Goal: Information Seeking & Learning: Learn about a topic

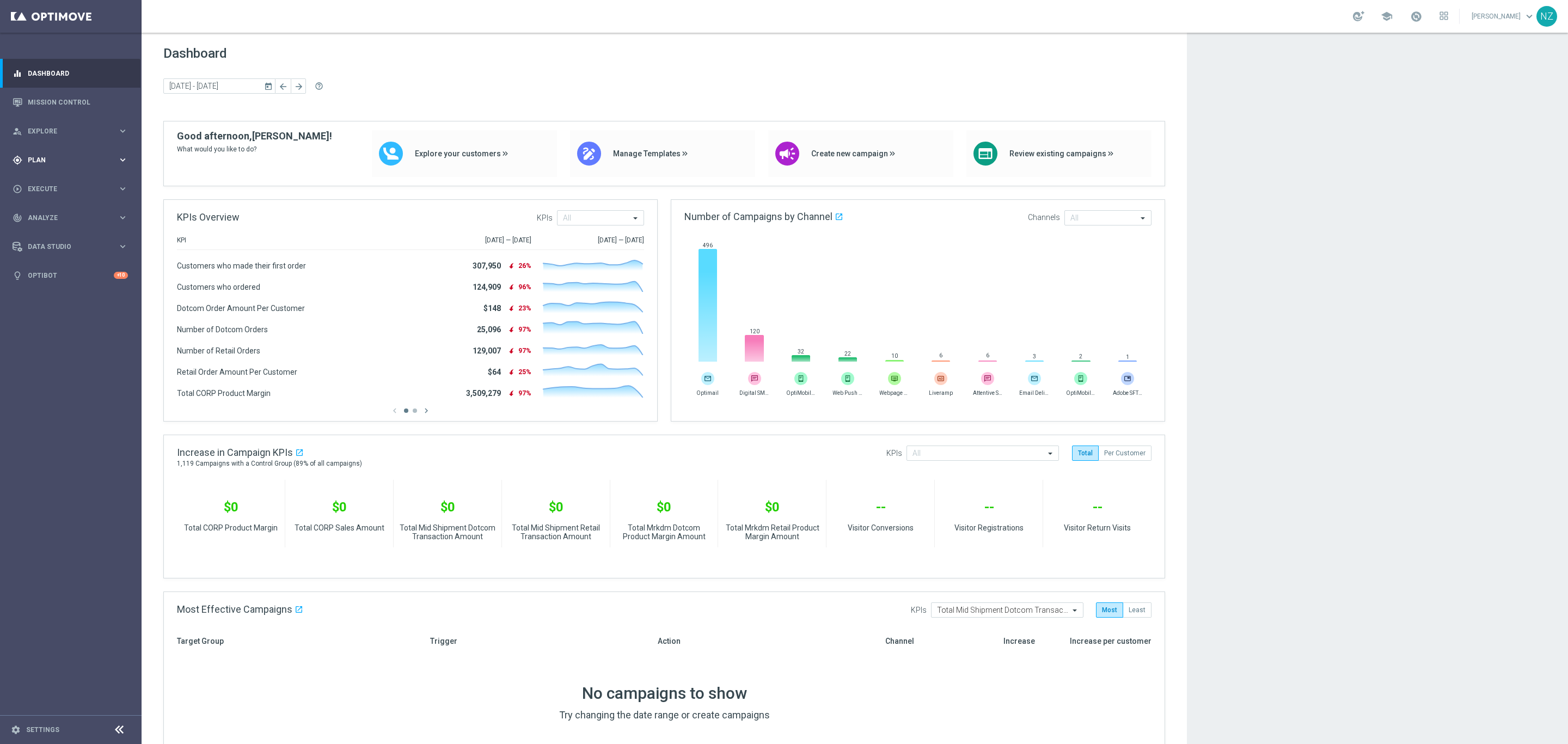
click at [51, 161] on span "Plan" at bounding box center [72, 160] width 90 height 7
click at [64, 211] on button "Templates keyboard_arrow_right" at bounding box center [78, 215] width 101 height 9
click at [67, 233] on link "Optimail" at bounding box center [73, 231] width 79 height 9
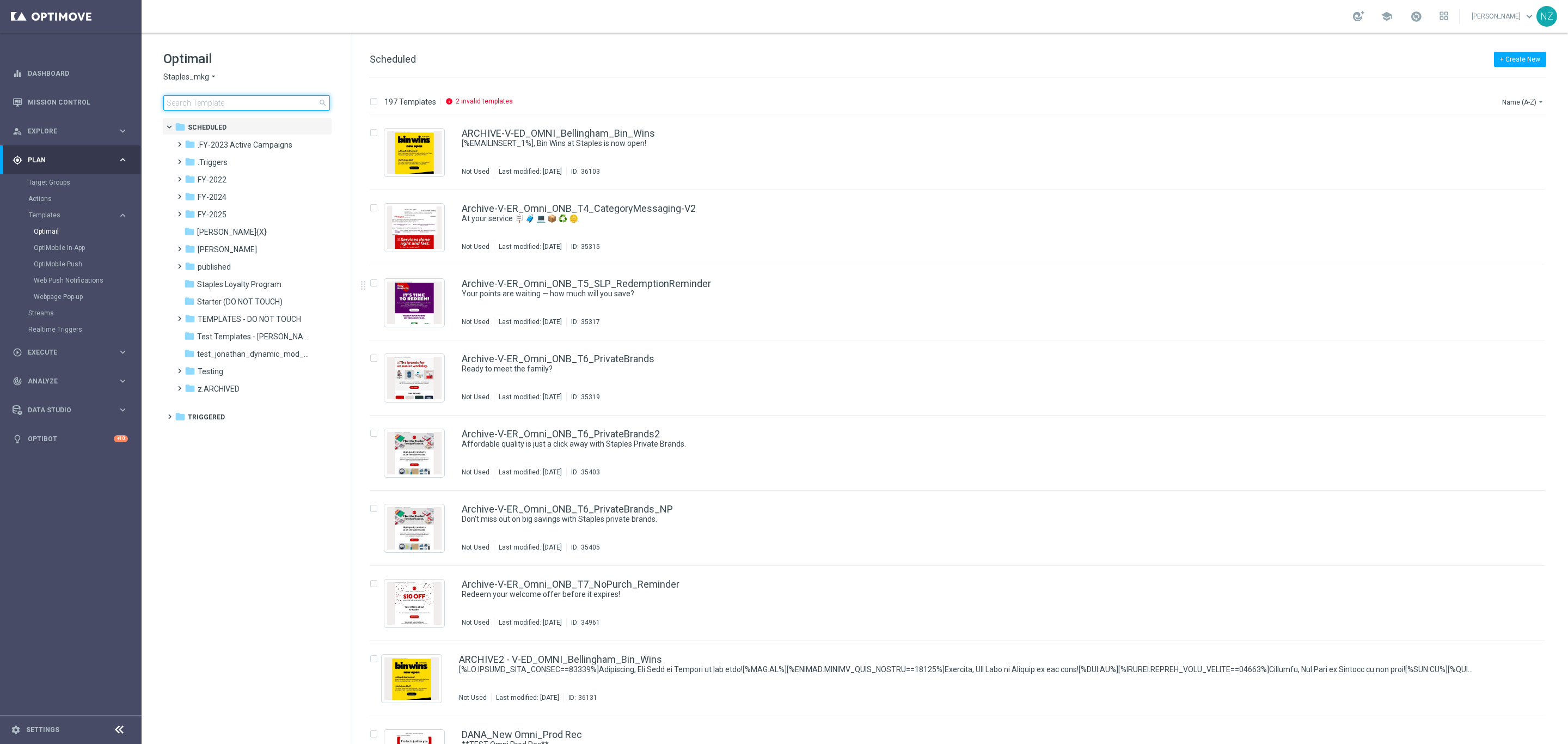
click at [199, 101] on input at bounding box center [246, 103] width 167 height 16
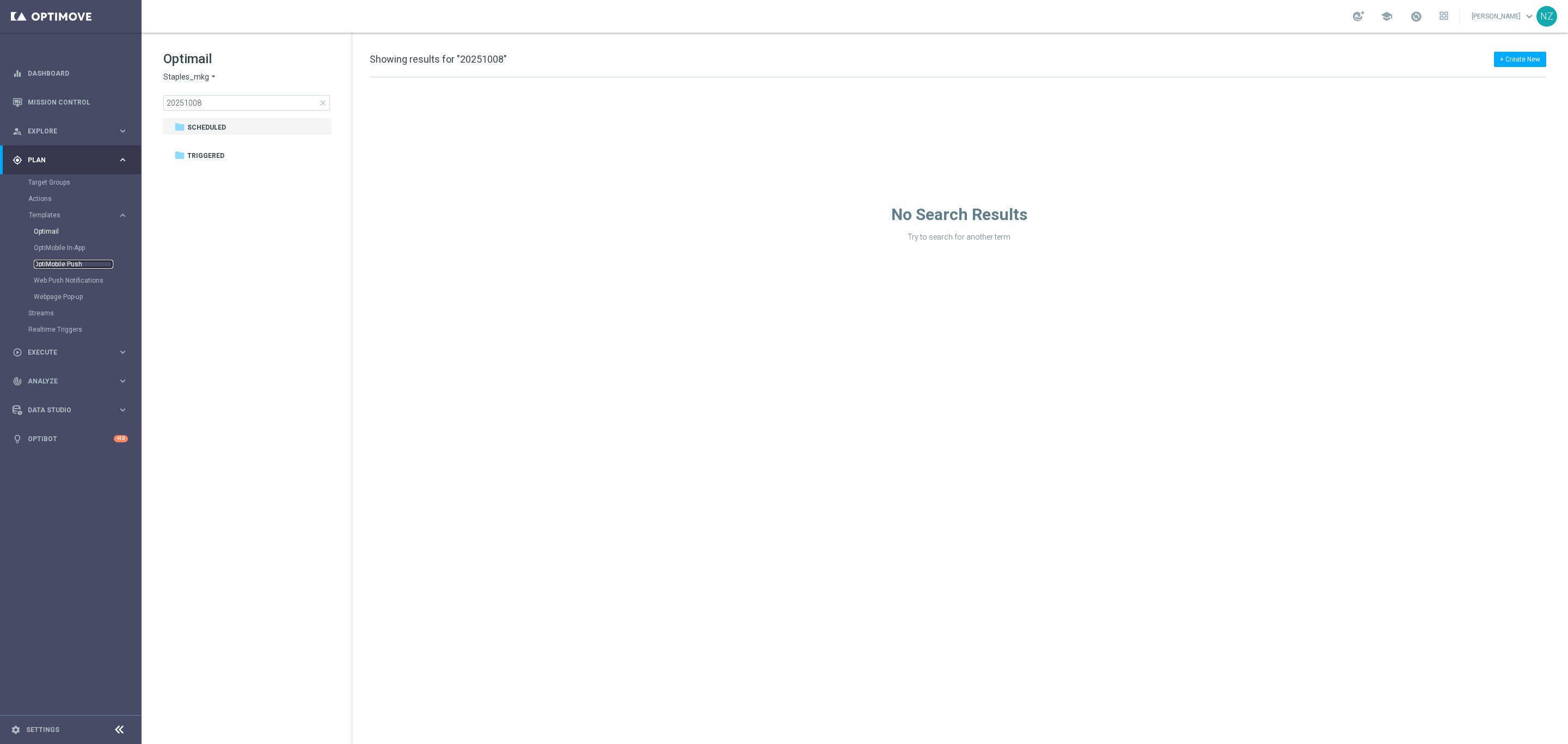
click at [75, 262] on link "OptiMobile Push" at bounding box center [73, 264] width 79 height 9
click at [210, 101] on input "20251008" at bounding box center [246, 103] width 167 height 16
drag, startPoint x: 219, startPoint y: 105, endPoint x: 114, endPoint y: 145, distance: 112.4
click at [114, 145] on main "equalizer Dashboard Mission Control" at bounding box center [784, 372] width 1568 height 744
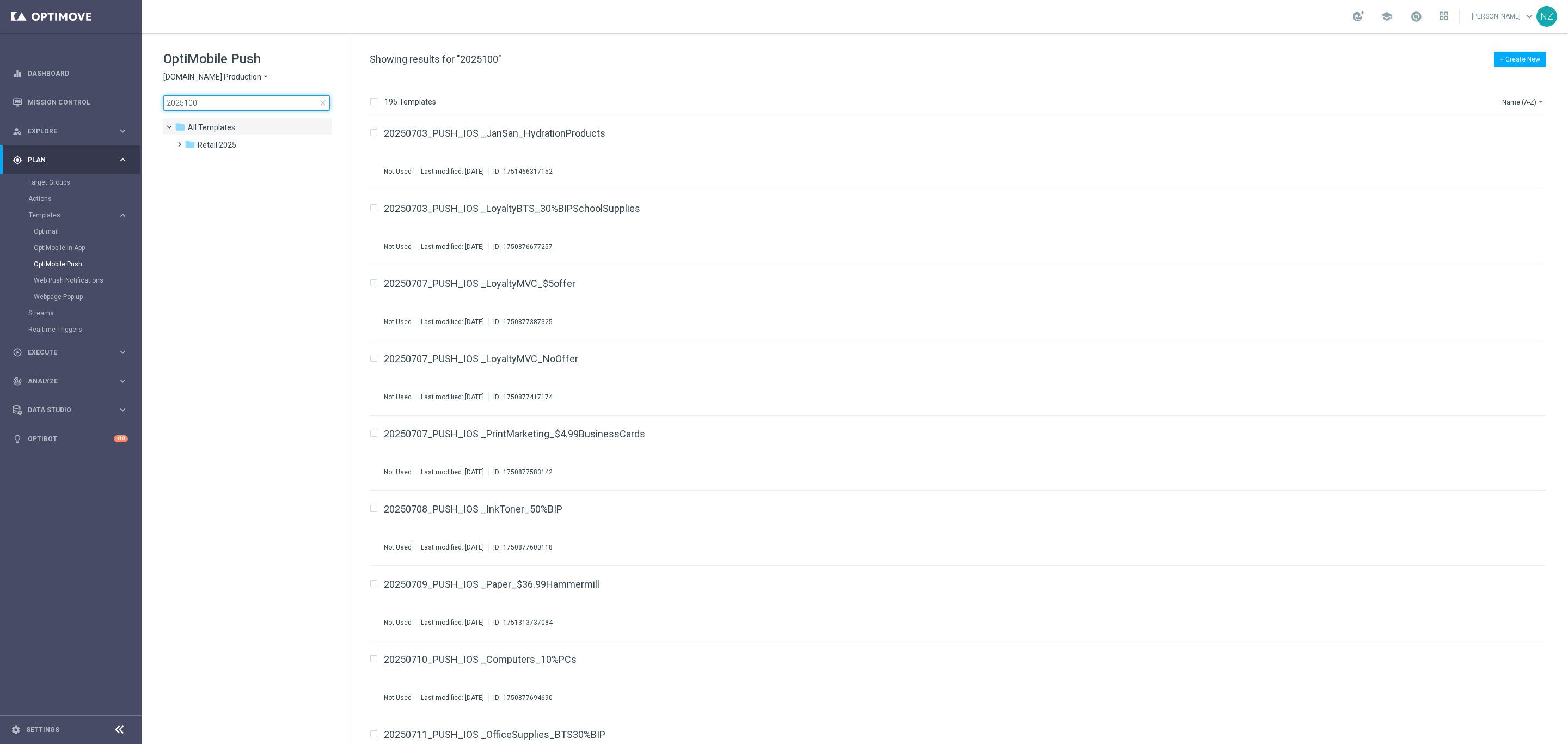
type input "20251008"
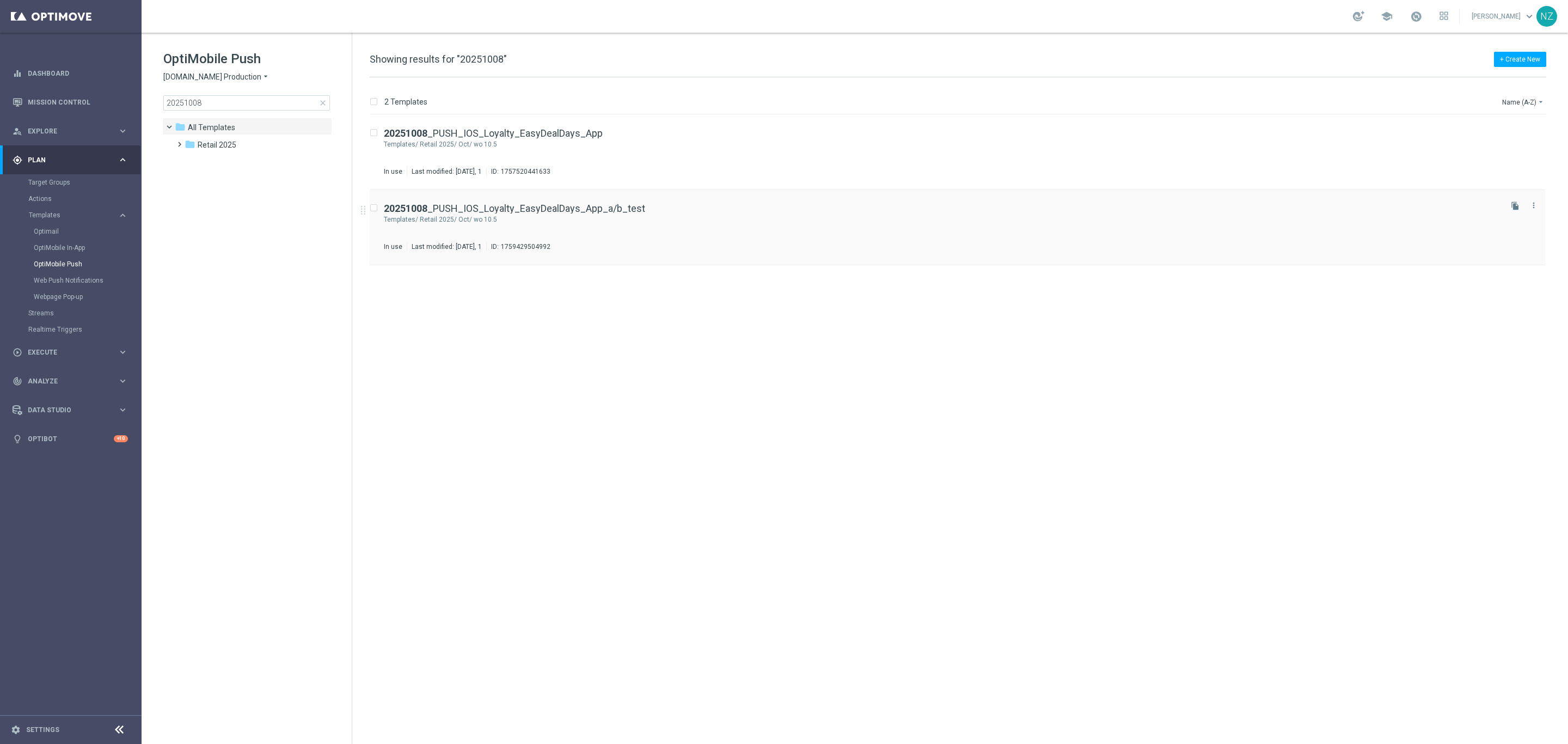
click at [692, 205] on div "20251008 _PUSH_IOS_Loyalty_EasyDealDays_App_a/b_test" at bounding box center [941, 209] width 1115 height 10
click at [682, 156] on div "20251008 _PUSH_IOS_Loyalty_EasyDealDays_App Not Used Last modified: Monday, Jan…" at bounding box center [941, 152] width 1115 height 48
click at [242, 97] on input "20251008" at bounding box center [246, 103] width 167 height 16
click at [64, 178] on link "Target Groups" at bounding box center [70, 182] width 85 height 9
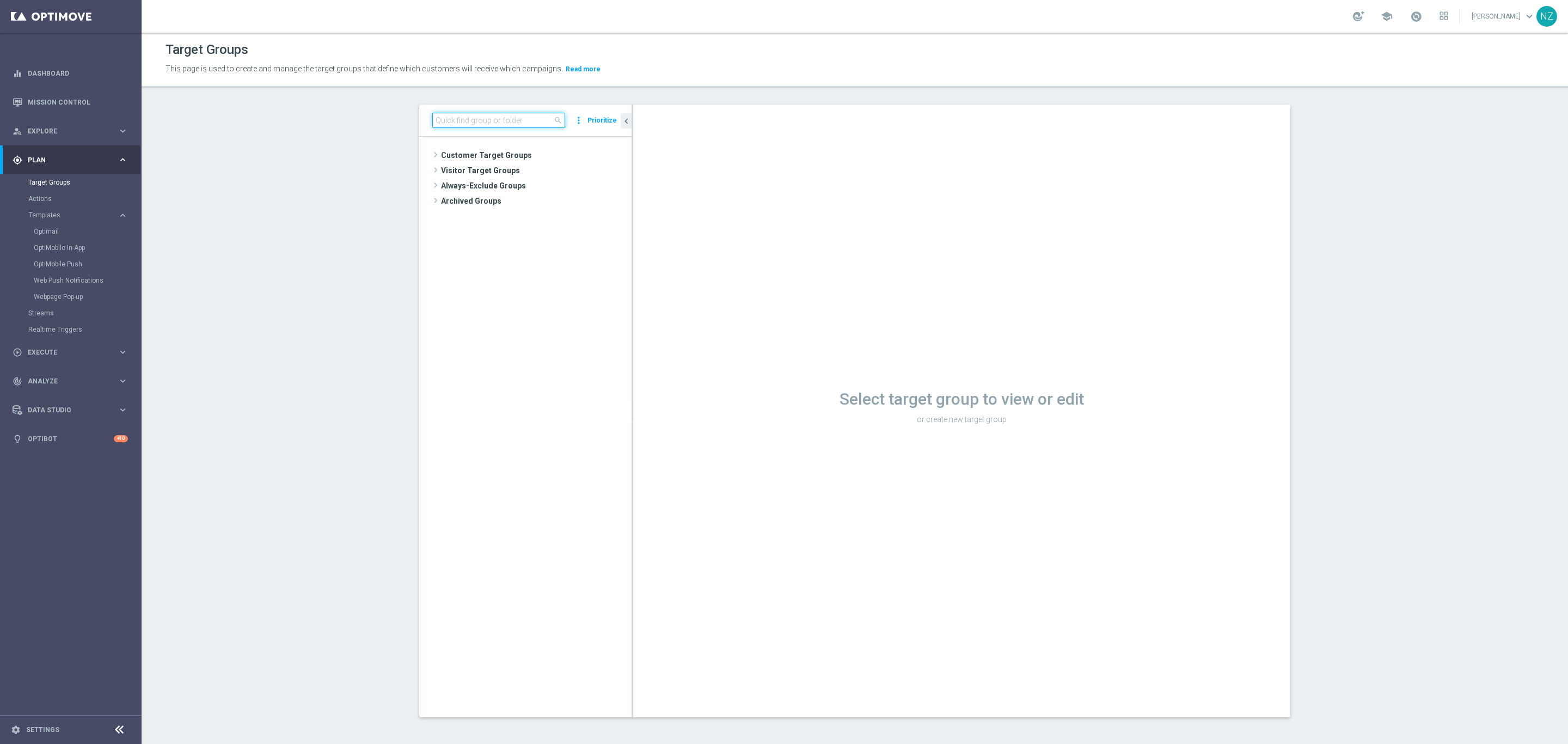
click at [476, 118] on input at bounding box center [499, 120] width 133 height 16
type input "10.17"
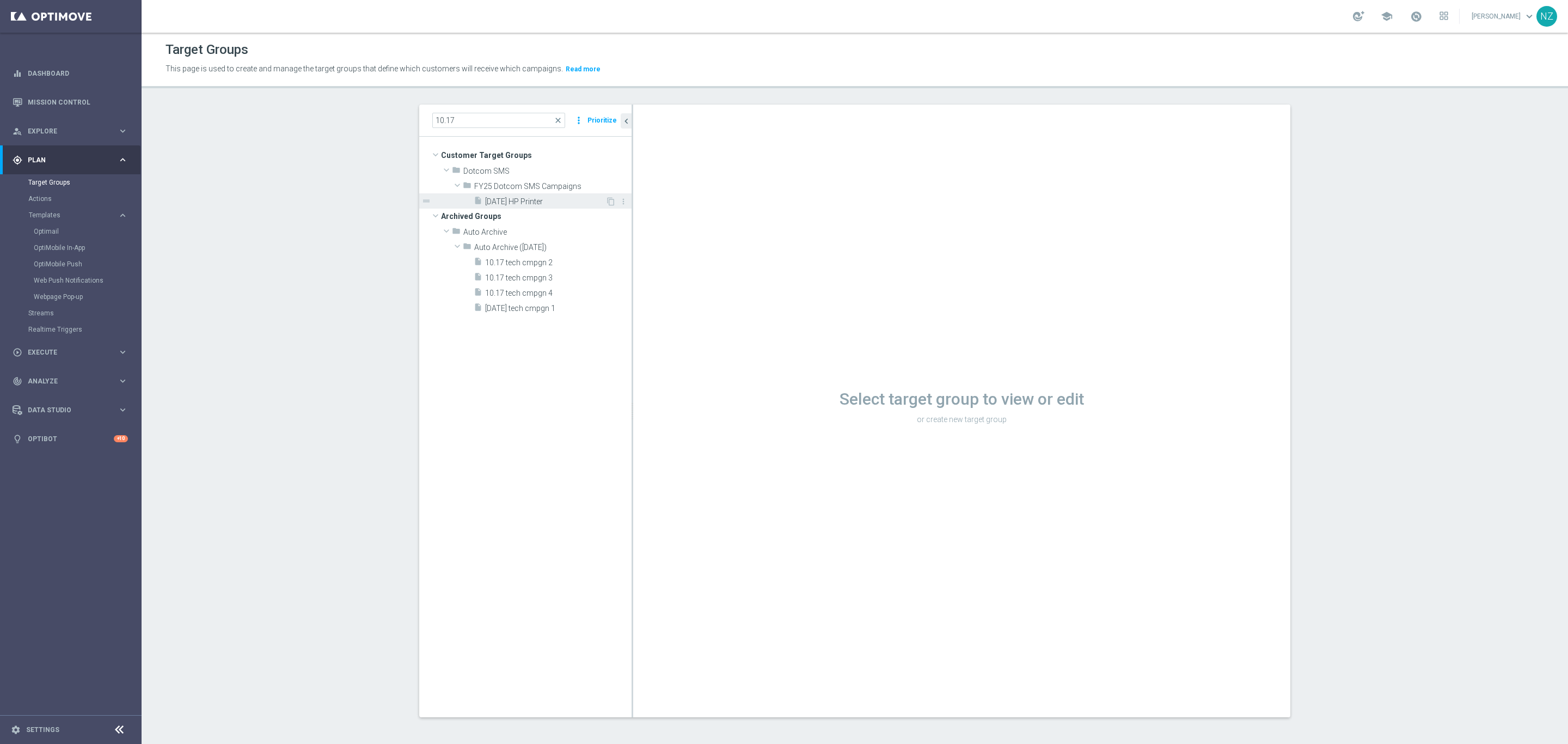
click at [497, 203] on span "[DATE] HP Printer" at bounding box center [544, 201] width 120 height 9
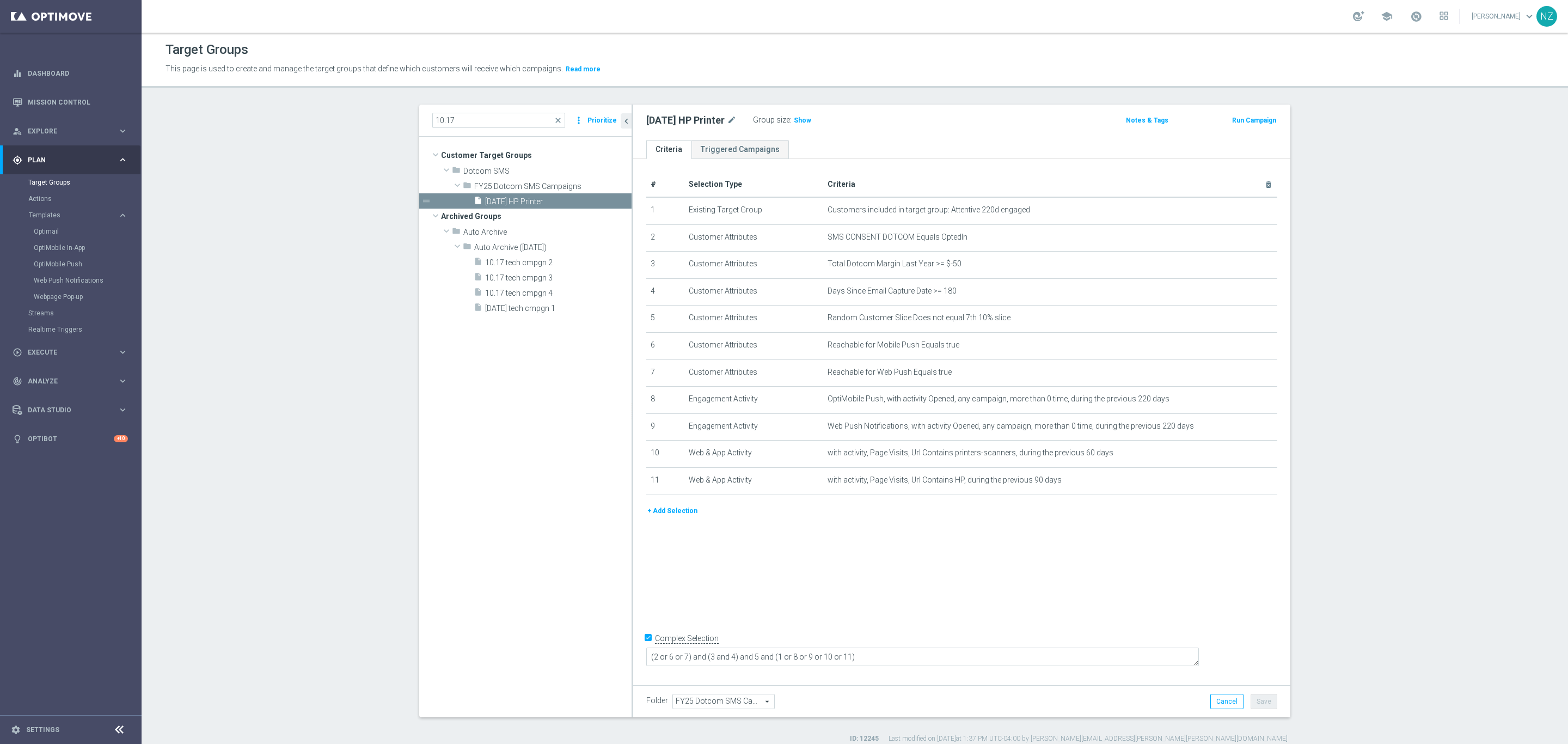
click at [306, 324] on section "10.17 close more_vert Prioritize Customer Target Groups library_add create_new_…" at bounding box center [855, 424] width 1427 height 639
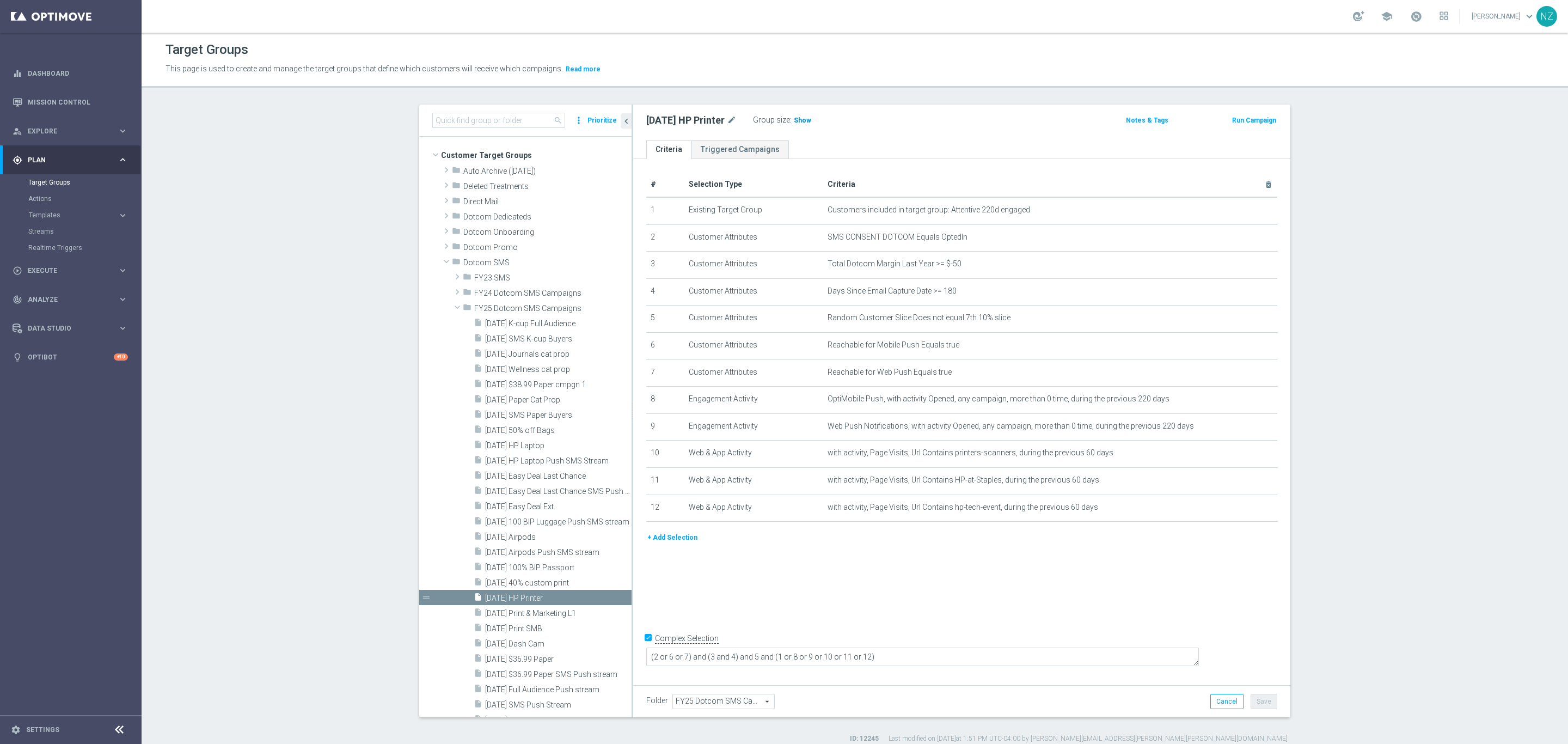
click at [805, 121] on span "Show" at bounding box center [803, 120] width 18 height 8
click at [513, 579] on span "[DATE] 40% custom print" at bounding box center [544, 583] width 120 height 9
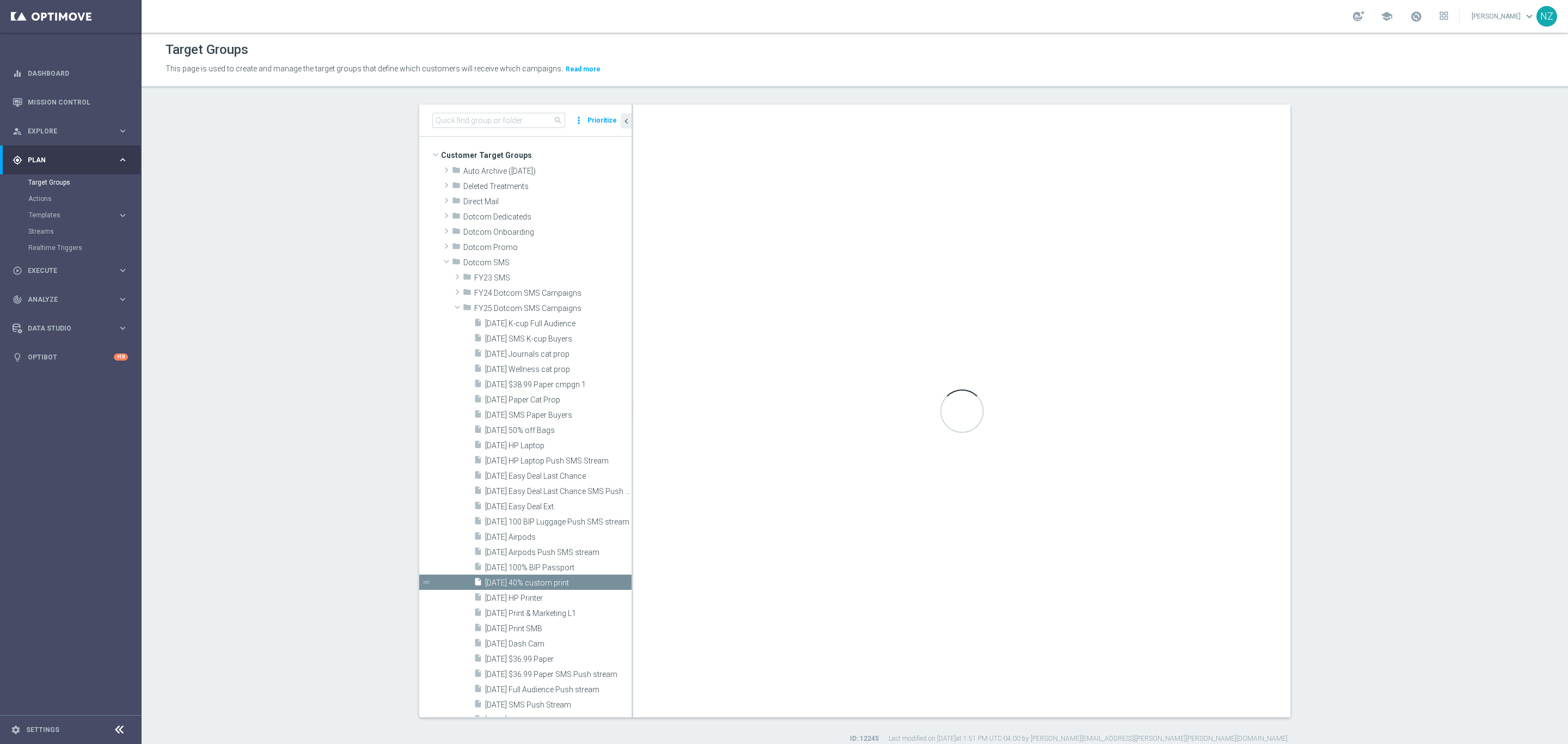
type textarea "(2 or 6 or 7) and (3 and 4) and 5 and (1 or 8 or 9 or 10 or 11)"
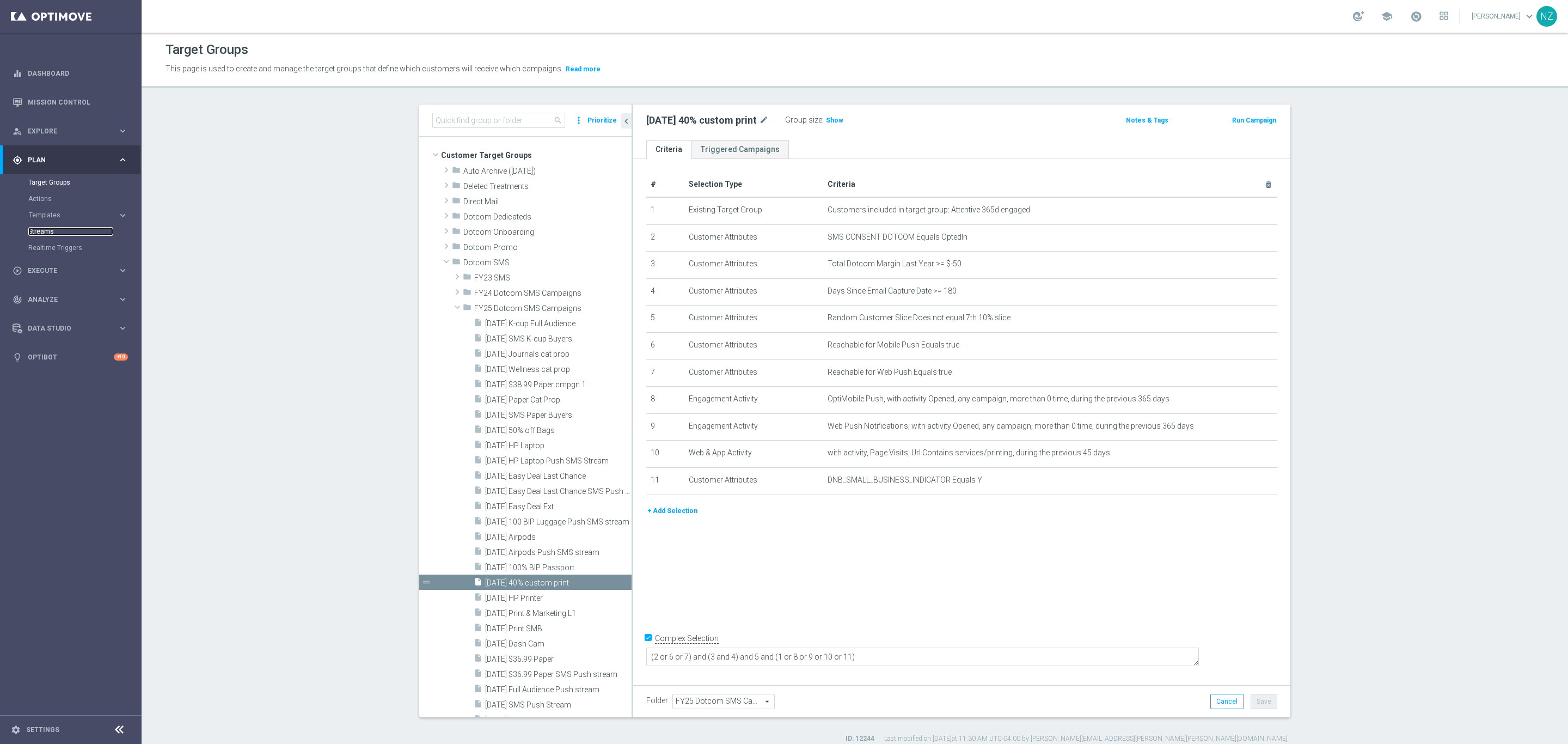
click at [40, 227] on link "Streams" at bounding box center [70, 231] width 85 height 9
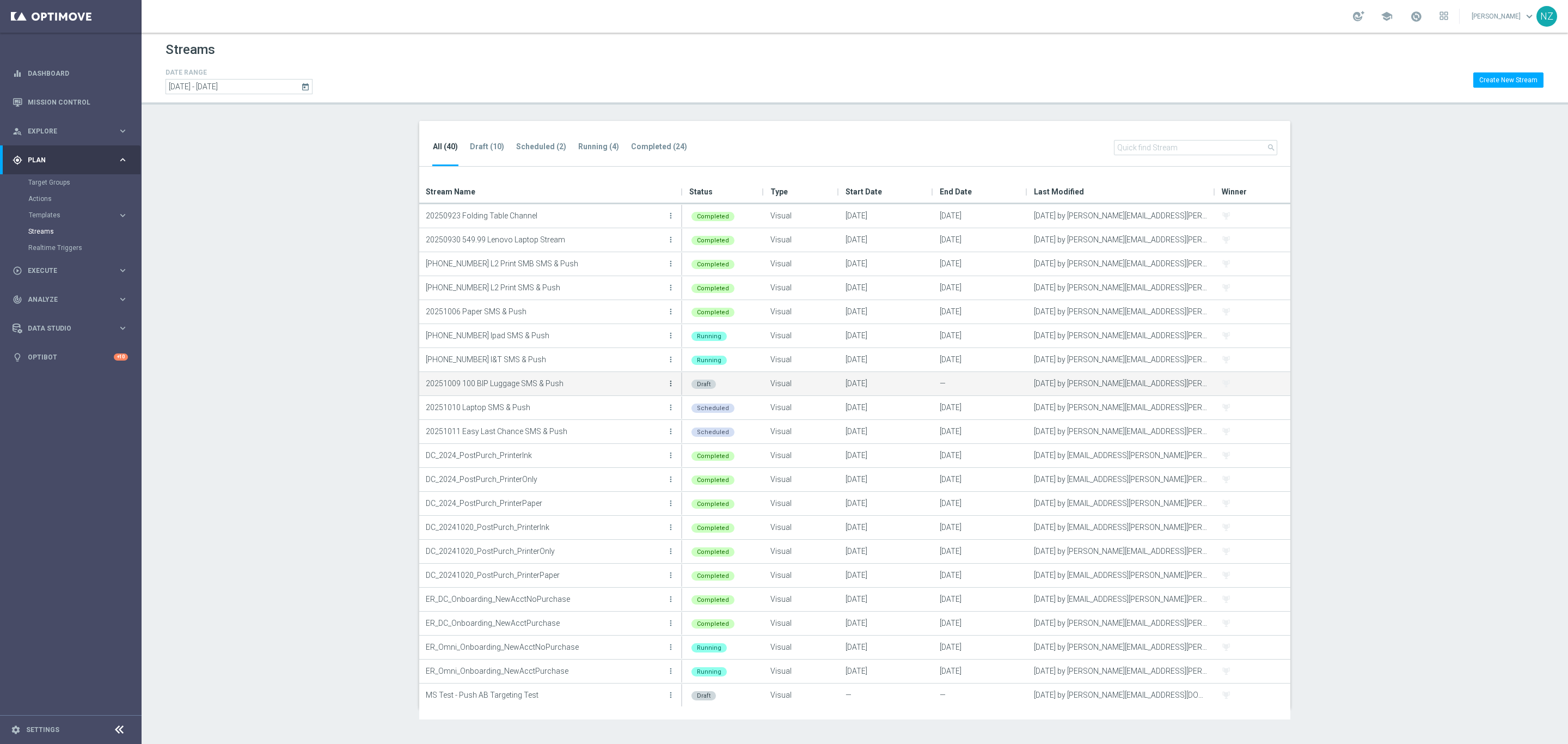
click at [669, 379] on icon "more_vert" at bounding box center [670, 383] width 9 height 9
click at [302, 305] on section "All (40) Draft (10) Scheduled (2) Running (4) Completed (24) search Drag here t…" at bounding box center [855, 415] width 1427 height 588
click at [241, 252] on section "All (40) Draft (10) Scheduled (2) Running (4) Completed (24) search Drag here t…" at bounding box center [855, 415] width 1427 height 588
click at [51, 181] on link "Target Groups" at bounding box center [70, 182] width 85 height 9
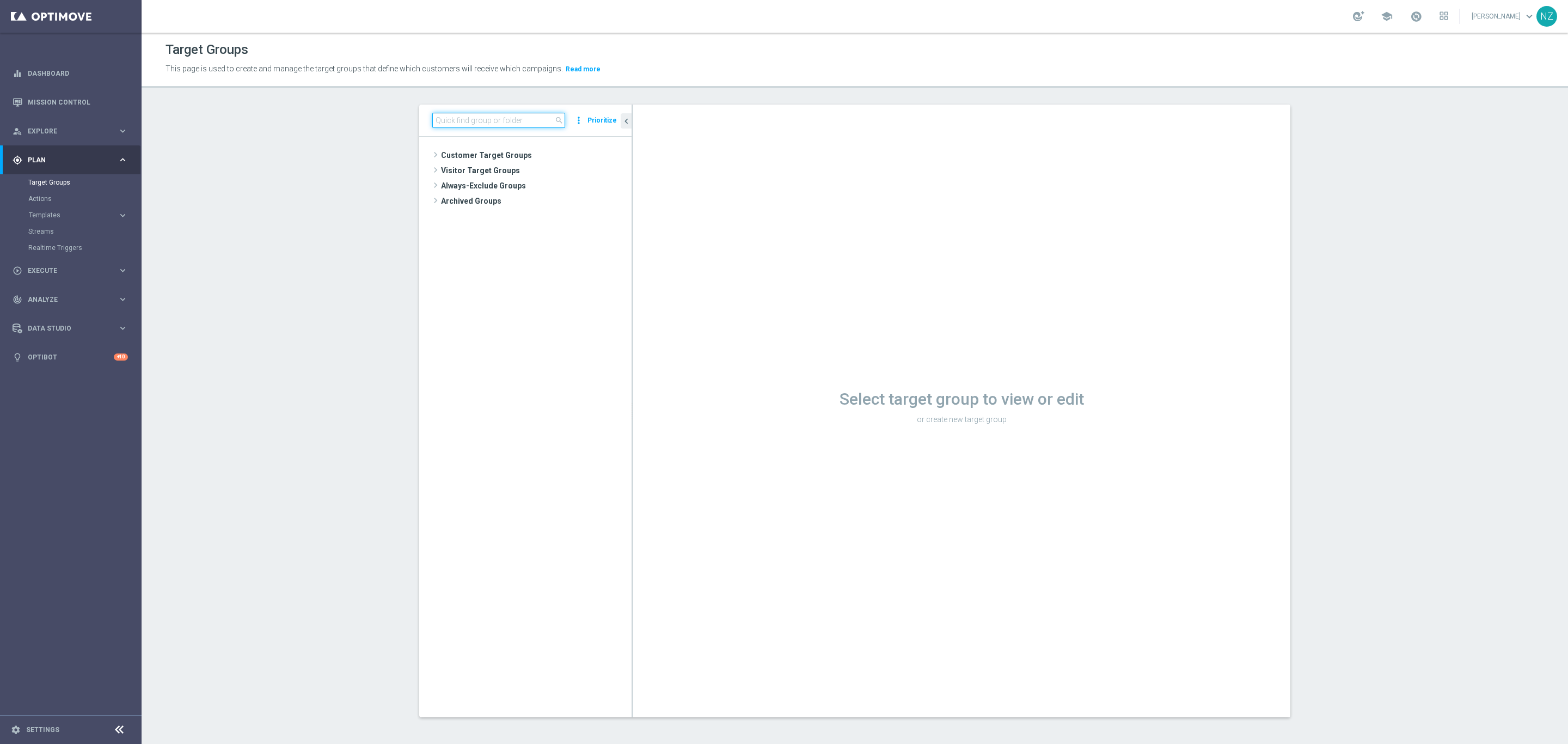
click at [462, 113] on input at bounding box center [499, 120] width 133 height 16
type input "10.9"
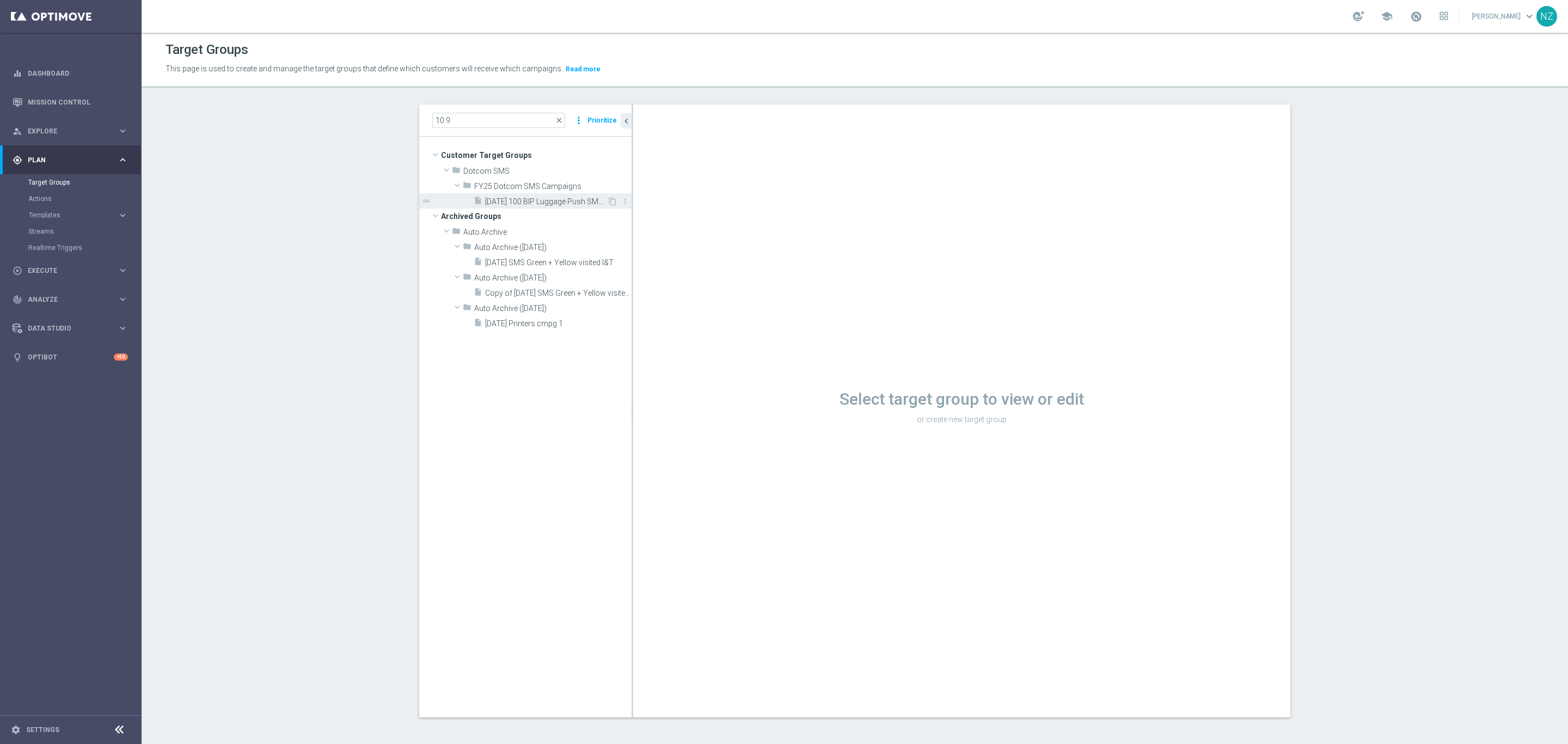
click at [502, 203] on span "[DATE] 100 BIP Luggage Push SMS stream" at bounding box center [545, 201] width 122 height 9
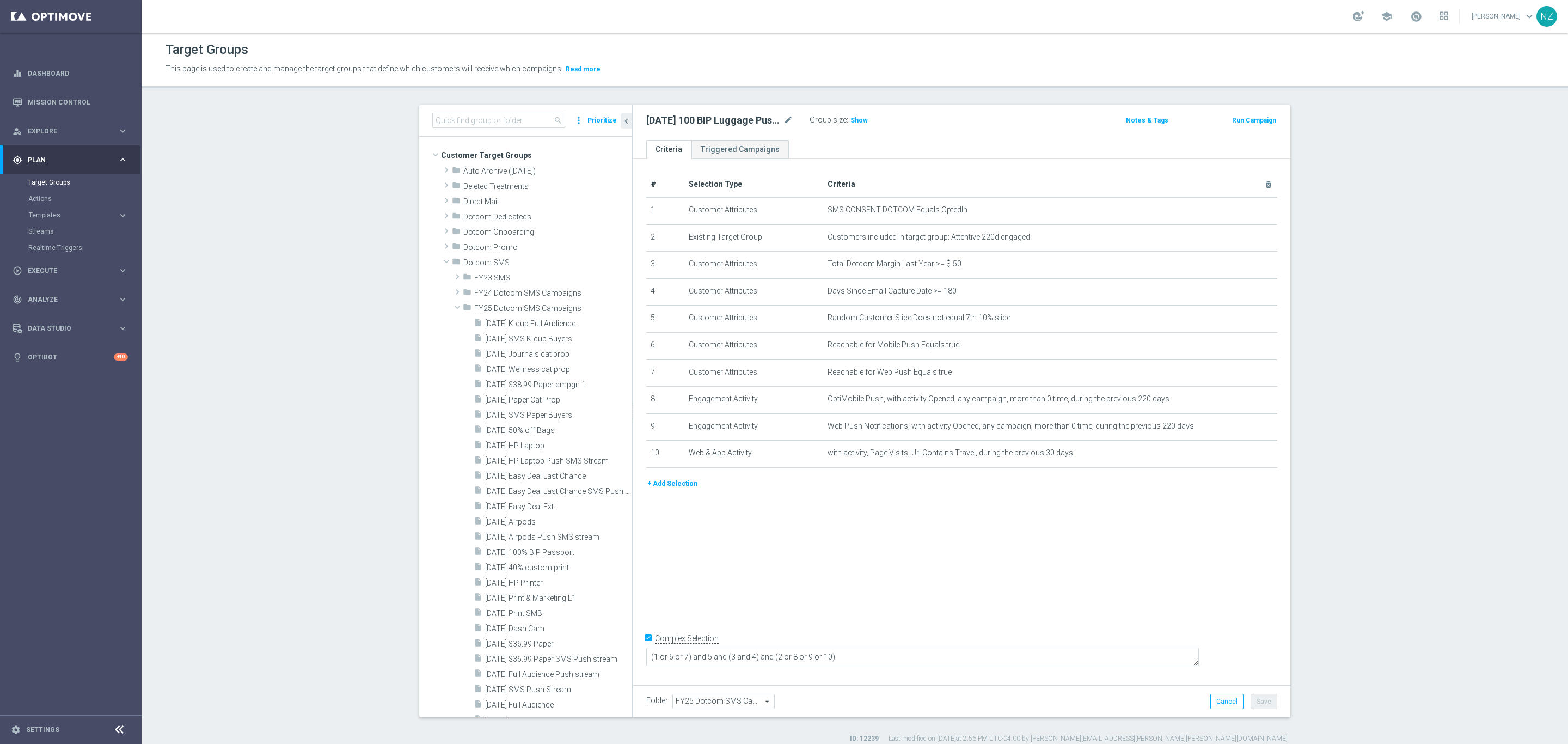
click at [1388, 218] on section "search more_vert Prioritize Customer Target Groups library_add create_new_folder" at bounding box center [855, 424] width 1427 height 639
click at [43, 232] on link "Streams" at bounding box center [70, 231] width 85 height 9
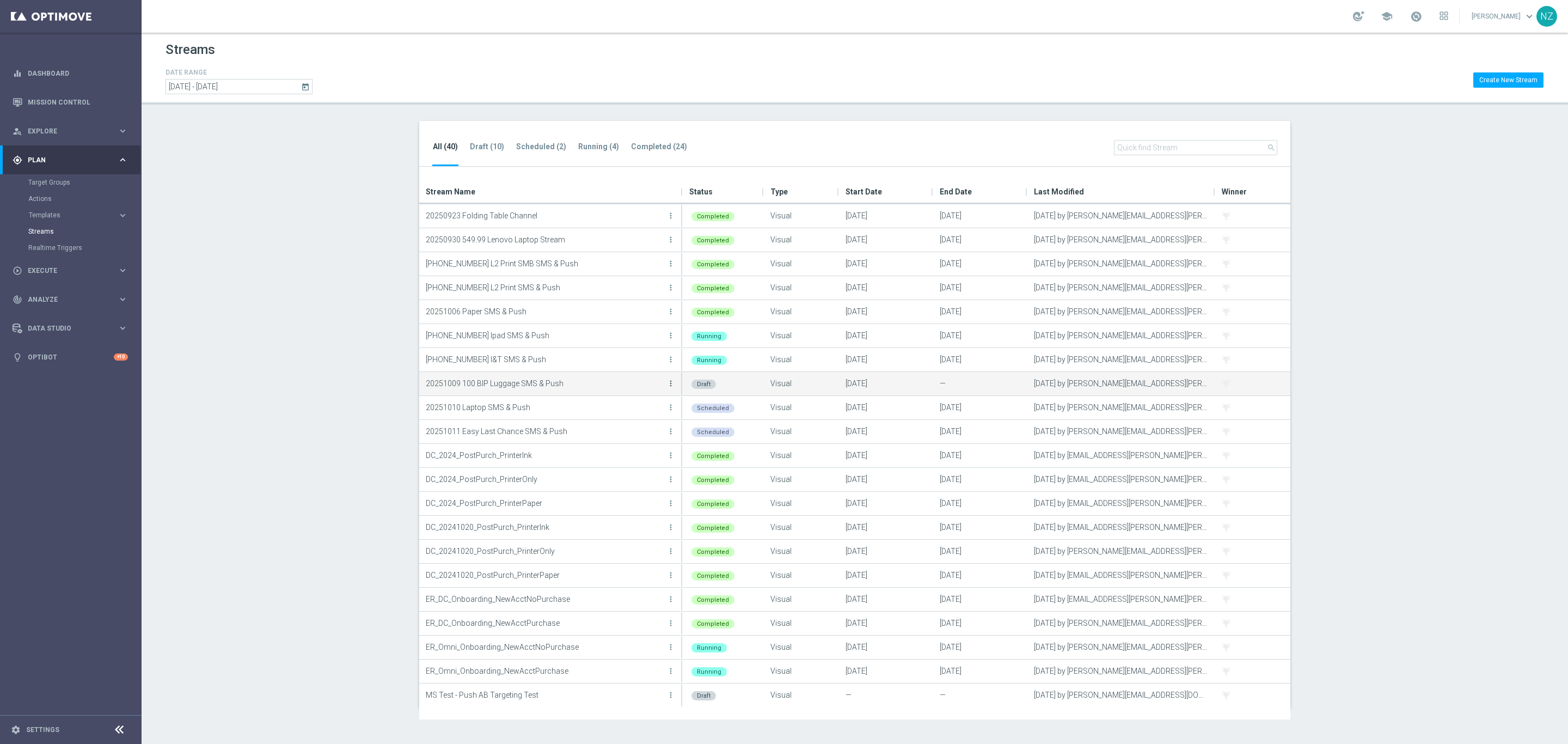
click at [668, 382] on icon "more_vert" at bounding box center [670, 383] width 9 height 9
click at [628, 393] on div "Edit" at bounding box center [627, 395] width 66 height 8
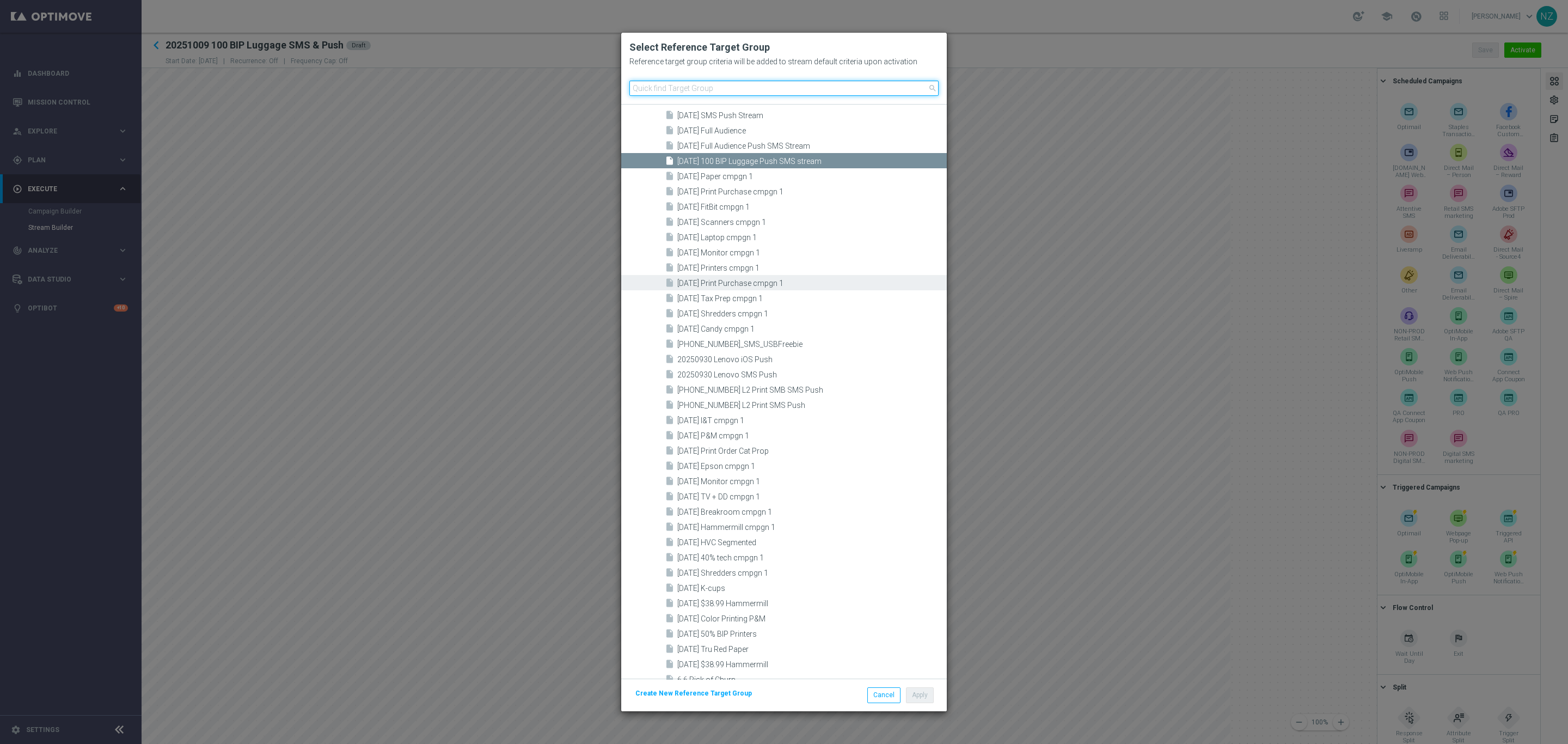
scroll to position [408, 0]
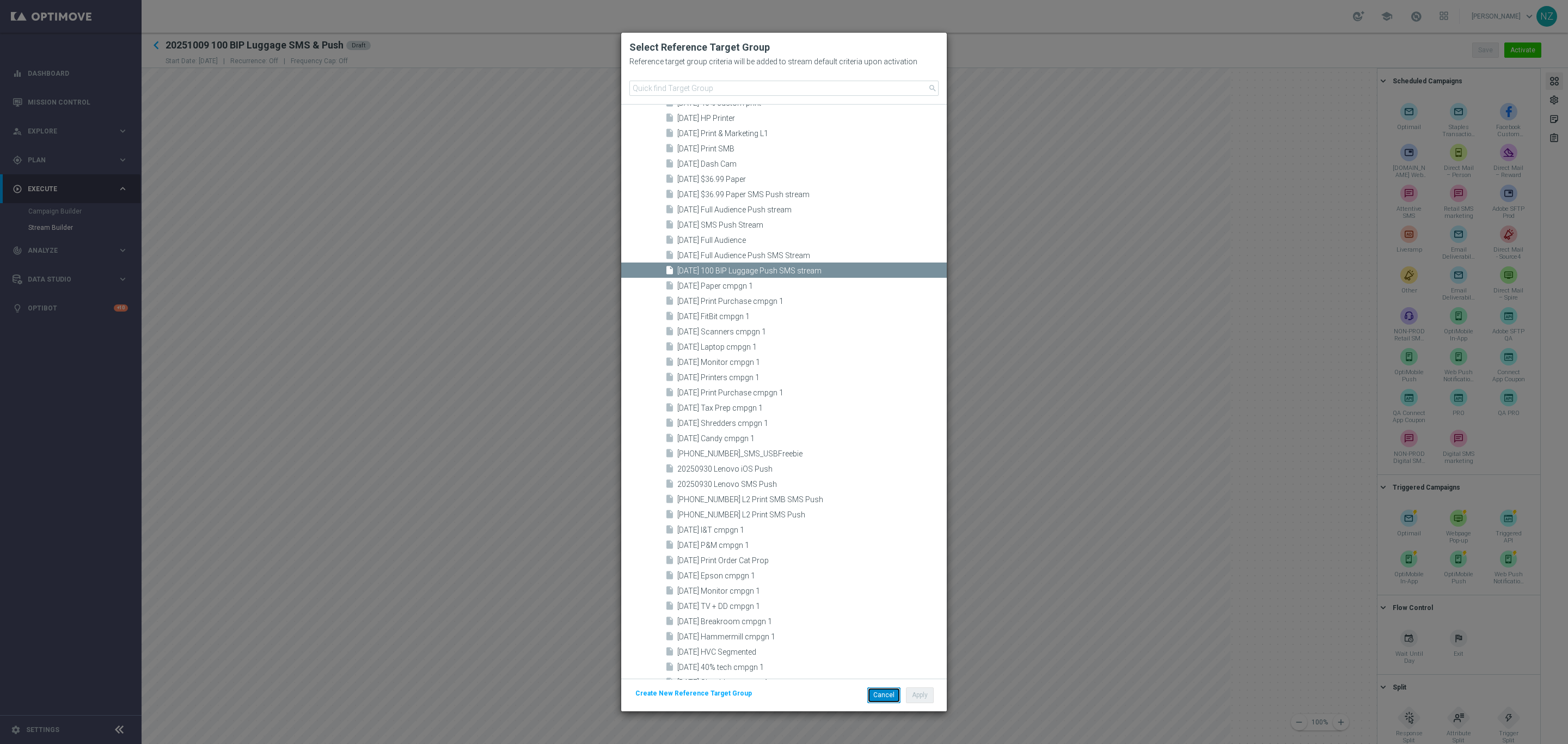
click at [884, 699] on button "Cancel" at bounding box center [884, 695] width 33 height 16
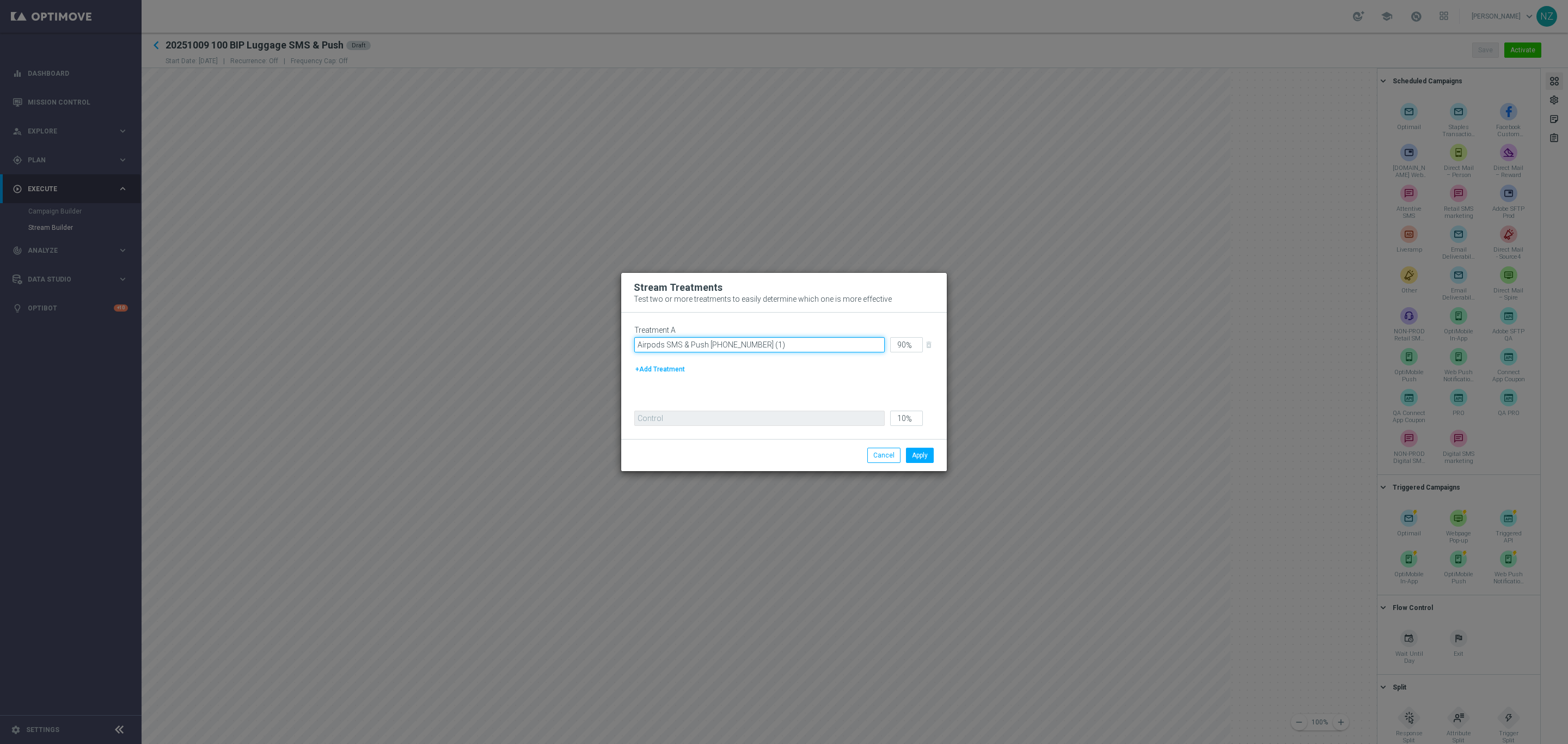
drag, startPoint x: 662, startPoint y: 346, endPoint x: 572, endPoint y: 341, distance: 90.1
click at [577, 337] on modal-container "Stream Treatments Test two or more treatments to easily determine which one is …" at bounding box center [784, 372] width 1568 height 744
click at [826, 346] on input "100 BIP Luggage SMS & Push 20251009 (1)" at bounding box center [759, 345] width 251 height 16
type input "100 BIP Luggage SMS & Push 20251009"
click at [919, 453] on button "Apply" at bounding box center [919, 456] width 27 height 16
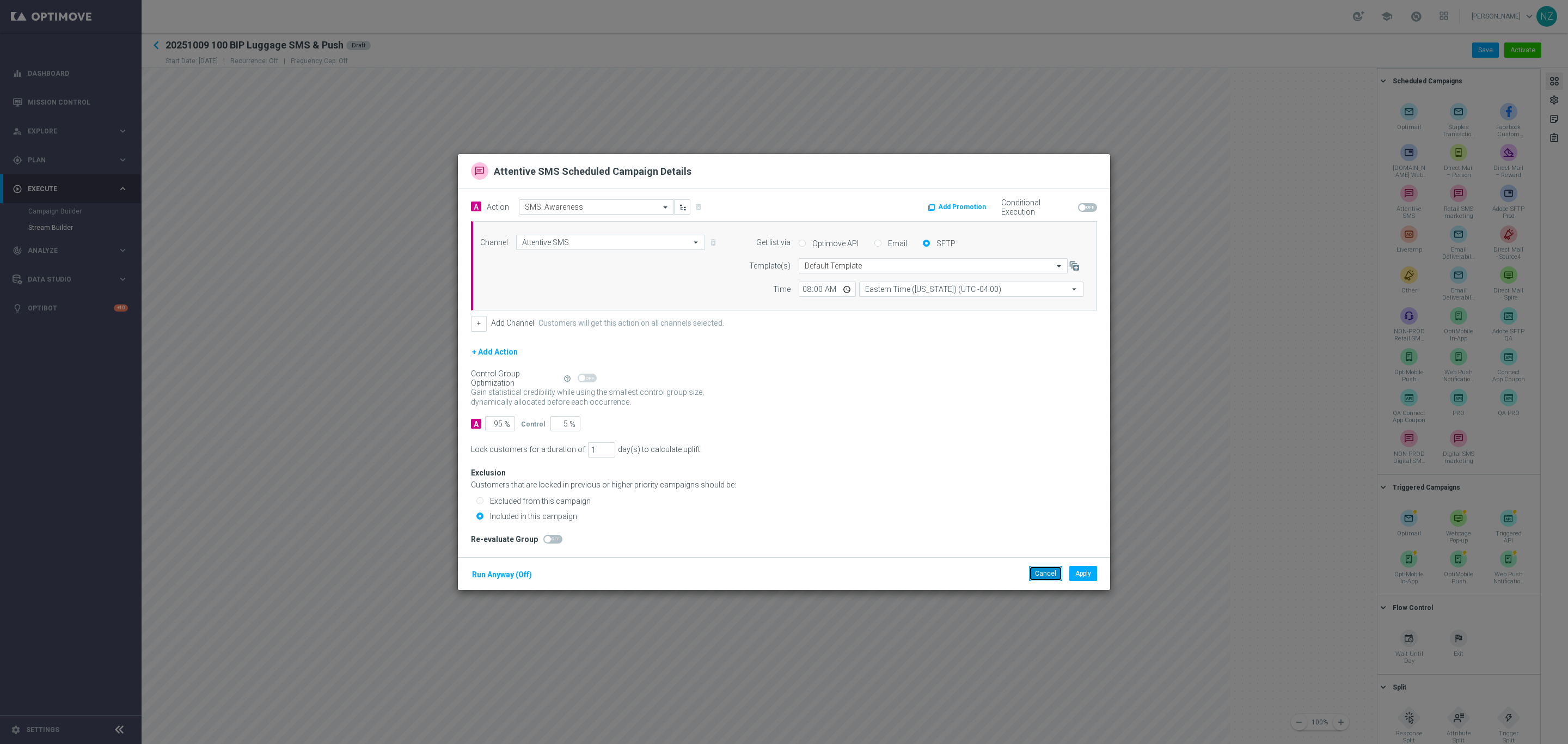
click at [1041, 577] on button "Cancel" at bounding box center [1046, 574] width 33 height 16
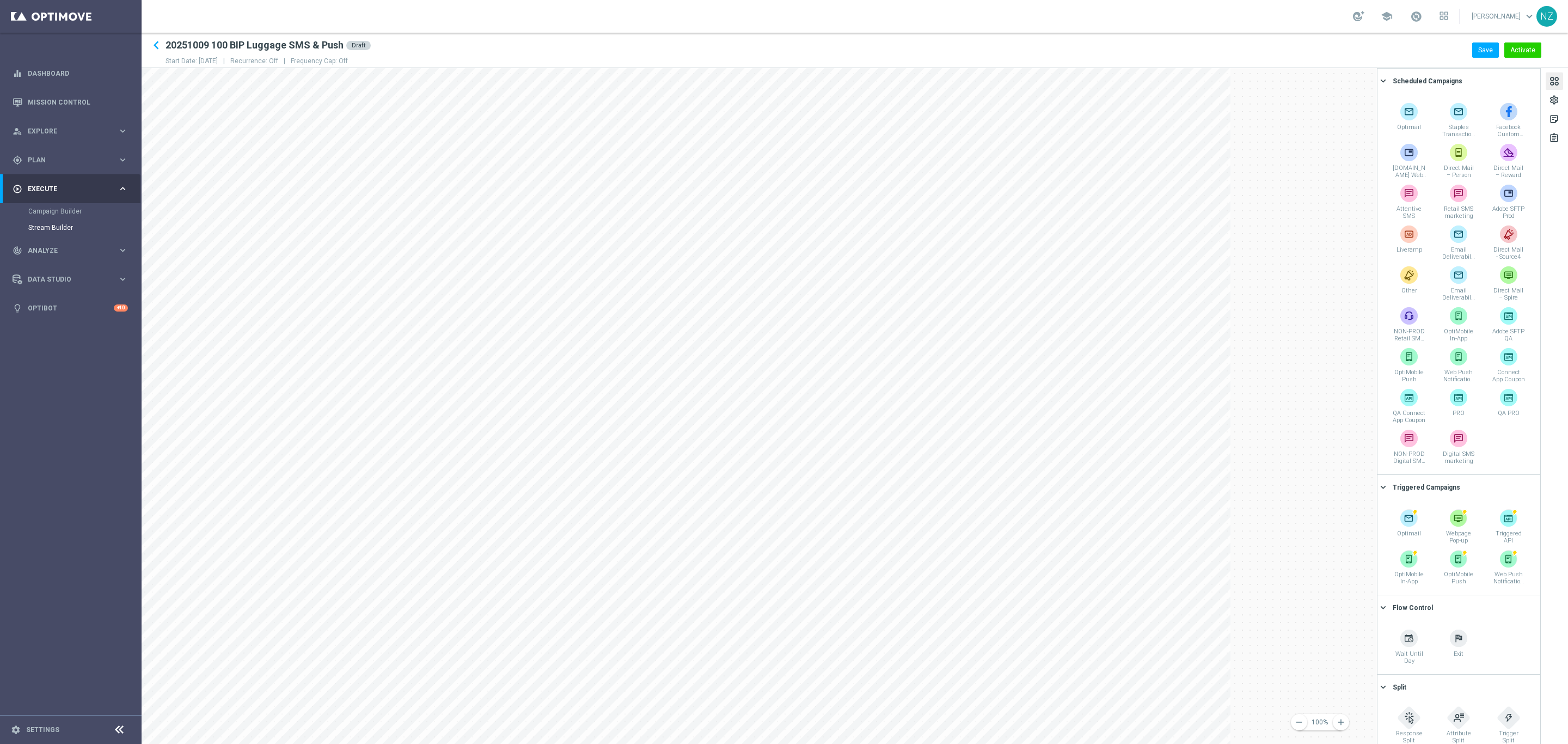
click at [1098, 470] on ko-stage at bounding box center [759, 613] width 1235 height 1090
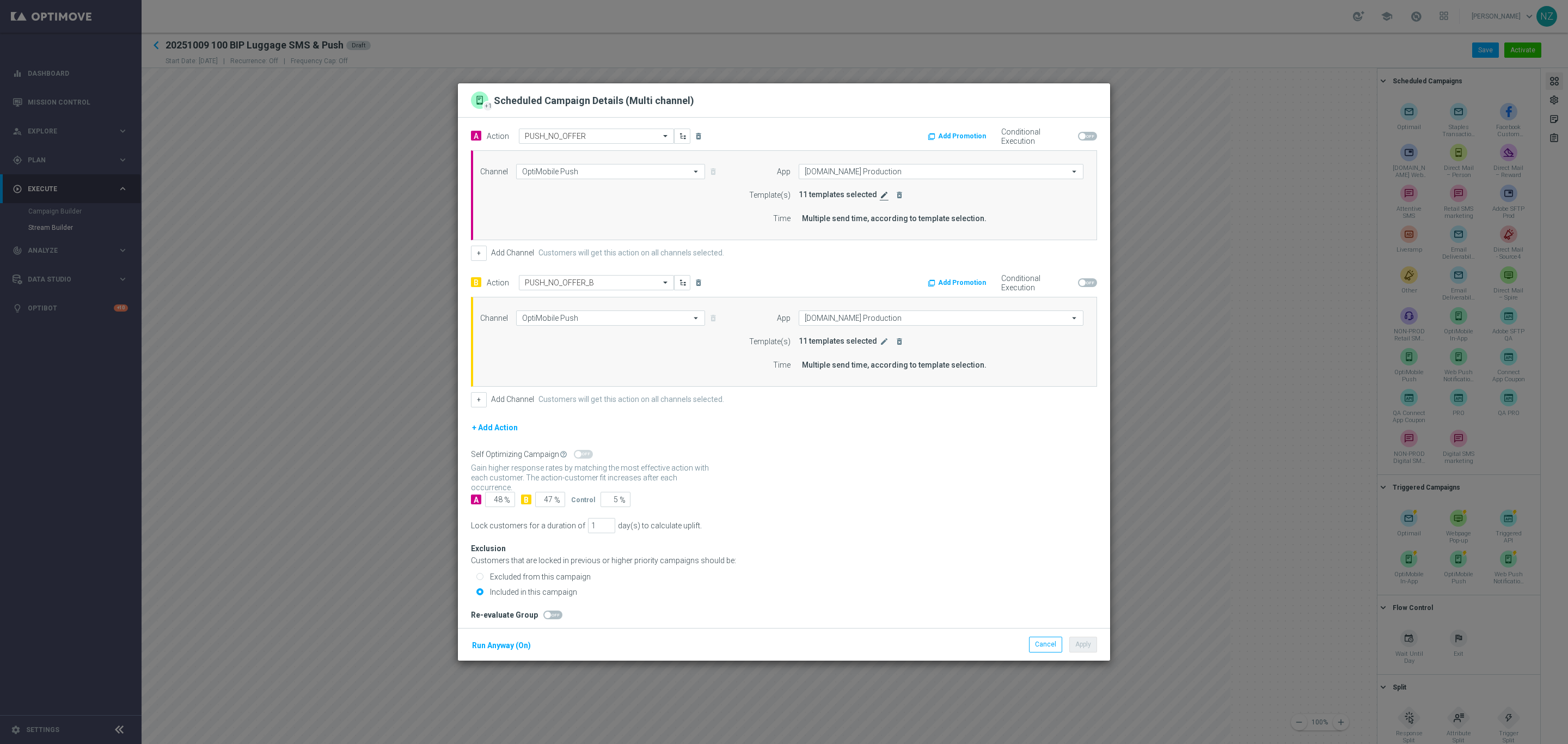
click at [880, 198] on icon "edit" at bounding box center [884, 194] width 9 height 9
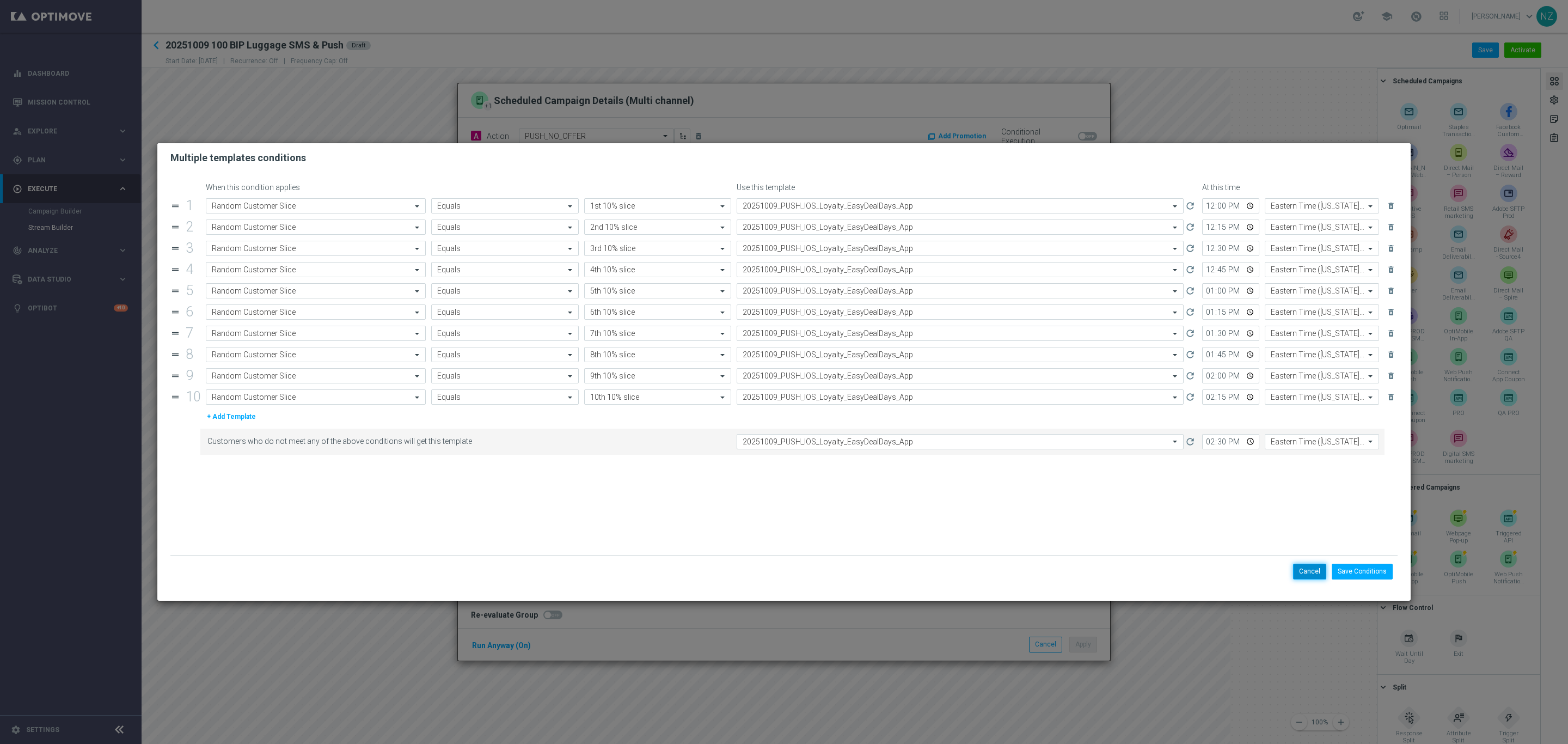
click at [1308, 572] on button "Cancel" at bounding box center [1309, 571] width 33 height 16
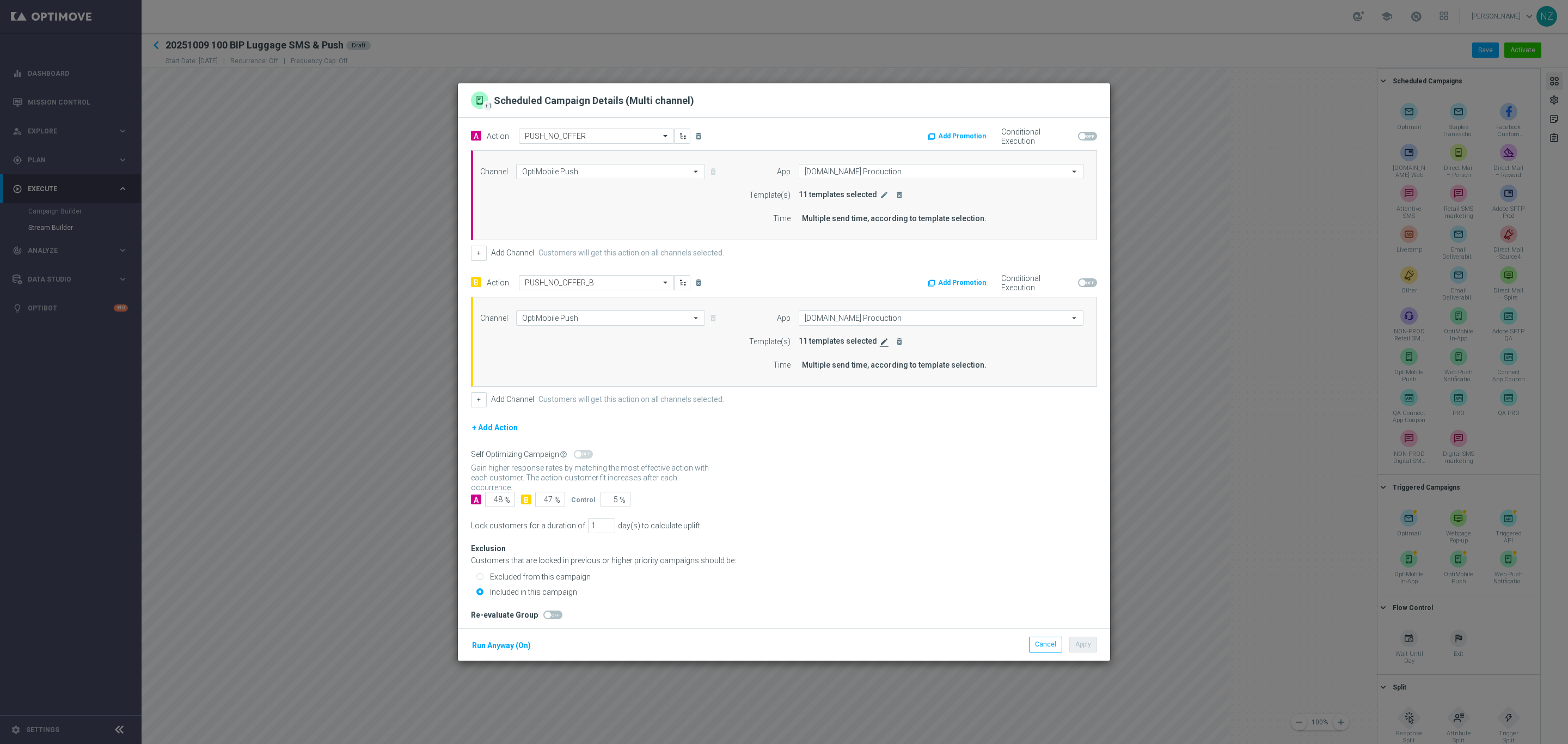
click at [880, 342] on icon "edit" at bounding box center [884, 341] width 9 height 9
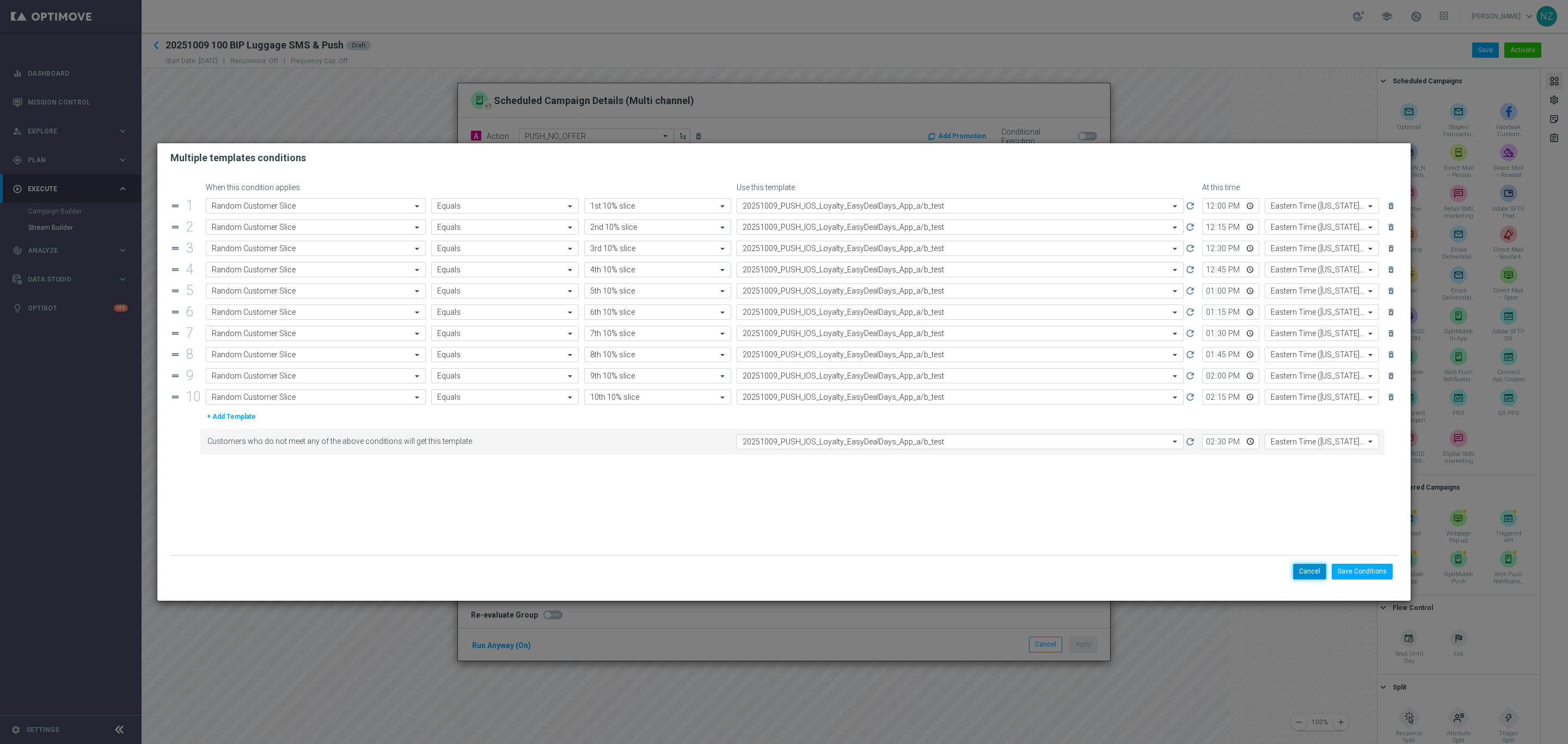
click at [1307, 567] on button "Cancel" at bounding box center [1309, 571] width 33 height 16
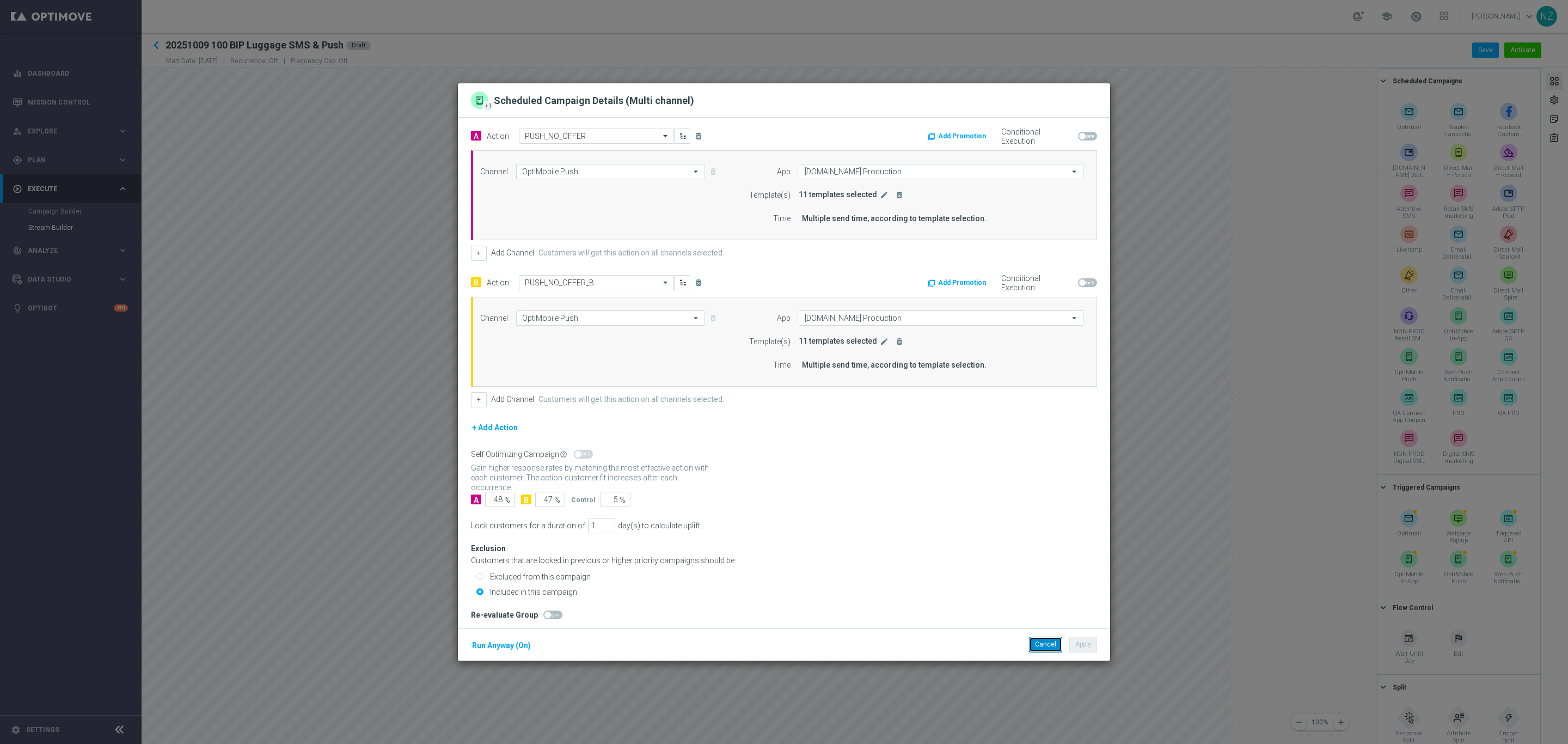
click at [1037, 644] on button "Cancel" at bounding box center [1046, 644] width 33 height 16
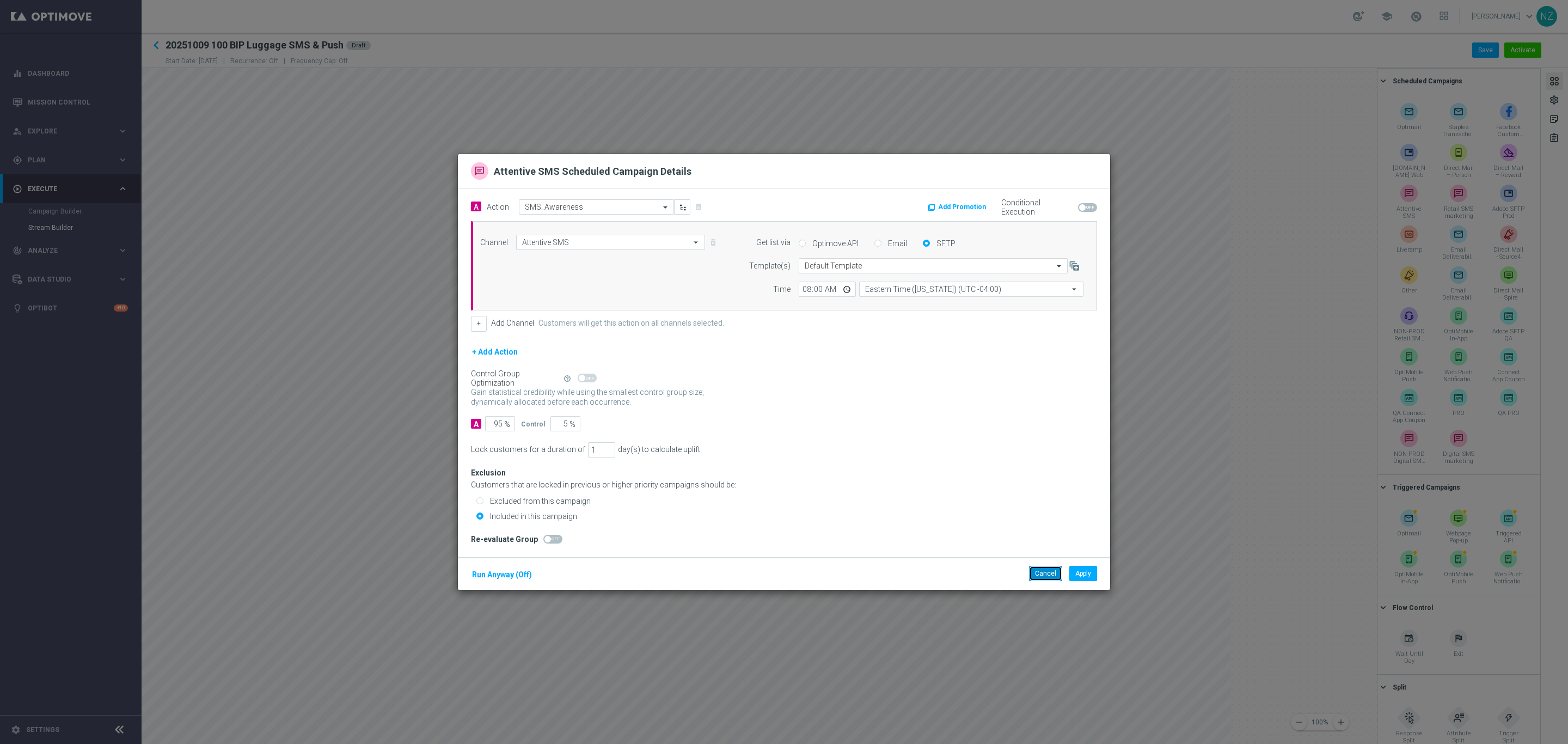
click at [1032, 577] on button "Cancel" at bounding box center [1046, 574] width 33 height 16
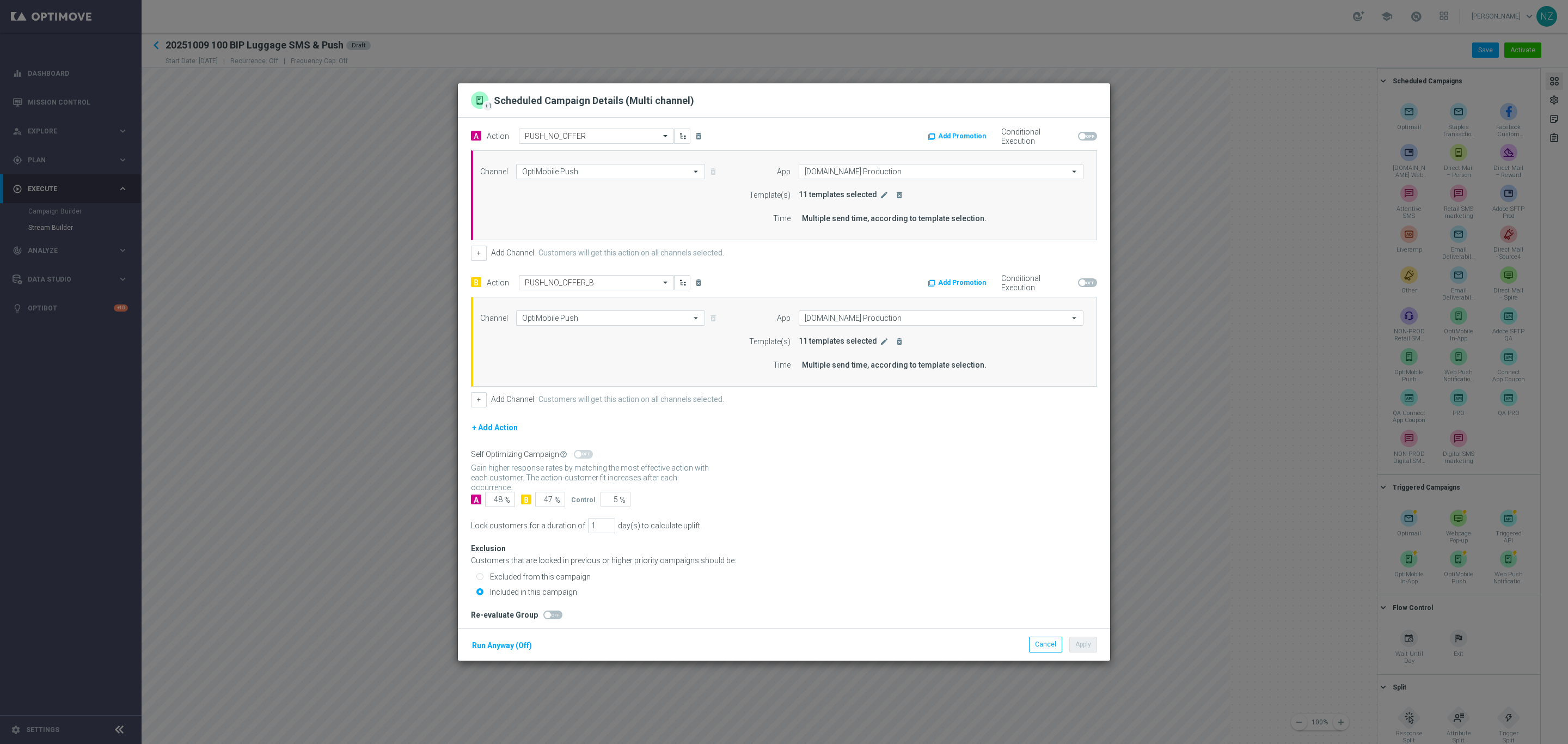
click at [879, 198] on button "edit" at bounding box center [886, 195] width 14 height 10
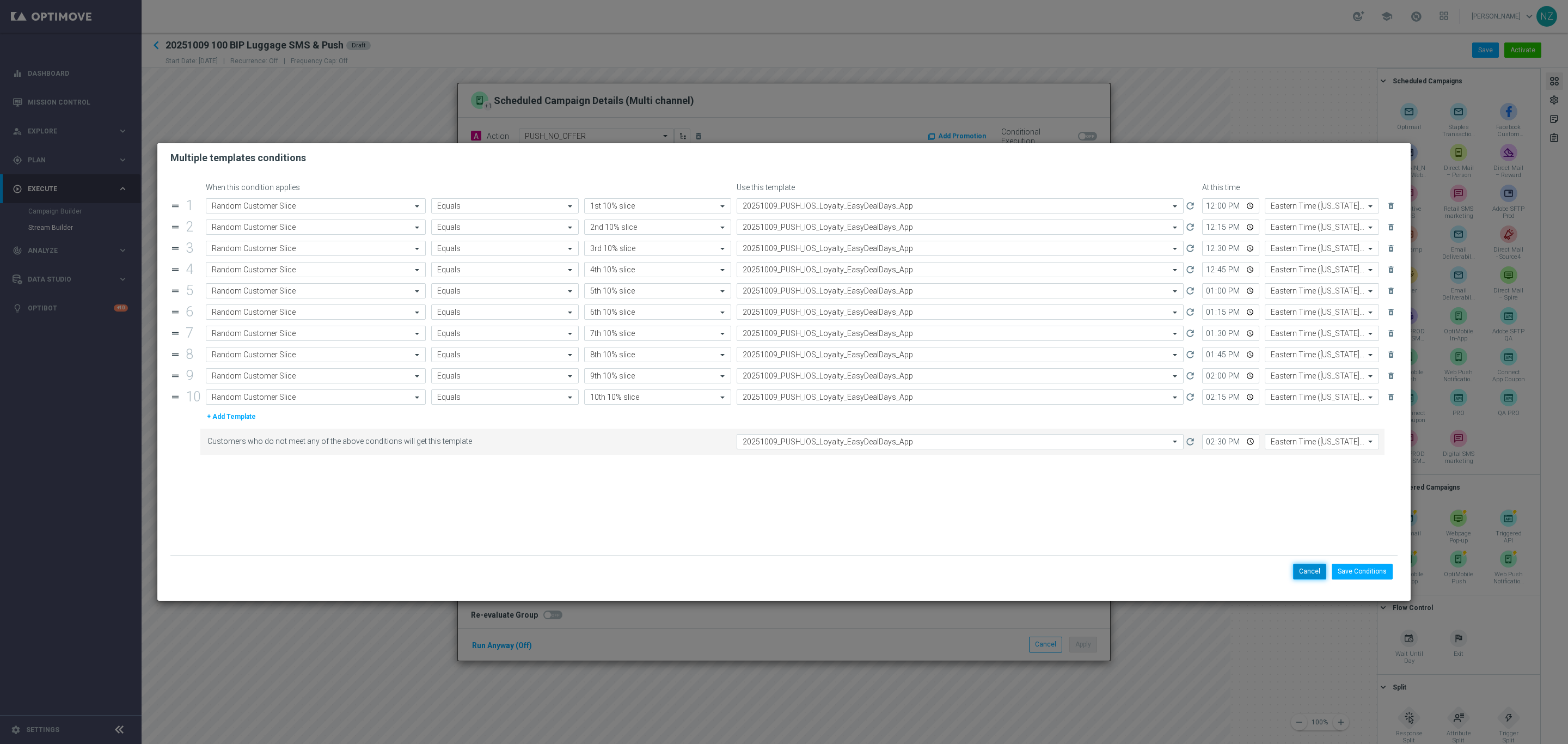
click at [1308, 567] on button "Cancel" at bounding box center [1309, 571] width 33 height 16
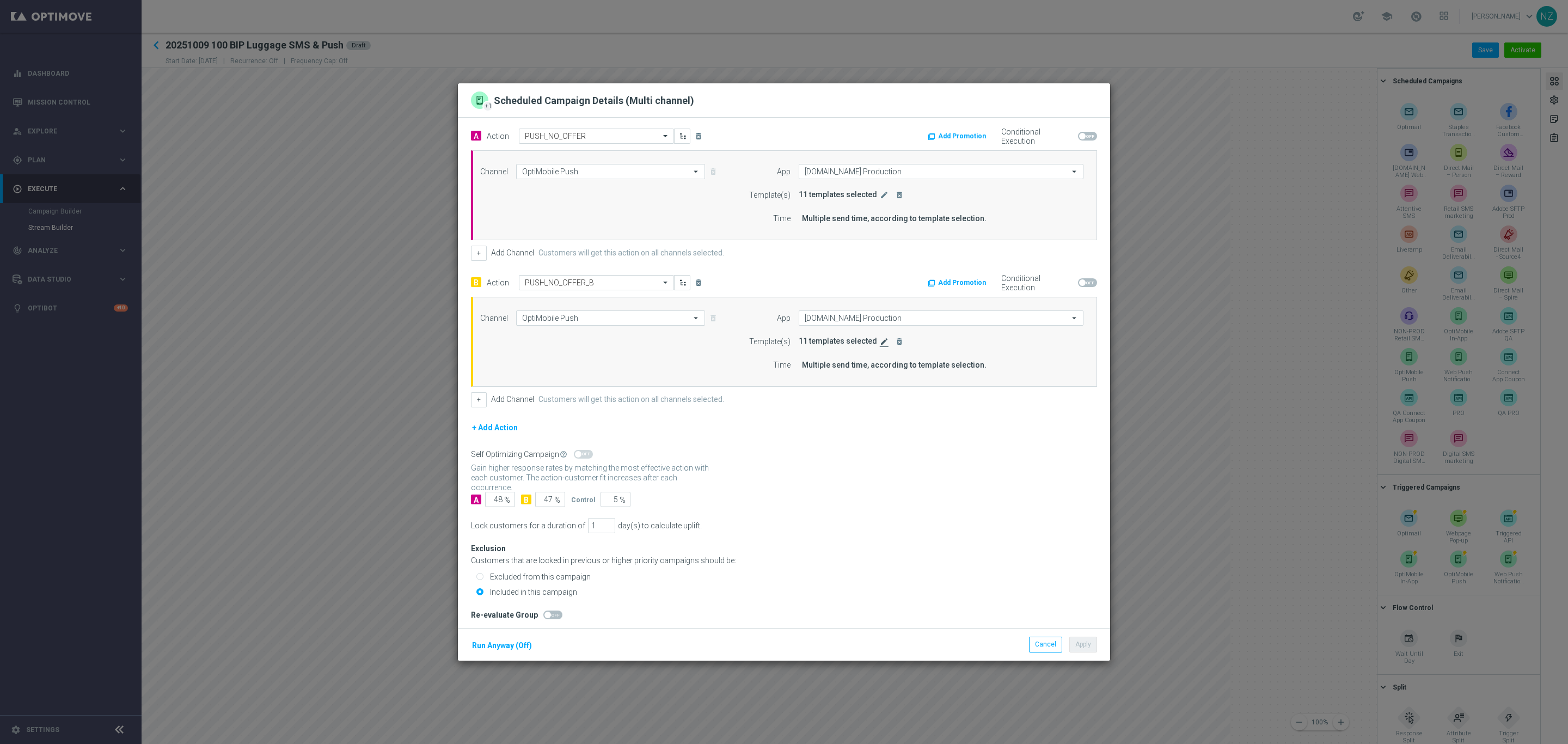
click at [880, 344] on icon "edit" at bounding box center [884, 341] width 9 height 9
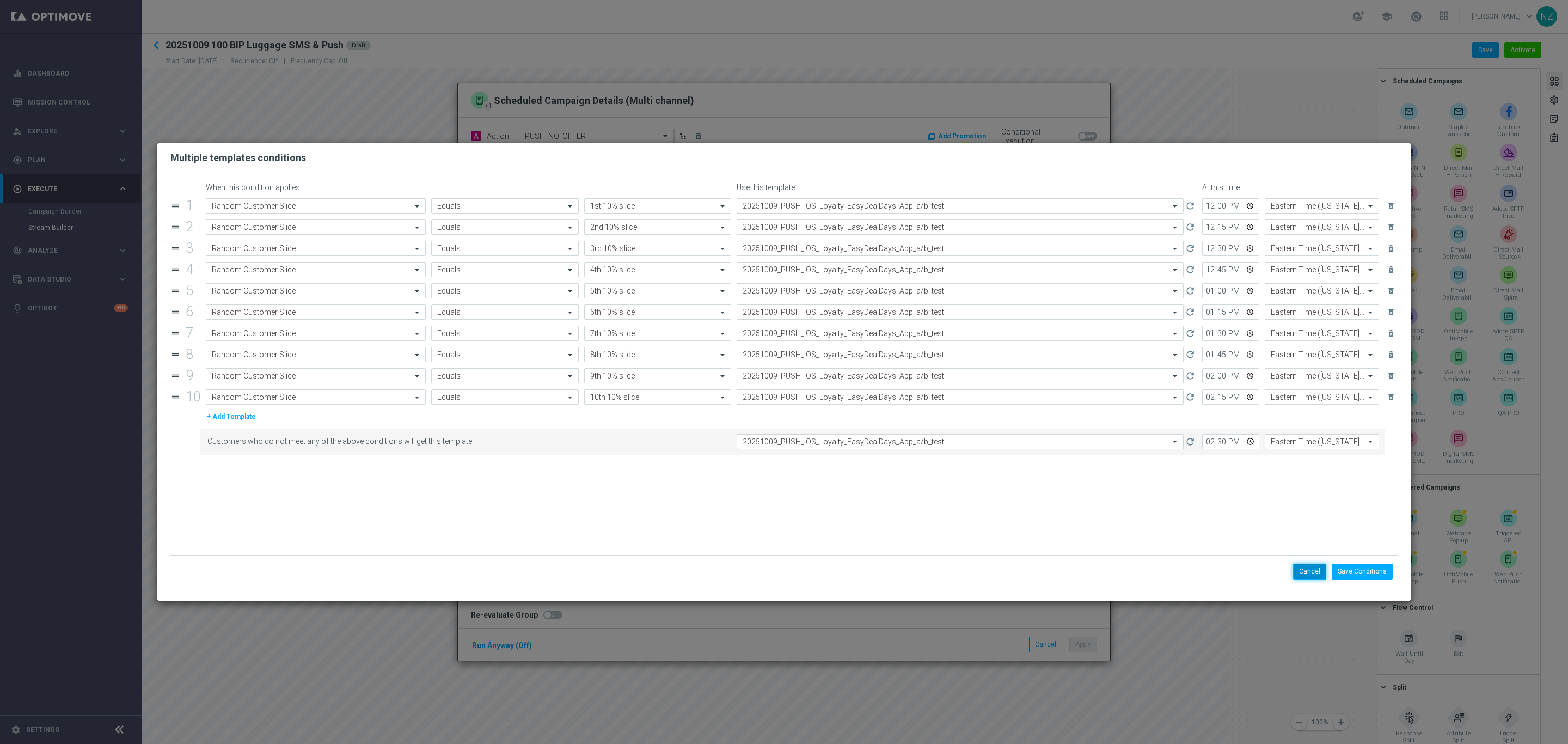
click at [1308, 571] on button "Cancel" at bounding box center [1309, 571] width 33 height 16
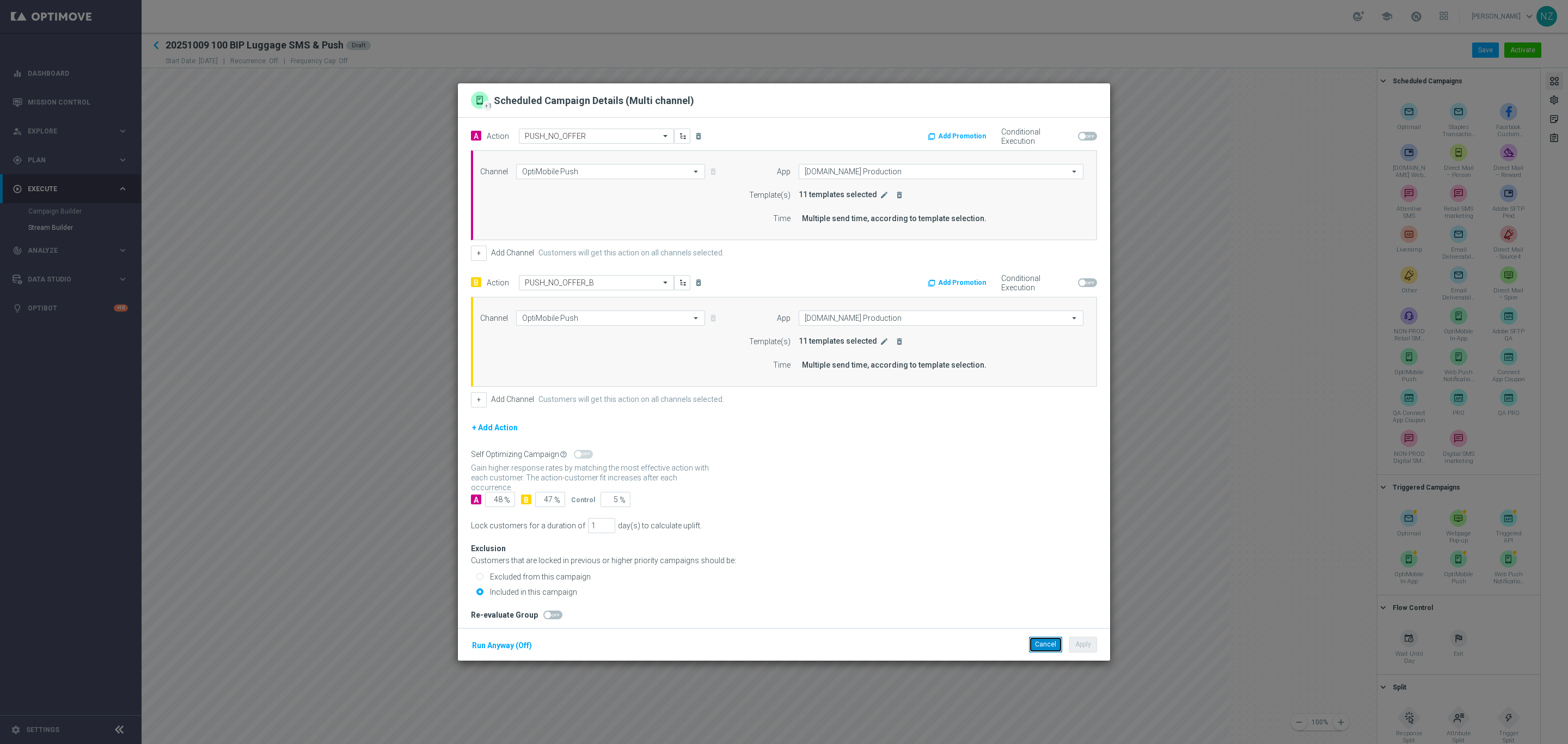
click at [1037, 641] on button "Cancel" at bounding box center [1046, 644] width 33 height 16
click at [880, 194] on icon "edit" at bounding box center [884, 194] width 9 height 9
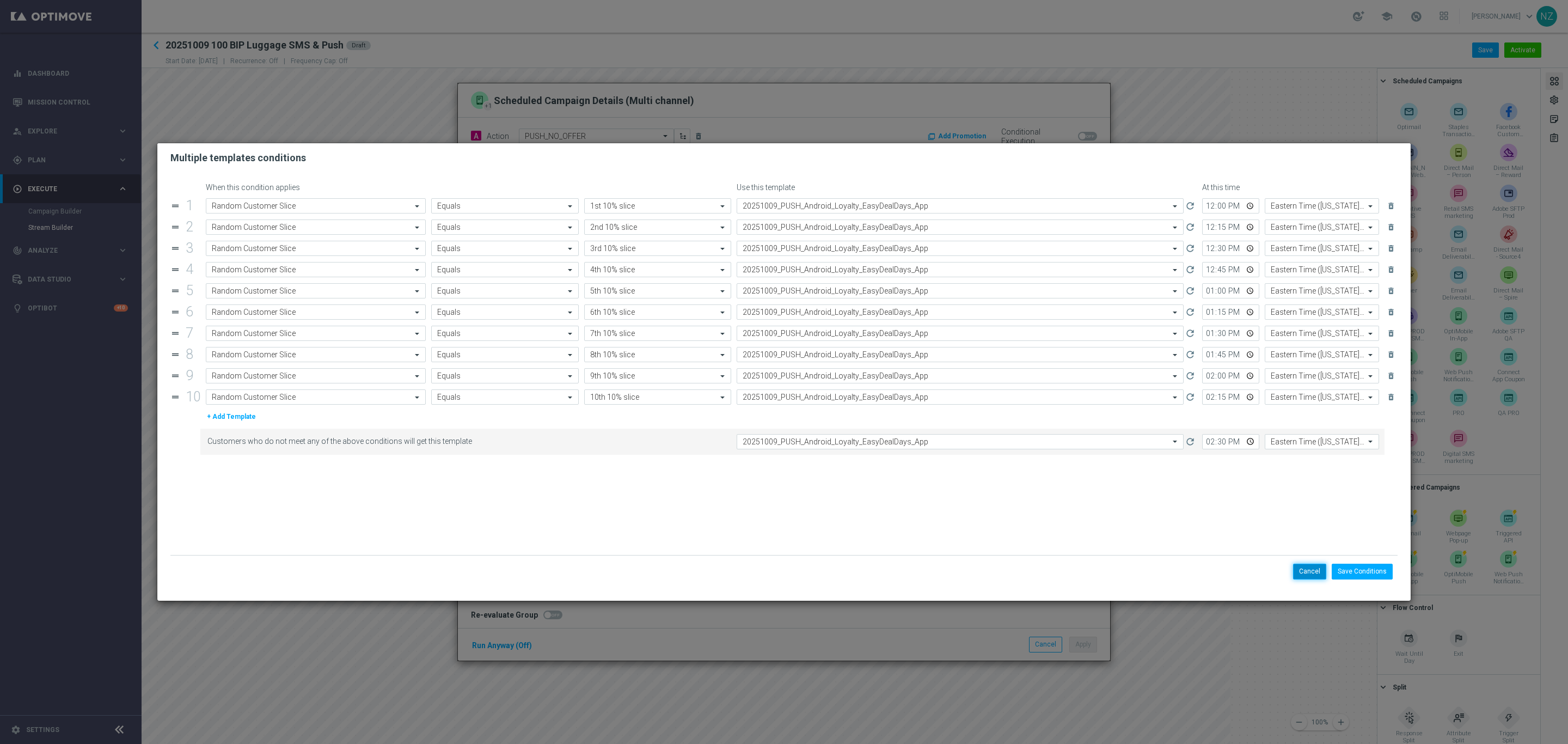
click at [1306, 575] on button "Cancel" at bounding box center [1309, 571] width 33 height 16
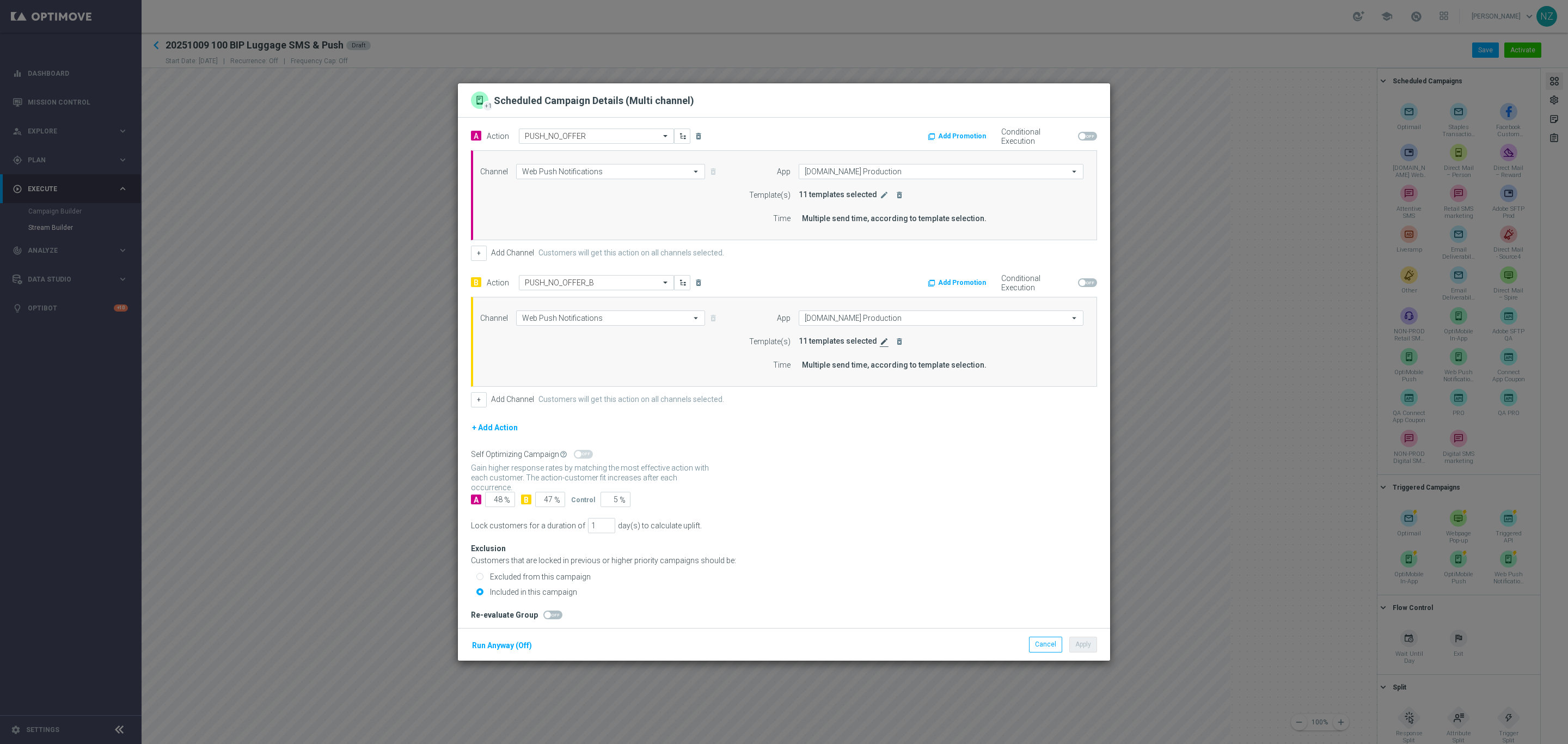
click at [880, 340] on icon "edit" at bounding box center [884, 341] width 9 height 9
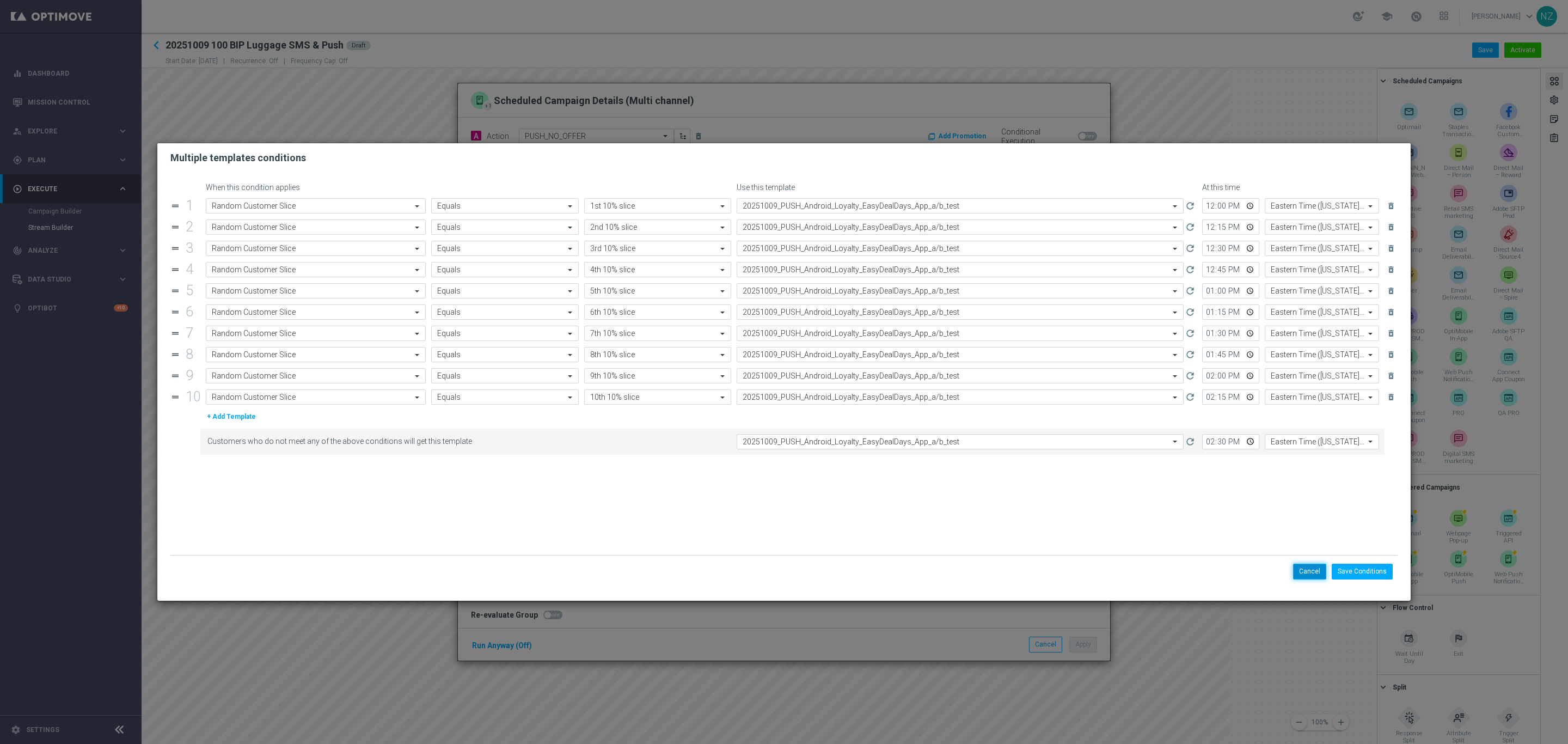
click at [1307, 576] on button "Cancel" at bounding box center [1309, 571] width 33 height 16
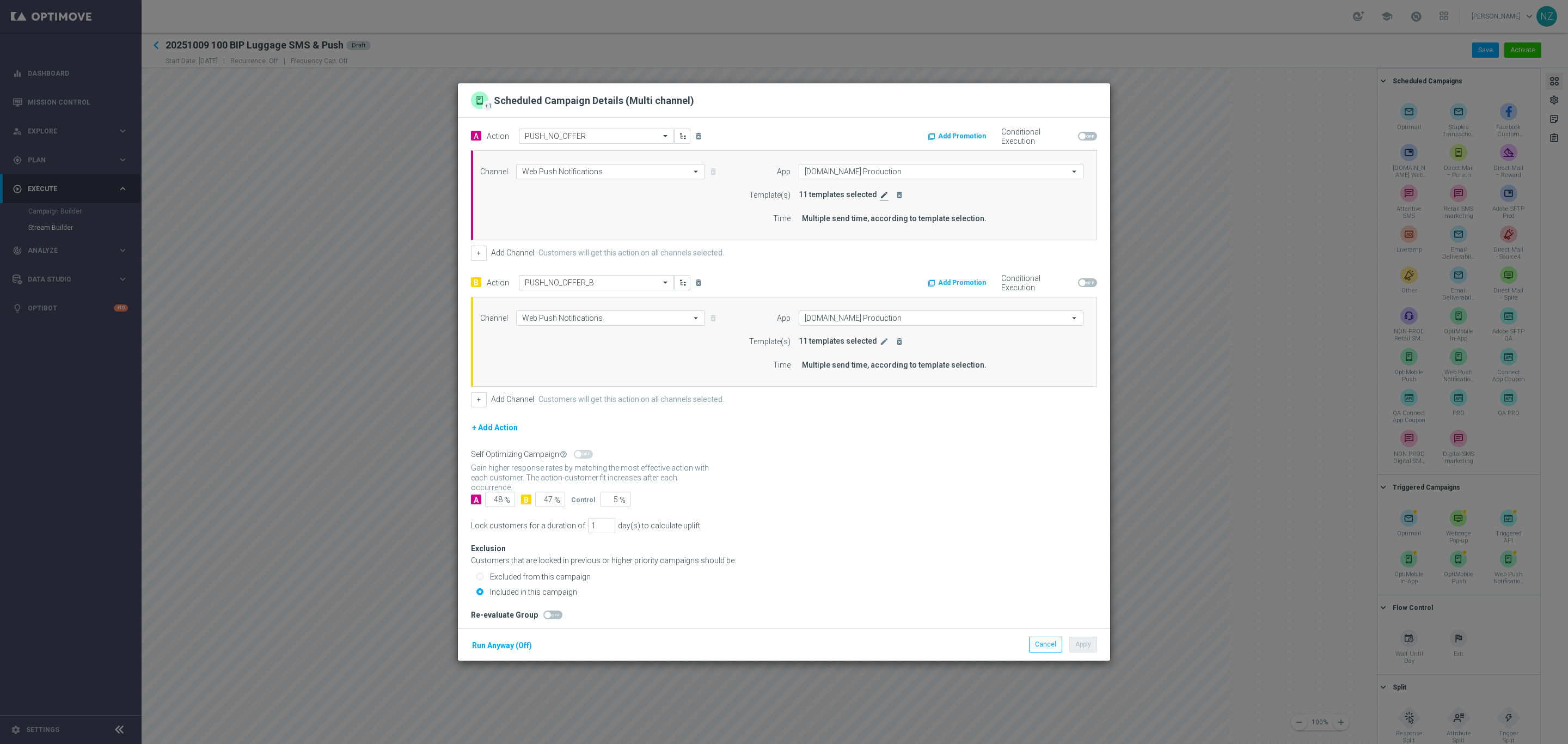
click at [880, 194] on icon "edit" at bounding box center [884, 194] width 9 height 9
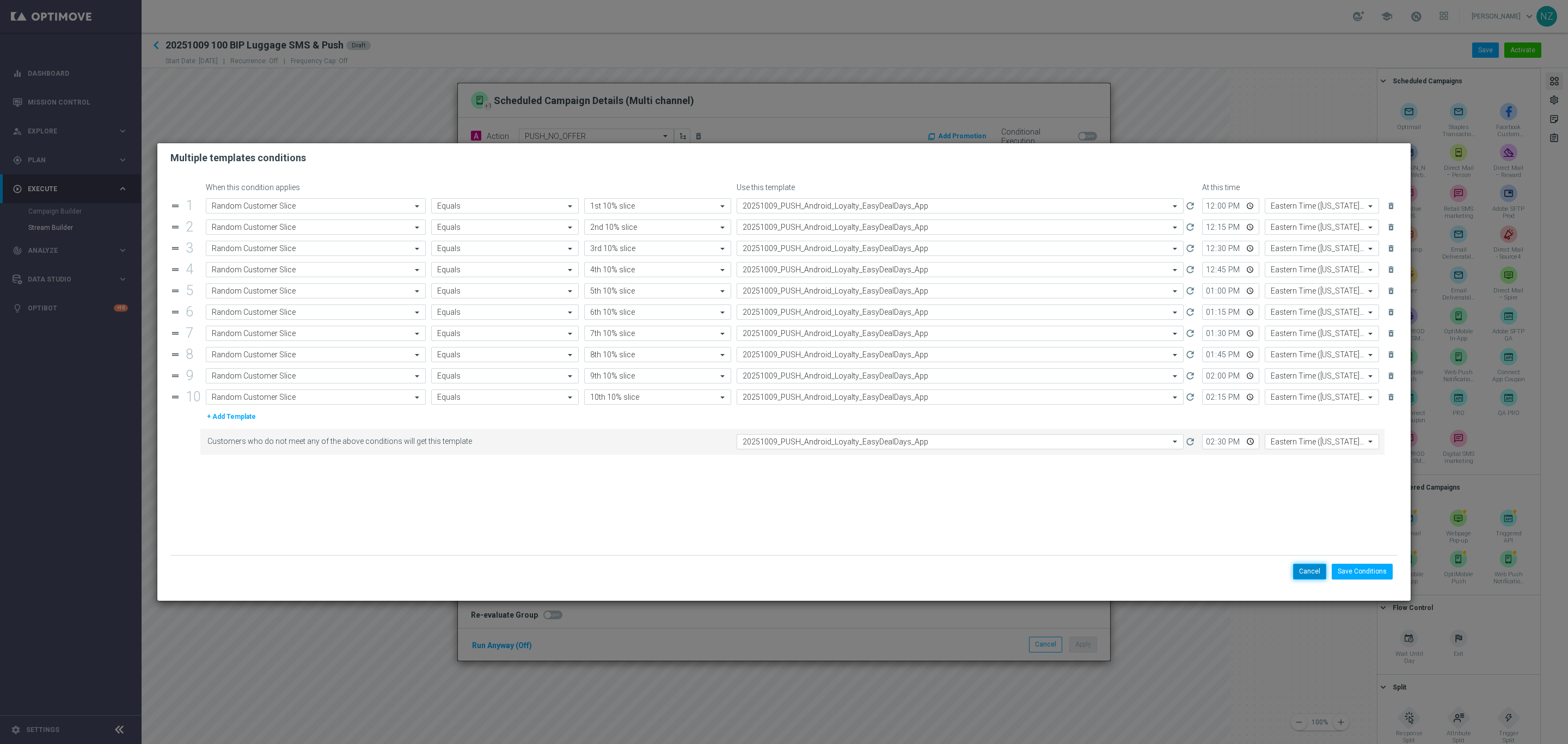
click at [1303, 567] on button "Cancel" at bounding box center [1309, 571] width 33 height 16
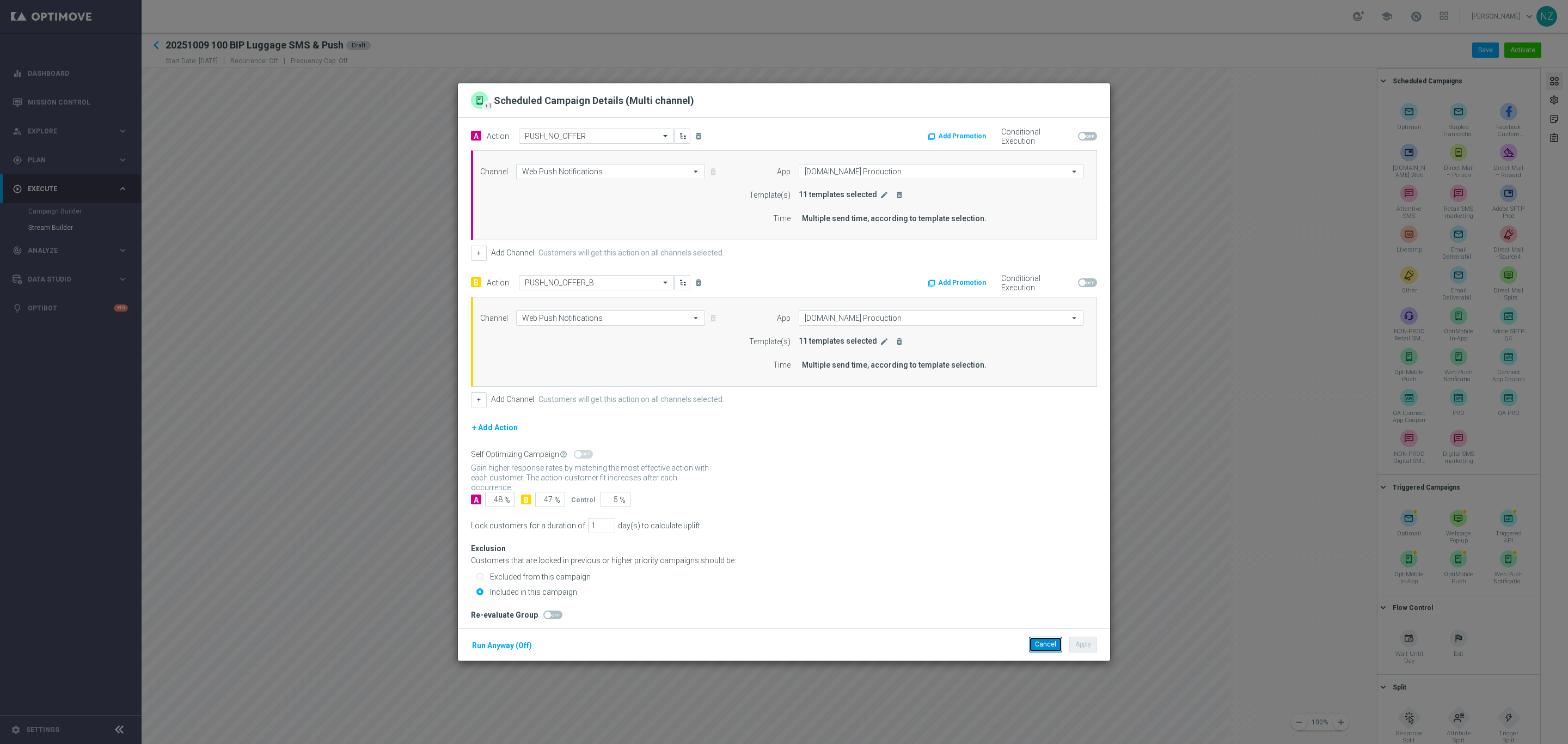
click at [1039, 652] on button "Cancel" at bounding box center [1046, 644] width 33 height 16
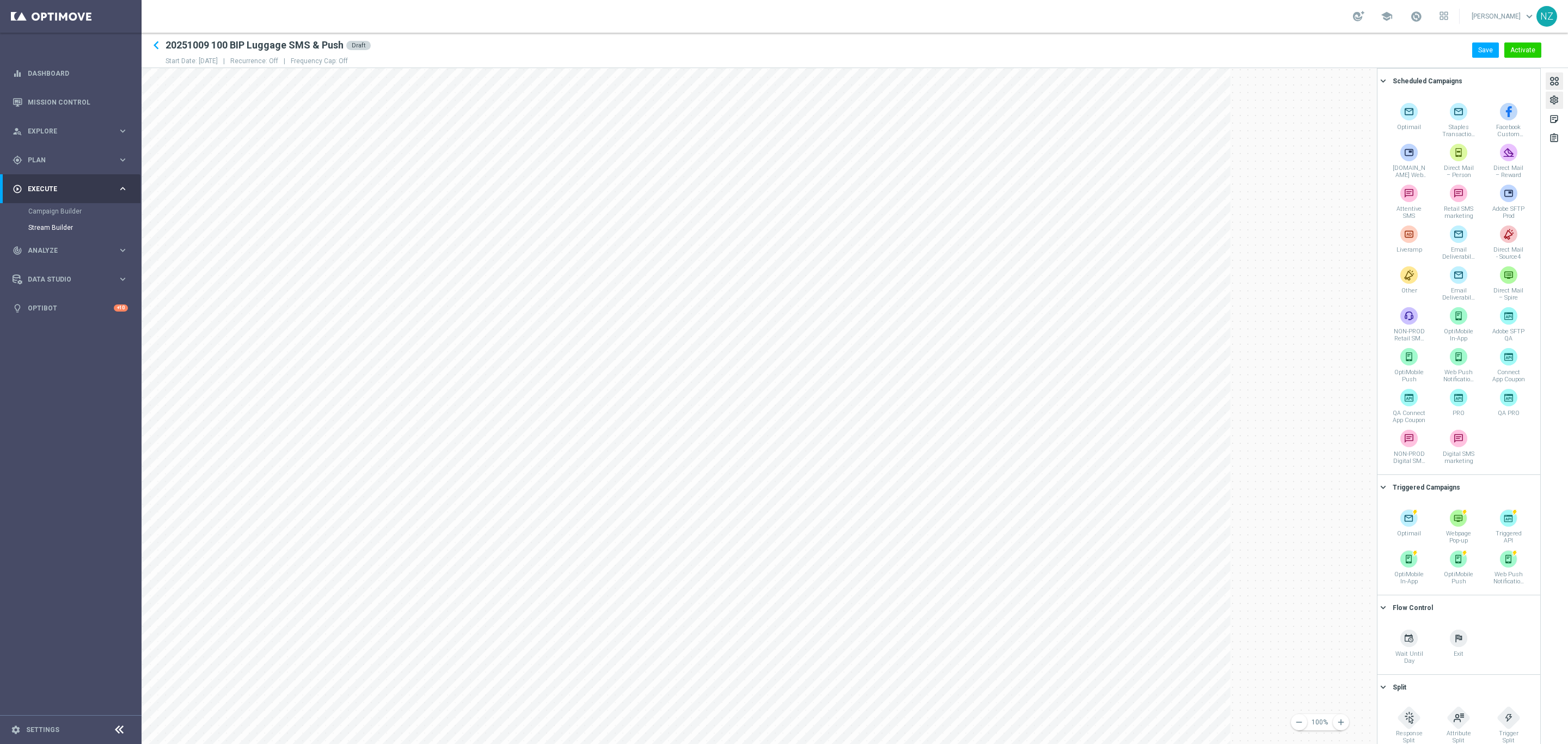
click at [1555, 99] on div "settings" at bounding box center [1553, 102] width 11 height 15
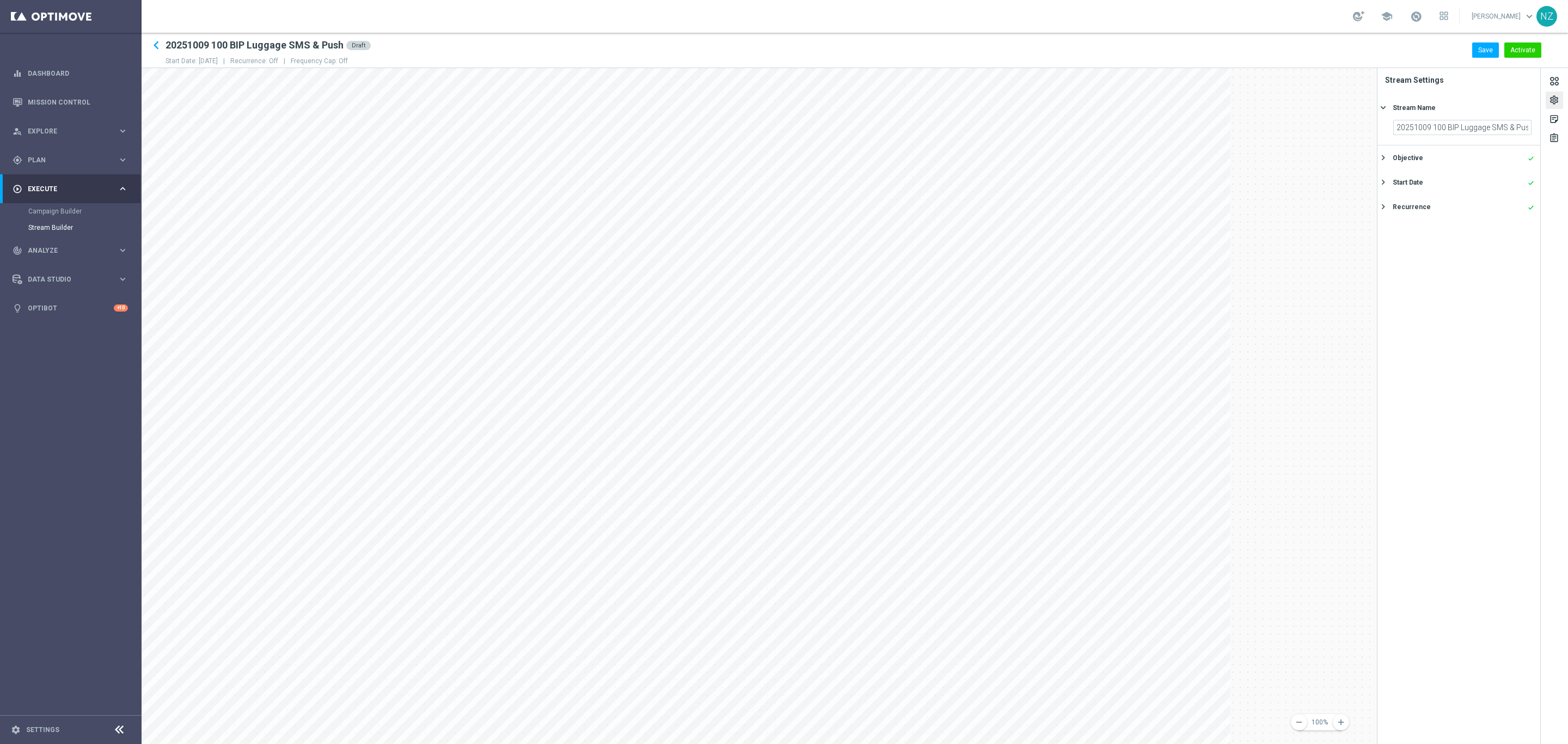
click at [1416, 183] on div "Start Date" at bounding box center [1407, 183] width 30 height 10
click at [1427, 209] on div "Recurrence done" at bounding box center [1463, 207] width 141 height 10
click at [1413, 128] on div "Objective" at bounding box center [1407, 133] width 30 height 10
click at [1534, 51] on button "Activate" at bounding box center [1523, 51] width 37 height 16
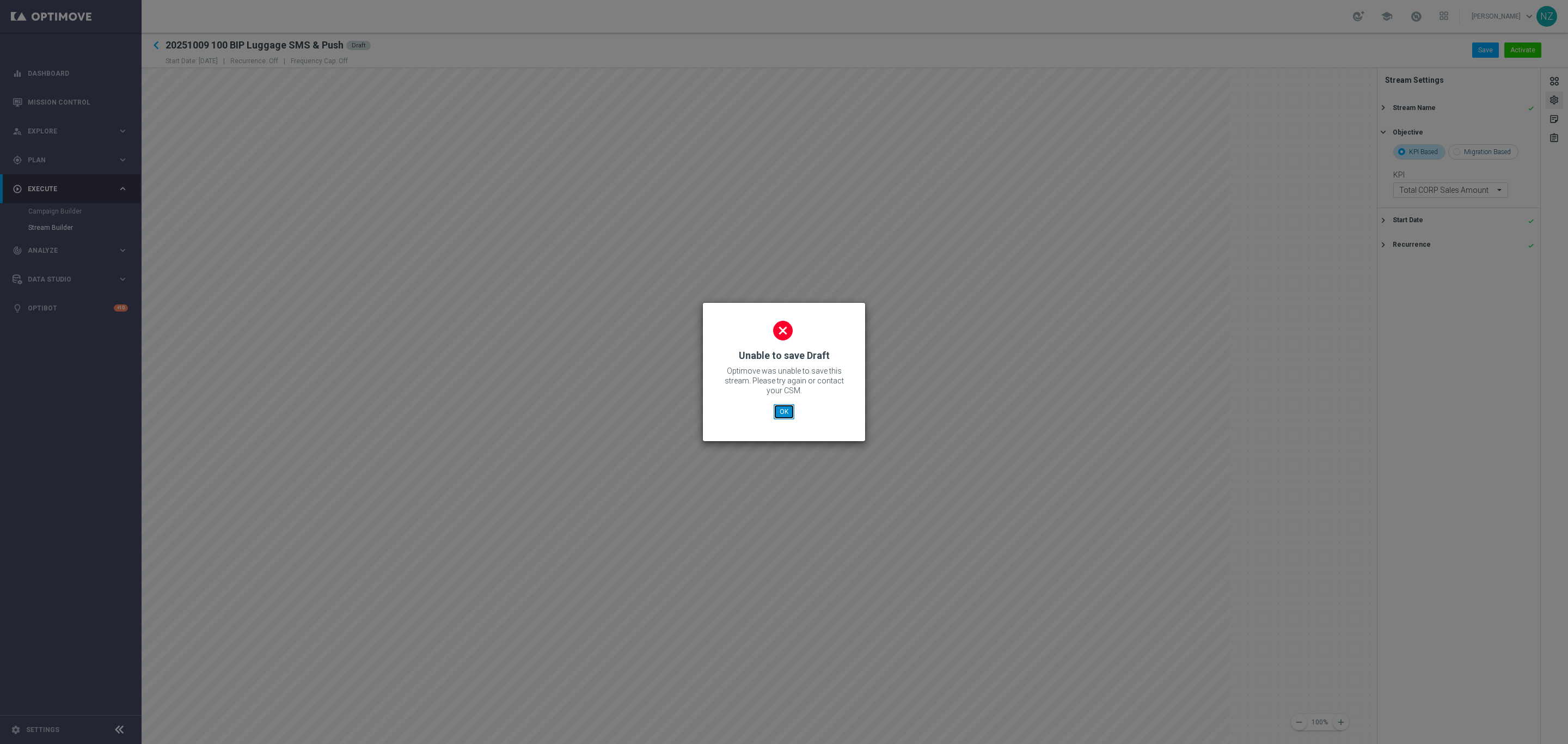
click at [777, 408] on button "OK" at bounding box center [784, 412] width 20 height 16
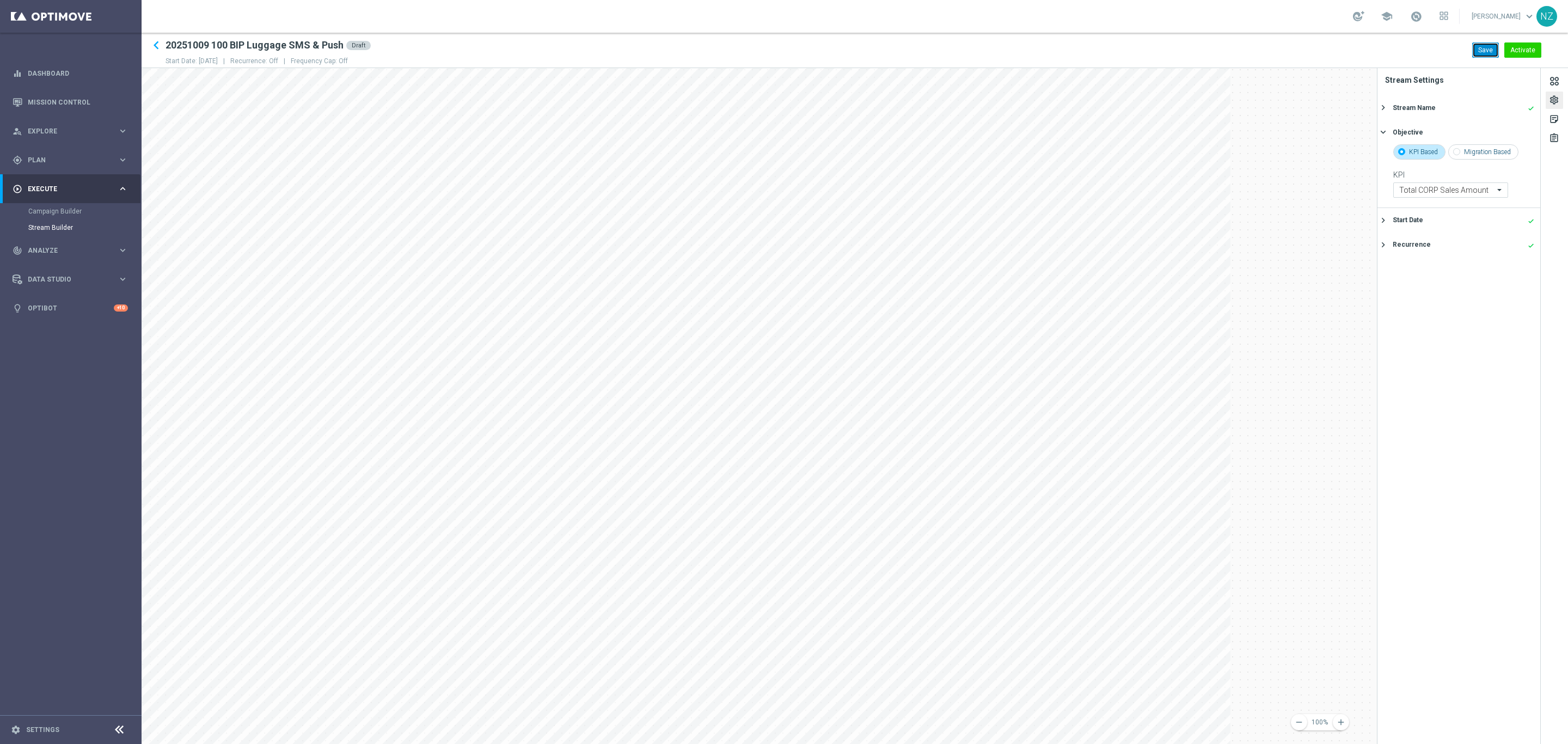
click at [1485, 45] on button "Save" at bounding box center [1485, 51] width 26 height 16
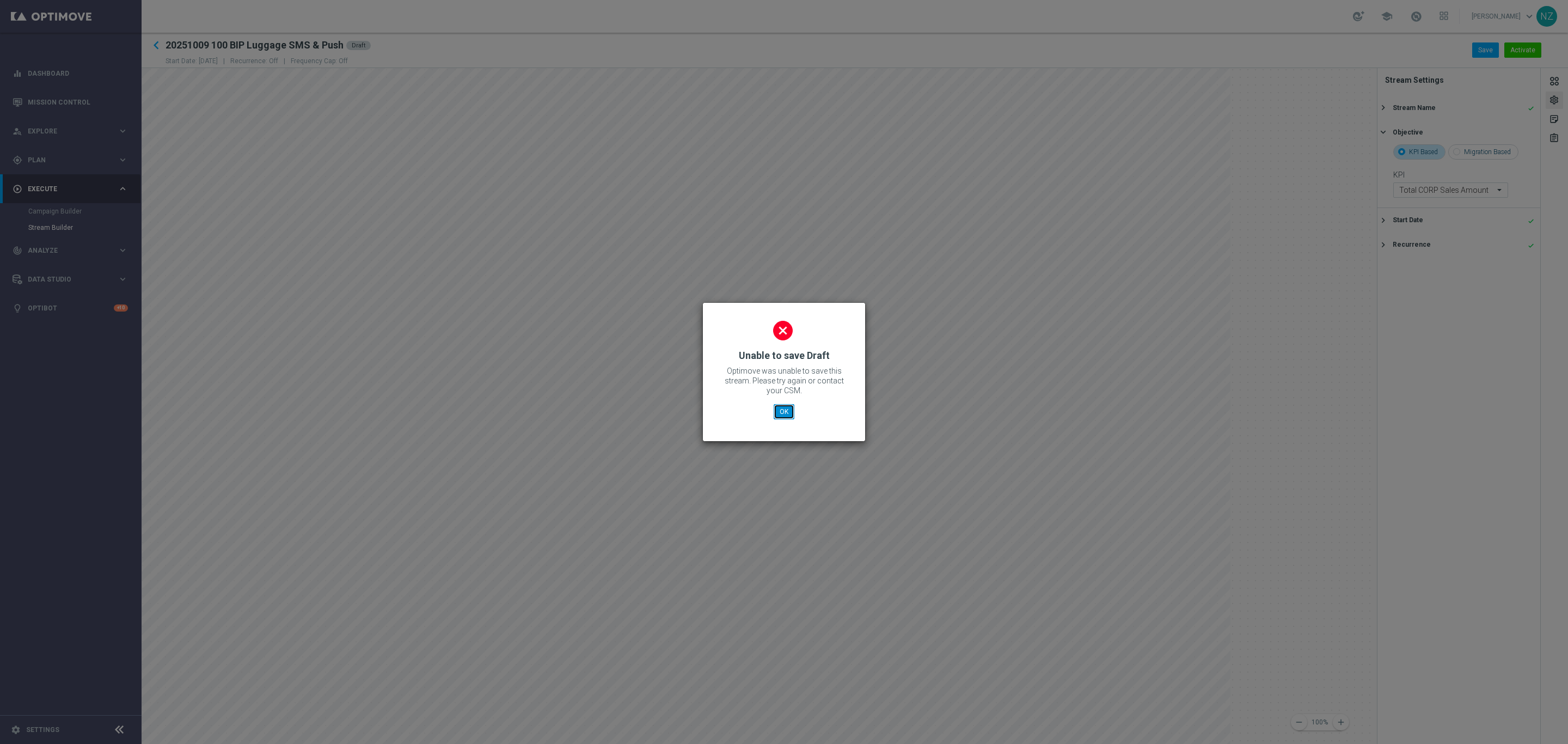
click at [782, 412] on button "OK" at bounding box center [784, 412] width 20 height 16
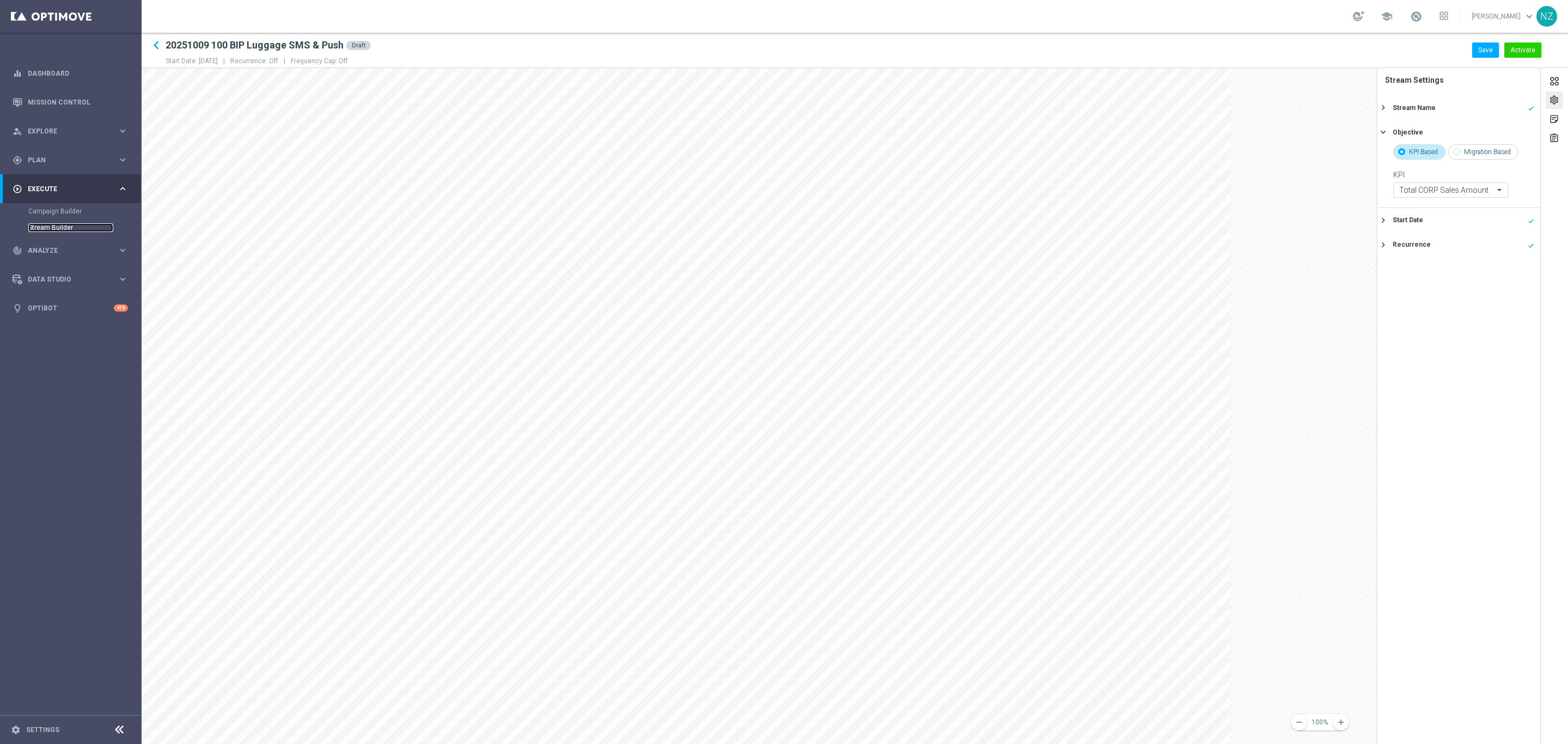
click at [60, 229] on link "Stream Builder" at bounding box center [70, 227] width 85 height 9
click at [67, 210] on link "Campaign Builder" at bounding box center [70, 211] width 85 height 9
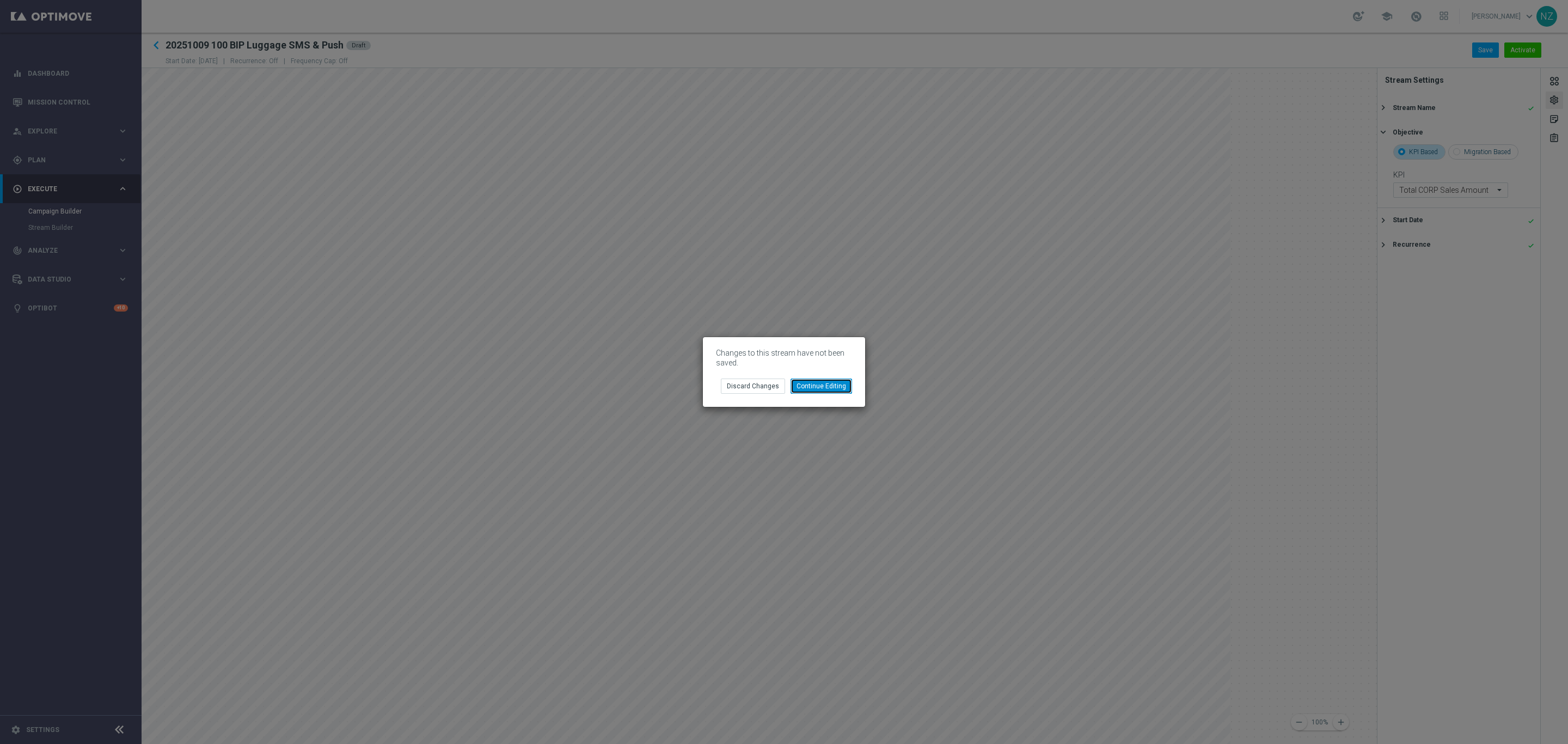
click at [828, 388] on button "Continue Editing" at bounding box center [821, 387] width 61 height 16
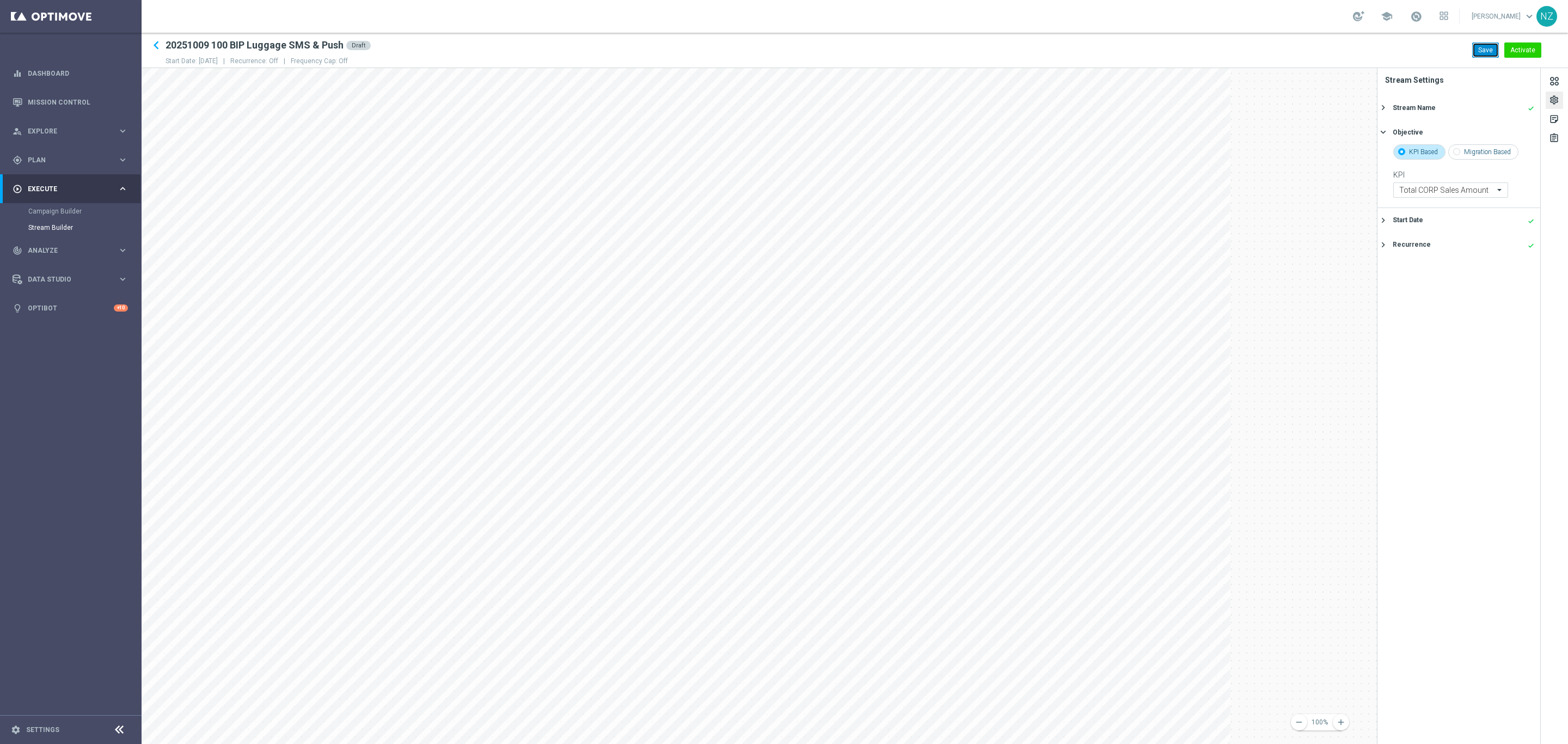
click at [1485, 48] on button "Save" at bounding box center [1485, 51] width 26 height 16
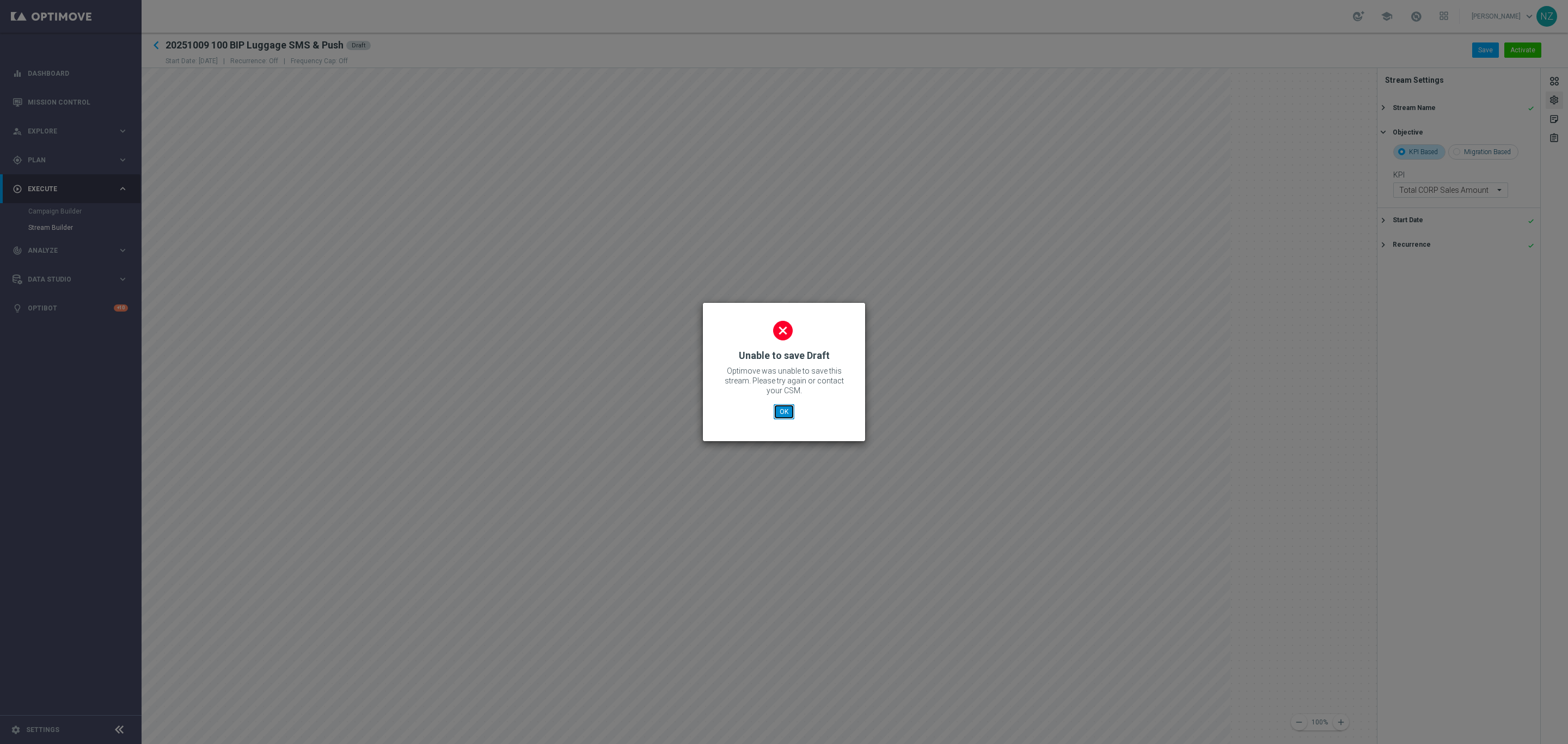
click at [782, 410] on button "OK" at bounding box center [784, 412] width 20 height 16
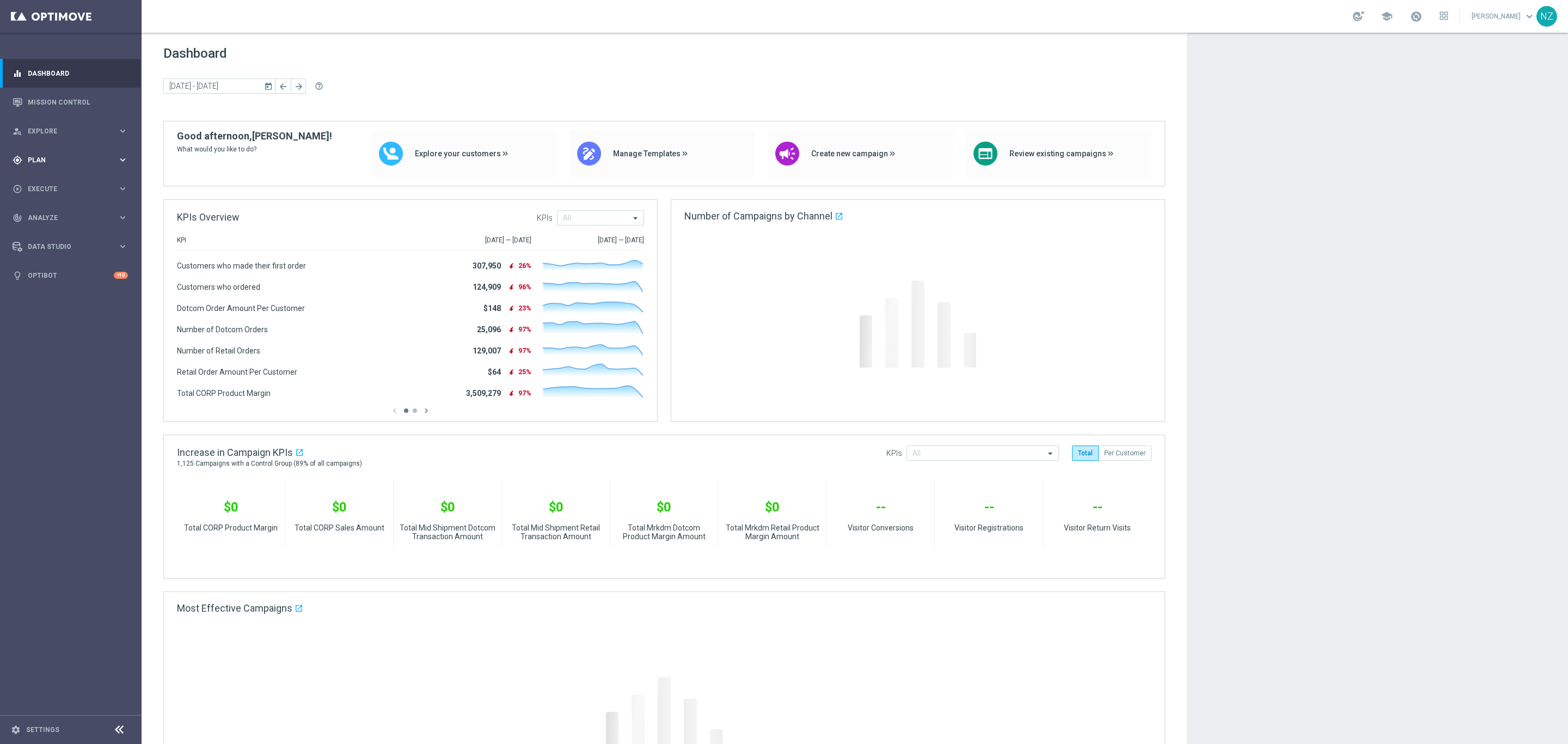
click at [49, 162] on span "Plan" at bounding box center [72, 160] width 90 height 7
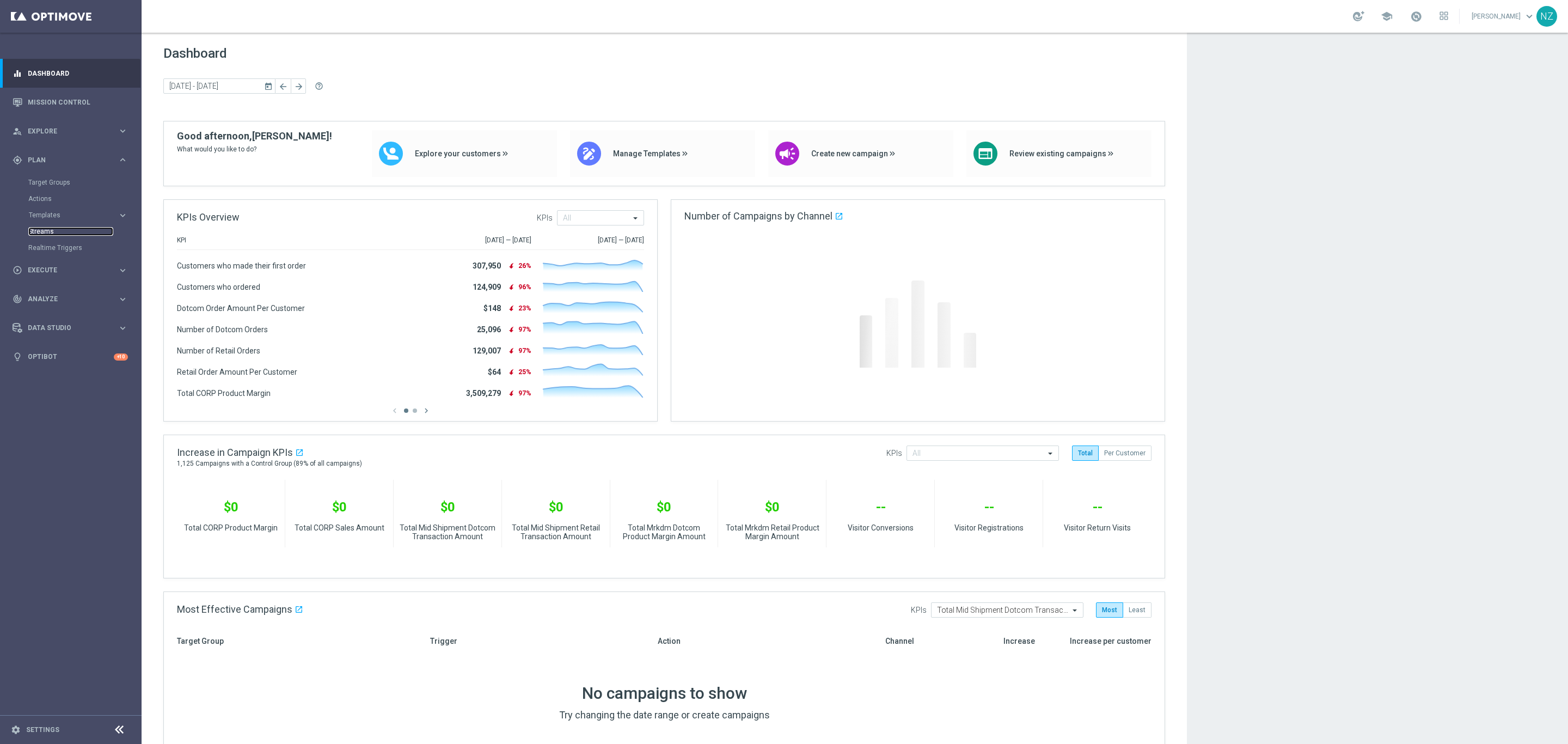
click at [63, 230] on link "Streams" at bounding box center [70, 231] width 85 height 9
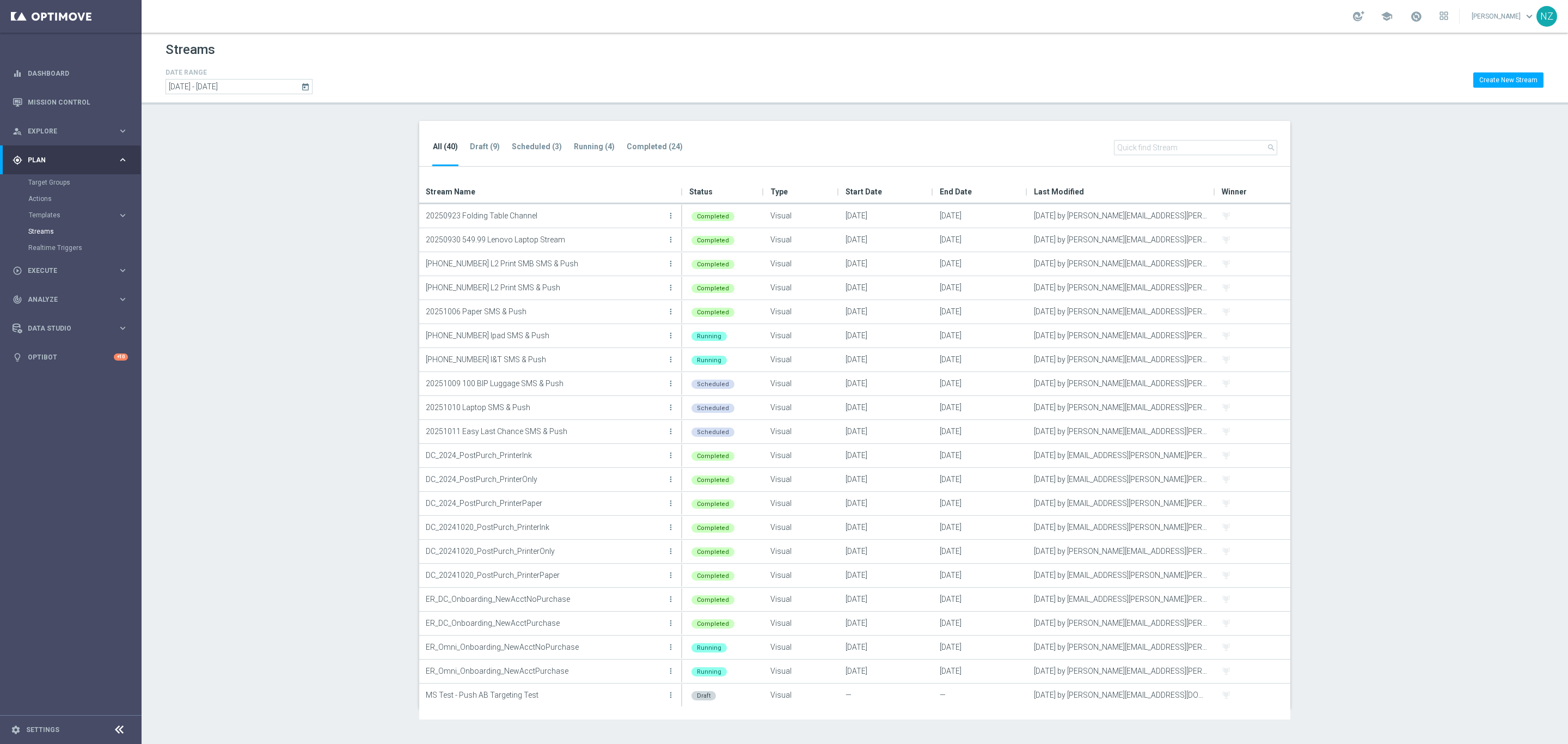
drag, startPoint x: 271, startPoint y: 273, endPoint x: 82, endPoint y: 232, distance: 193.4
click at [266, 273] on section "All (40) Draft (9) Scheduled (3) Running (4) Completed (24) search Drag here to…" at bounding box center [855, 415] width 1427 height 588
click at [70, 217] on span "Templates" at bounding box center [68, 215] width 78 height 7
click at [80, 262] on link "OptiMobile Push" at bounding box center [73, 264] width 79 height 9
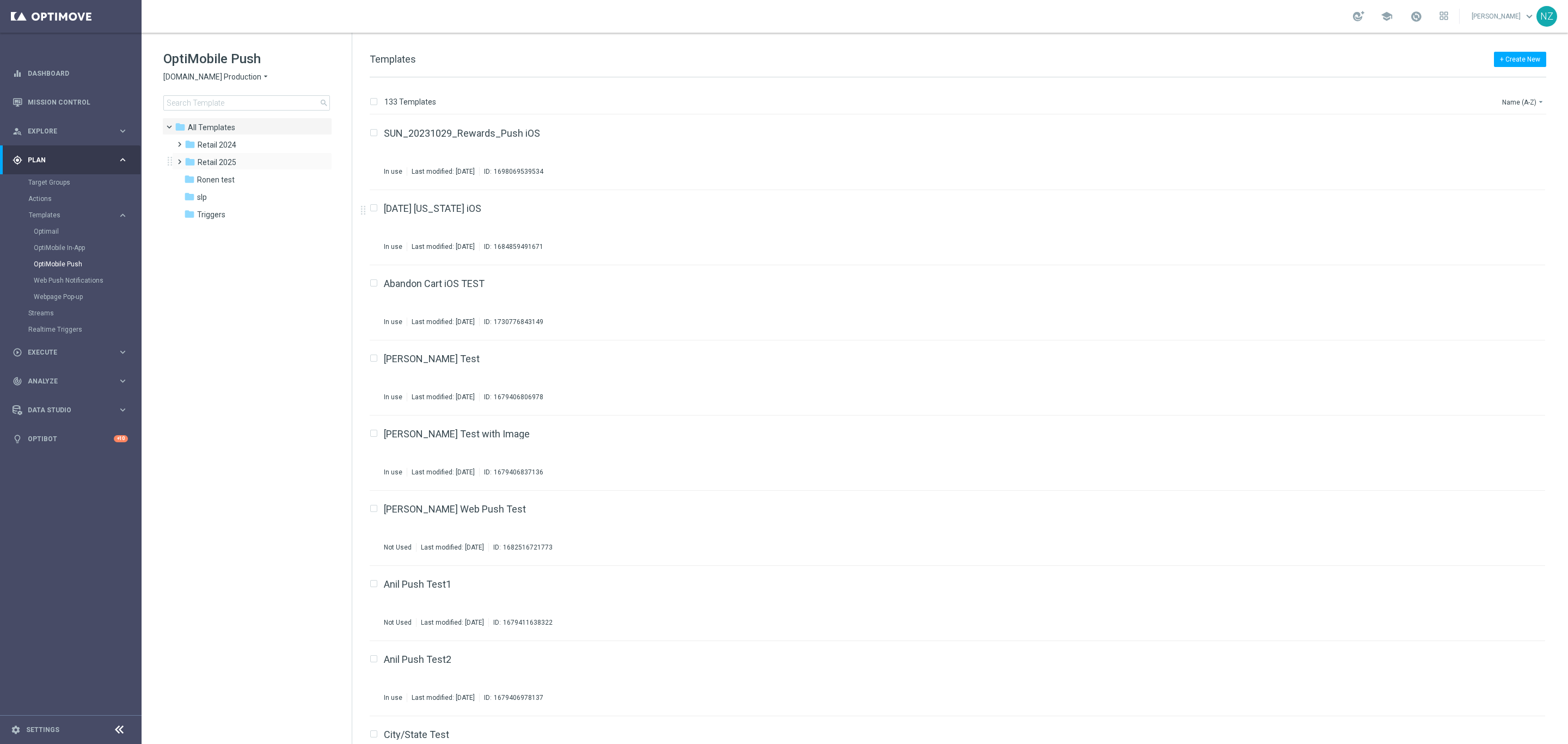
click at [180, 159] on span at bounding box center [177, 156] width 5 height 4
click at [187, 316] on span at bounding box center [187, 313] width 5 height 4
click at [237, 338] on span "wo 10.12" at bounding box center [234, 337] width 31 height 10
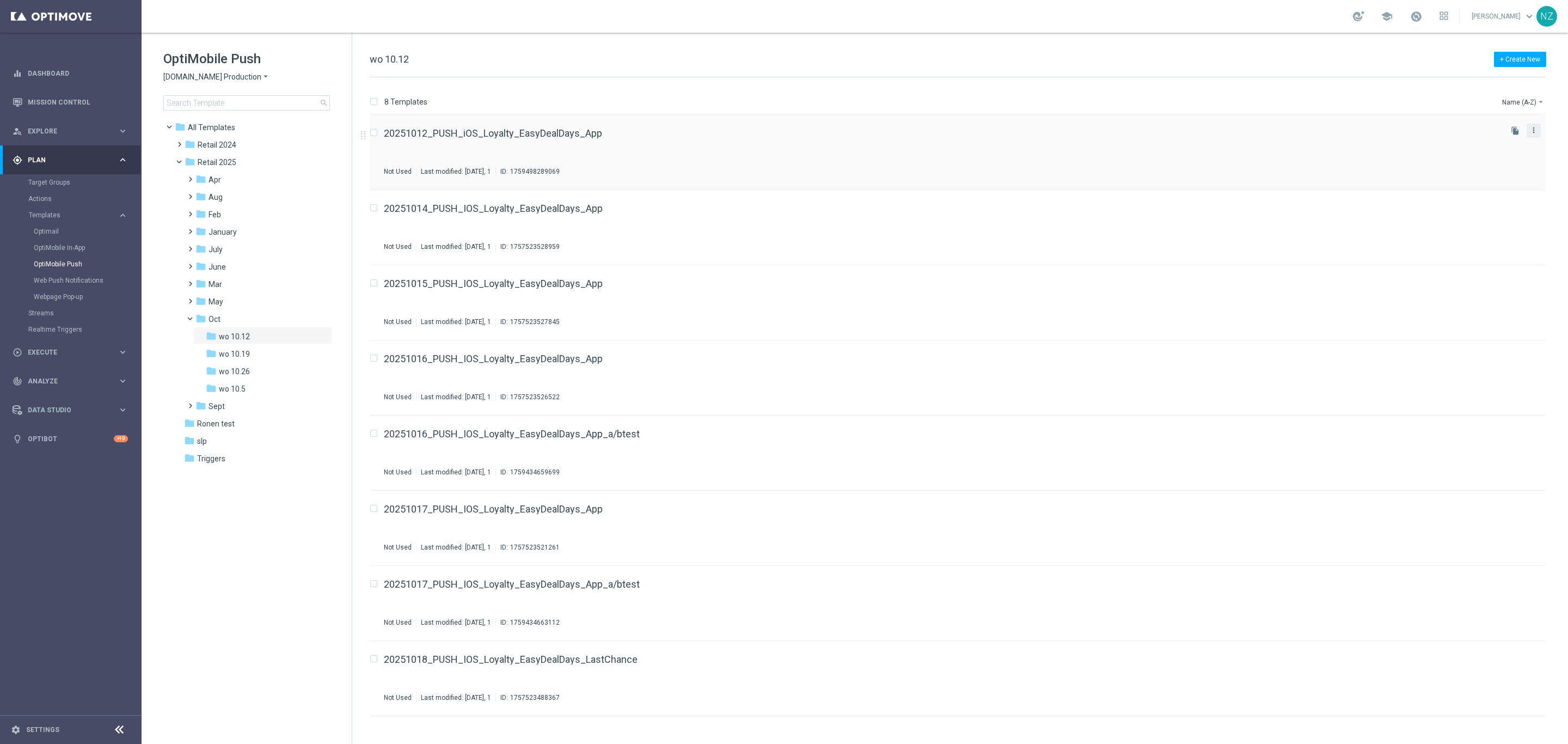
click at [1534, 131] on icon "more_vert" at bounding box center [1533, 130] width 9 height 9
click at [998, 180] on div "20251012_PUSH_iOS_Loyalty_EasyDealDays_App Not Used Last modified: Monday, Janu…" at bounding box center [957, 152] width 1176 height 75
click at [1539, 128] on button "more_vert" at bounding box center [1533, 130] width 11 height 13
click at [1338, 97] on div "8 Templates Name (A-Z) arrow_drop_down" at bounding box center [958, 104] width 1177 height 20
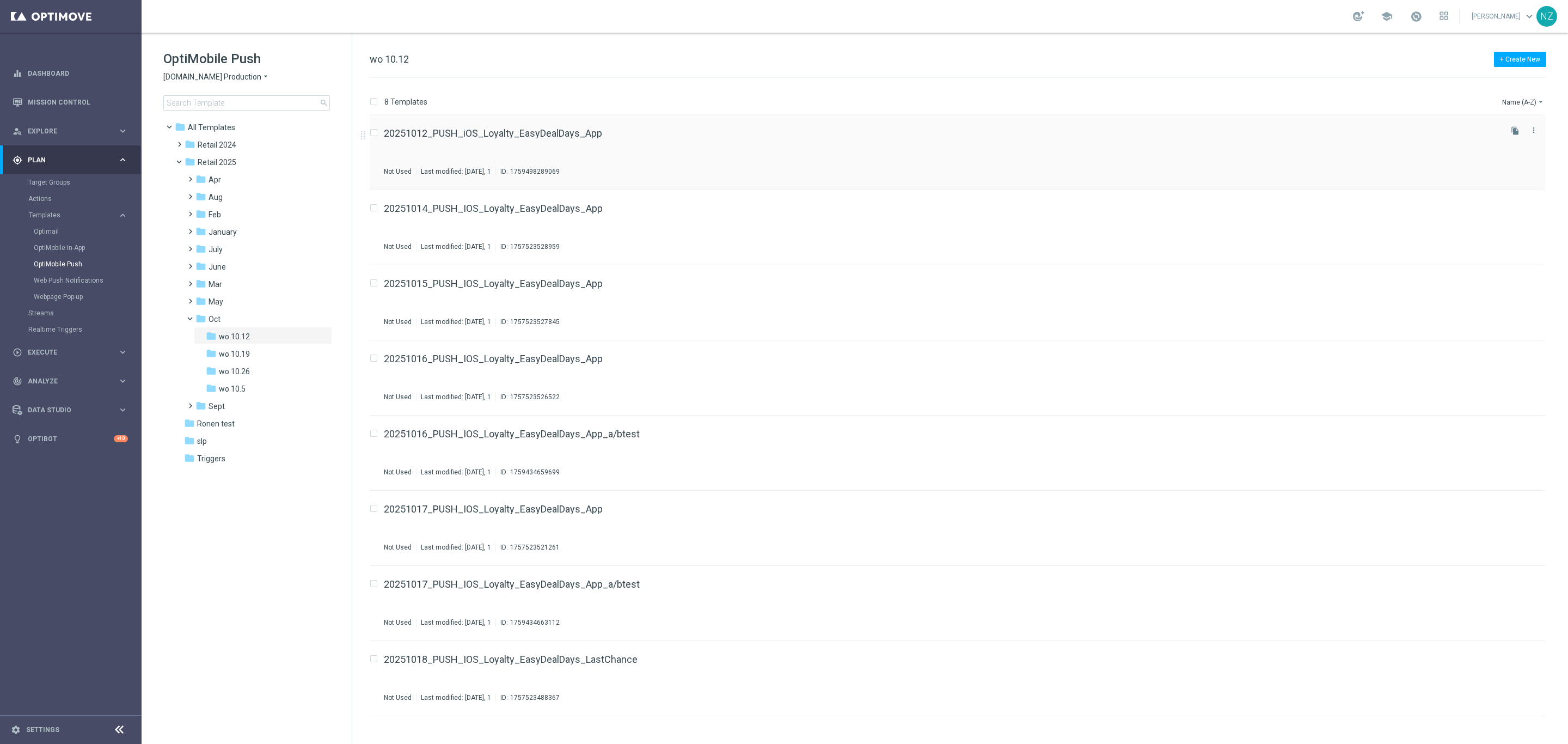
click at [889, 156] on div "20251012_PUSH_iOS_Loyalty_EasyDealDays_App Not Used Last modified: Monday, Janu…" at bounding box center [941, 152] width 1115 height 48
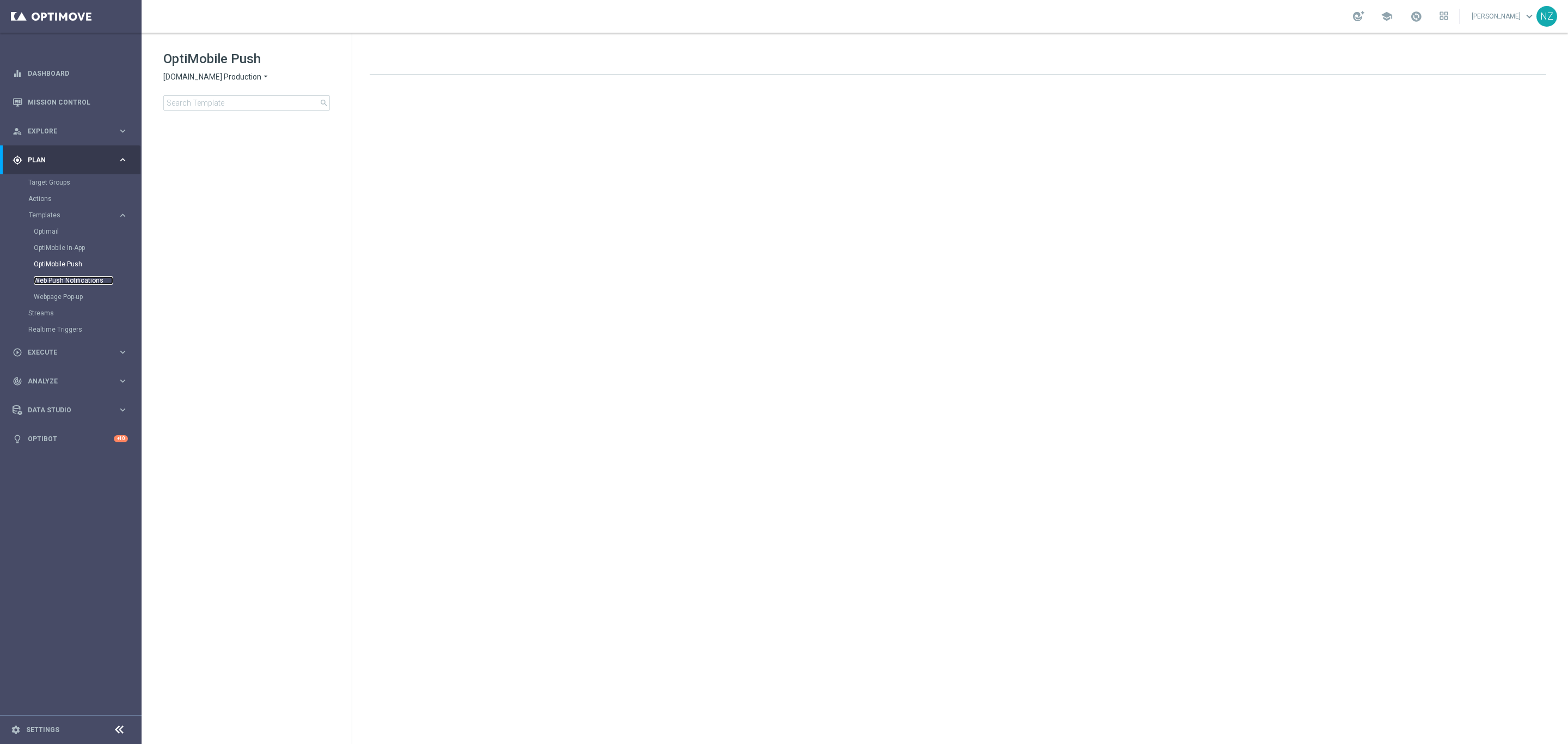
click at [56, 280] on link "Web Push Notifications" at bounding box center [73, 280] width 79 height 9
click at [200, 106] on input at bounding box center [246, 103] width 167 height 16
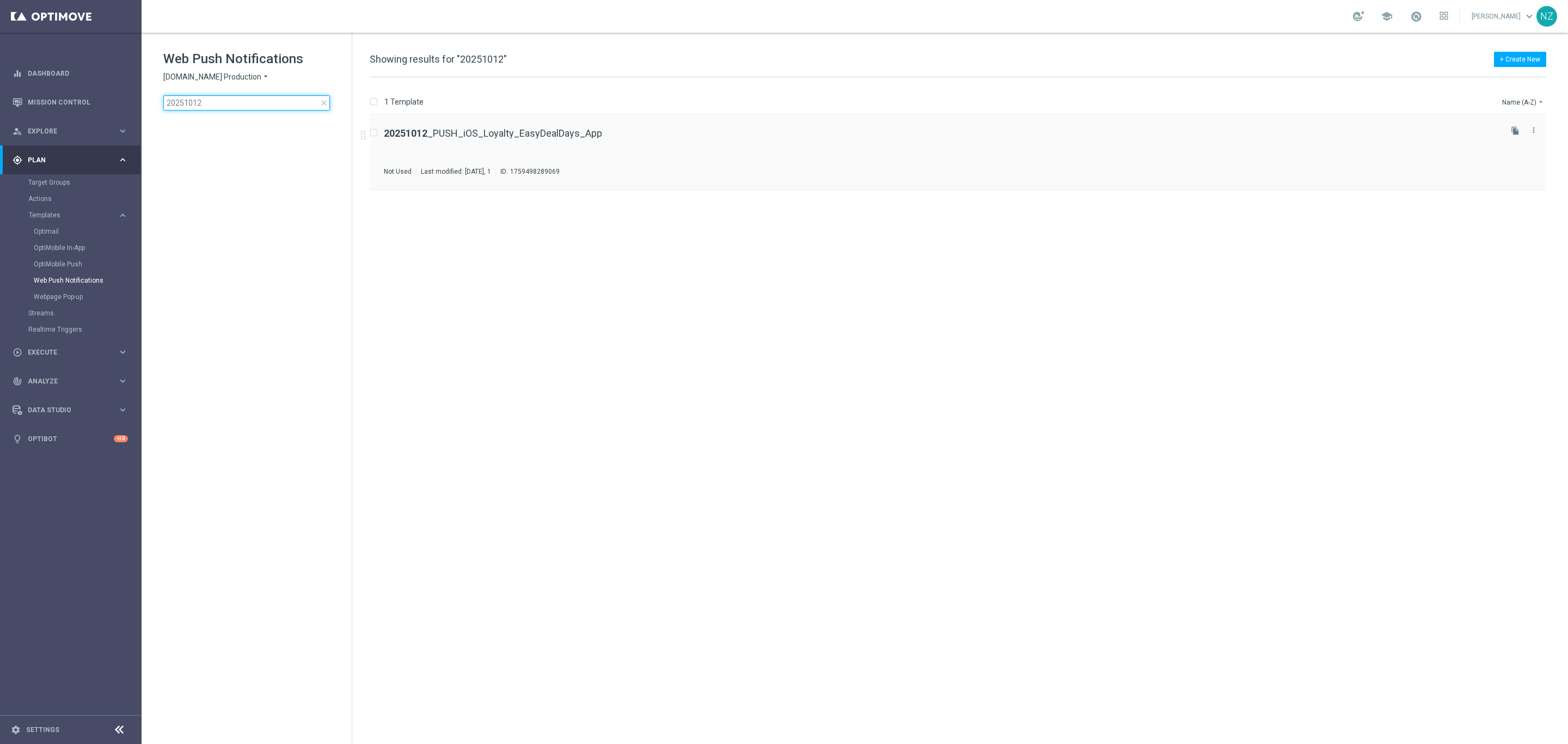
type input "20251012"
click at [683, 171] on div "Not Used Last modified: Monday, January 1, 1 ID: 1759498289069" at bounding box center [941, 171] width 1115 height 9
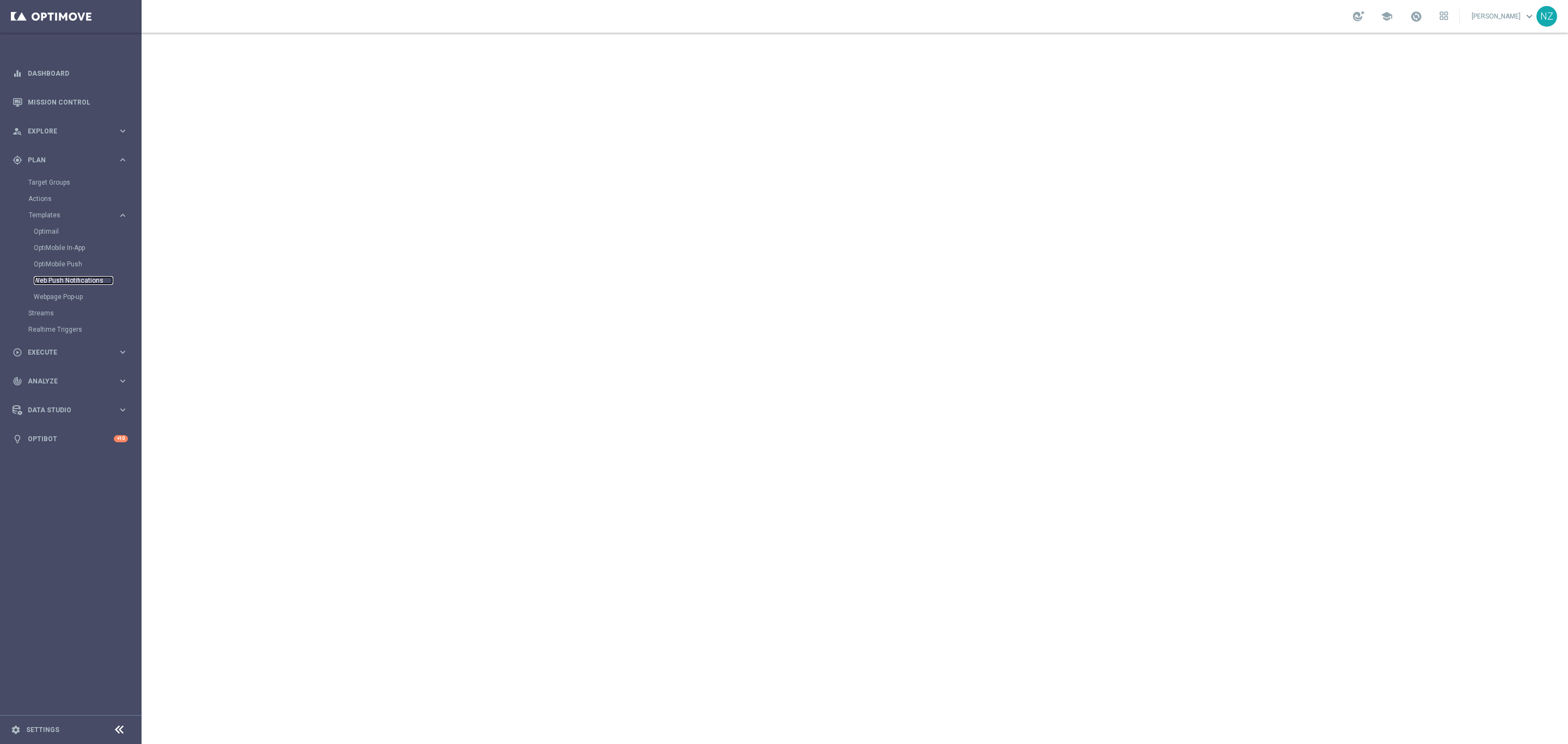
click at [67, 276] on link "Web Push Notifications" at bounding box center [73, 280] width 79 height 9
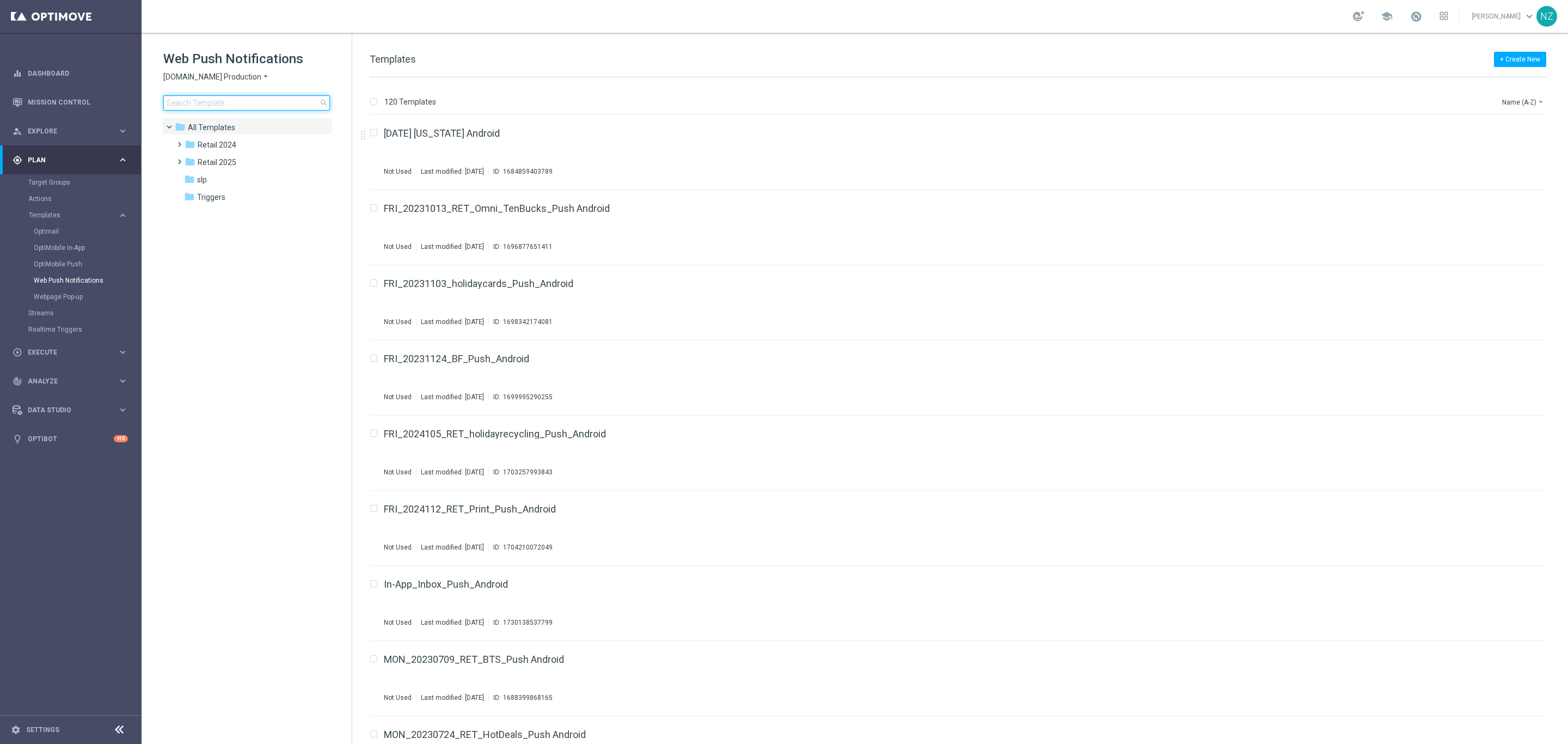
click at [224, 106] on input at bounding box center [246, 103] width 167 height 16
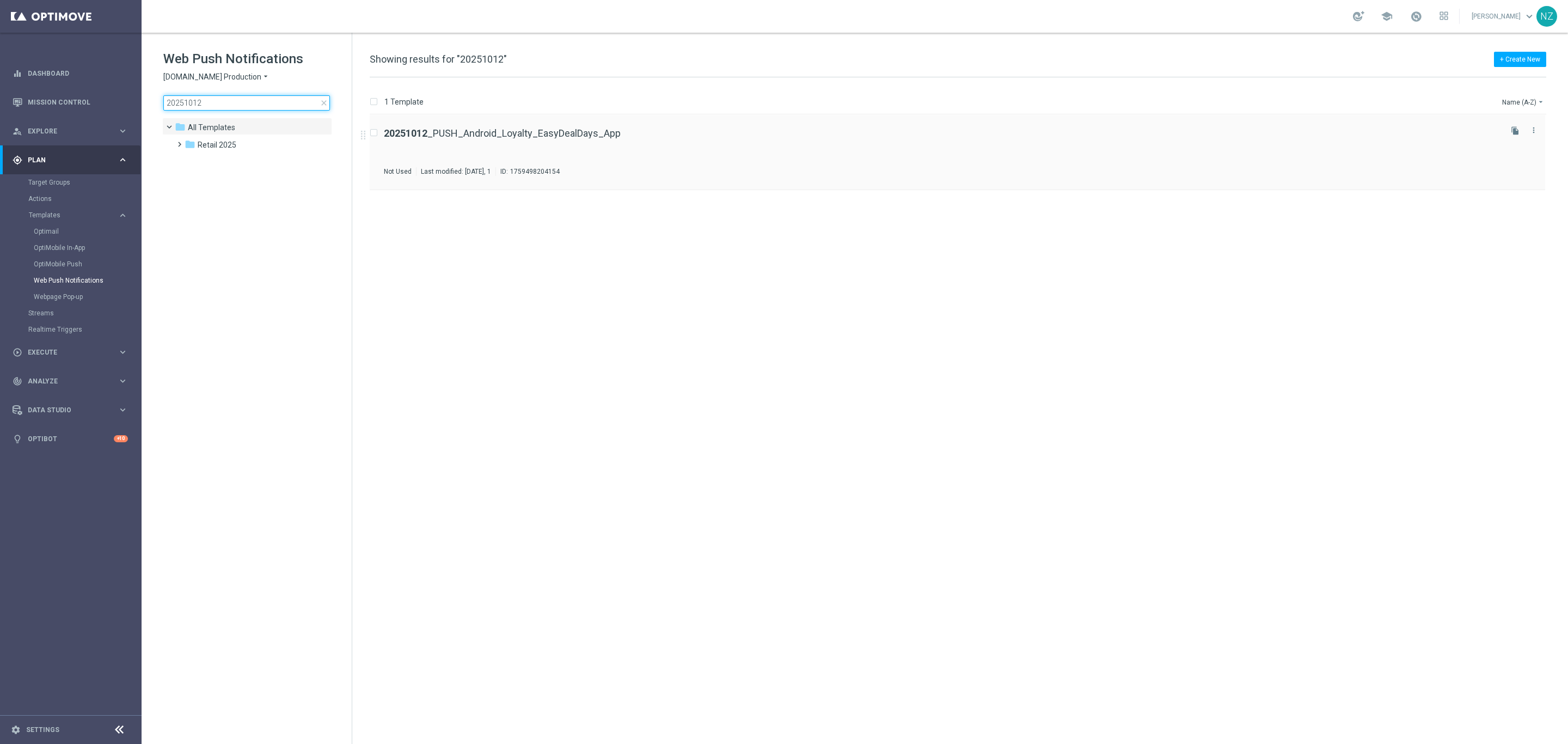
type input "20251012"
click at [699, 157] on div "20251012 _PUSH_Android_Loyalty_EasyDealDays_App Not Used Last modified: Monday,…" at bounding box center [941, 152] width 1115 height 48
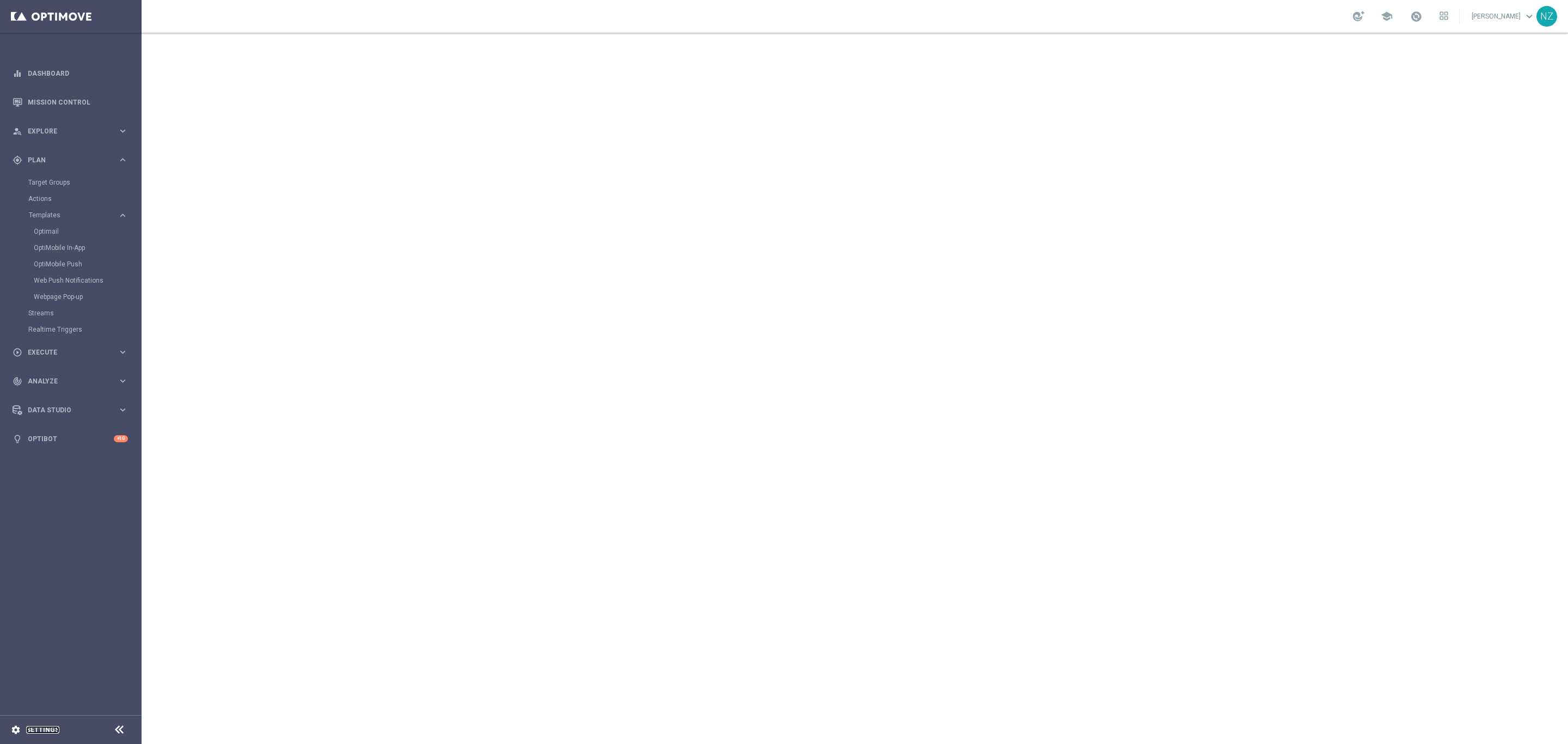
click at [40, 733] on link "Settings" at bounding box center [43, 729] width 33 height 7
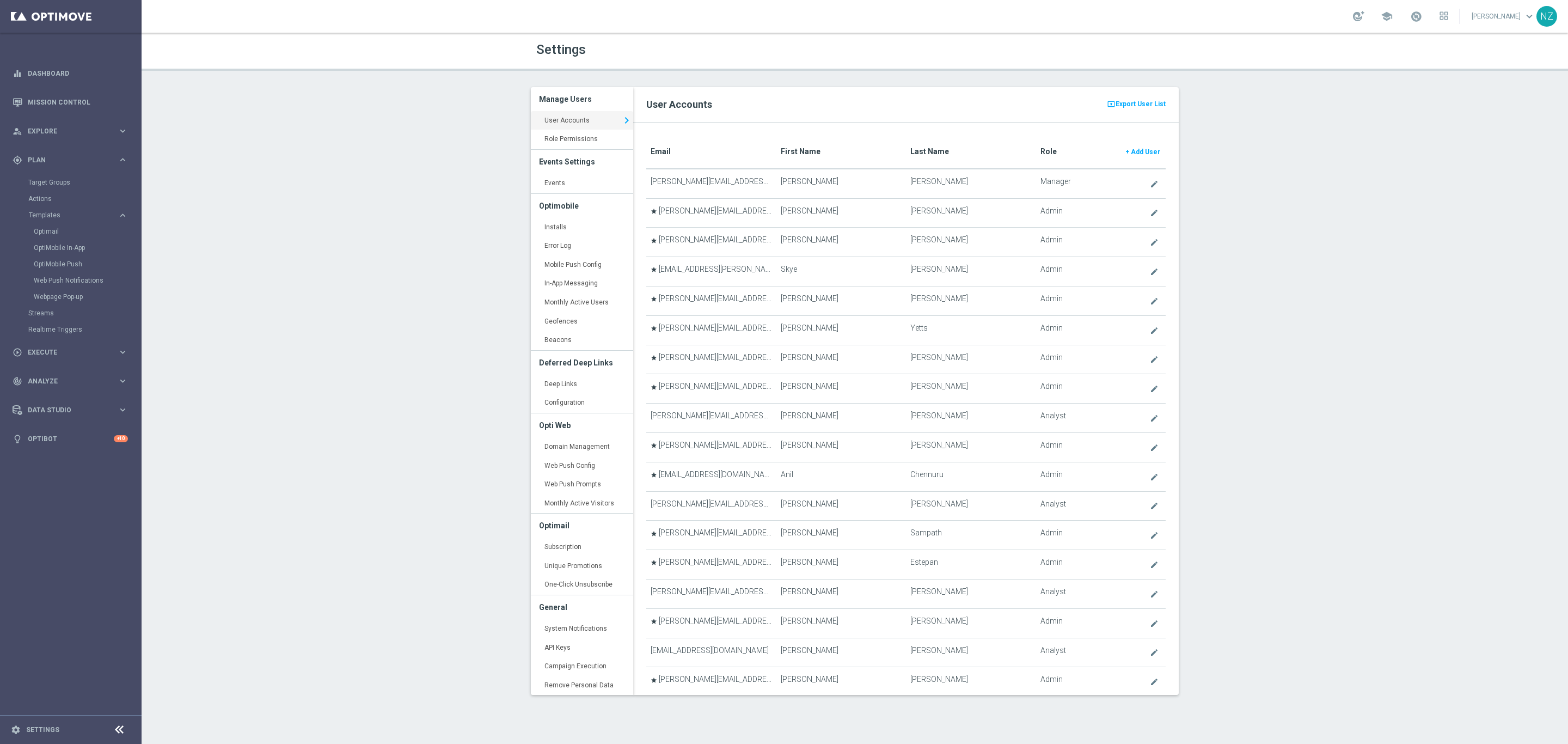
click at [332, 286] on div "Settings Manage Users User Accounts keyboard_arrow_right Role Permissions keybo…" at bounding box center [855, 388] width 1427 height 712
click at [569, 227] on link "Installs keyboard_arrow_right" at bounding box center [582, 227] width 102 height 20
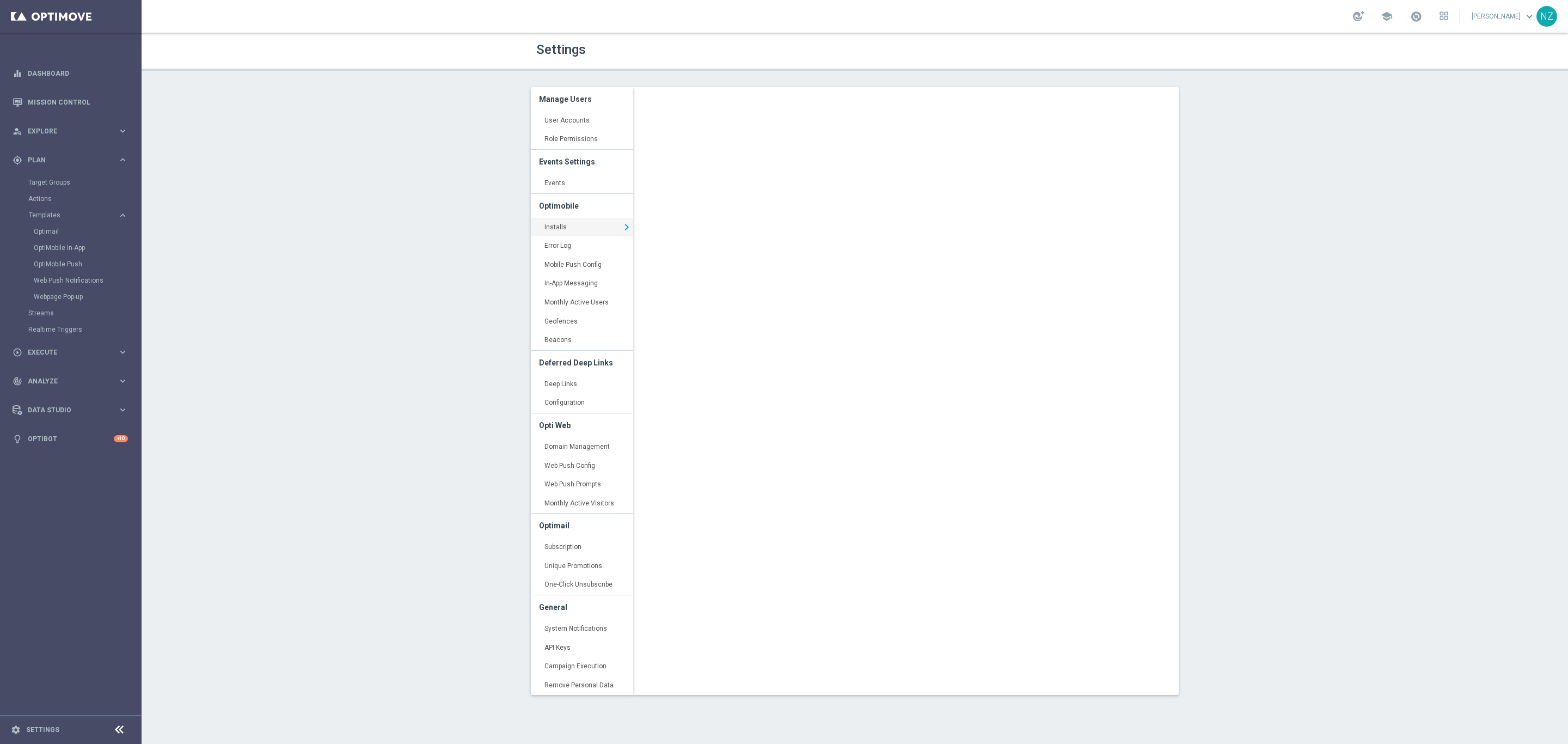
click at [460, 198] on div "Settings Manage Users User Accounts keyboard_arrow_right Role Permissions keybo…" at bounding box center [855, 388] width 1427 height 712
click at [221, 316] on div "Settings Manage Users User Accounts keyboard_arrow_right Role Permissions keybo…" at bounding box center [855, 388] width 1427 height 712
click at [55, 179] on link "Target Groups" at bounding box center [70, 182] width 85 height 9
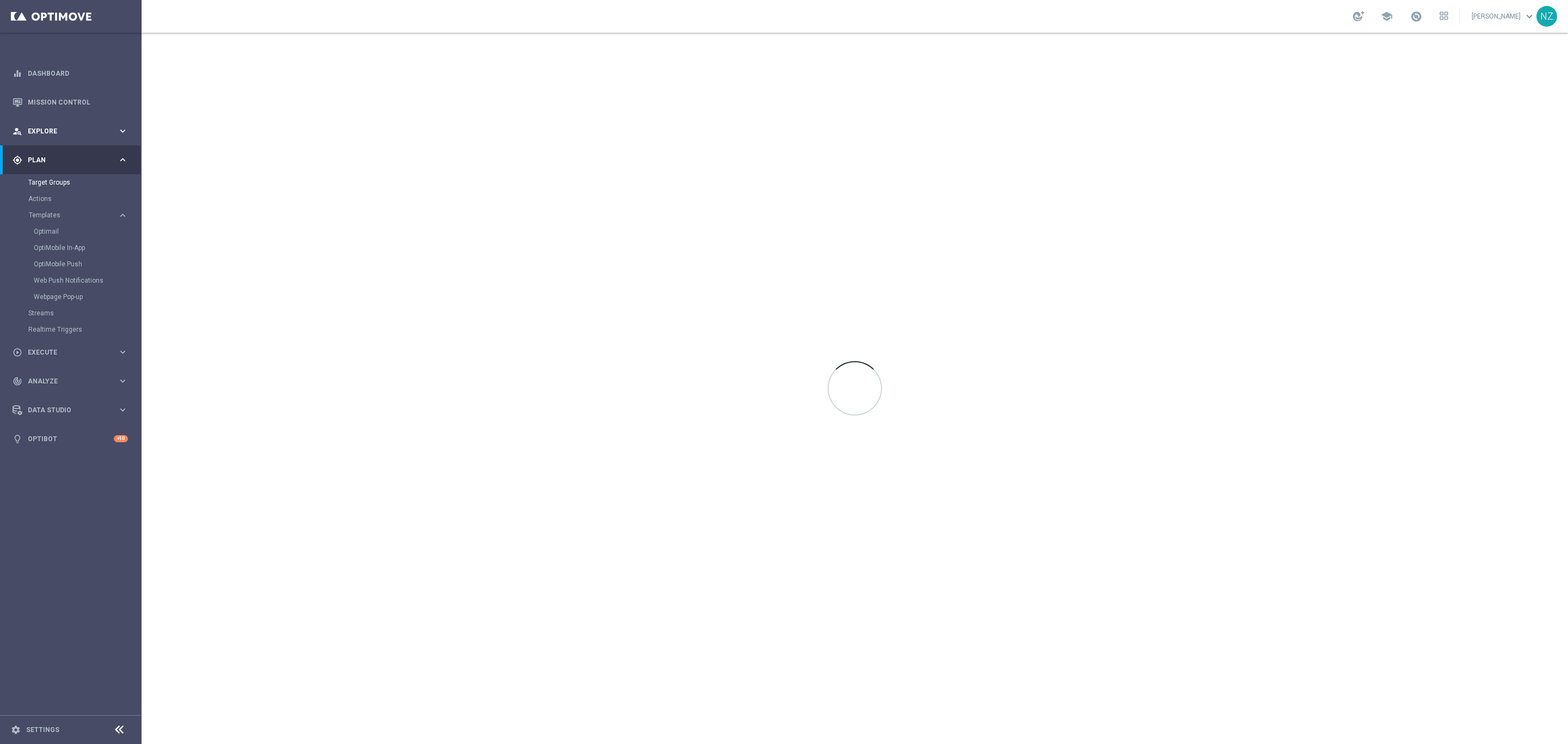
click at [53, 124] on div "person_search Explore keyboard_arrow_right" at bounding box center [70, 131] width 141 height 29
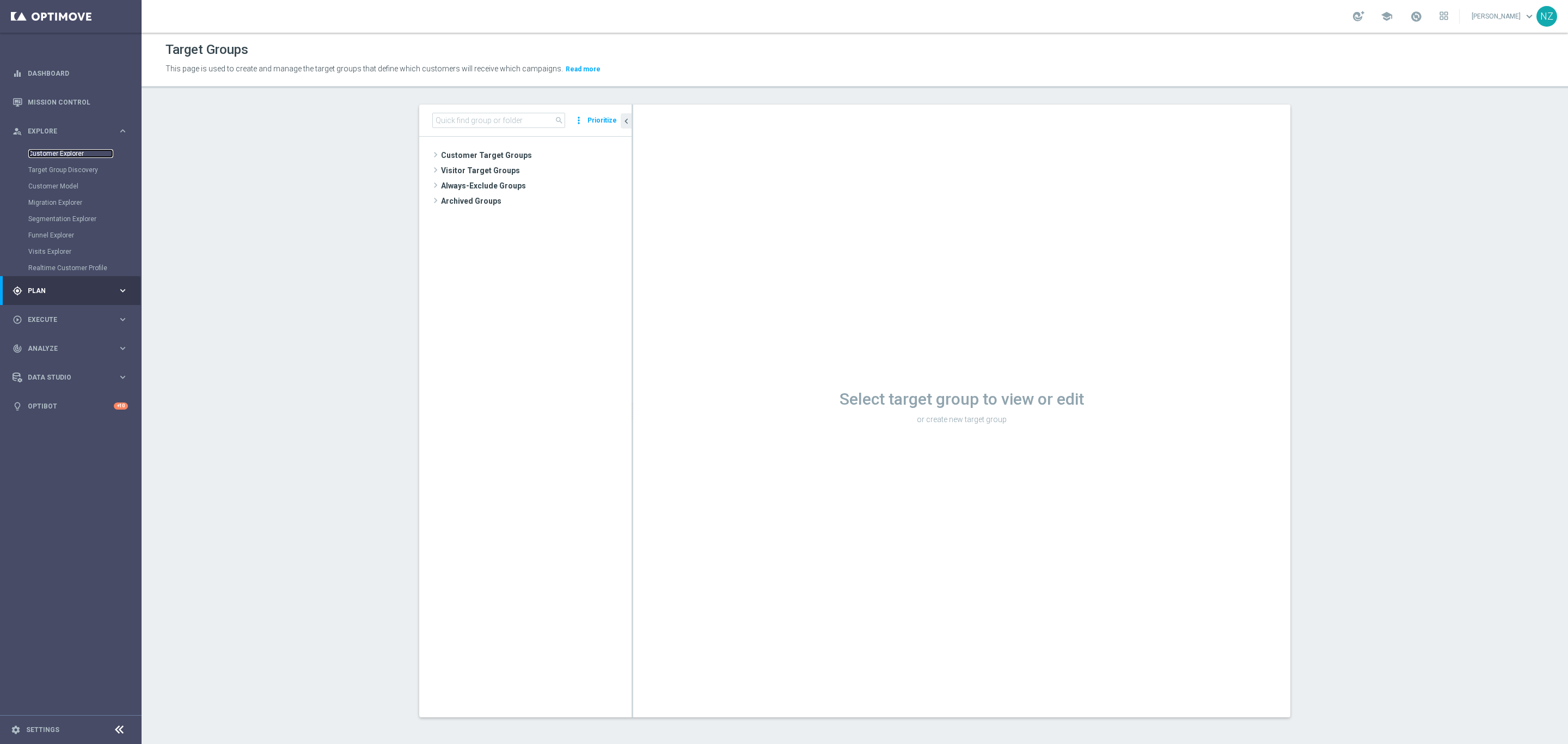
click at [76, 151] on link "Customer Explorer" at bounding box center [70, 153] width 85 height 9
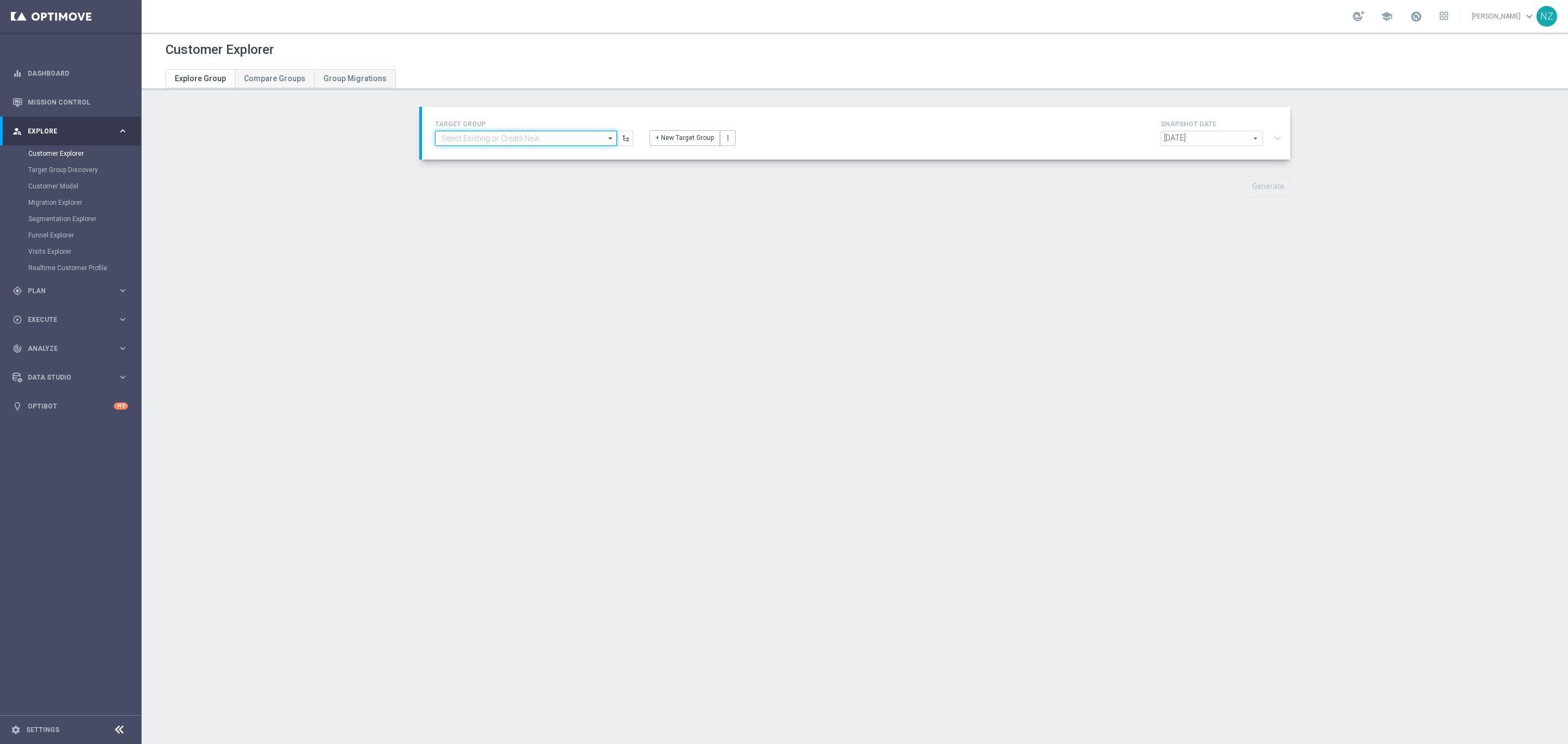
click at [513, 136] on input at bounding box center [526, 139] width 181 height 16
click at [482, 136] on input "20251001" at bounding box center [526, 139] width 181 height 16
click at [482, 131] on input "20251001" at bounding box center [526, 139] width 181 height 16
type input "2"
type input "invest"
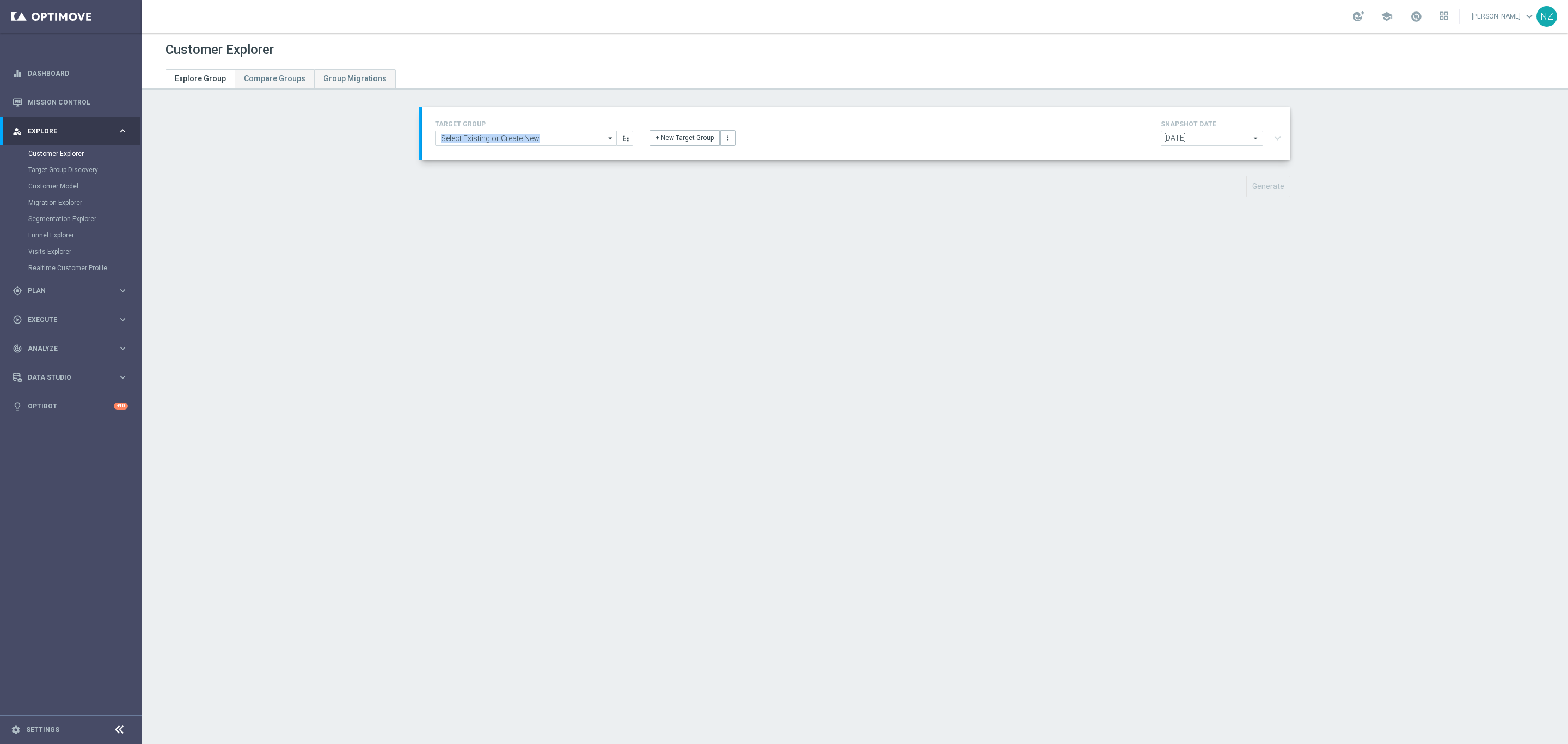
click at [534, 144] on opti-search-list "arrow_drop_down Show Selected 0 of 3244 $10 Promo card offer-Redeemed 1 $20 off…" at bounding box center [526, 139] width 181 height 16
click at [534, 139] on input at bounding box center [526, 139] width 181 height 16
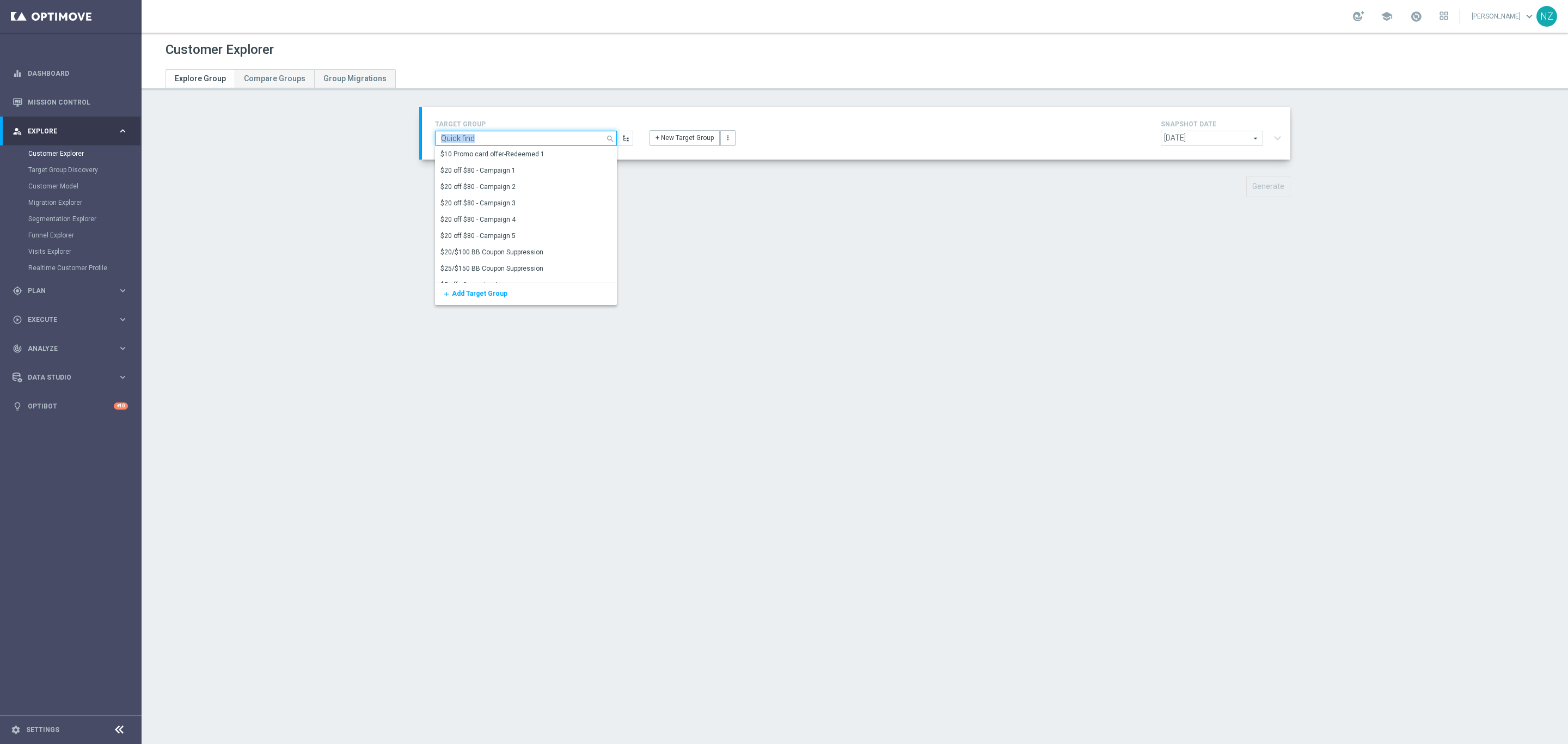
click at [534, 139] on input at bounding box center [526, 139] width 181 height 16
drag, startPoint x: 506, startPoint y: 140, endPoint x: 557, endPoint y: 131, distance: 51.8
click at [506, 141] on input at bounding box center [526, 139] width 181 height 16
drag, startPoint x: 644, startPoint y: 344, endPoint x: 641, endPoint y: 281, distance: 63.1
click at [647, 342] on div "Customer Explorer Explore Group Compare Groups Group Migrations TARGET GROUP se…" at bounding box center [855, 388] width 1427 height 712
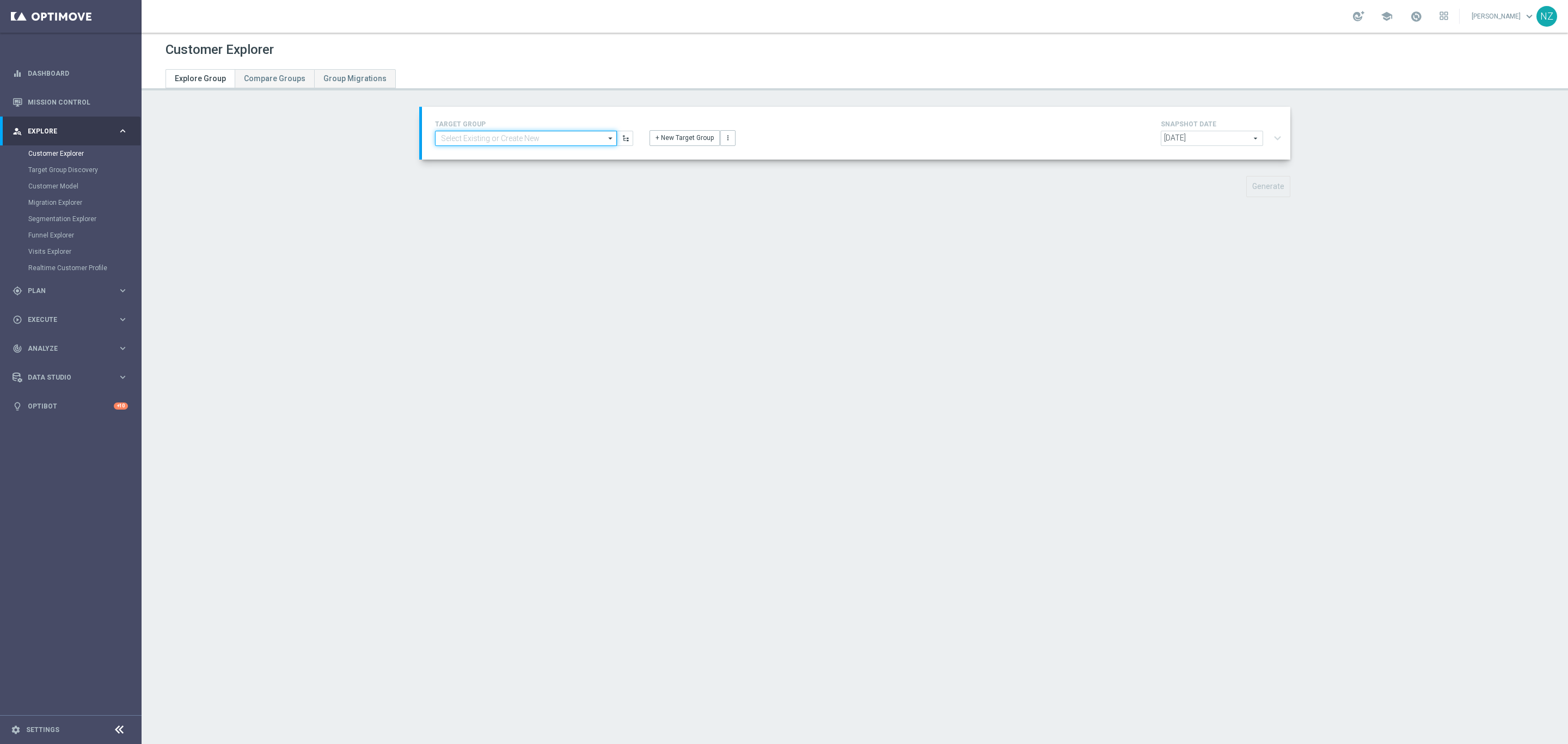
click at [506, 134] on input at bounding box center [526, 139] width 181 height 16
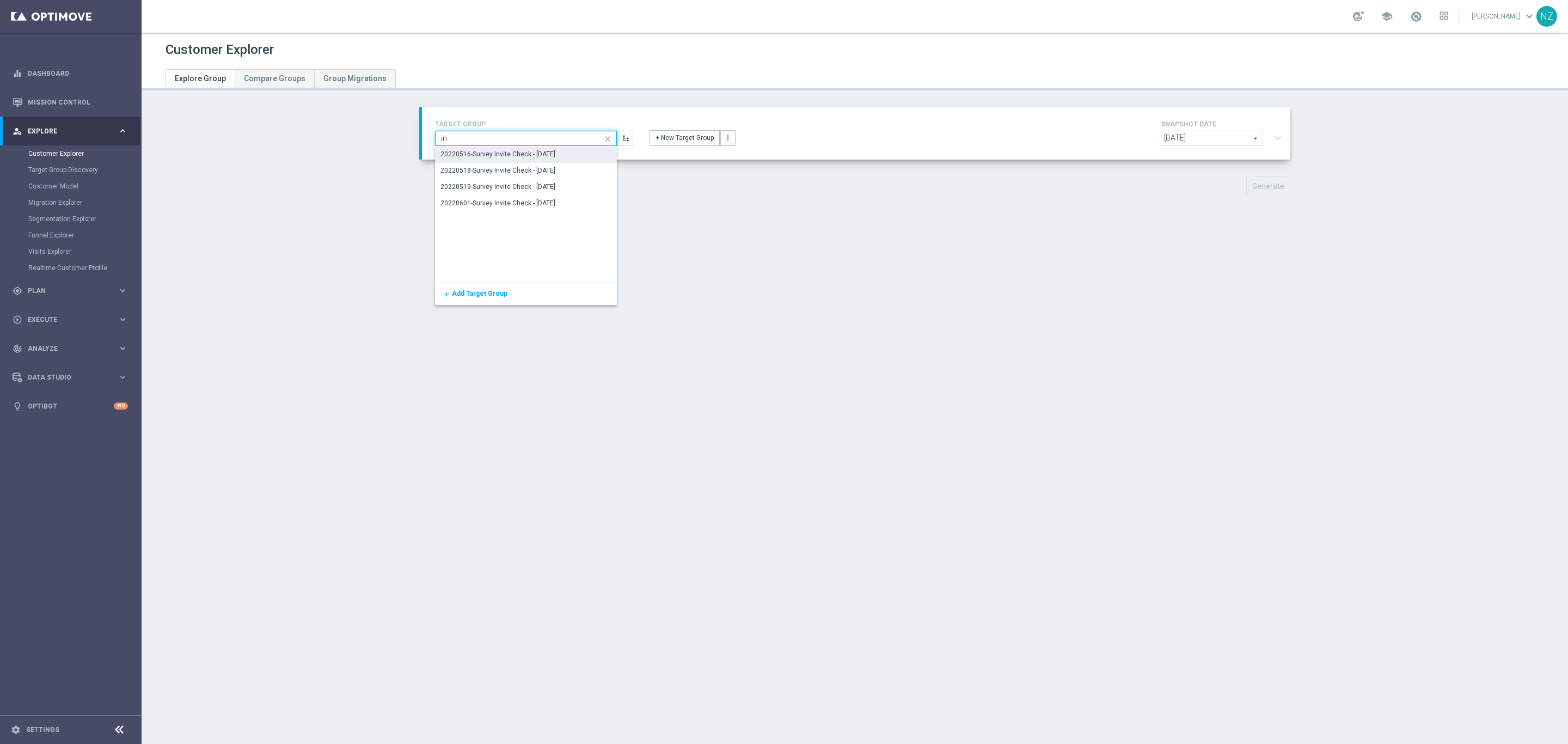
type input "i"
type input "twili"
click at [544, 168] on div "Twilio Migration_[DATE]" at bounding box center [526, 171] width 181 height 16
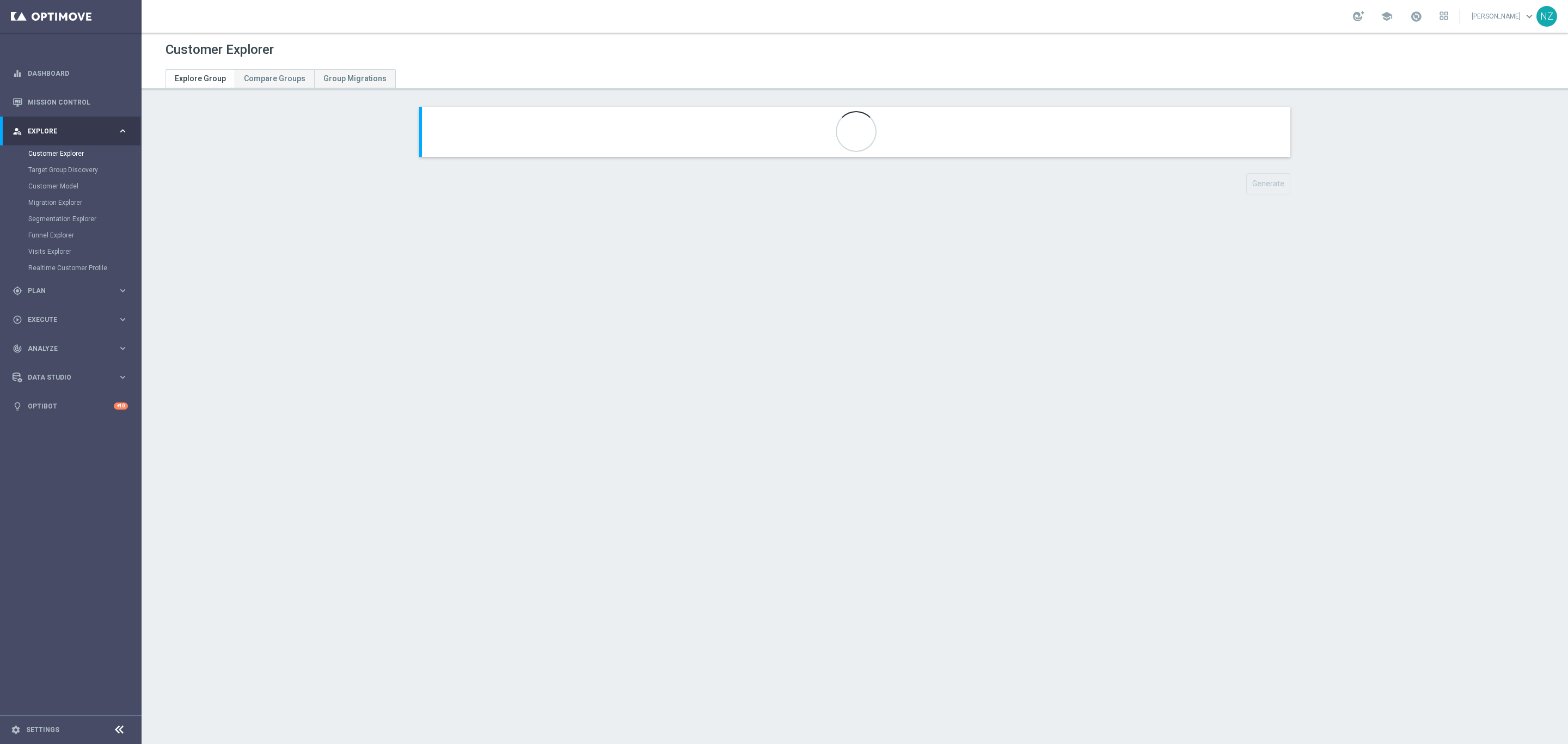
click at [217, 145] on section "Generate playlist_add_check Select Attributes to" at bounding box center [855, 158] width 1427 height 104
click at [1272, 142] on button "expand_more" at bounding box center [1277, 138] width 16 height 21
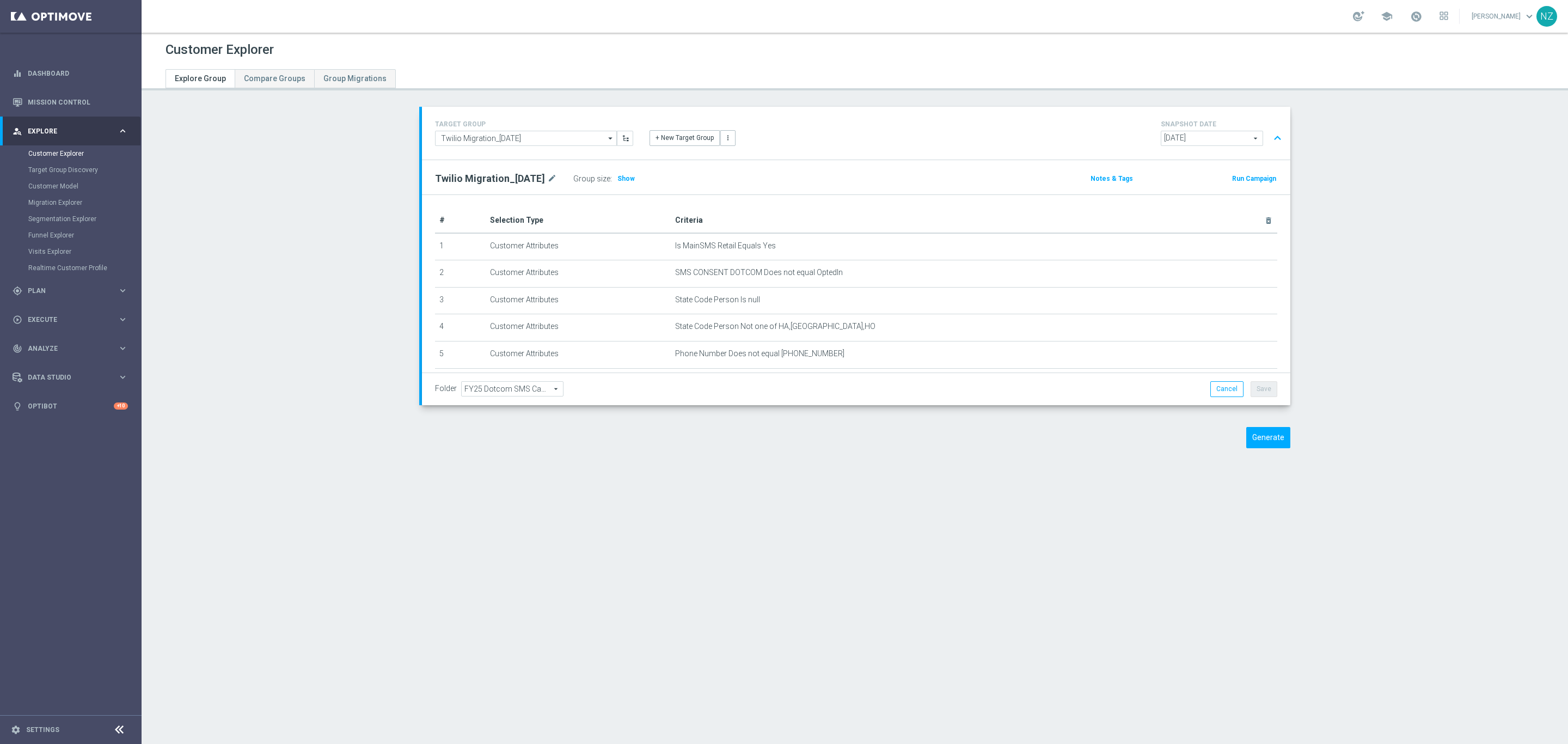
click at [1272, 142] on button "expand_less" at bounding box center [1277, 138] width 16 height 21
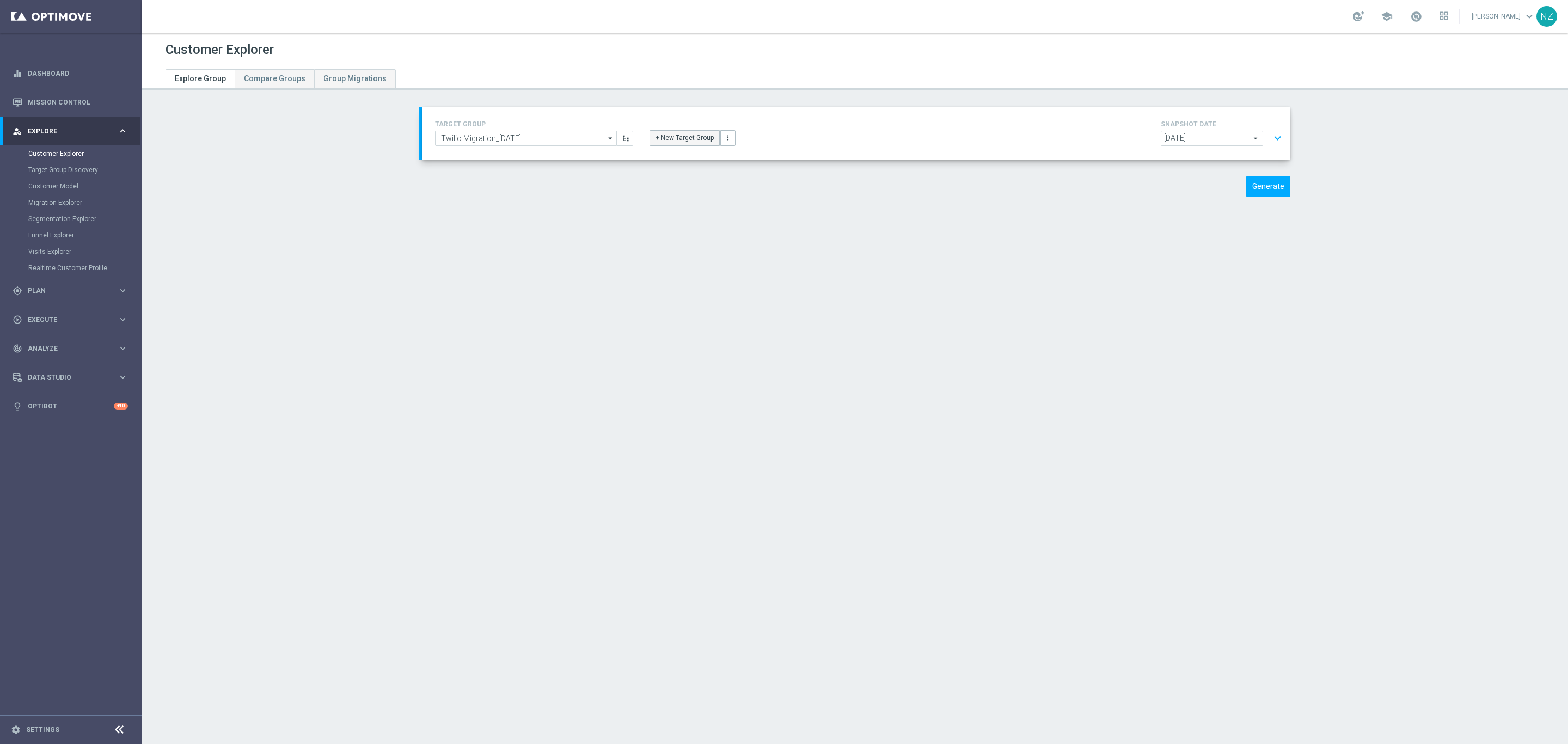
click at [667, 139] on button "+ New Target Group" at bounding box center [685, 138] width 70 height 16
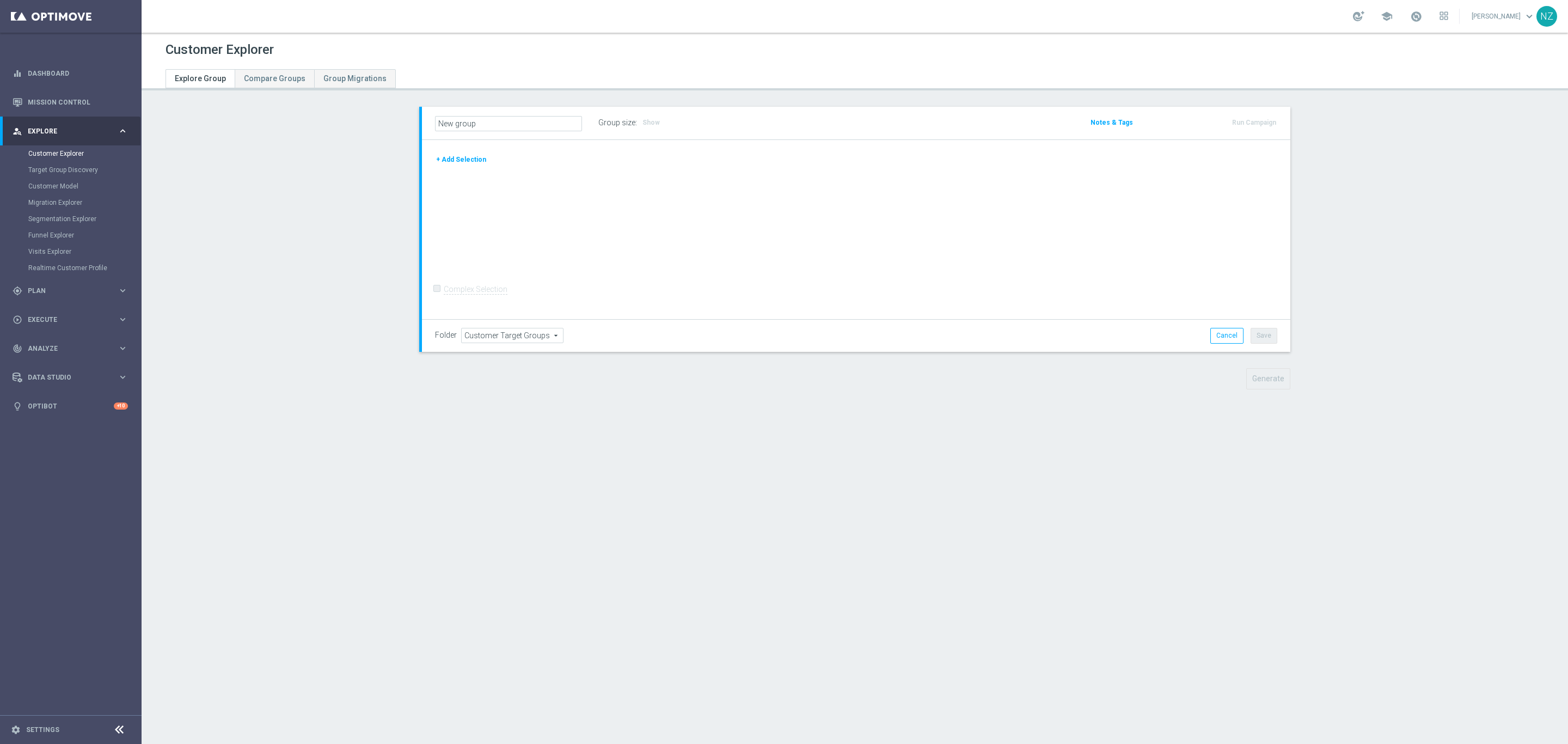
click at [495, 121] on input "New group" at bounding box center [508, 124] width 147 height 16
type input "Received [DATE] Twilio Migration"
click at [472, 150] on div "+ Add Selection Complex Selection Invalid Expression" at bounding box center [856, 229] width 868 height 180
click at [472, 156] on button "+ Add Selection" at bounding box center [462, 159] width 53 height 12
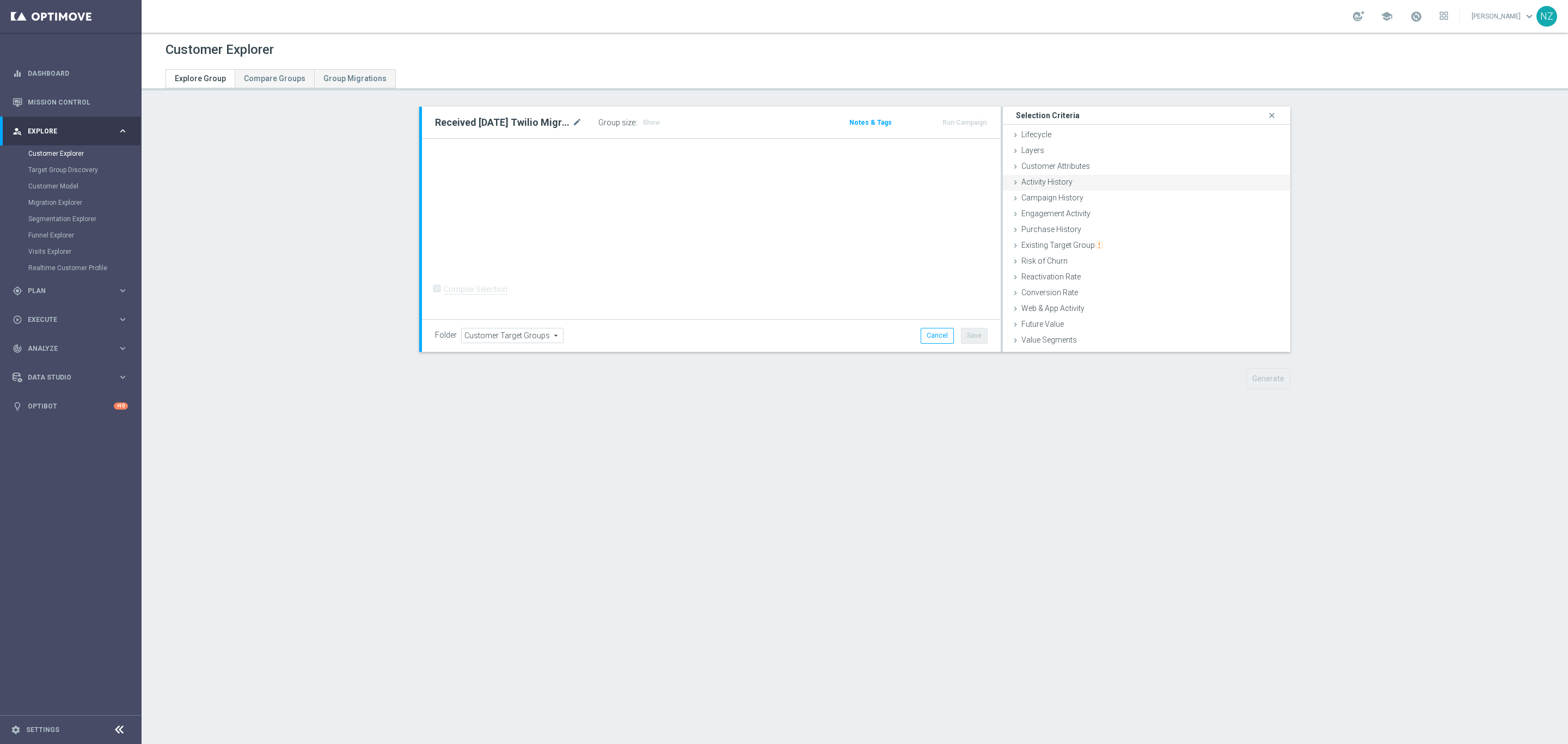
click at [1073, 175] on div "Activity History done" at bounding box center [1146, 183] width 288 height 17
click at [1073, 176] on div "Activity History done" at bounding box center [1146, 183] width 288 height 17
click at [1147, 247] on span "Metric" at bounding box center [1203, 248] width 141 height 15
click at [1080, 238] on div "Select customers with activity with no activity Activity type Metric Metric arr…" at bounding box center [1146, 311] width 255 height 213
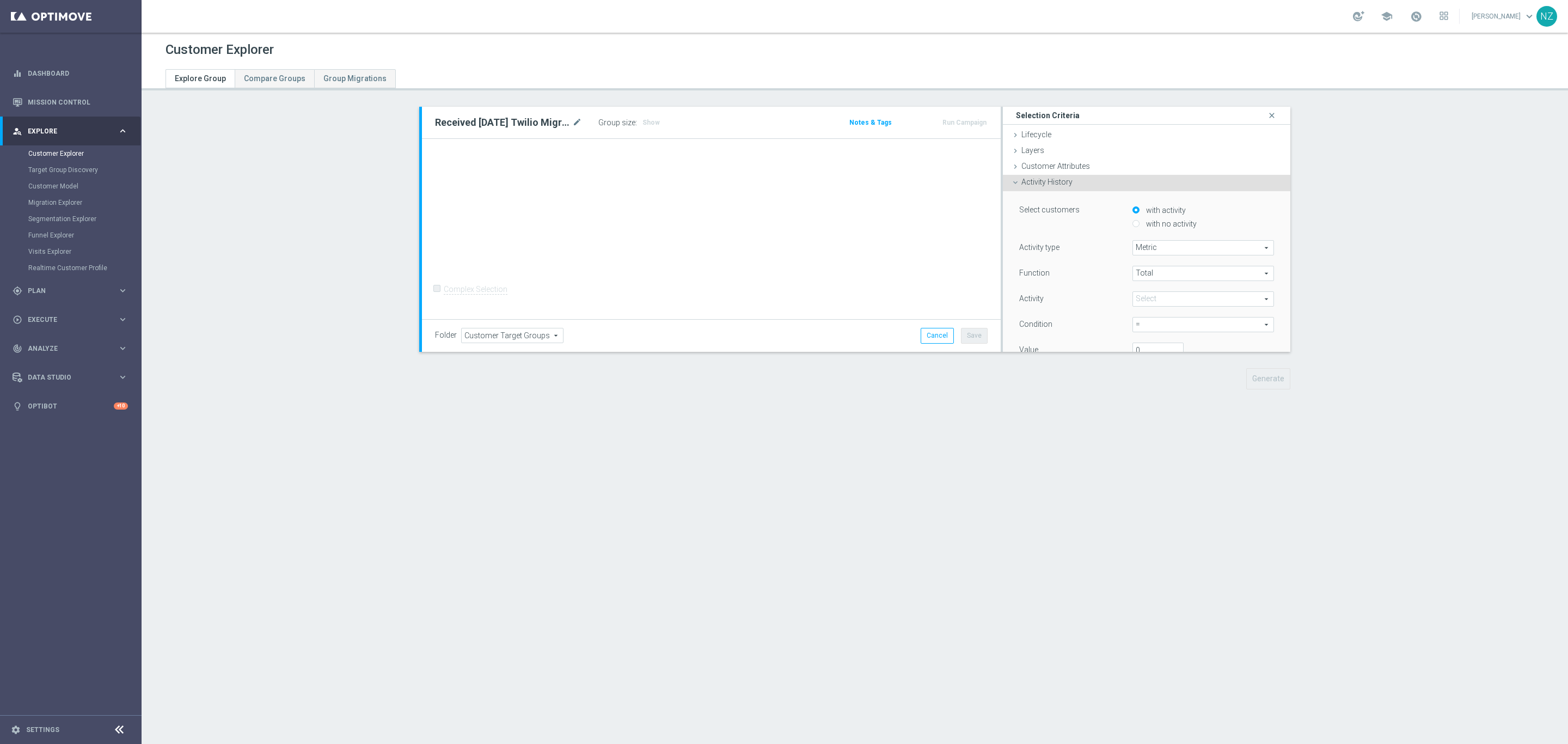
click at [1044, 179] on span "Activity History" at bounding box center [1047, 182] width 51 height 9
click at [1074, 194] on span "Campaign History" at bounding box center [1053, 197] width 62 height 9
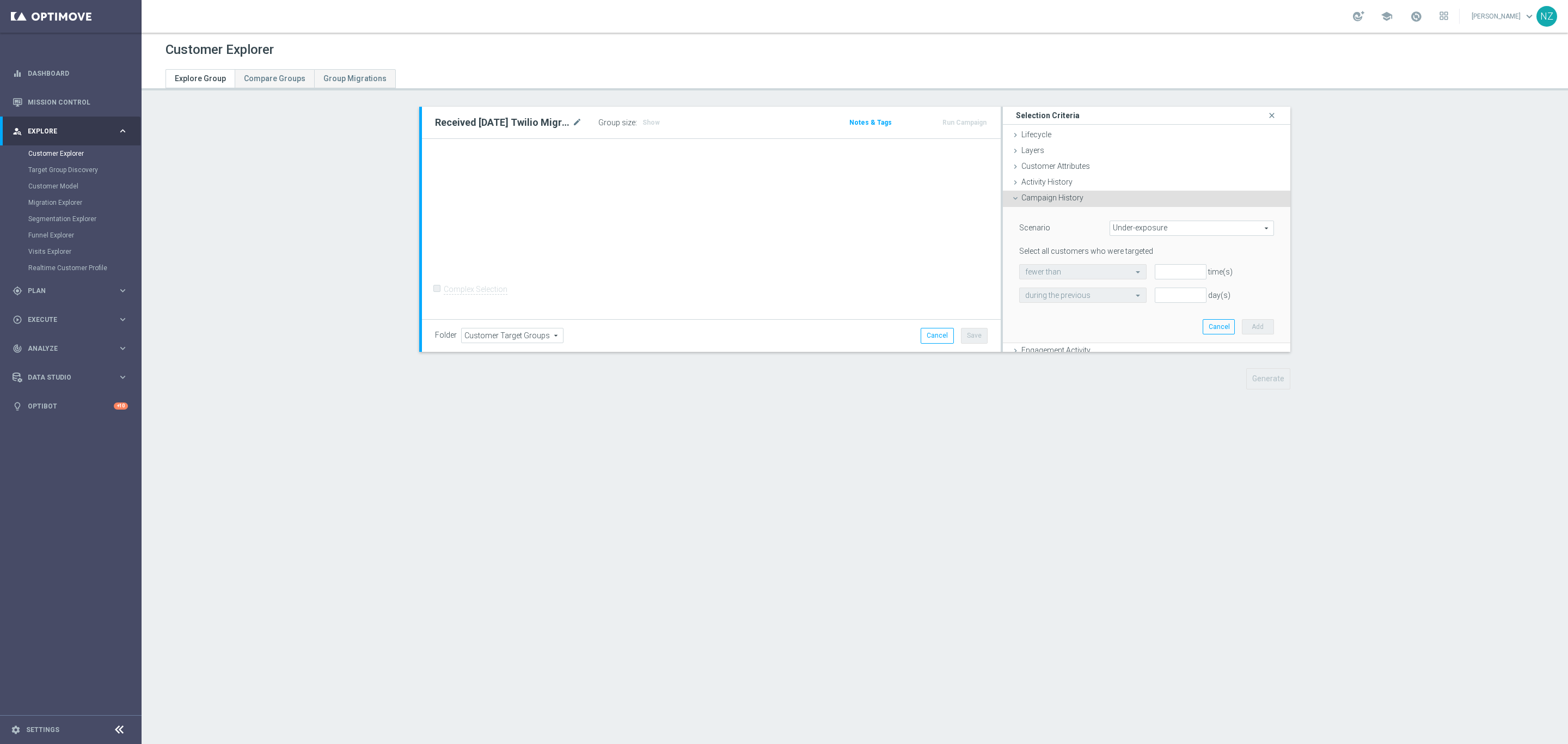
scroll to position [82, 0]
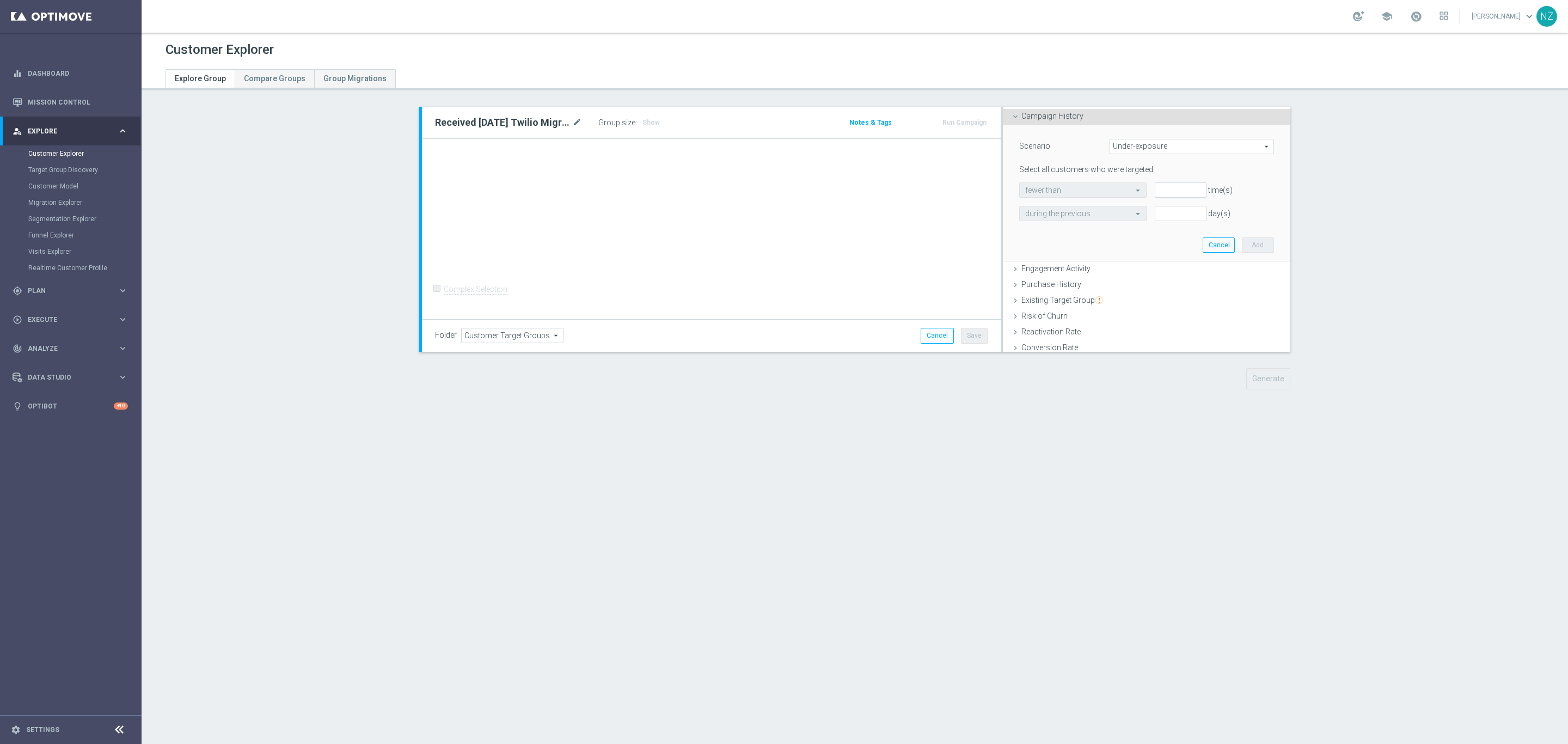
click at [1122, 142] on span "Under-exposure" at bounding box center [1191, 146] width 163 height 15
click at [1150, 200] on span "Targeted while in a target group" at bounding box center [1191, 204] width 152 height 9
type input "Targeted while in a target group"
click at [1093, 186] on span "test group customers" at bounding box center [1146, 189] width 254 height 15
click at [1095, 231] on span "either test or control group customers" at bounding box center [1146, 233] width 243 height 9
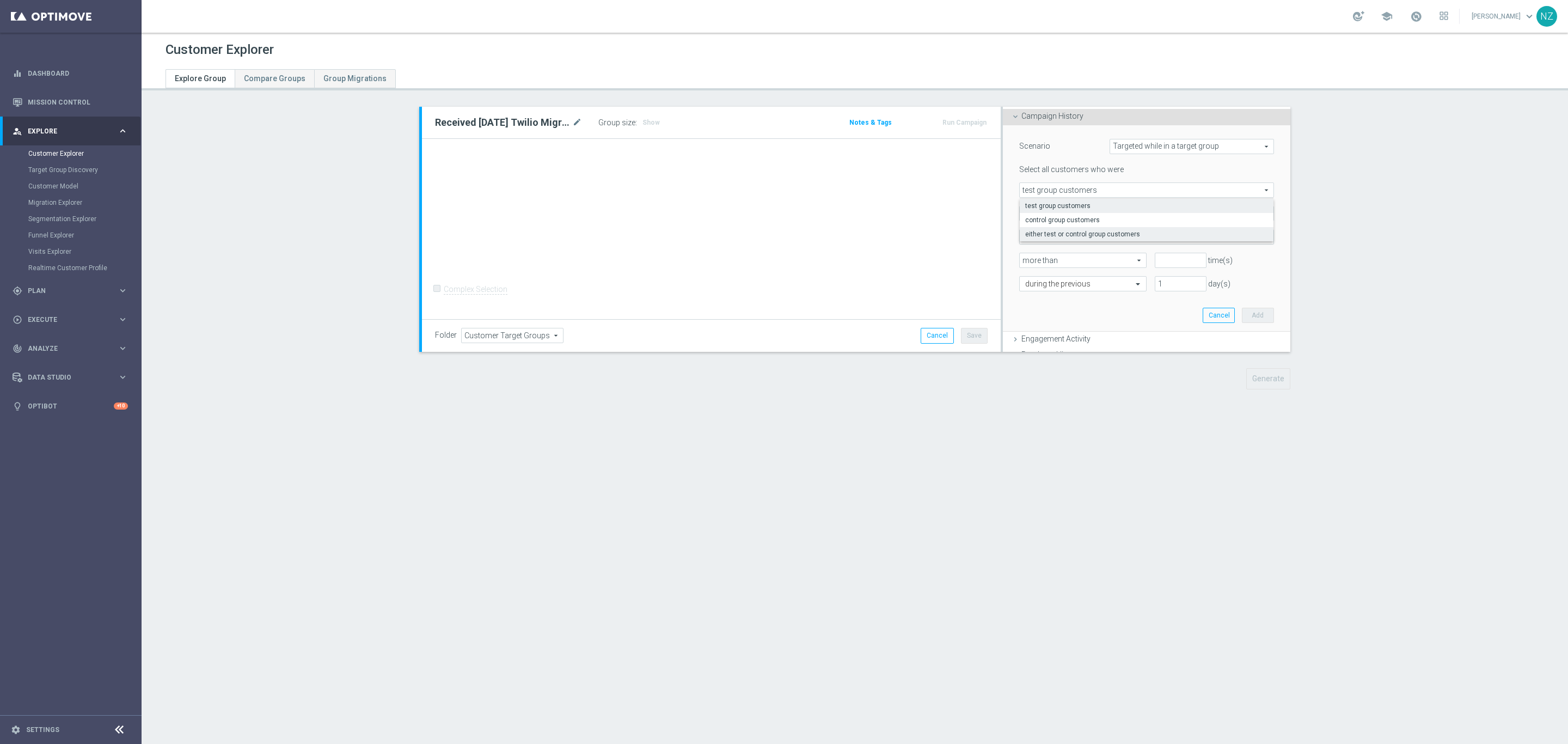
type input "either test or control group customers"
click at [1068, 210] on span "responded to" at bounding box center [1146, 213] width 254 height 15
click at [1071, 237] on label "were targeted with" at bounding box center [1146, 243] width 254 height 15
type input "were targeted with"
click at [1068, 229] on div "Select Target Group arrow_drop_down search Show Selected 0 of 3244 (All)" at bounding box center [1146, 237] width 255 height 16
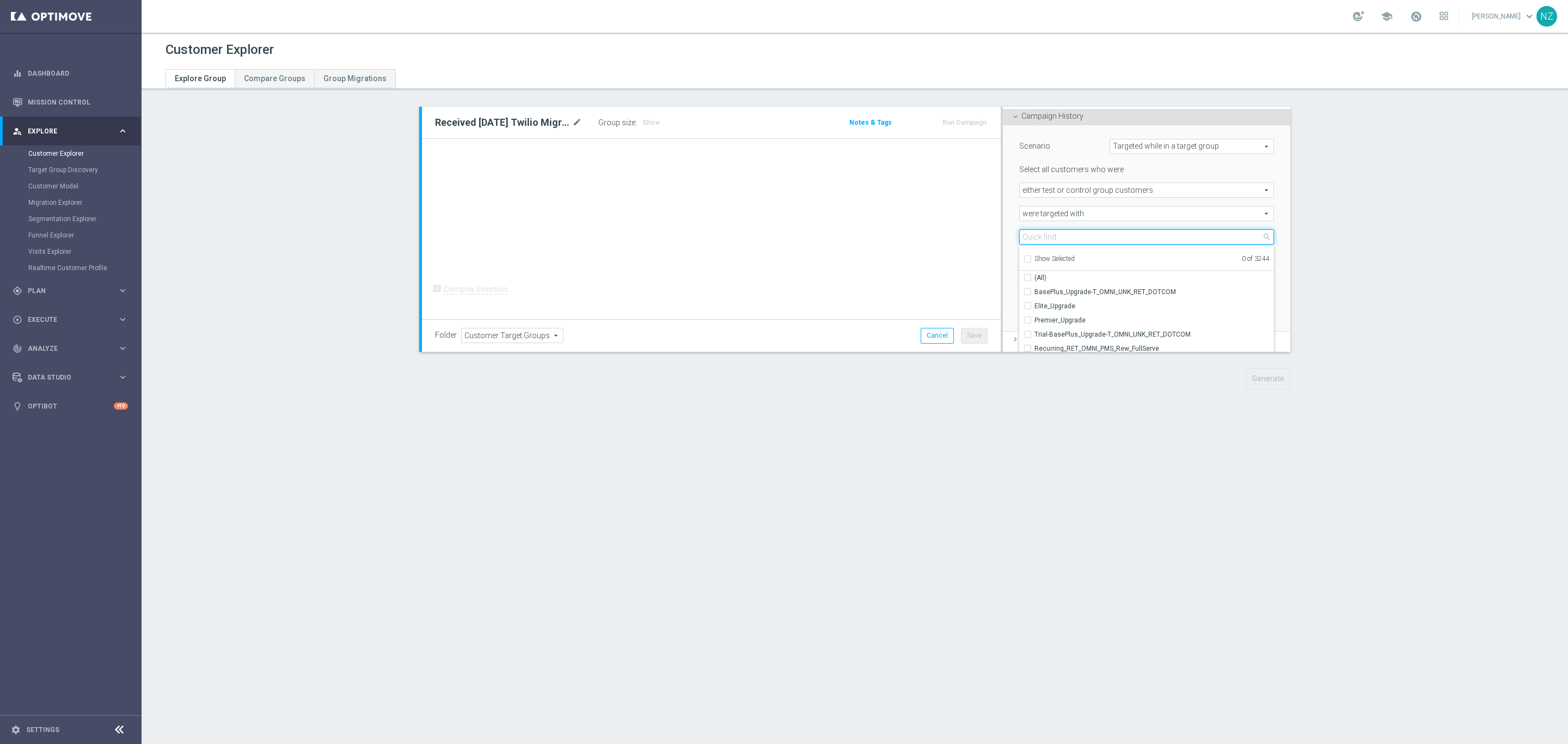
click at [1083, 232] on input "search" at bounding box center [1146, 237] width 255 height 16
type input "twilio"
click at [1034, 306] on label "Twilio Migration_[DATE]" at bounding box center [1154, 306] width 240 height 15
click at [1027, 306] on input "Twilio Migration_[DATE]" at bounding box center [1030, 306] width 7 height 7
checkbox input "true"
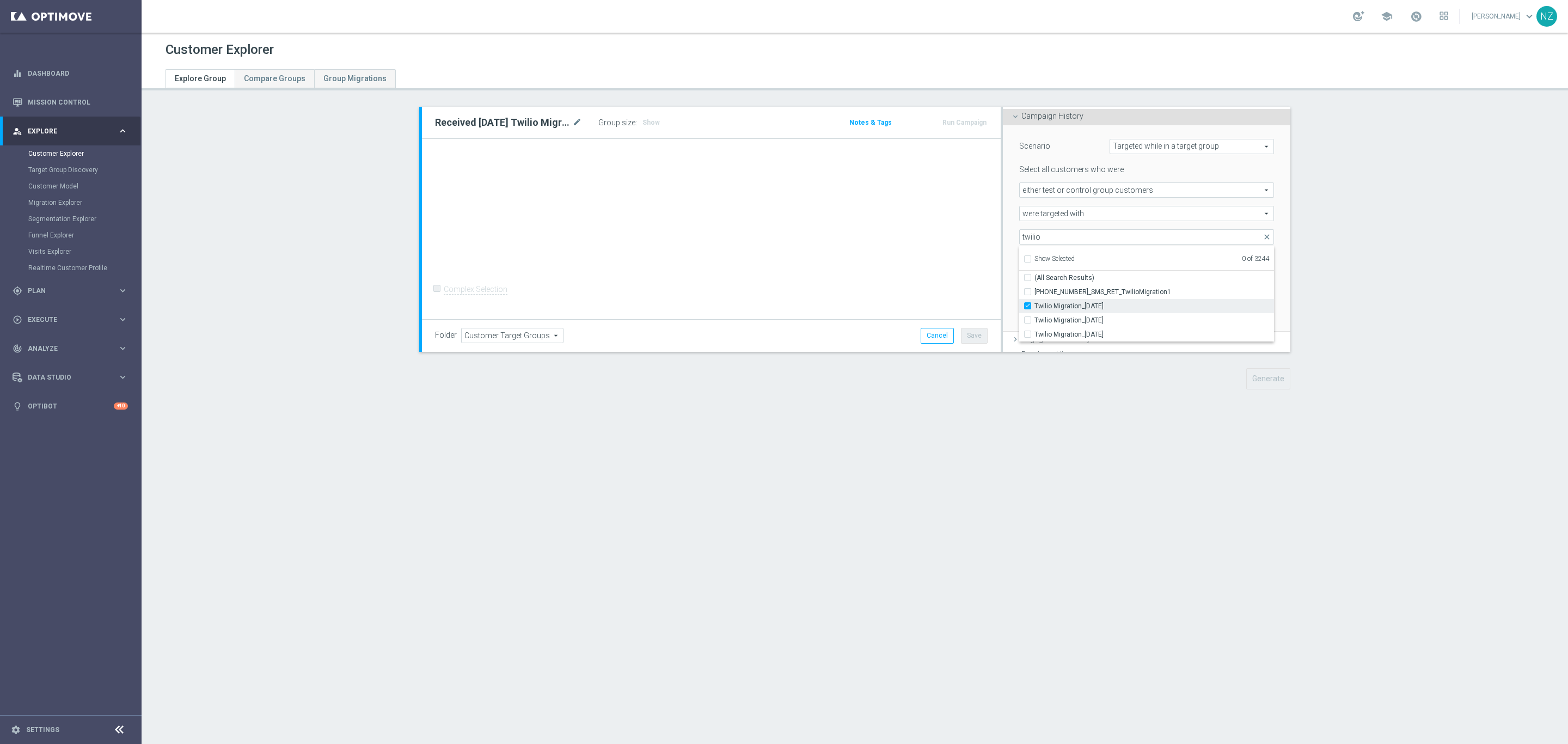
type input "Twilio Migration_[DATE]"
click at [1011, 257] on div "more than more than arrow_drop_down search" at bounding box center [1078, 261] width 136 height 16
click at [1154, 263] on input "number" at bounding box center [1180, 261] width 51 height 16
type input "0"
drag, startPoint x: 1156, startPoint y: 290, endPoint x: 1124, endPoint y: 275, distance: 35.3
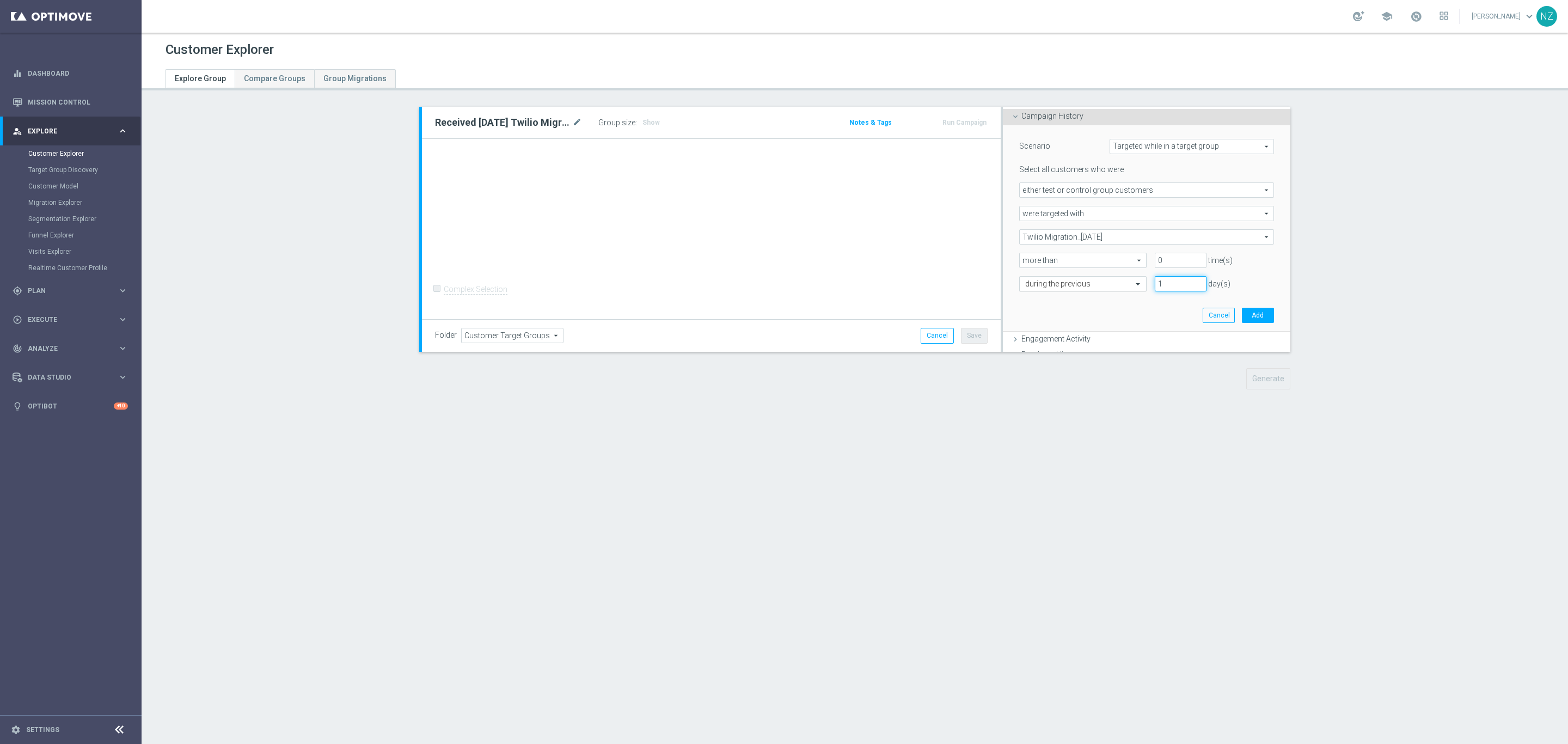
click at [1124, 276] on div "during the previous 1 day(s)" at bounding box center [1146, 284] width 271 height 16
type input "30"
click at [1242, 319] on button "Add" at bounding box center [1258, 315] width 32 height 16
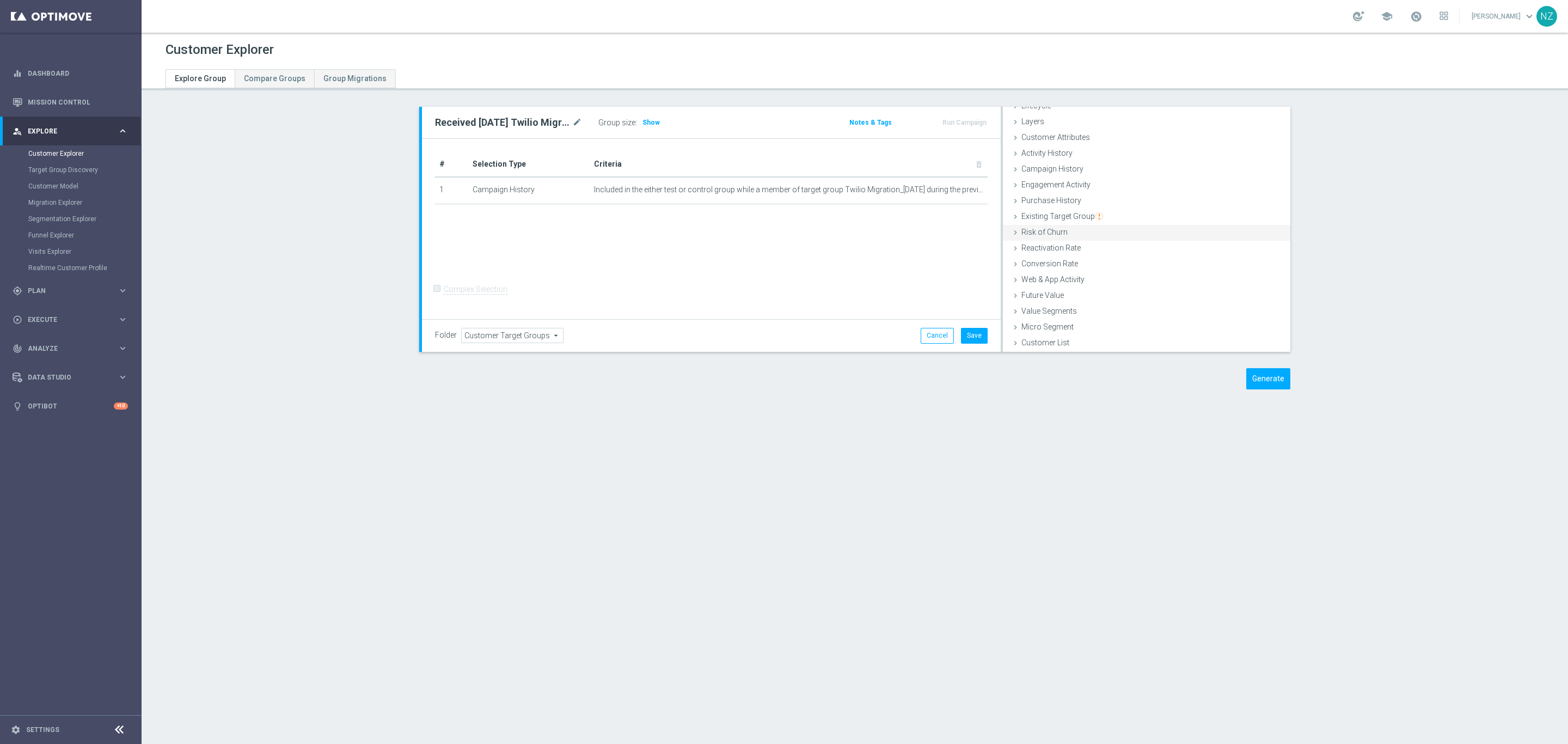
scroll to position [29, 0]
click at [967, 337] on button "Save" at bounding box center [974, 336] width 26 height 16
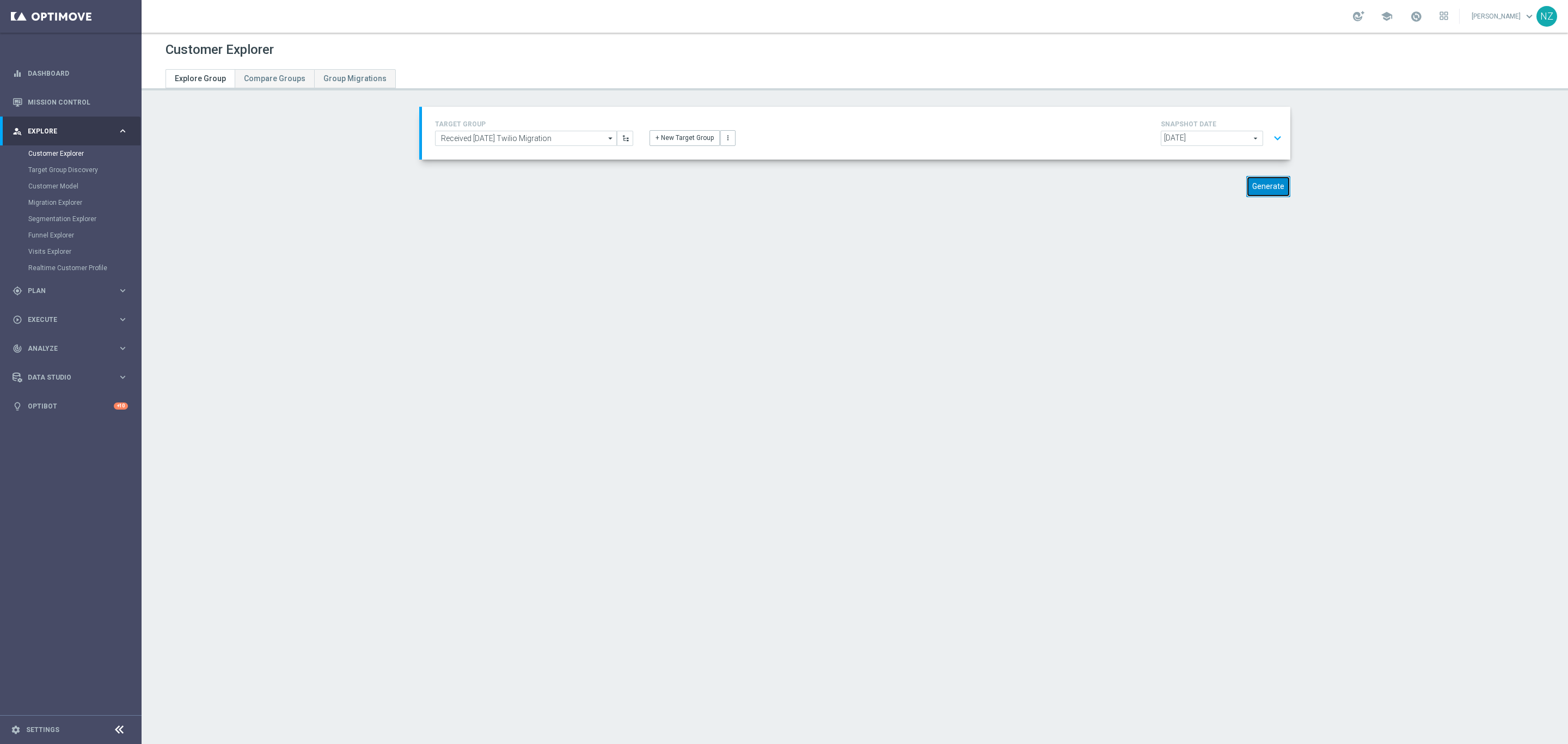
click at [1273, 191] on button "Generate" at bounding box center [1267, 186] width 44 height 21
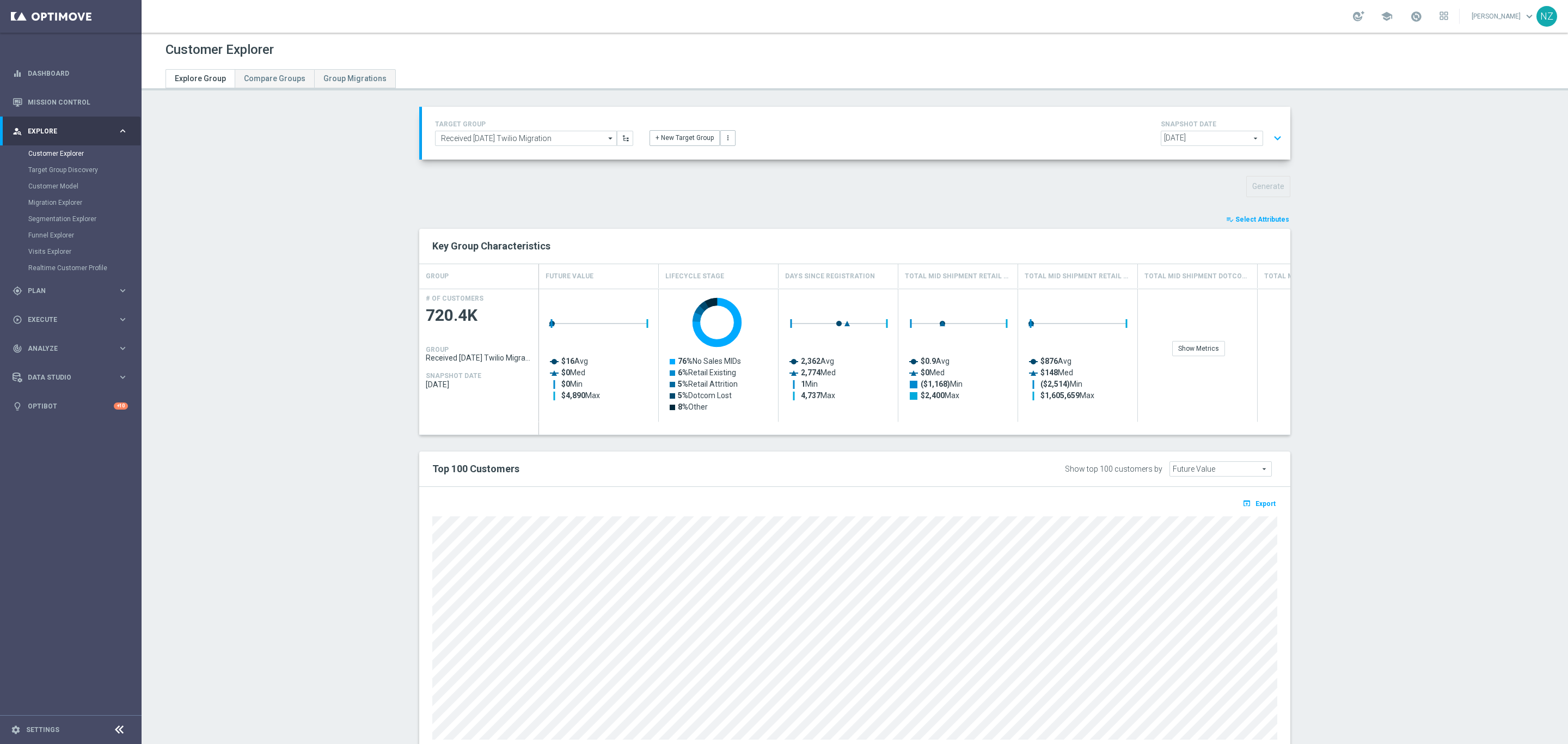
click at [1248, 214] on button "playlist_add_check Select Attributes" at bounding box center [1257, 220] width 65 height 12
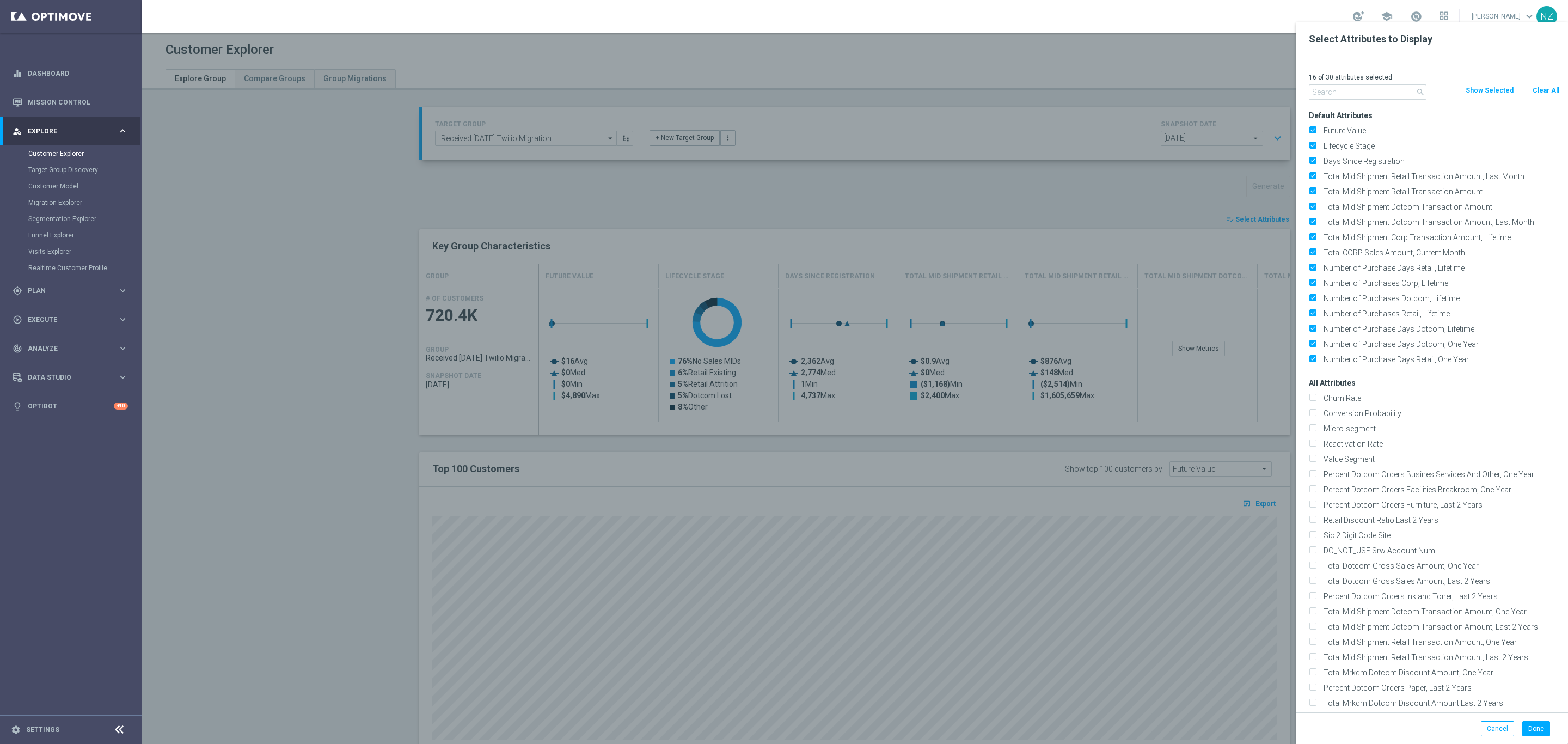
click at [1543, 87] on button "Clear All" at bounding box center [1547, 90] width 29 height 12
checkbox input "false"
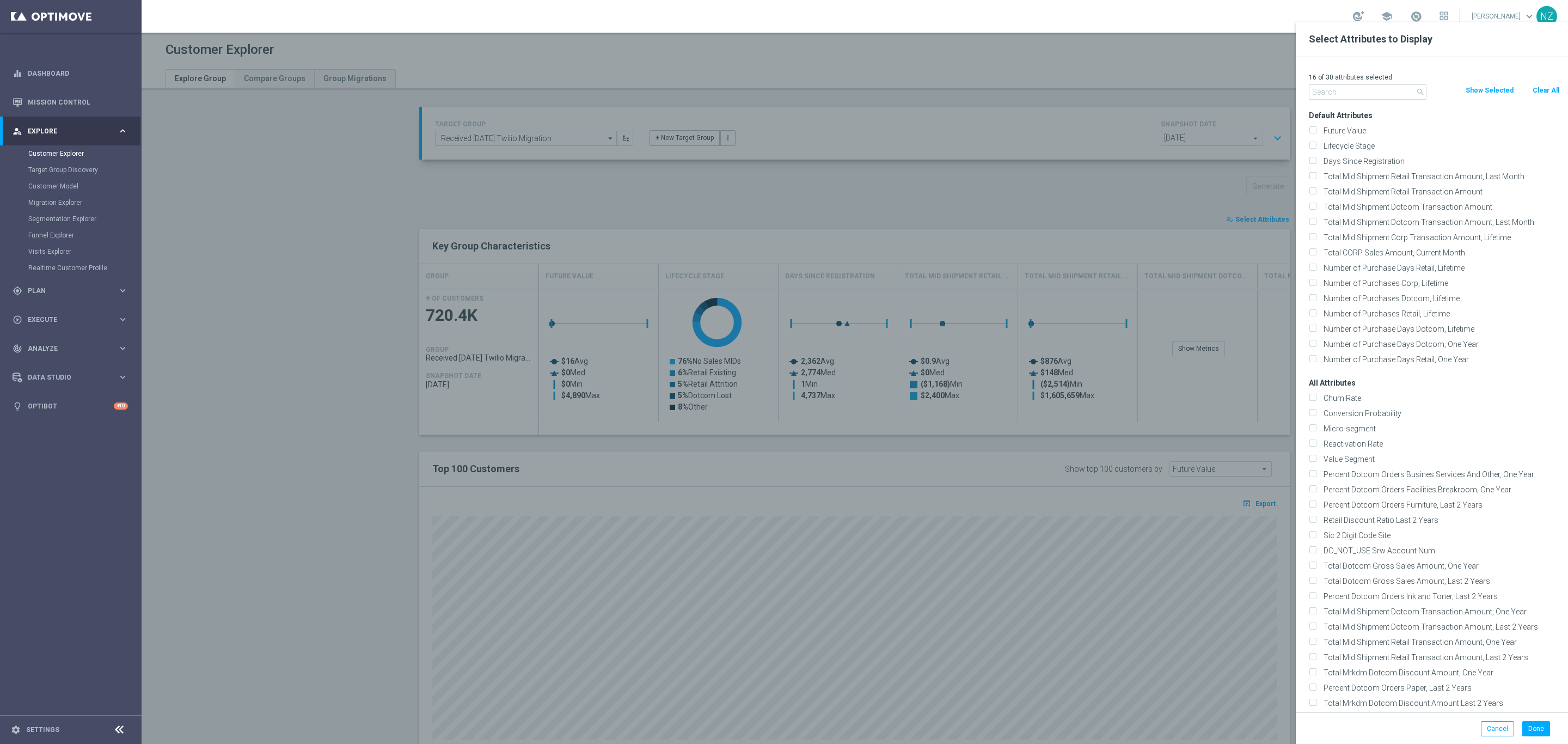
checkbox input "false"
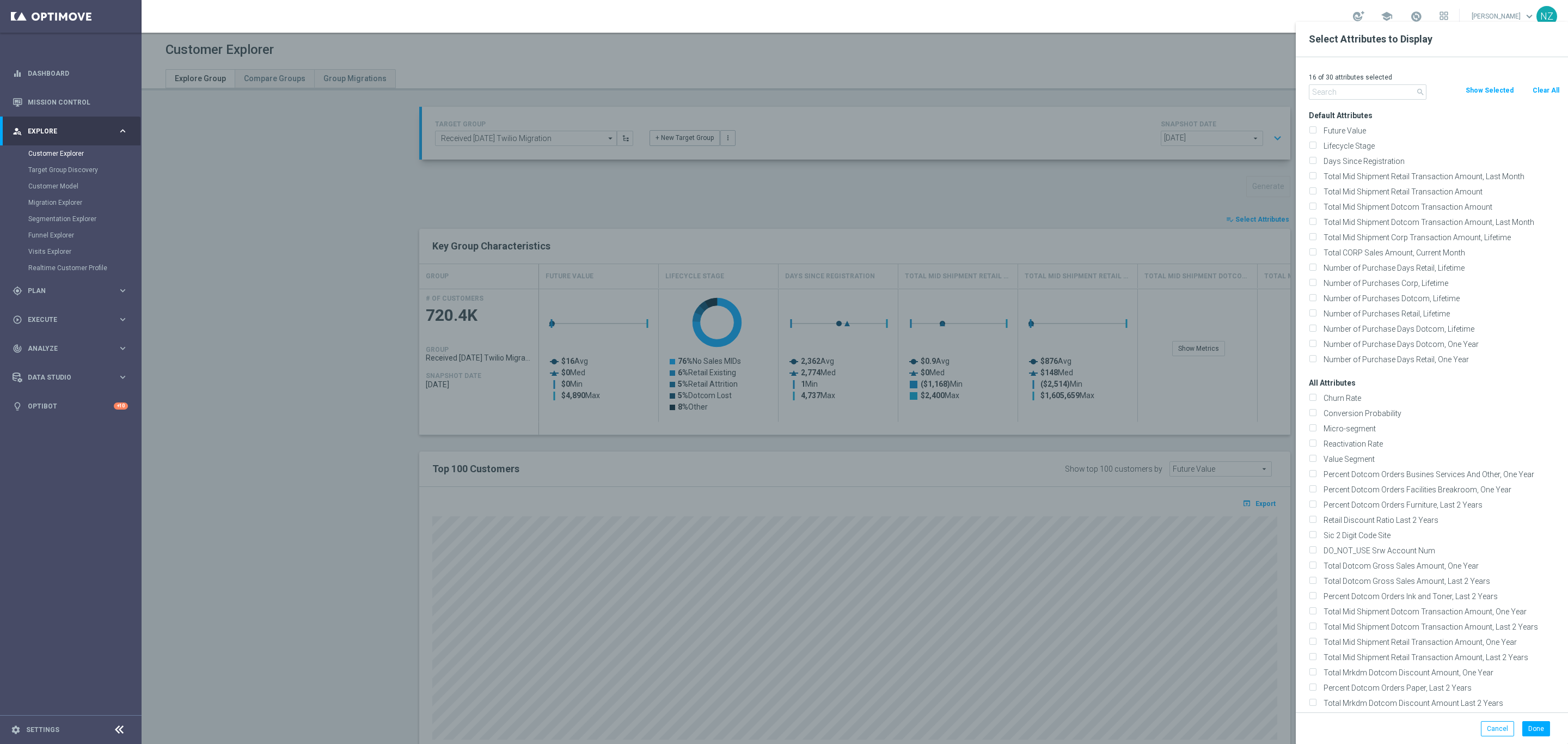
checkbox input "false"
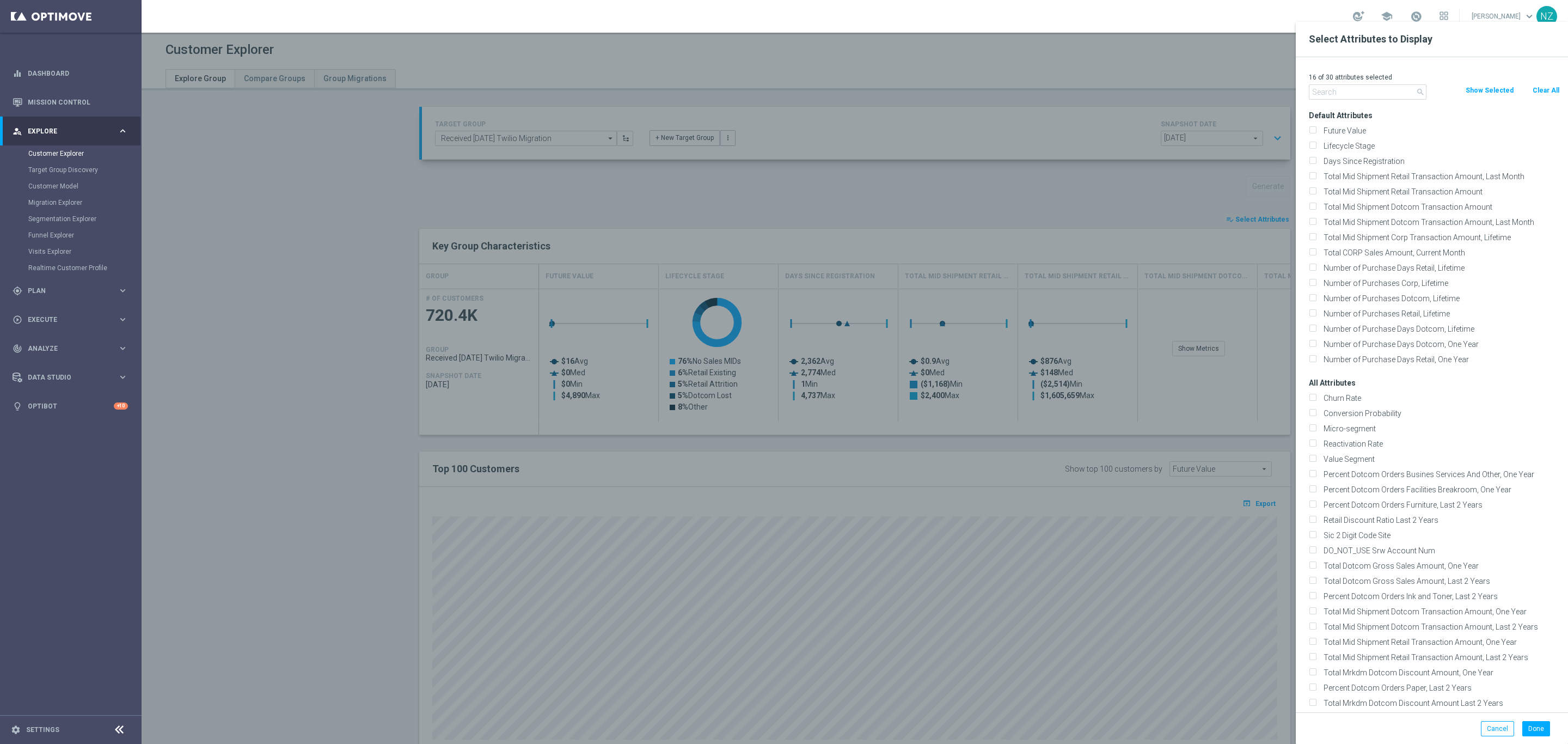
checkbox input "false"
click at [1345, 93] on input "text" at bounding box center [1367, 92] width 118 height 16
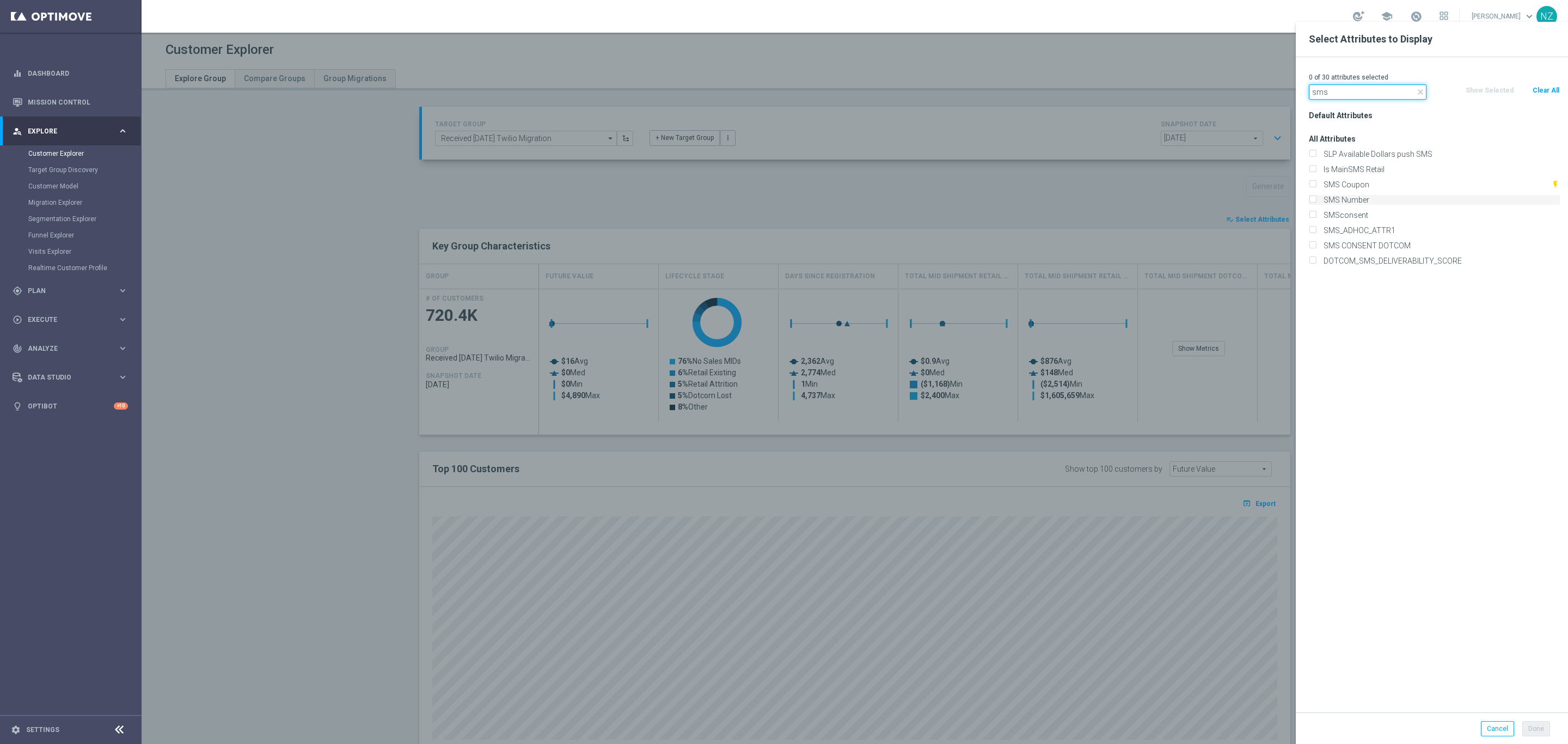
type input "sms"
click at [1314, 201] on input "SMS Number" at bounding box center [1311, 201] width 7 height 7
checkbox input "true"
click at [1312, 170] on input "Is MainSMS Retail" at bounding box center [1311, 170] width 7 height 7
checkbox input "true"
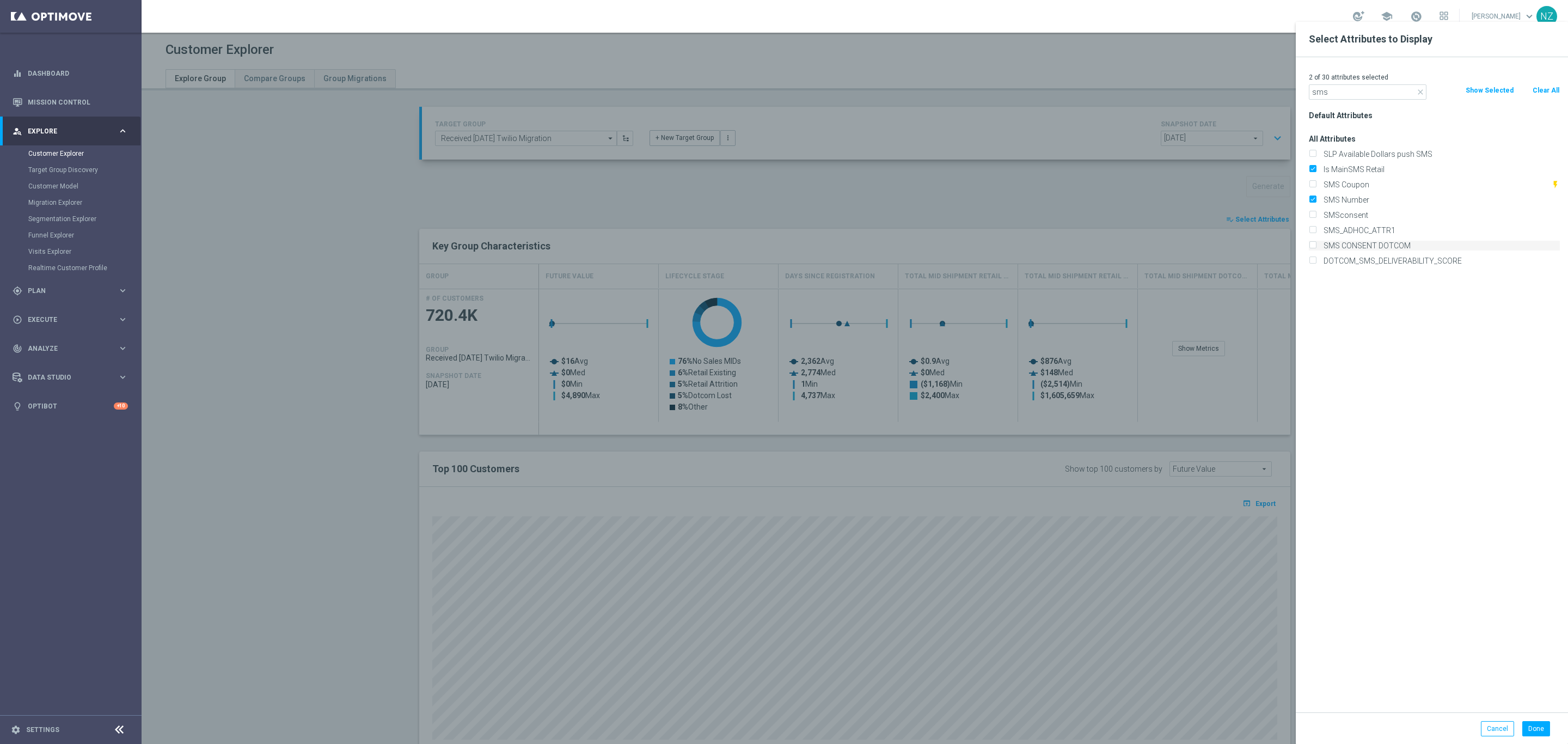
click at [1311, 243] on input "SMS CONSENT DOTCOM" at bounding box center [1311, 246] width 7 height 7
checkbox input "true"
click at [1535, 729] on button "Done" at bounding box center [1536, 729] width 27 height 16
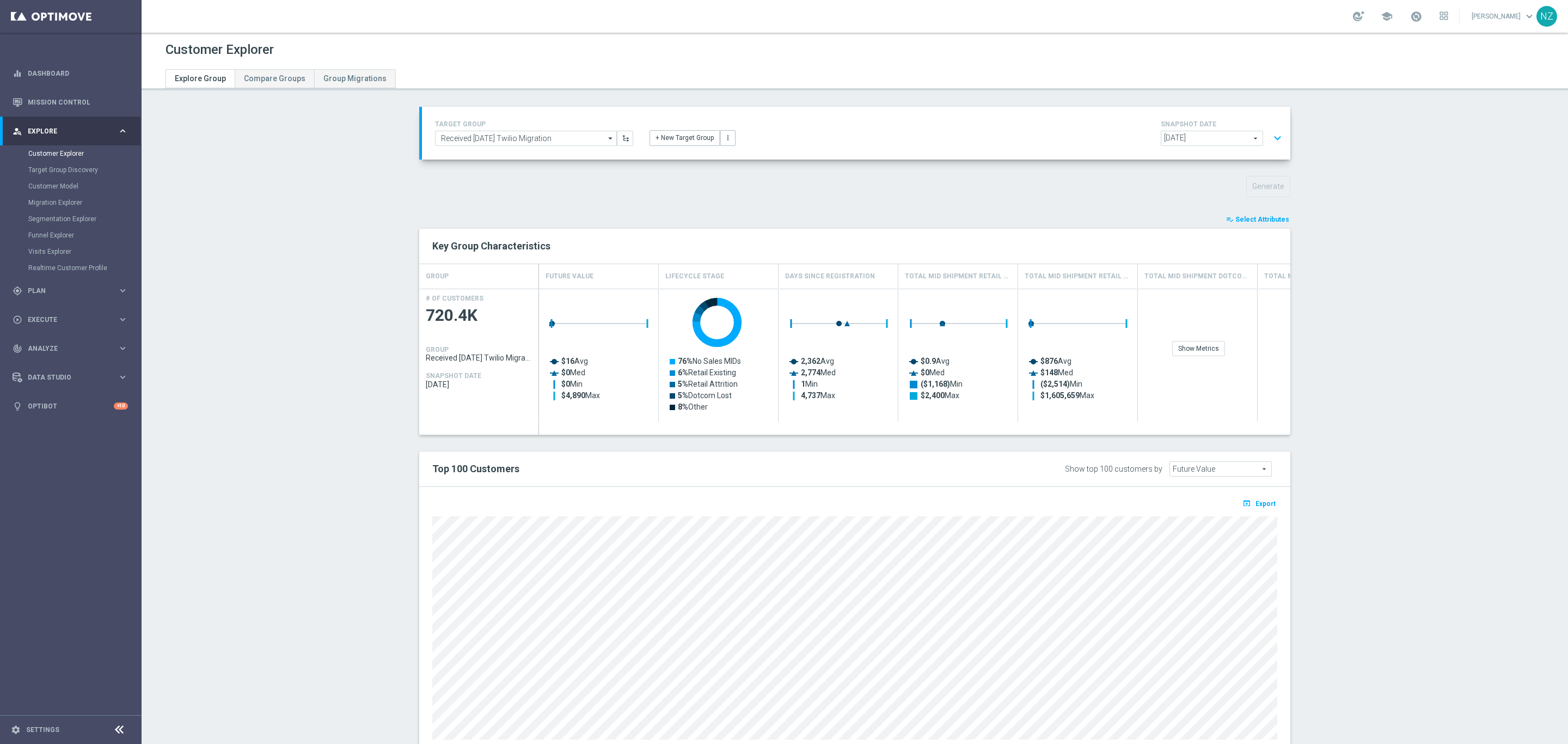
type input "Search"
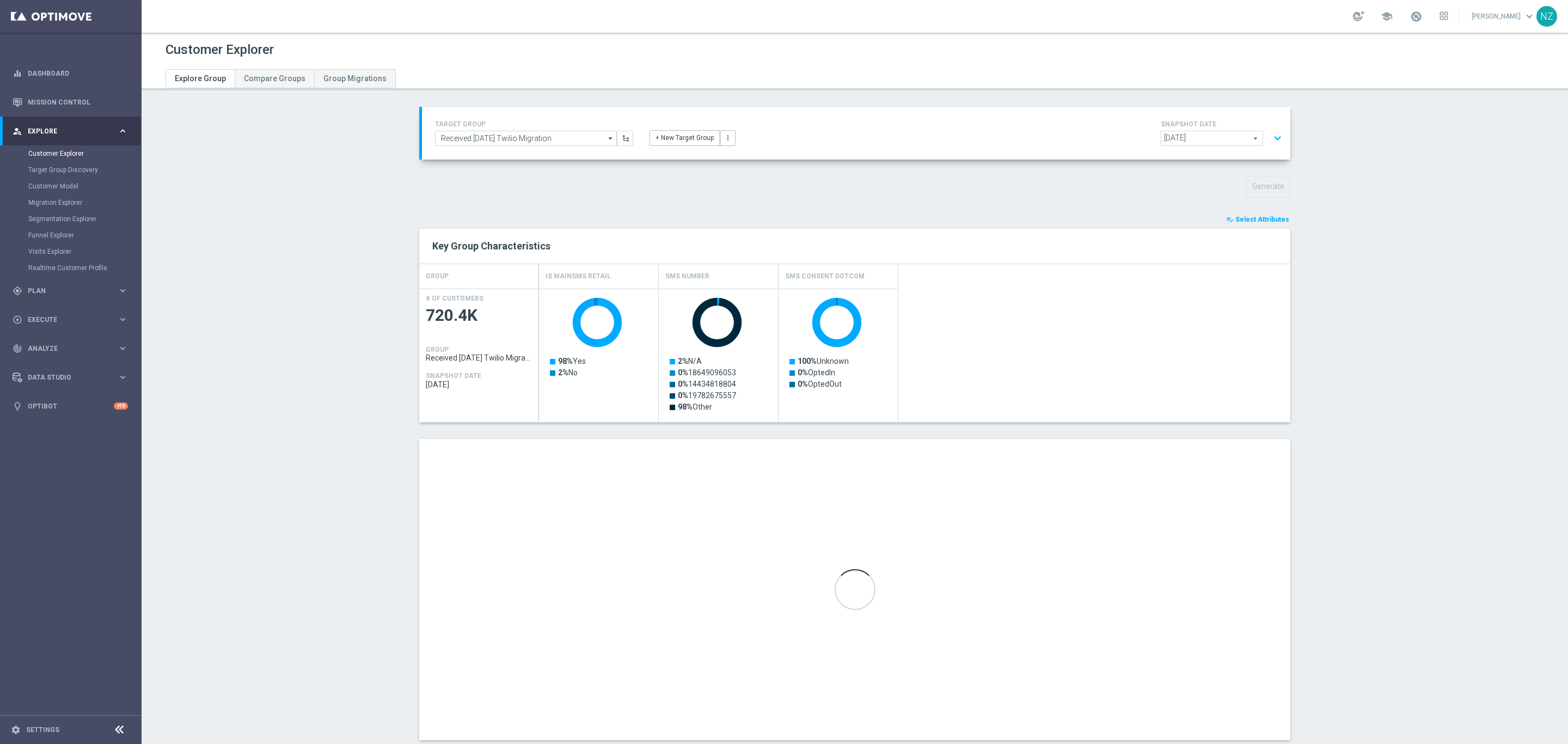
scroll to position [25, 0]
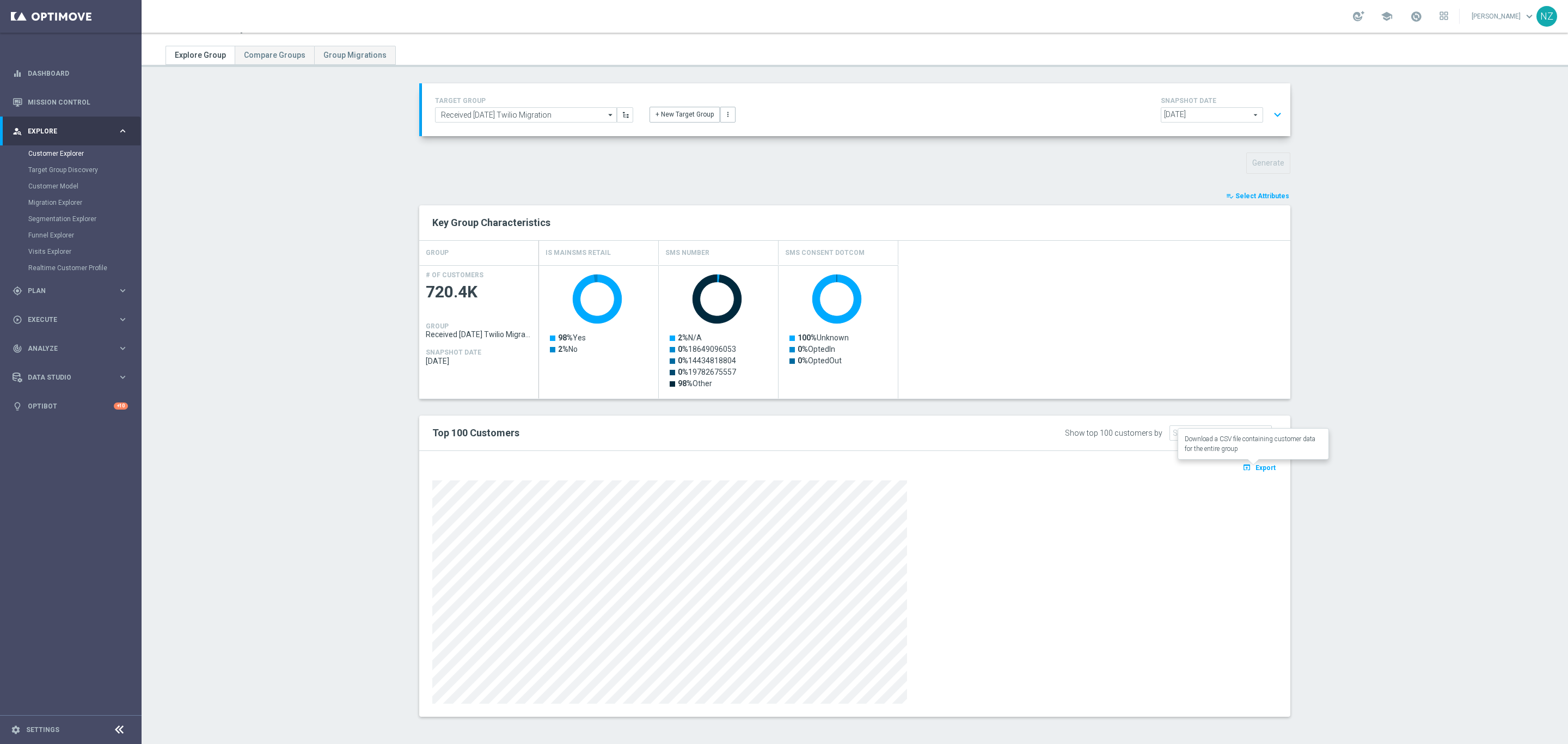
click at [1262, 468] on span "Export" at bounding box center [1266, 468] width 20 height 8
click at [58, 293] on div "gps_fixed Plan" at bounding box center [65, 291] width 105 height 10
click at [1223, 111] on span "[DATE]" at bounding box center [1212, 114] width 101 height 15
click at [1405, 142] on section "TARGET GROUP Received 10.01.25 Twilio Migration Received 10.01.25 Twilio Migrat…" at bounding box center [855, 408] width 1427 height 650
click at [62, 298] on span "Analyze" at bounding box center [72, 299] width 90 height 7
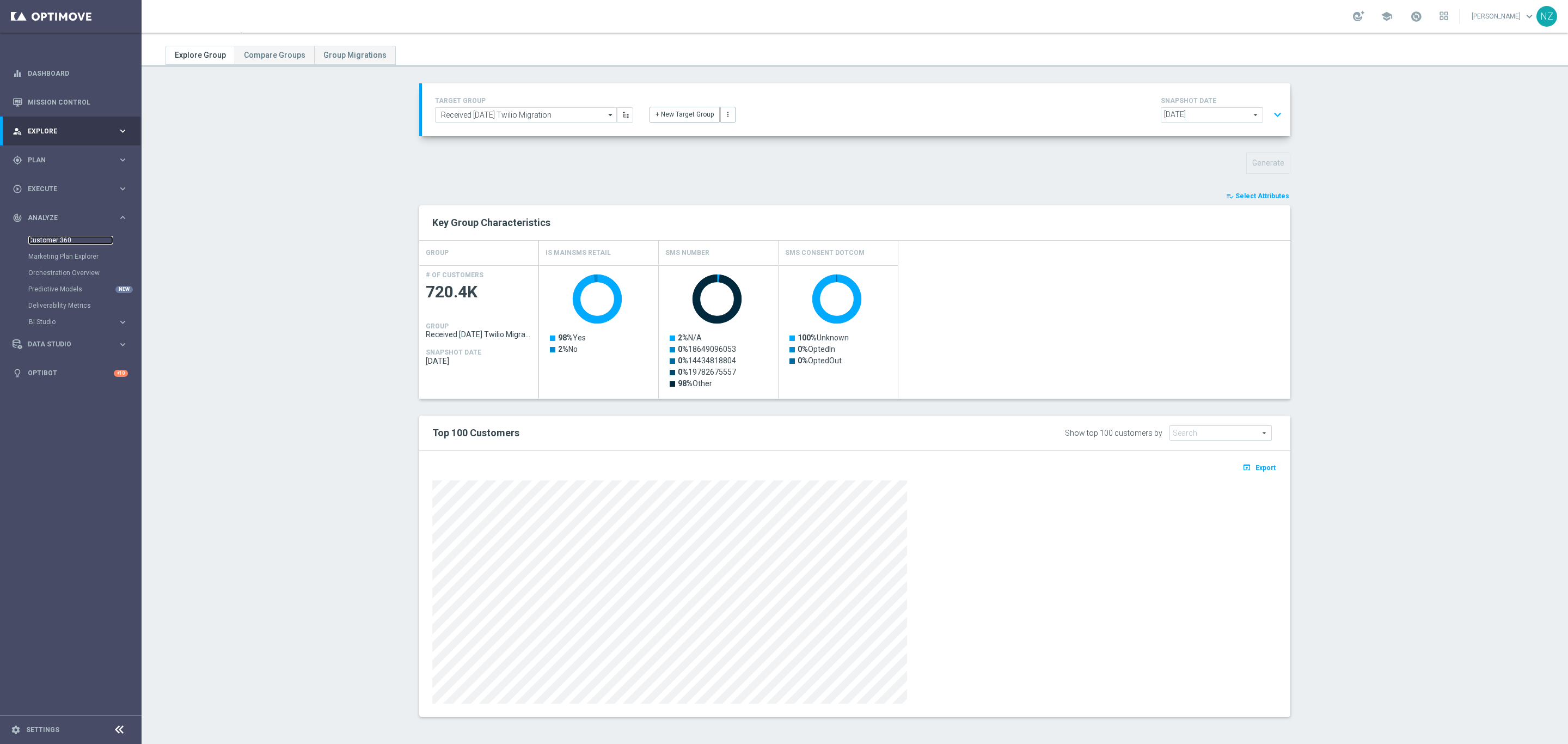
drag, startPoint x: 53, startPoint y: 238, endPoint x: 58, endPoint y: 242, distance: 6.4
click at [53, 238] on link "Customer 360" at bounding box center [70, 240] width 85 height 9
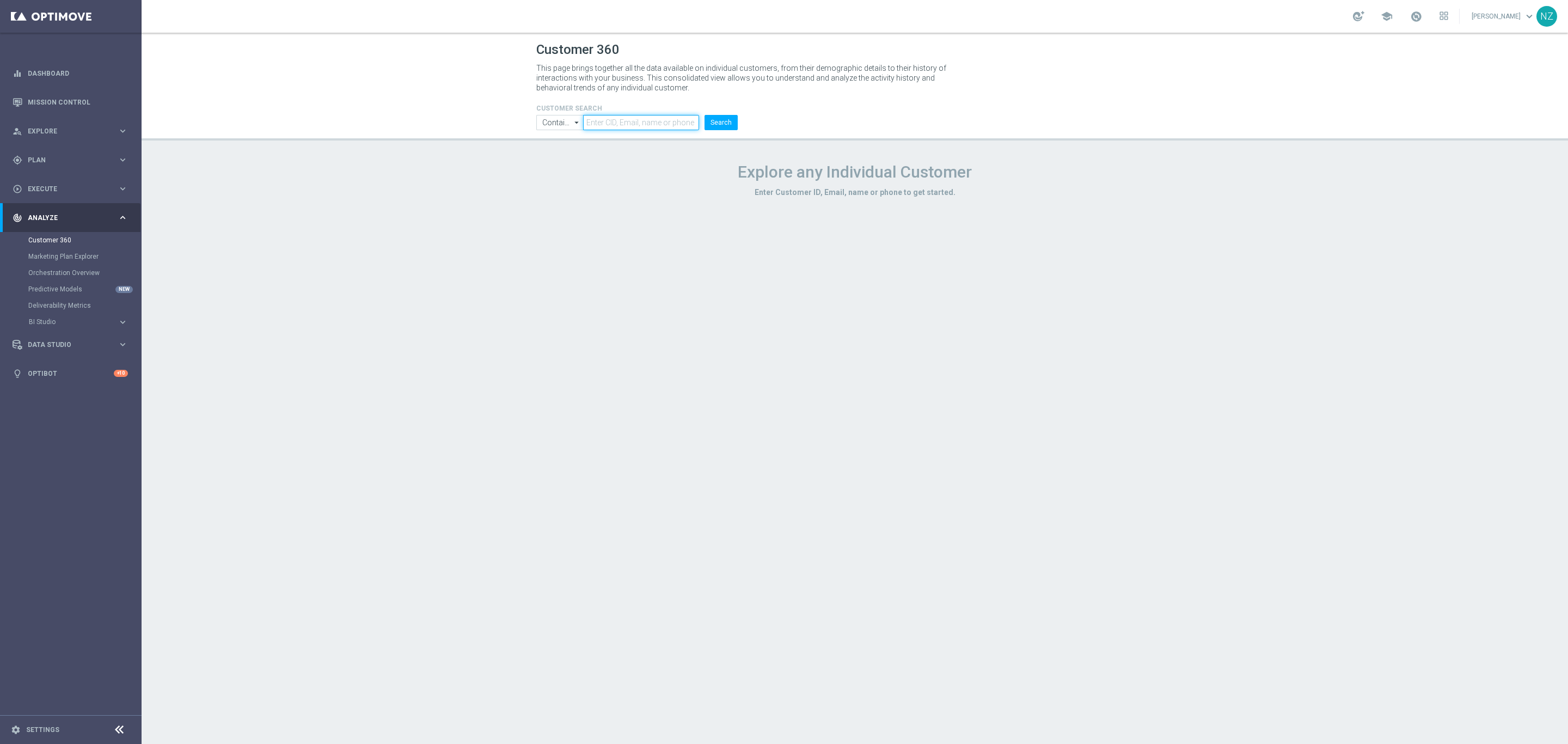
click at [615, 123] on input "text" at bounding box center [641, 123] width 116 height 16
paste input "17742406128"
click at [704, 115] on button "Search" at bounding box center [721, 123] width 33 height 16
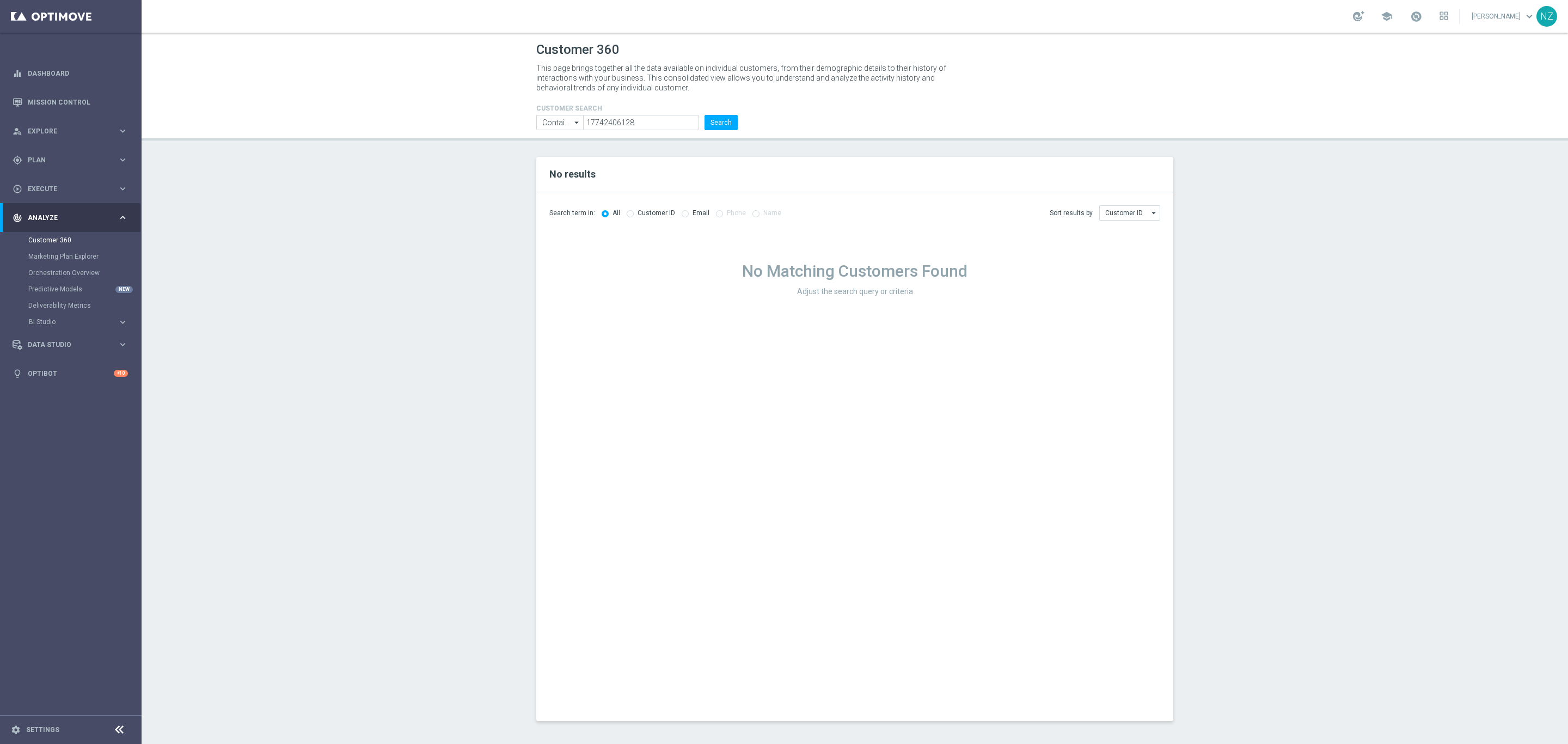
click at [397, 278] on section "No results Search term in: All Customer ID Email Phone Name Sort results by" at bounding box center [855, 439] width 1427 height 564
drag, startPoint x: 647, startPoint y: 123, endPoint x: 553, endPoint y: 102, distance: 96.3
click at [553, 102] on div "CUSTOMER SEARCH Contains Contains arrow_drop_down Show Selected 0 of NaN Contai…" at bounding box center [636, 113] width 218 height 35
paste input "megan.lareau@staples.com"
type input "megan.lareau@staples.com"
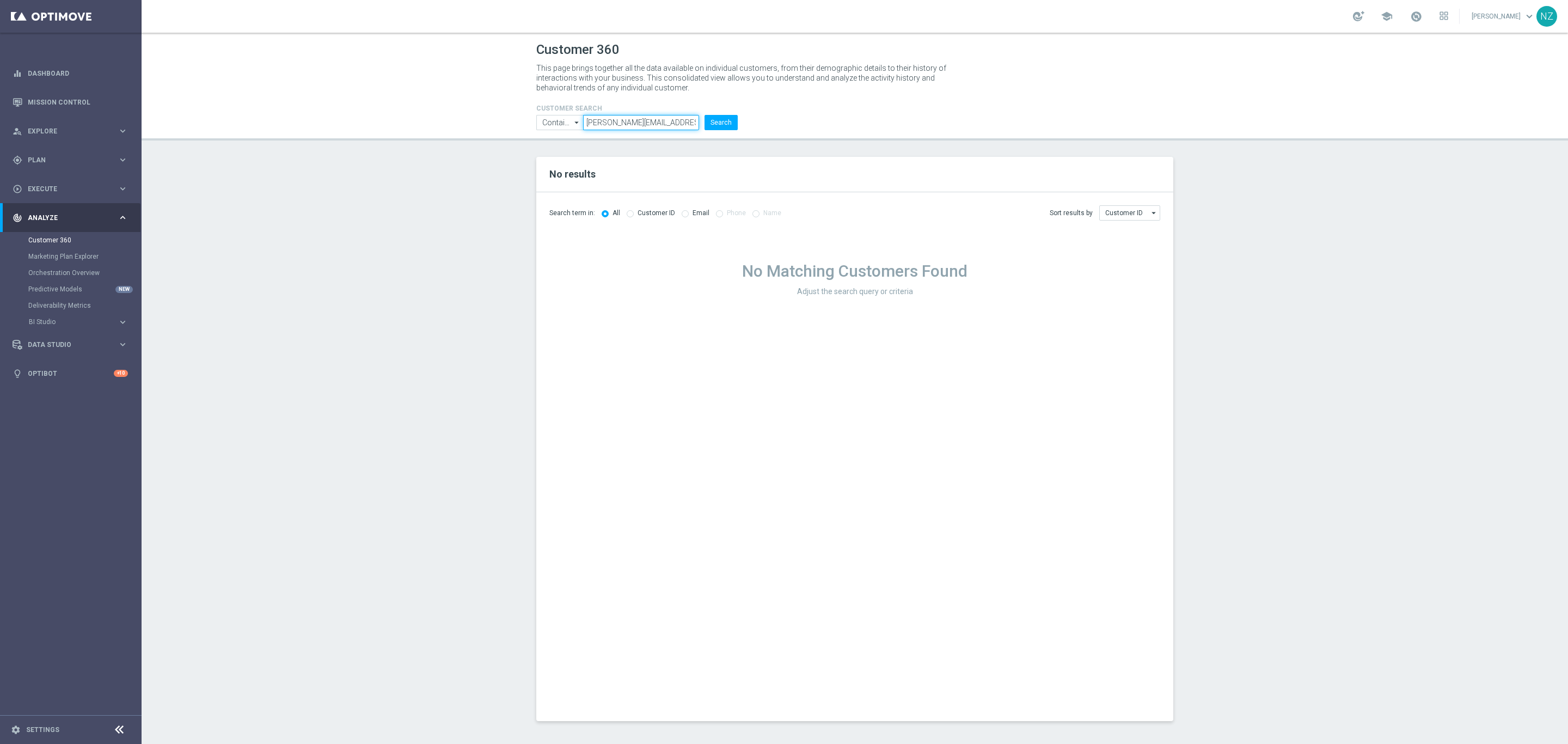
click at [704, 115] on button "Search" at bounding box center [721, 123] width 33 height 16
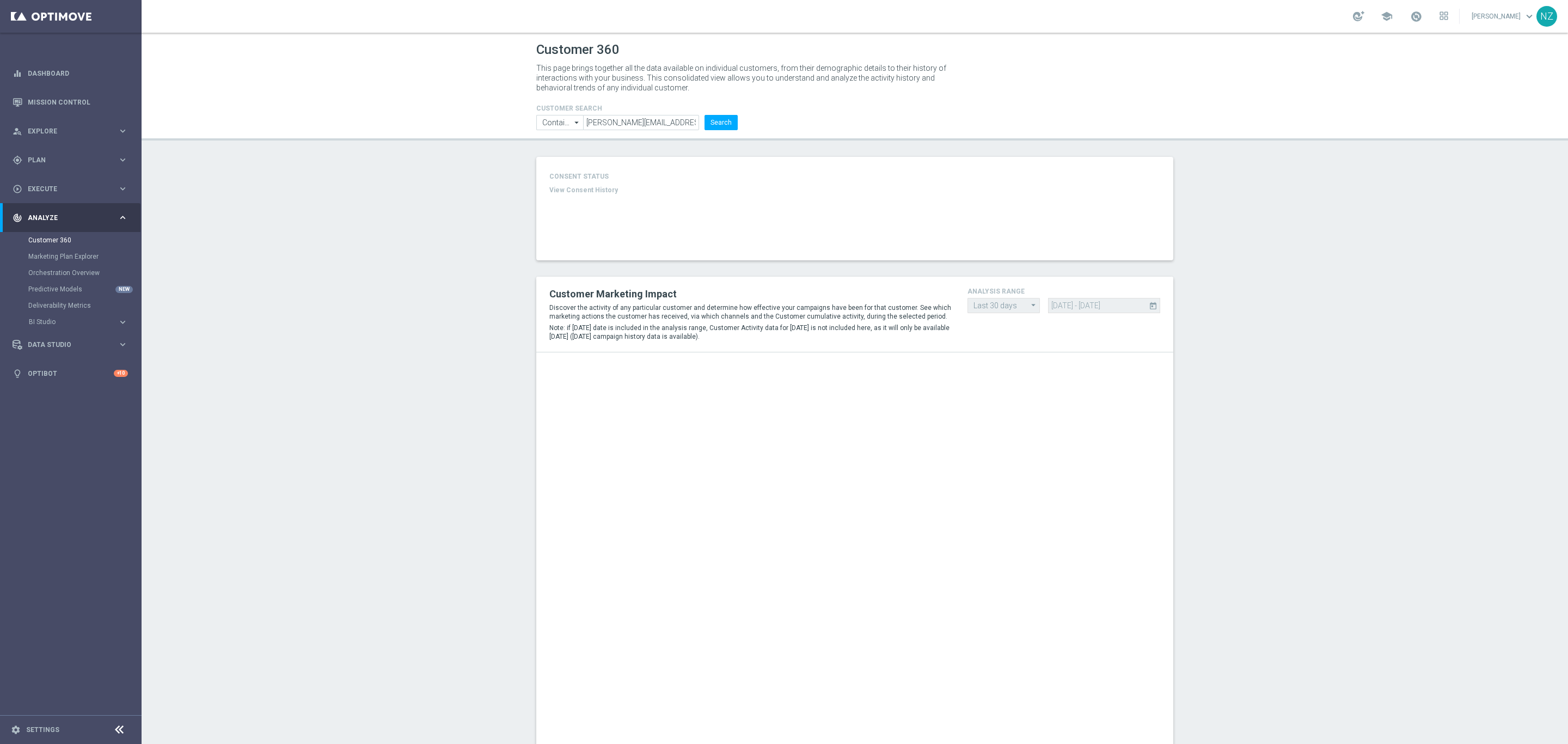
type input "Last 30 days"
click at [583, 187] on button "View Consent History" at bounding box center [583, 189] width 68 height 9
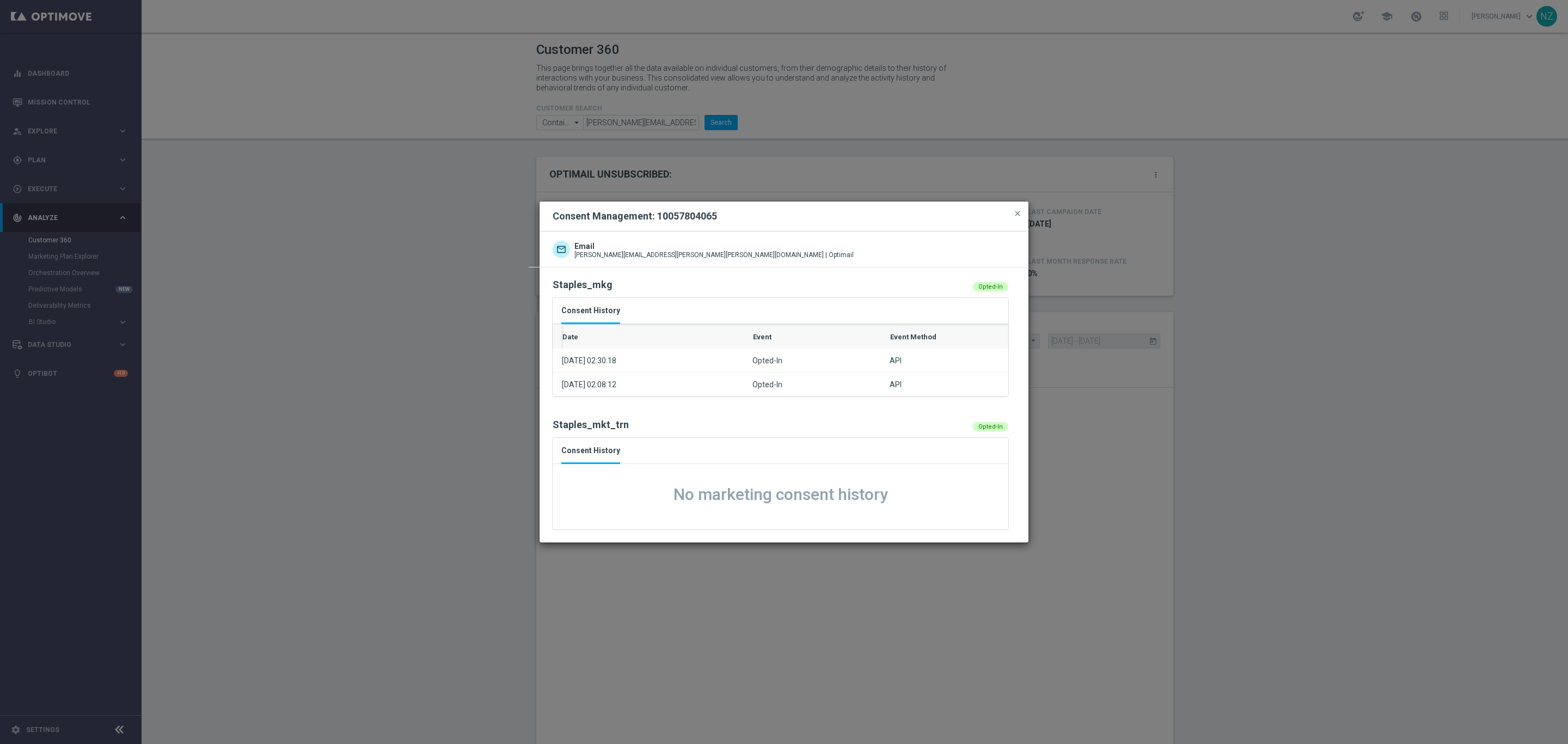
drag, startPoint x: 1018, startPoint y: 213, endPoint x: 972, endPoint y: 235, distance: 51.0
click at [1018, 213] on span "close" at bounding box center [1017, 213] width 9 height 9
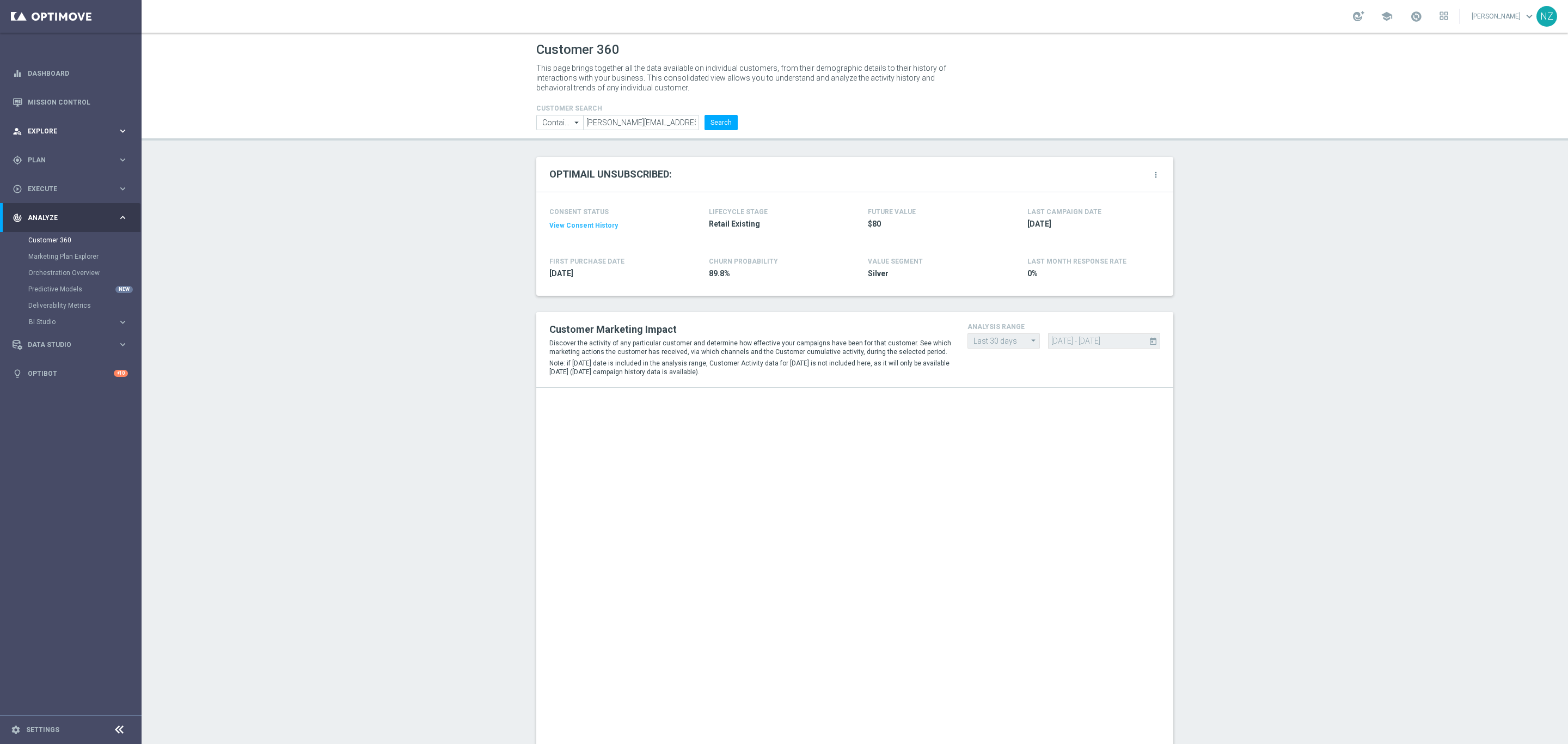
click at [46, 119] on div "person_search Explore keyboard_arrow_right" at bounding box center [70, 131] width 141 height 29
drag, startPoint x: 64, startPoint y: 152, endPoint x: 73, endPoint y: 152, distance: 9.0
click at [65, 152] on link "Customer Explorer" at bounding box center [70, 153] width 85 height 9
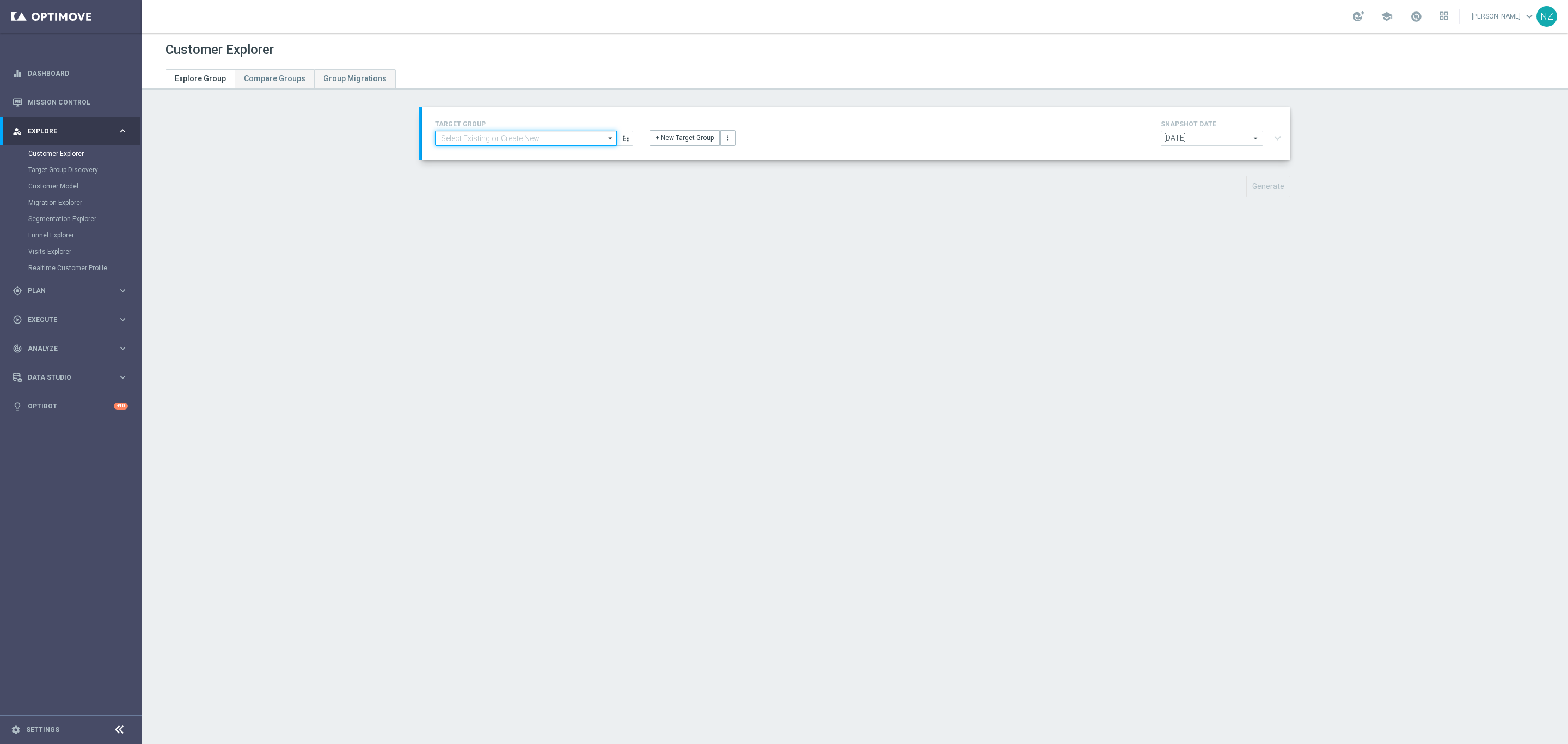
click at [547, 134] on input at bounding box center [526, 139] width 181 height 16
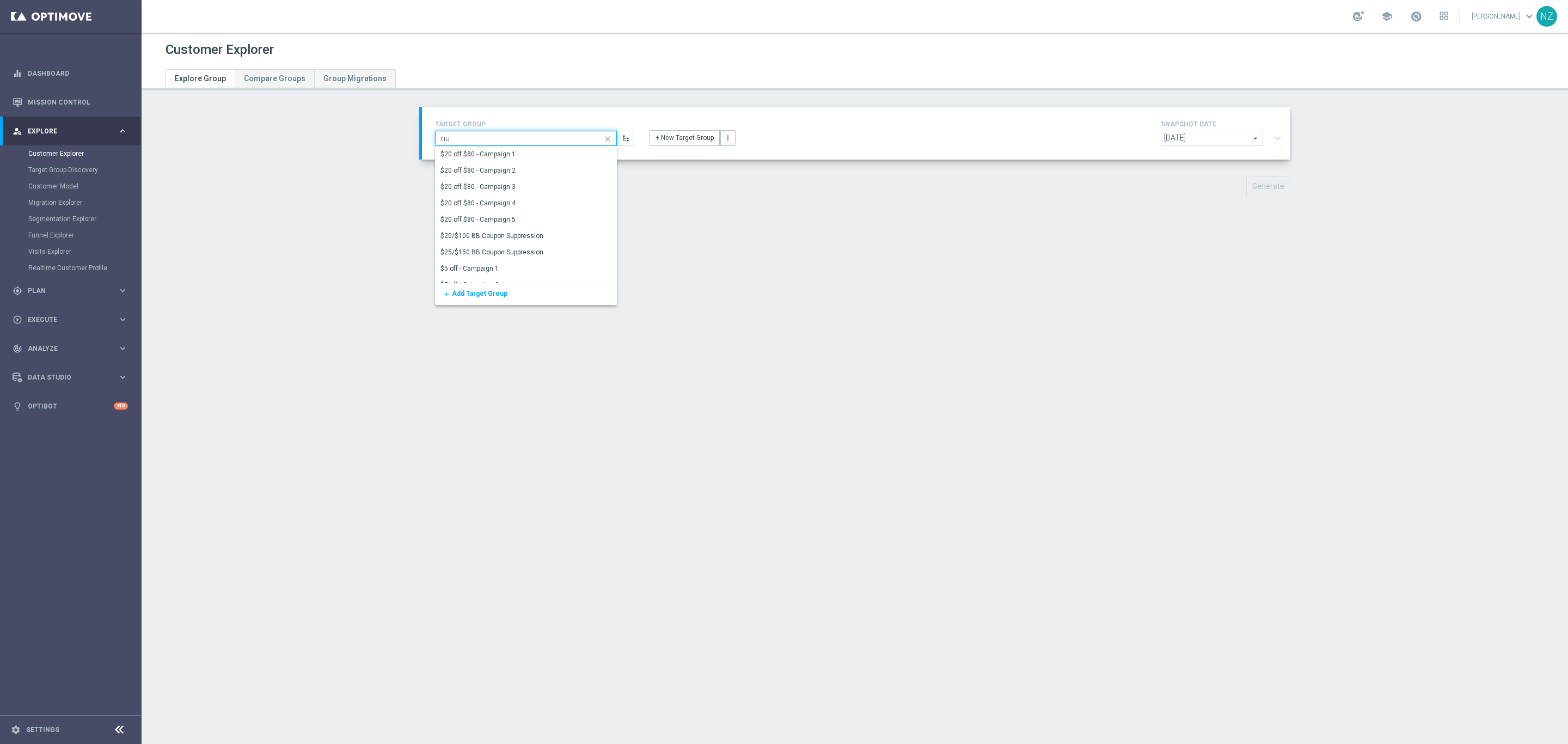
type input "n"
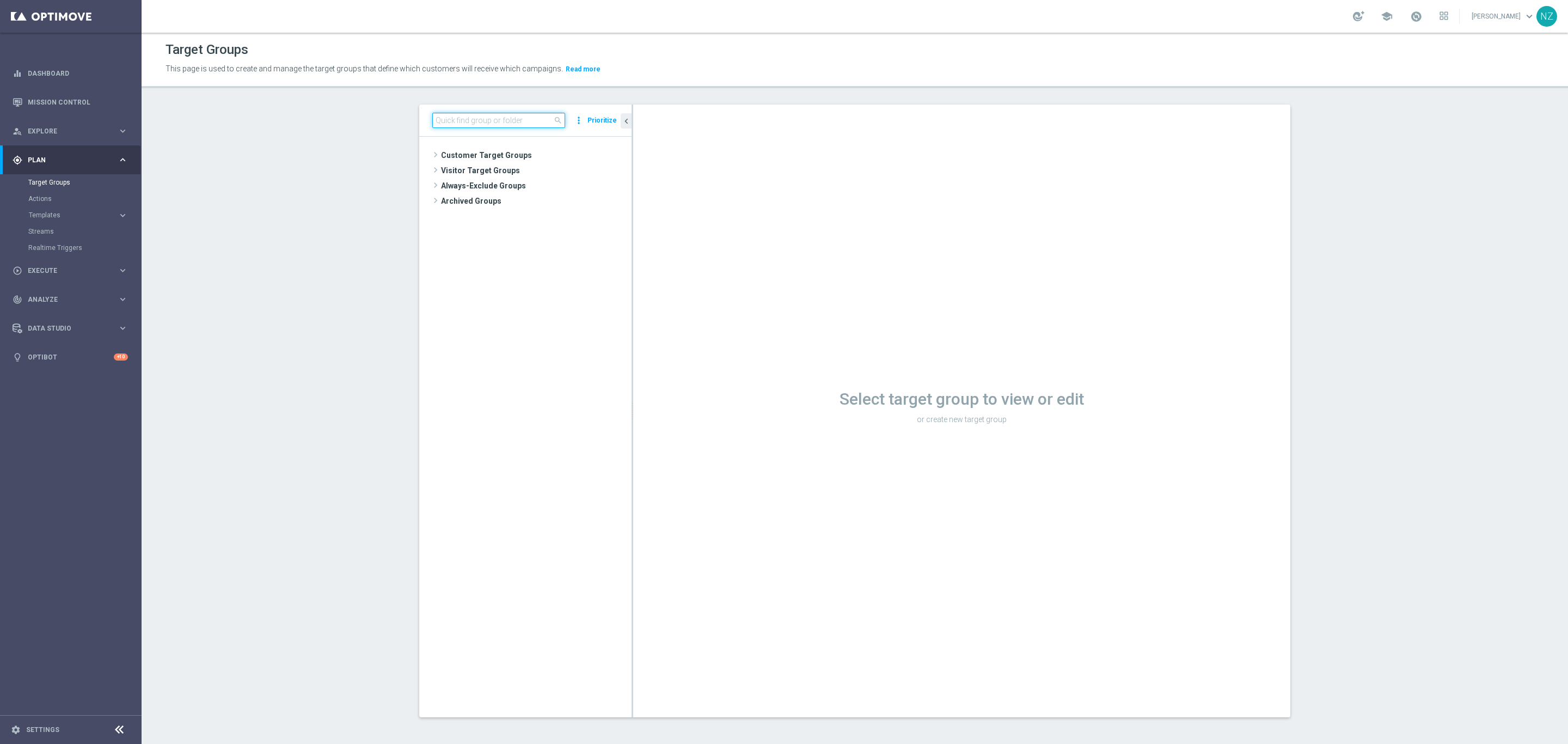
click at [506, 115] on input at bounding box center [499, 120] width 133 height 16
type input "twilio"
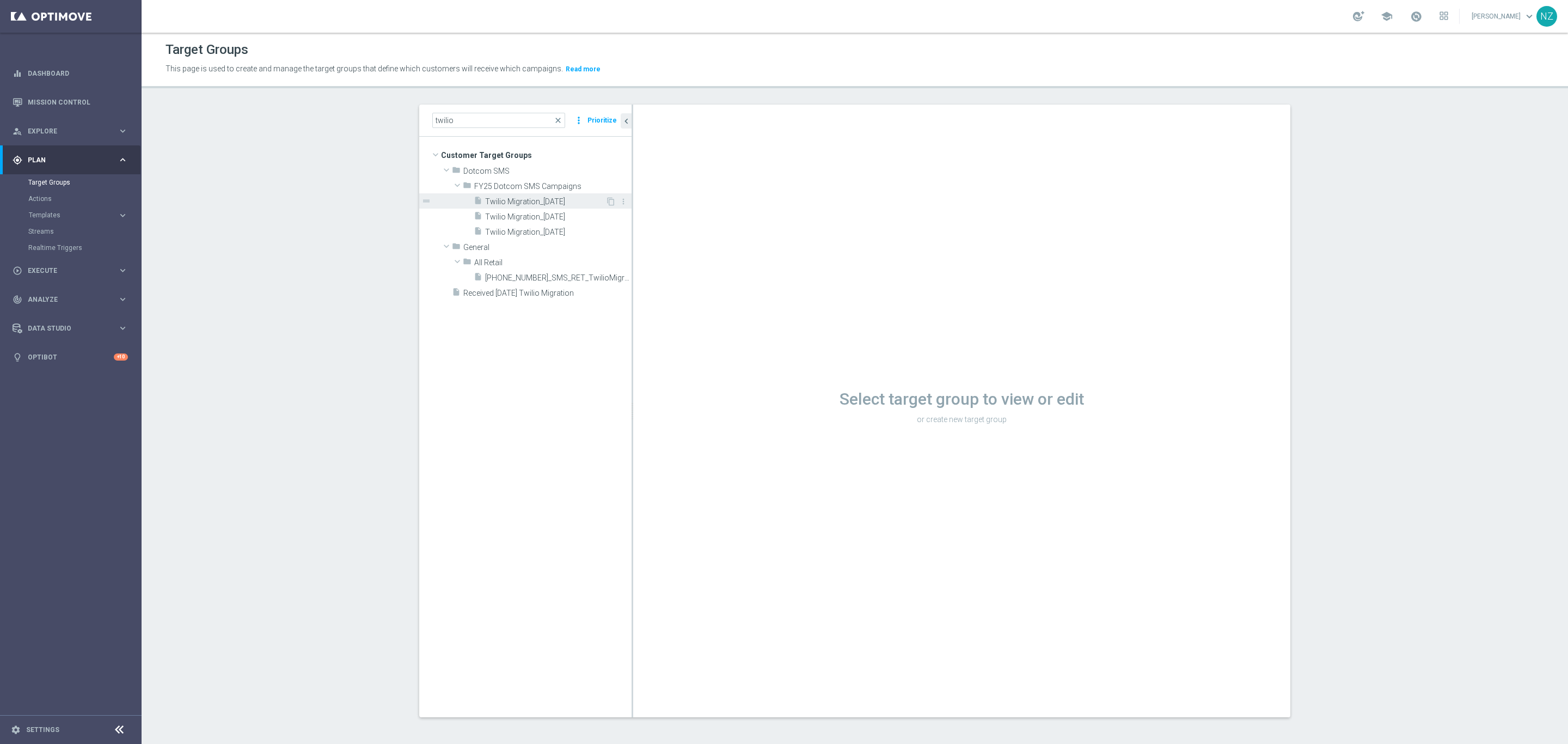
click at [535, 197] on span "Twilio Migration_[DATE]" at bounding box center [544, 201] width 120 height 9
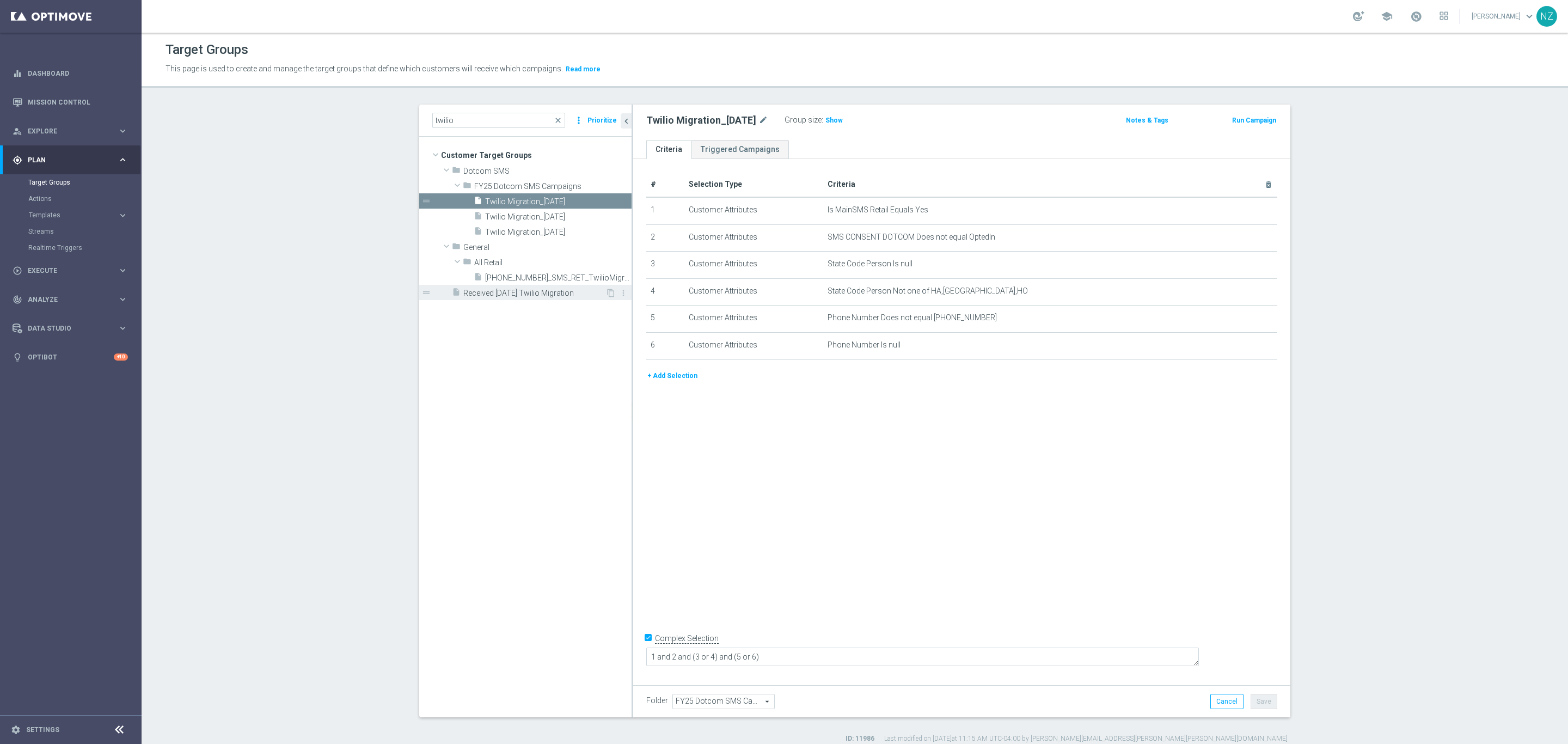
click at [538, 295] on span "Received [DATE] Twilio Migration" at bounding box center [535, 293] width 142 height 9
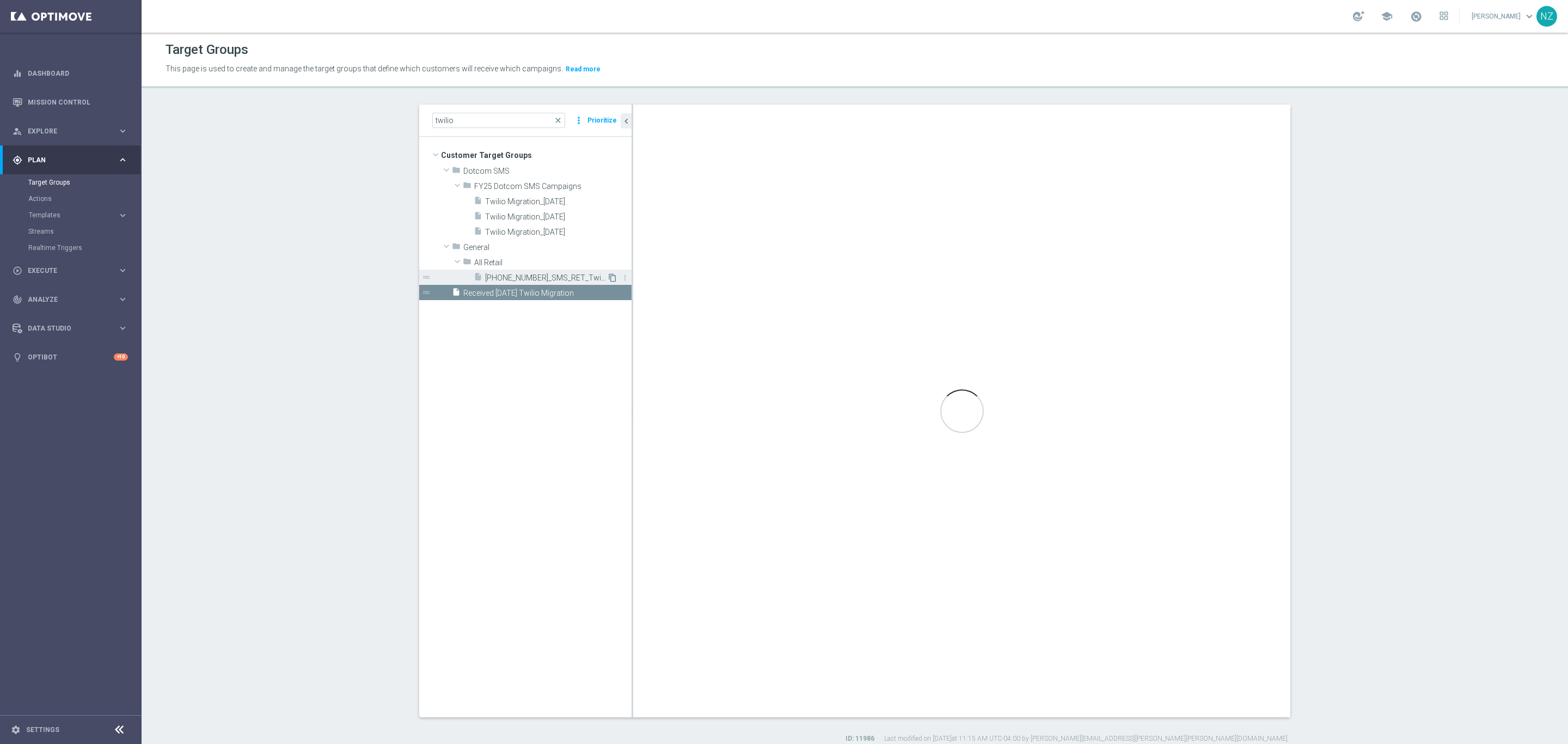
checkbox input "false"
type input "Customer Target Groups"
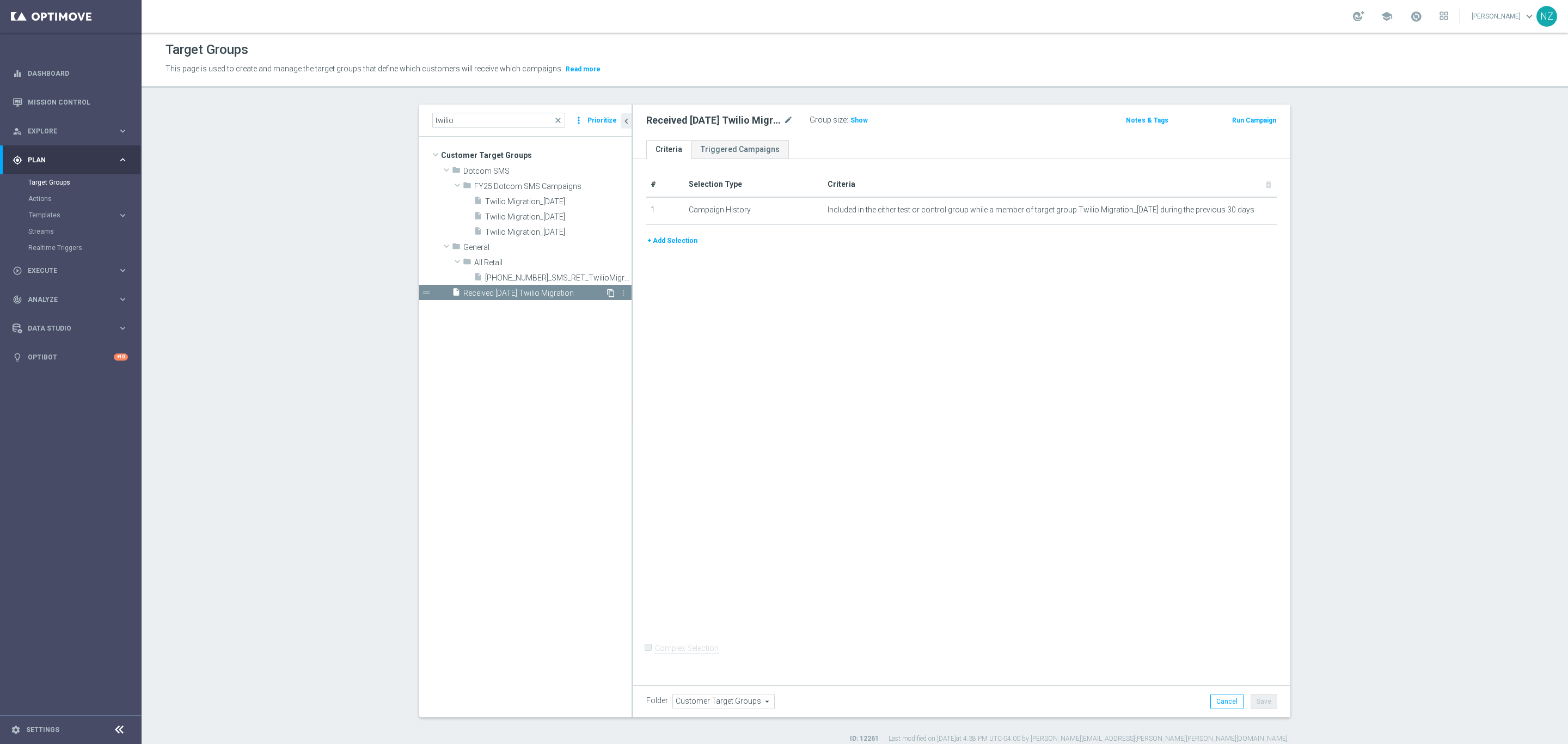
click at [607, 290] on icon "content_copy" at bounding box center [611, 293] width 9 height 9
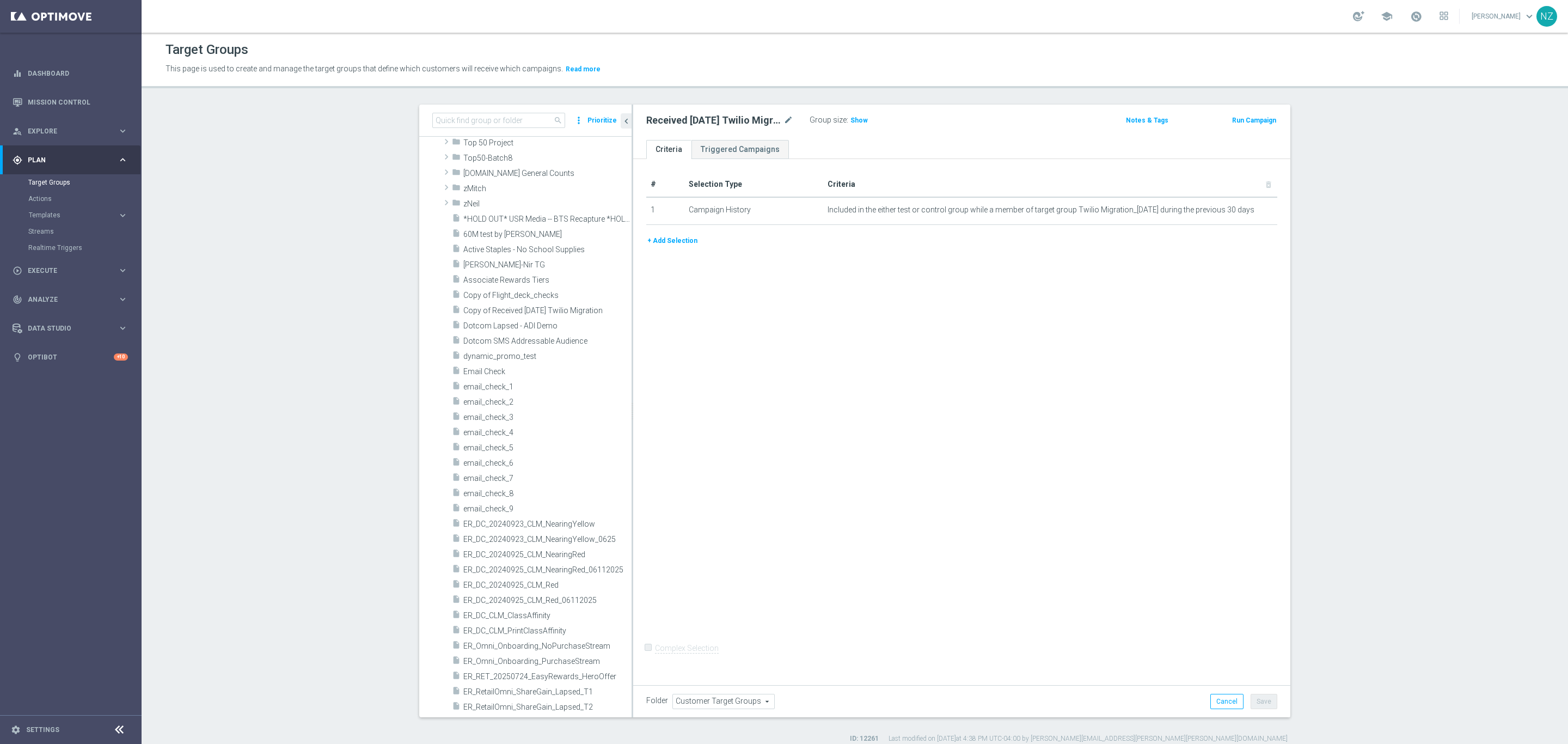
scroll to position [337, 0]
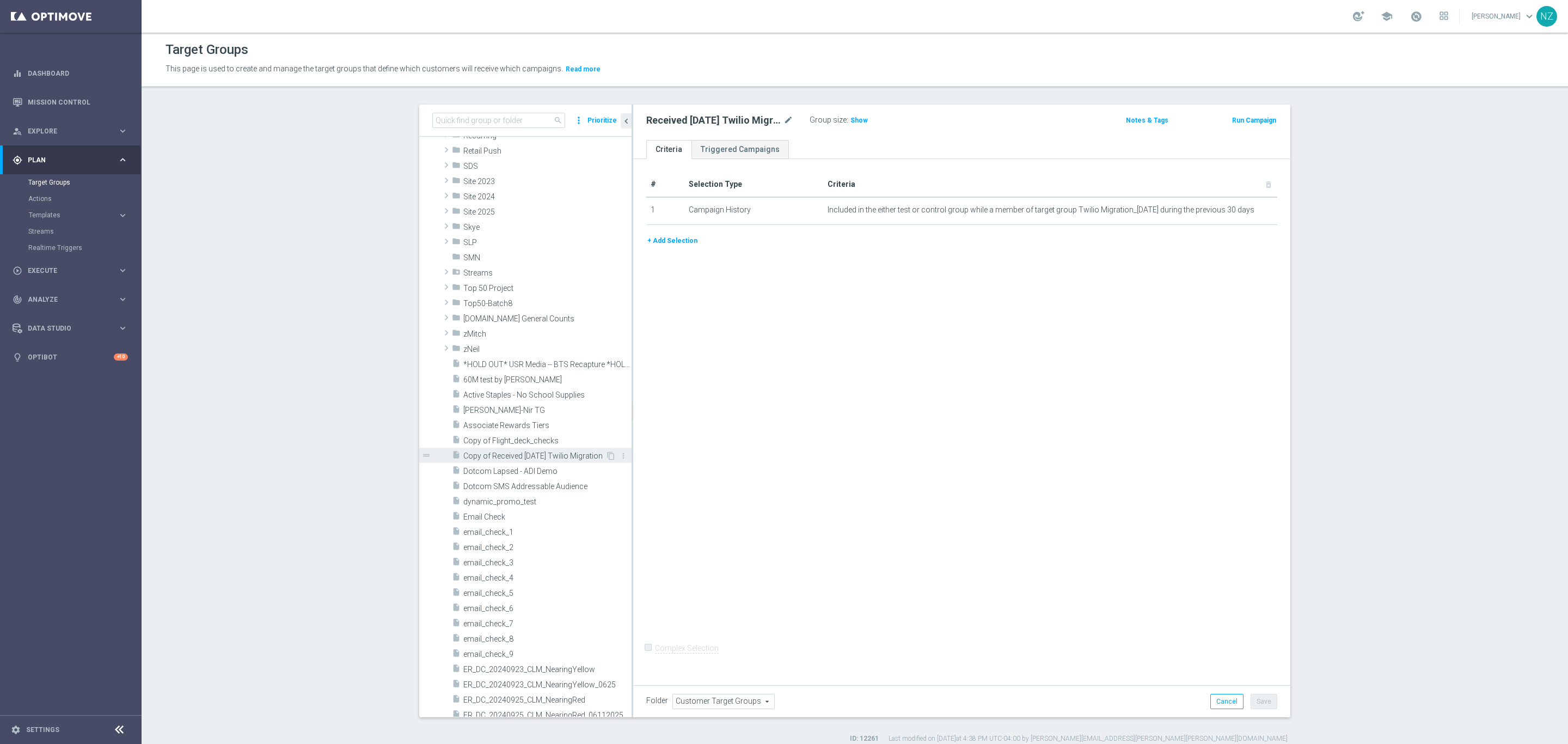
click at [546, 452] on span "Copy of Received 10.01.25 Twilio Migration" at bounding box center [535, 456] width 142 height 9
click at [696, 698] on span "Customer Target Groups" at bounding box center [724, 701] width 101 height 15
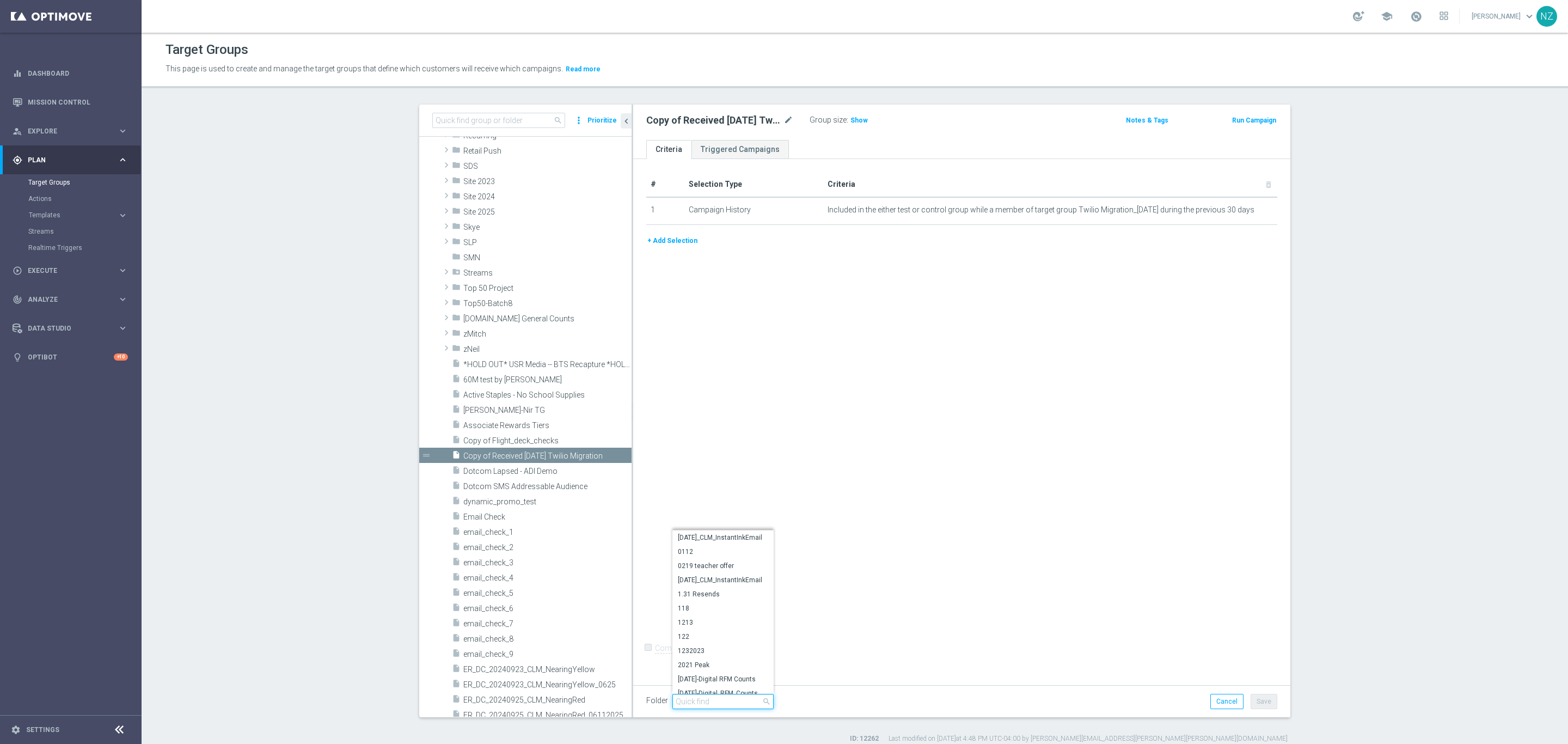
click at [703, 703] on input "search" at bounding box center [723, 702] width 101 height 16
type input "Dotcom SM"
click at [704, 652] on label "Dotcom SMS" at bounding box center [723, 658] width 101 height 15
type input "Dotcom SMS"
click at [867, 208] on span "Included in the either test or control group while a member of target group Twi…" at bounding box center [1032, 209] width 410 height 9
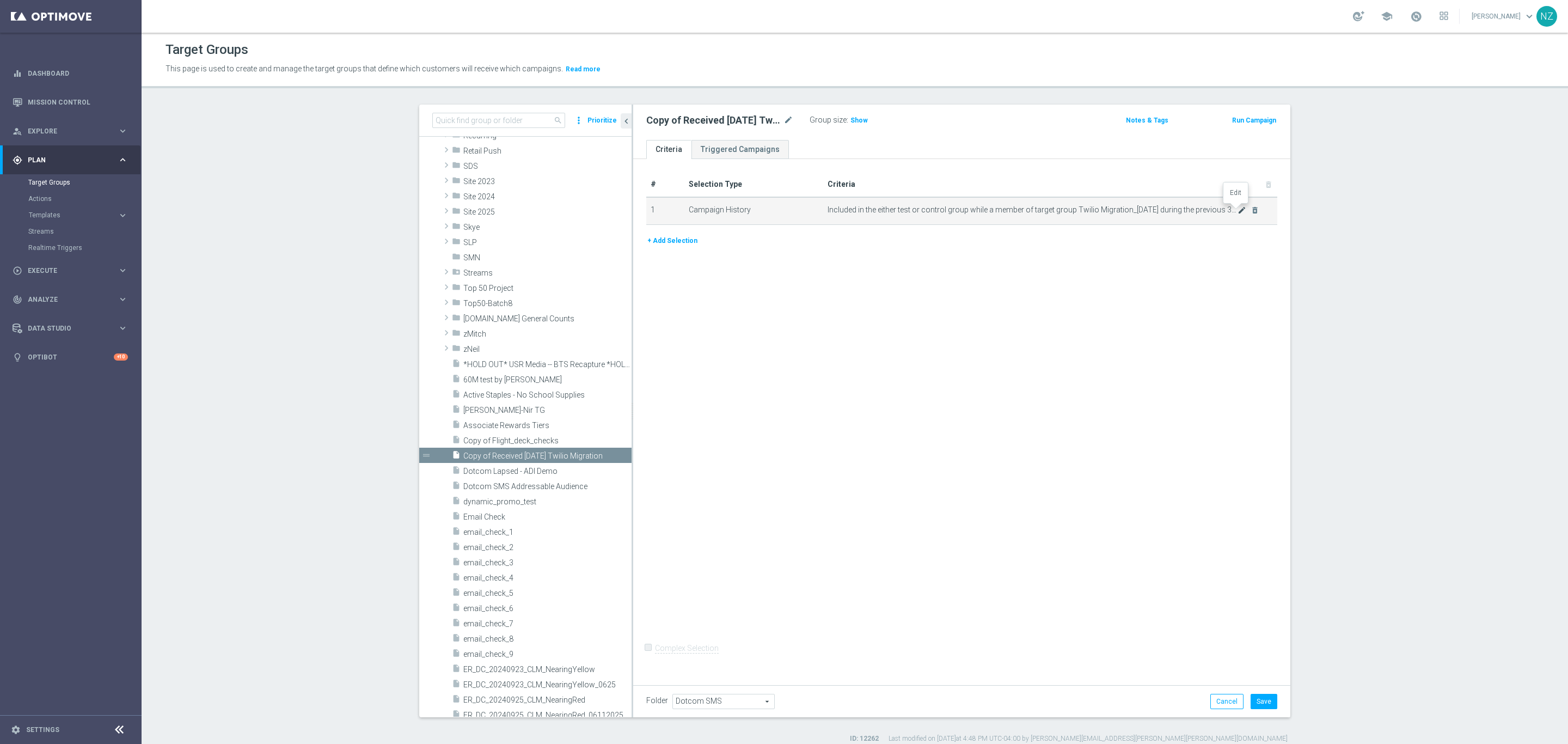
click at [1237, 208] on icon "mode_edit" at bounding box center [1241, 210] width 9 height 9
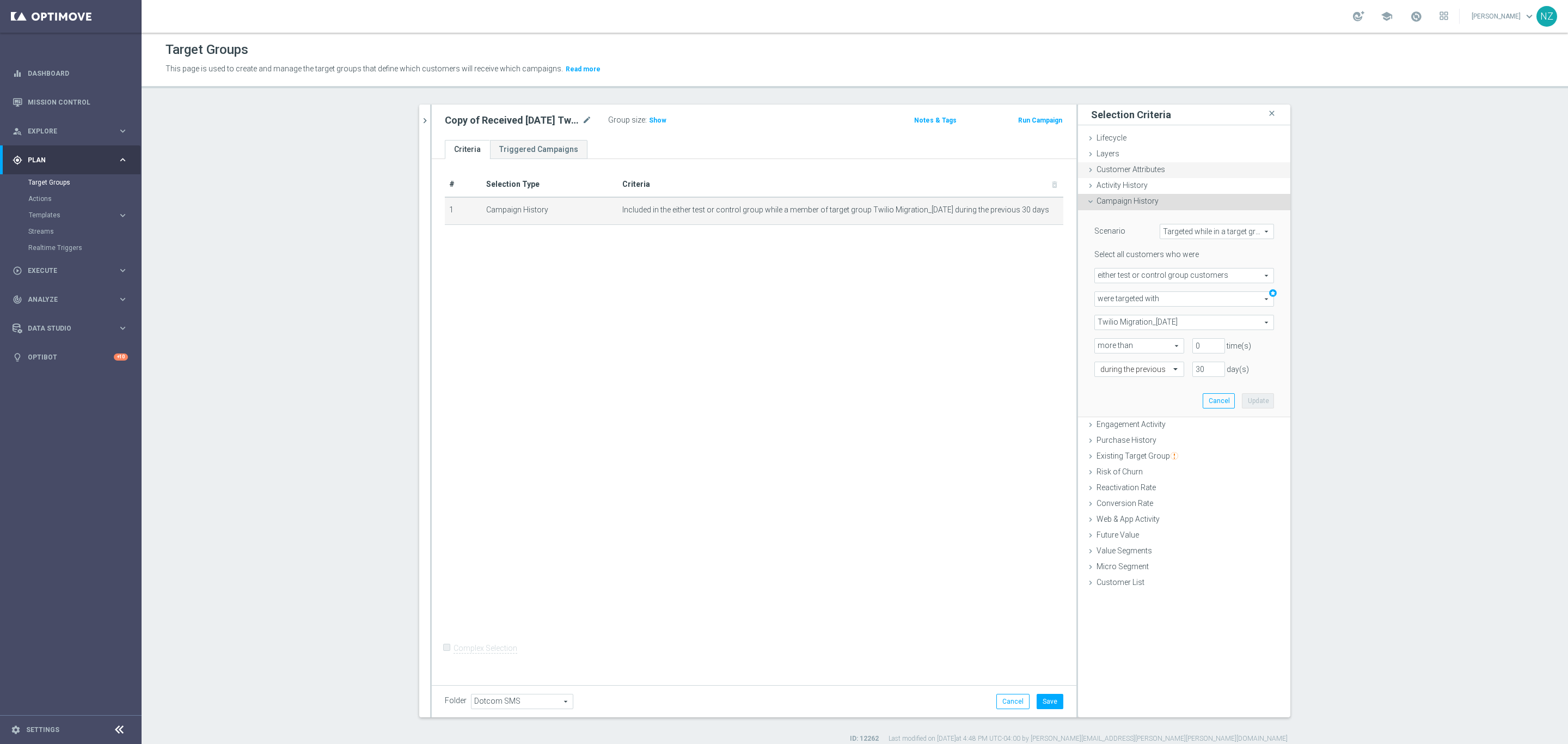
click at [1116, 171] on span "Customer Attributes" at bounding box center [1131, 169] width 68 height 9
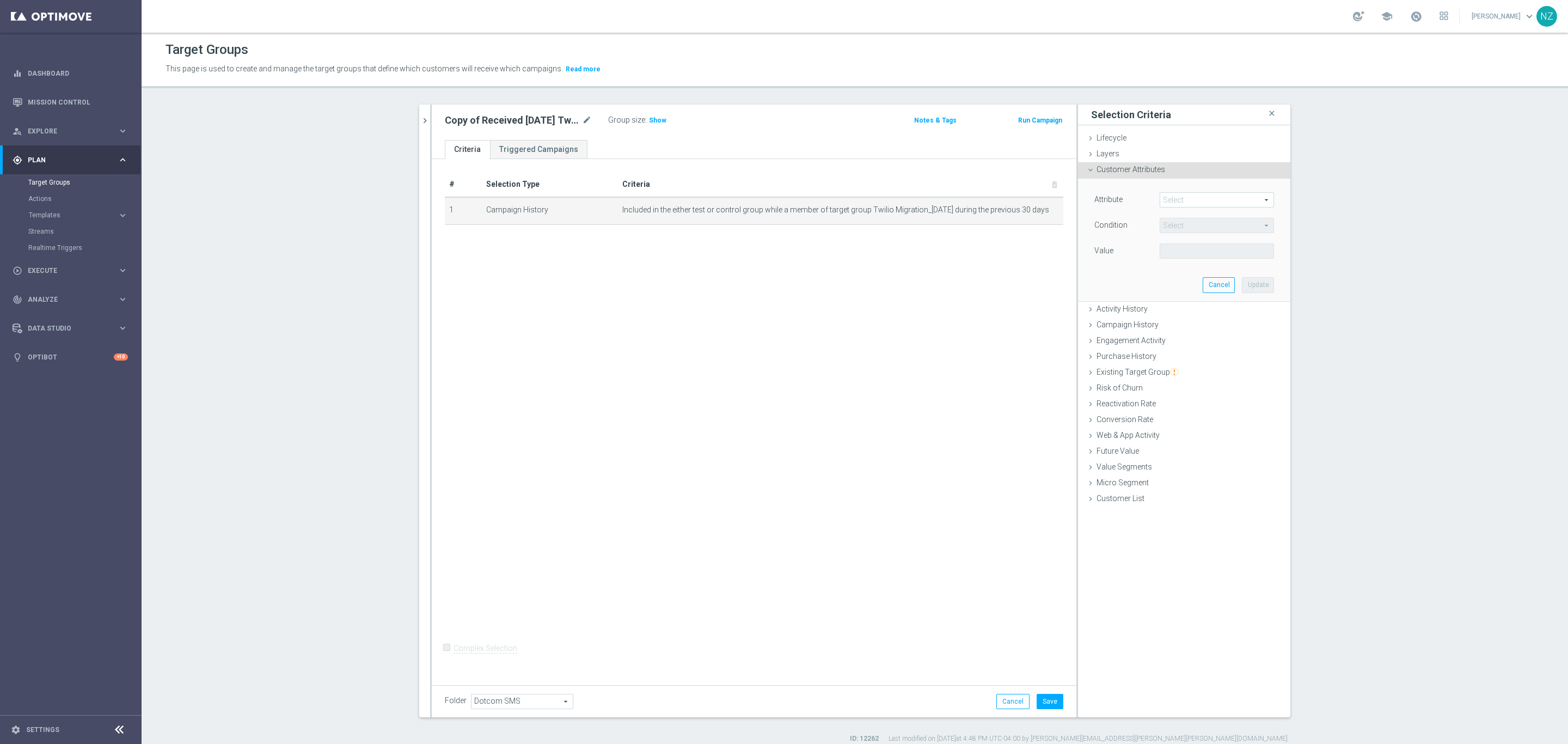
click at [1185, 198] on span at bounding box center [1217, 200] width 113 height 15
click at [1177, 199] on input "search" at bounding box center [1216, 200] width 114 height 16
type input "sms"
click at [1198, 288] on span "SMS Number" at bounding box center [1217, 287] width 103 height 9
type input "SMS Number"
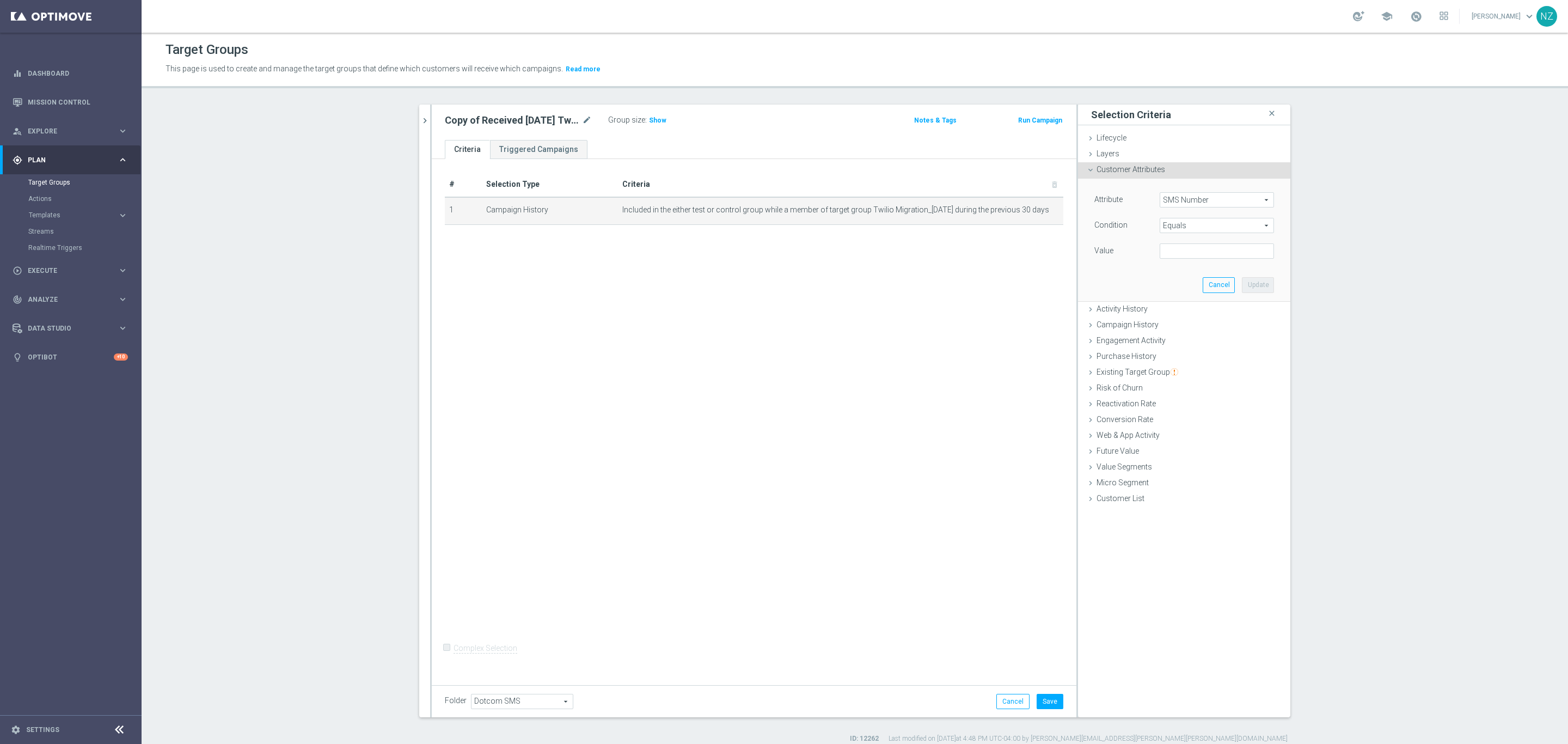
drag, startPoint x: 1165, startPoint y: 225, endPoint x: 1181, endPoint y: 225, distance: 16.0
click at [1166, 225] on span "Equals" at bounding box center [1217, 226] width 113 height 15
click at [1189, 327] on span "Is not null" at bounding box center [1217, 326] width 103 height 9
type input "Is not null"
click at [1248, 260] on div "Attribute SMS Number SMS Number arrow_drop_down search Condition Is not null Is…" at bounding box center [1184, 231] width 196 height 105
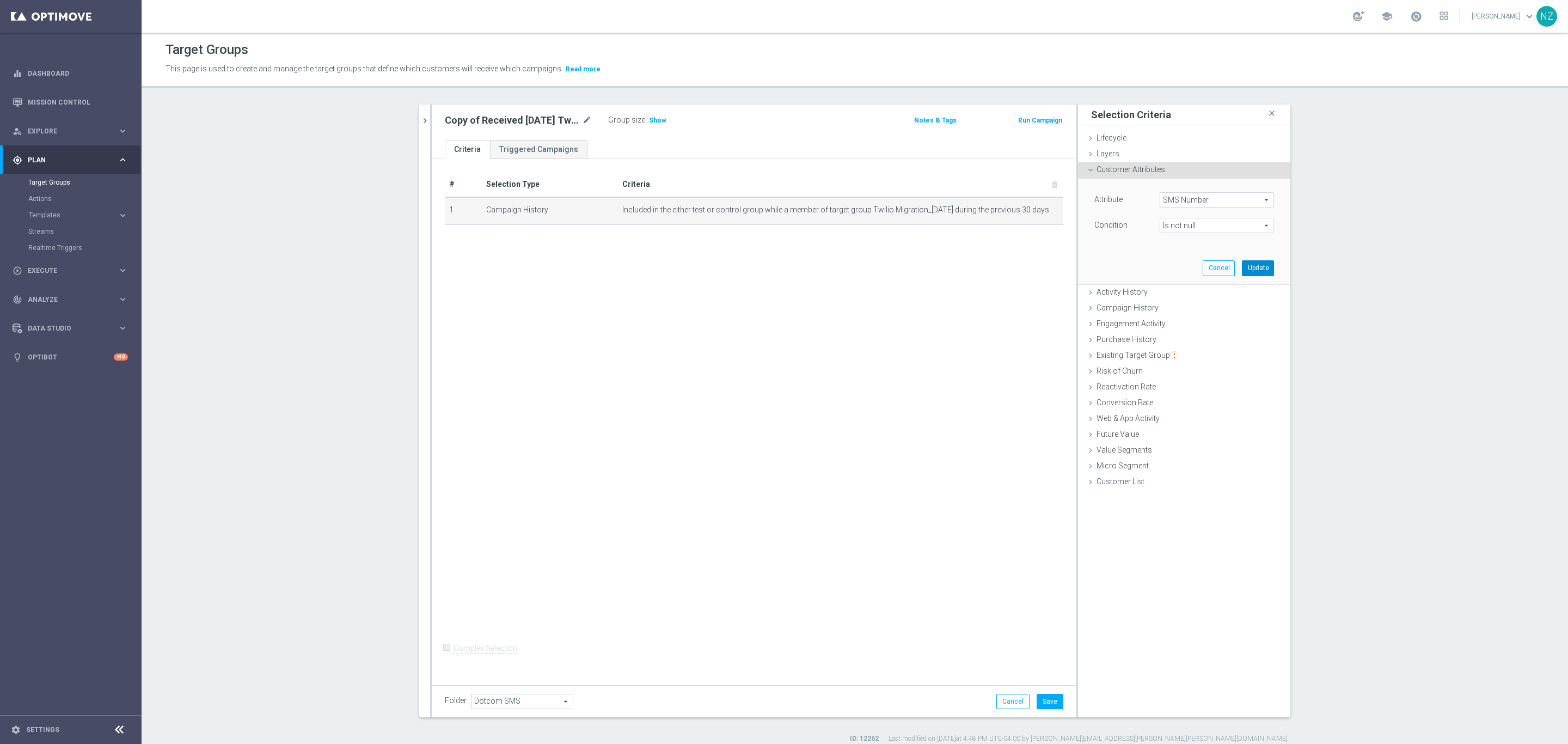
click at [1257, 267] on button "Update" at bounding box center [1258, 269] width 32 height 16
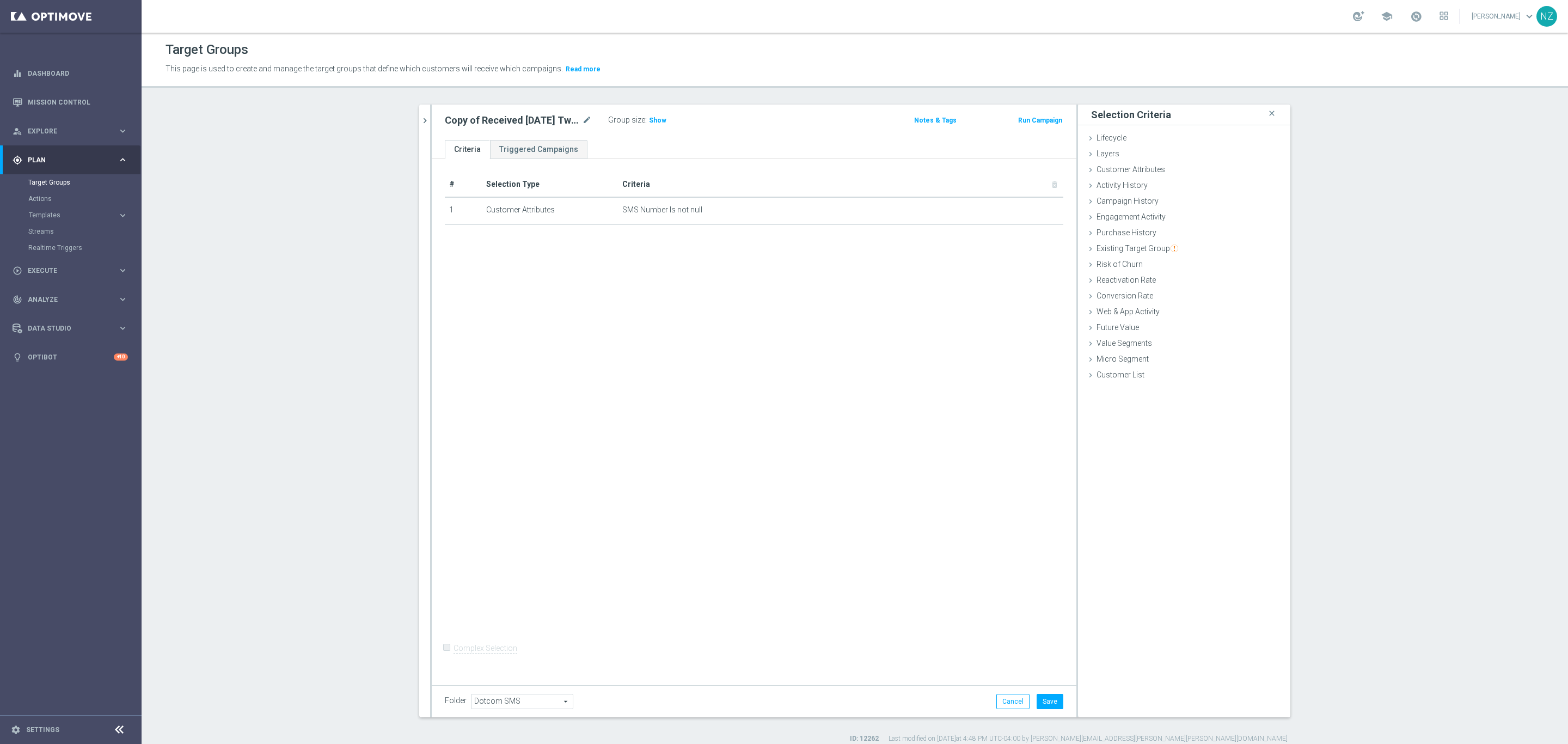
click at [575, 116] on div "Copy of Received 10.01.25 Twilio Migration mode_edit" at bounding box center [518, 120] width 147 height 13
click at [577, 116] on div "Copy of Received 10.01.25 Twilio Migration mode_edit" at bounding box center [518, 120] width 147 height 13
click at [582, 118] on icon "mode_edit" at bounding box center [586, 120] width 10 height 13
type input "SMS Number Not Null"
click at [1139, 169] on span "Customer Attributes" at bounding box center [1131, 169] width 68 height 9
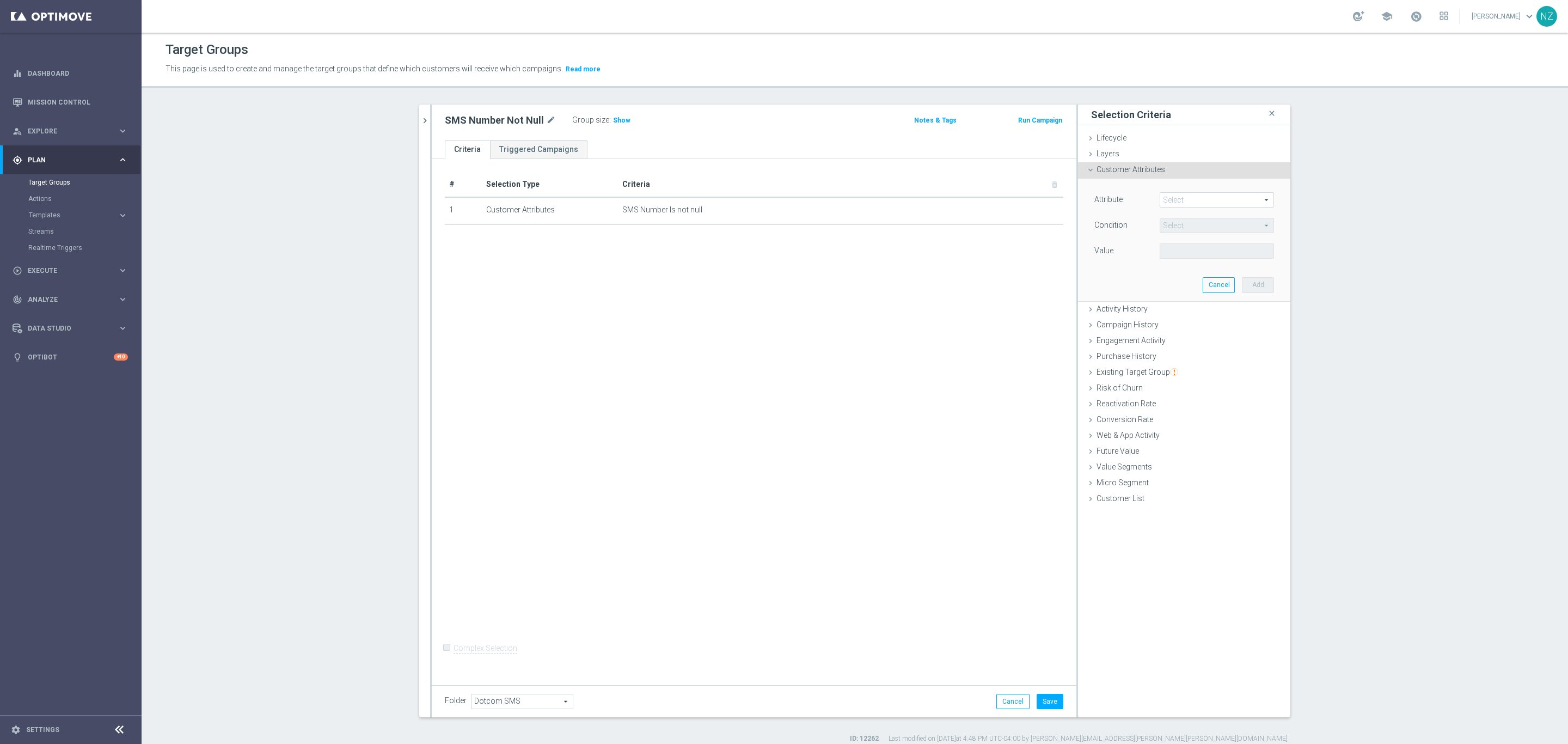
click at [1183, 198] on span at bounding box center [1217, 200] width 113 height 15
click at [1181, 198] on input "search" at bounding box center [1216, 200] width 114 height 16
type input "sms"
click at [1190, 227] on span "Is MainSMS Retail" at bounding box center [1217, 230] width 103 height 9
type input "Is MainSMS Retail"
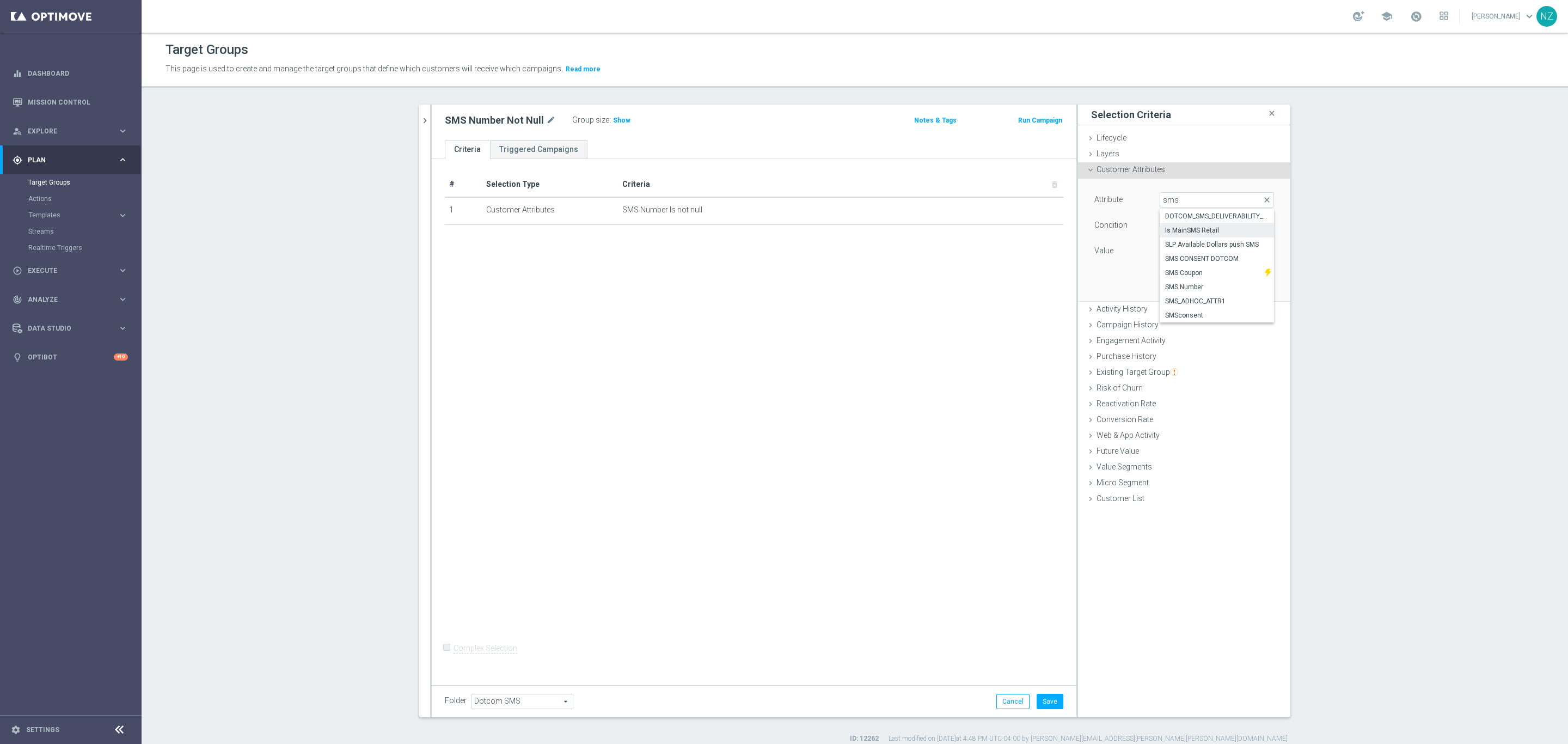
type input "Equals"
click at [1177, 253] on span at bounding box center [1217, 251] width 113 height 15
click at [1194, 281] on span "Yes" at bounding box center [1217, 281] width 103 height 9
type input "Yes"
click at [1255, 281] on button "Add" at bounding box center [1258, 285] width 32 height 16
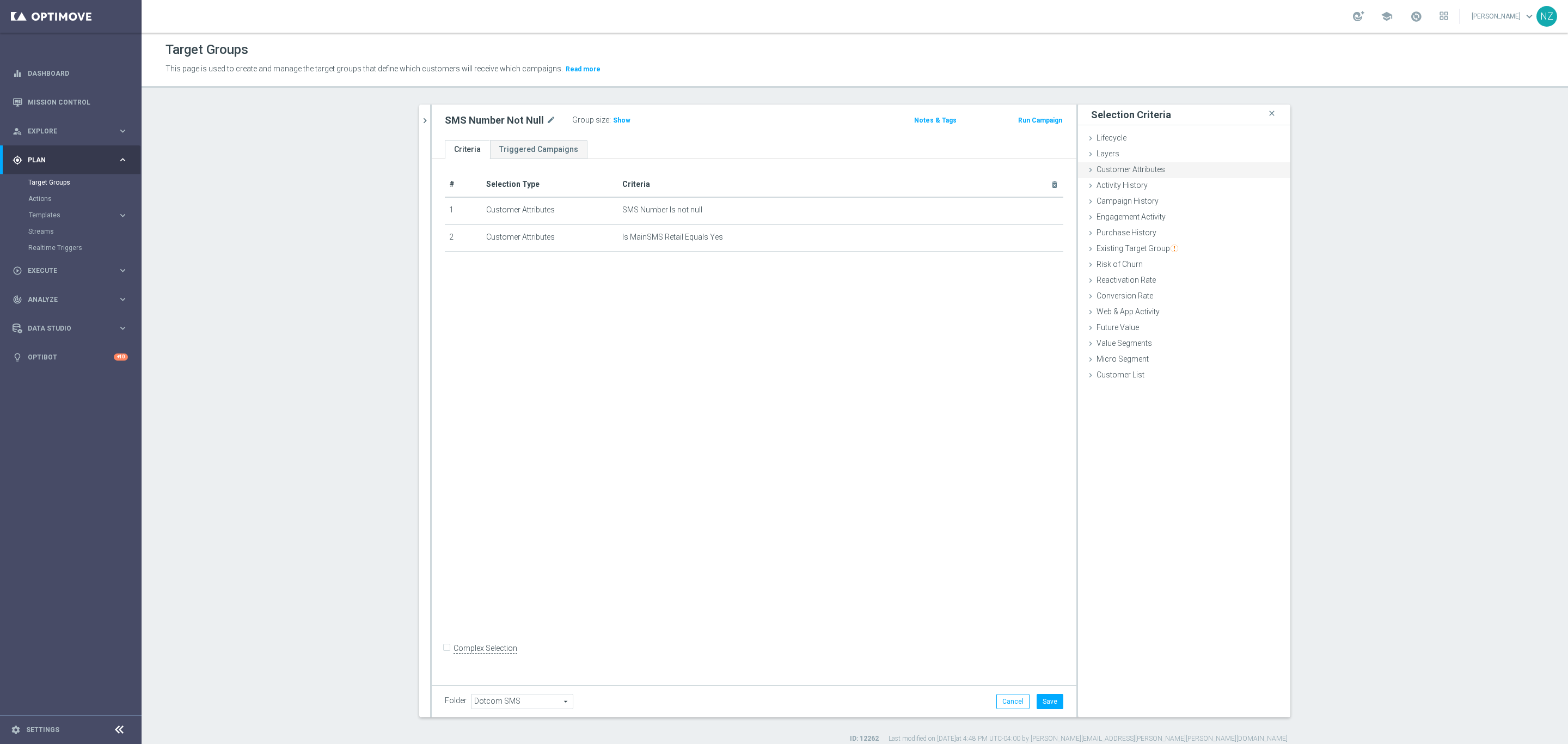
click at [1132, 167] on span "Customer Attributes" at bounding box center [1131, 169] width 68 height 9
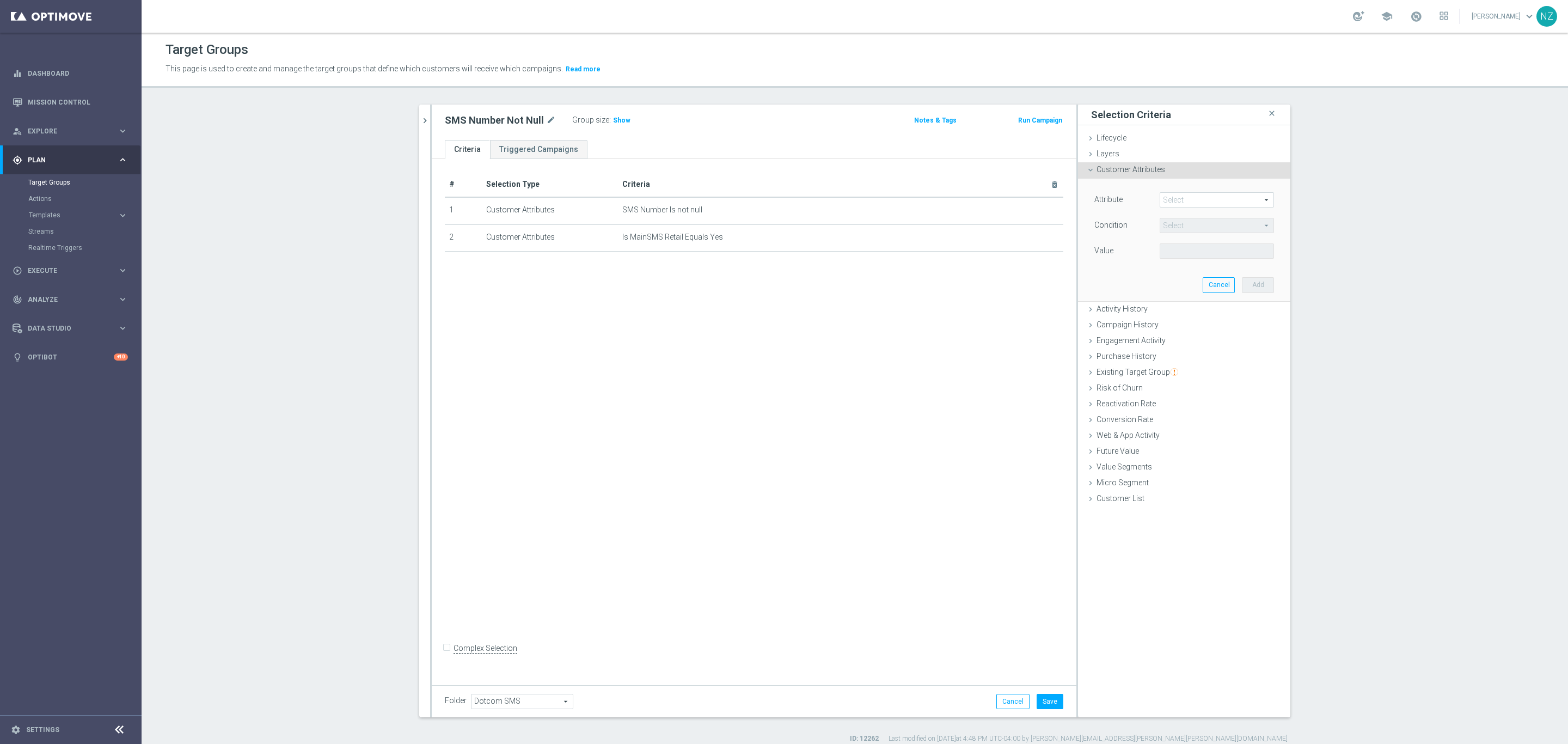
click at [1165, 200] on span at bounding box center [1217, 200] width 113 height 15
click at [1186, 198] on span at bounding box center [1217, 200] width 113 height 15
click at [1187, 204] on input "search" at bounding box center [1216, 200] width 114 height 16
type input "sms"
click at [1208, 261] on span "SMS CONSENT DOTCOM" at bounding box center [1217, 259] width 103 height 9
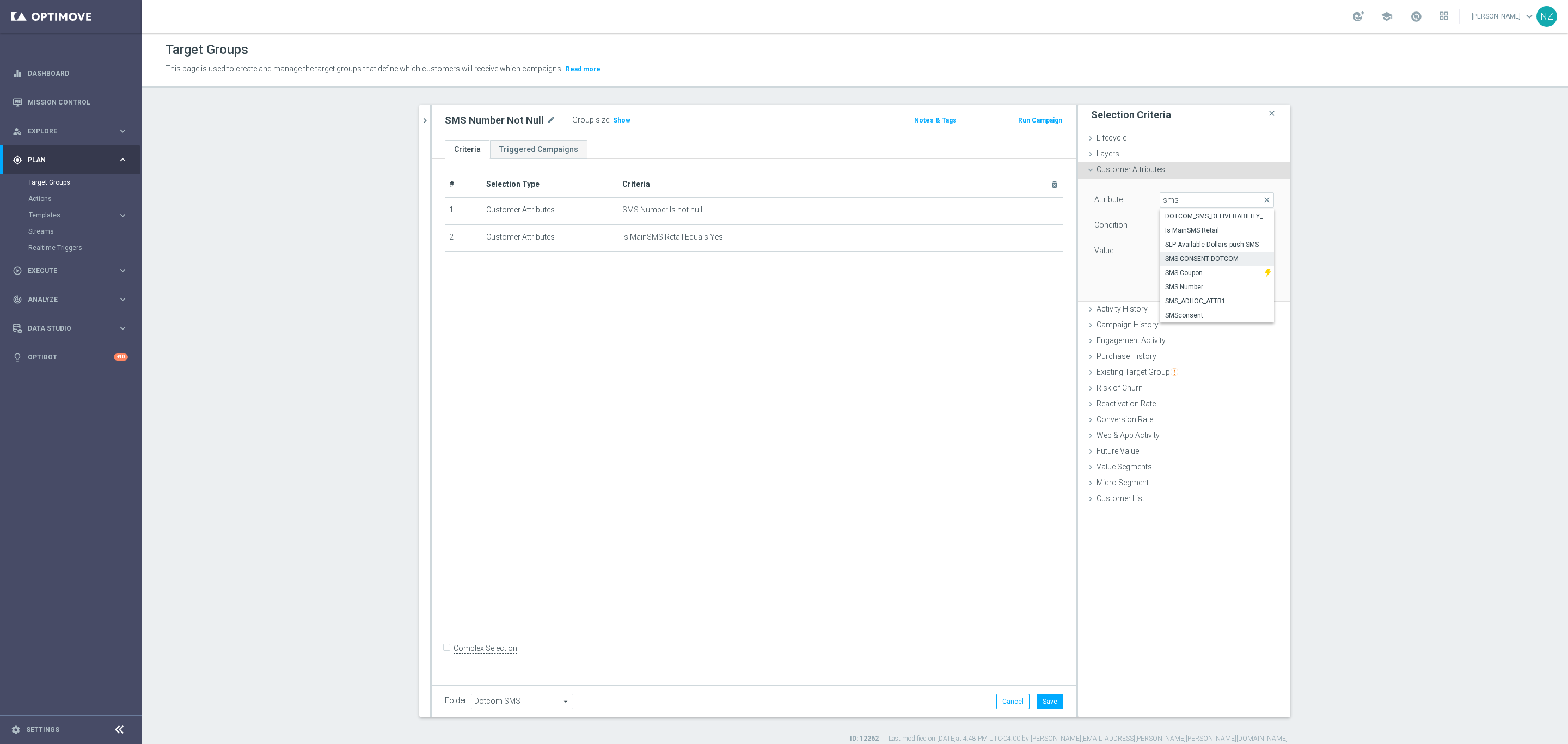
type input "SMS CONSENT DOTCOM"
type input "Equals"
click at [1189, 251] on span at bounding box center [1217, 251] width 113 height 15
click at [1189, 269] on span "OptedIn" at bounding box center [1217, 267] width 103 height 9
type input "OptedIn"
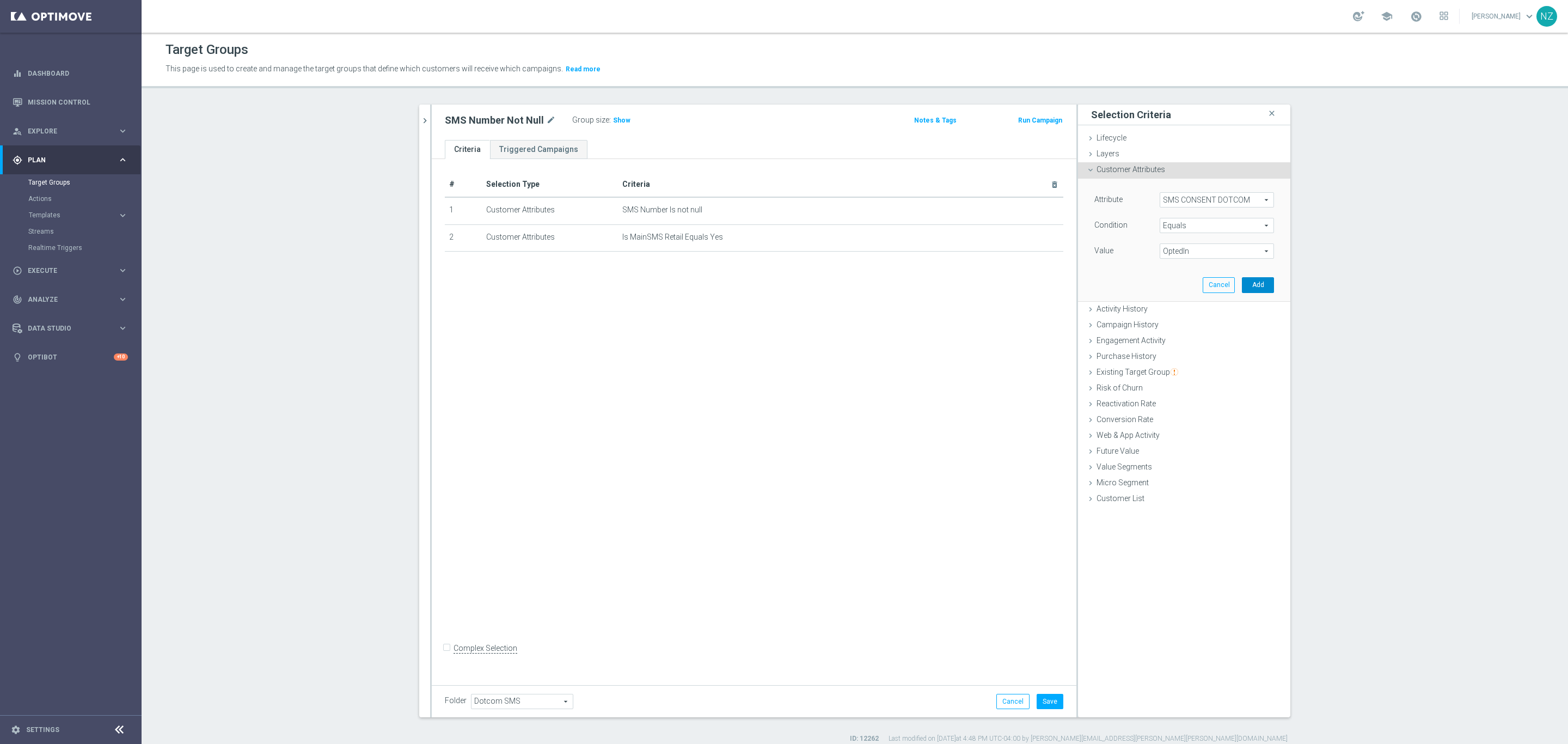
click at [1260, 286] on button "Add" at bounding box center [1258, 285] width 32 height 16
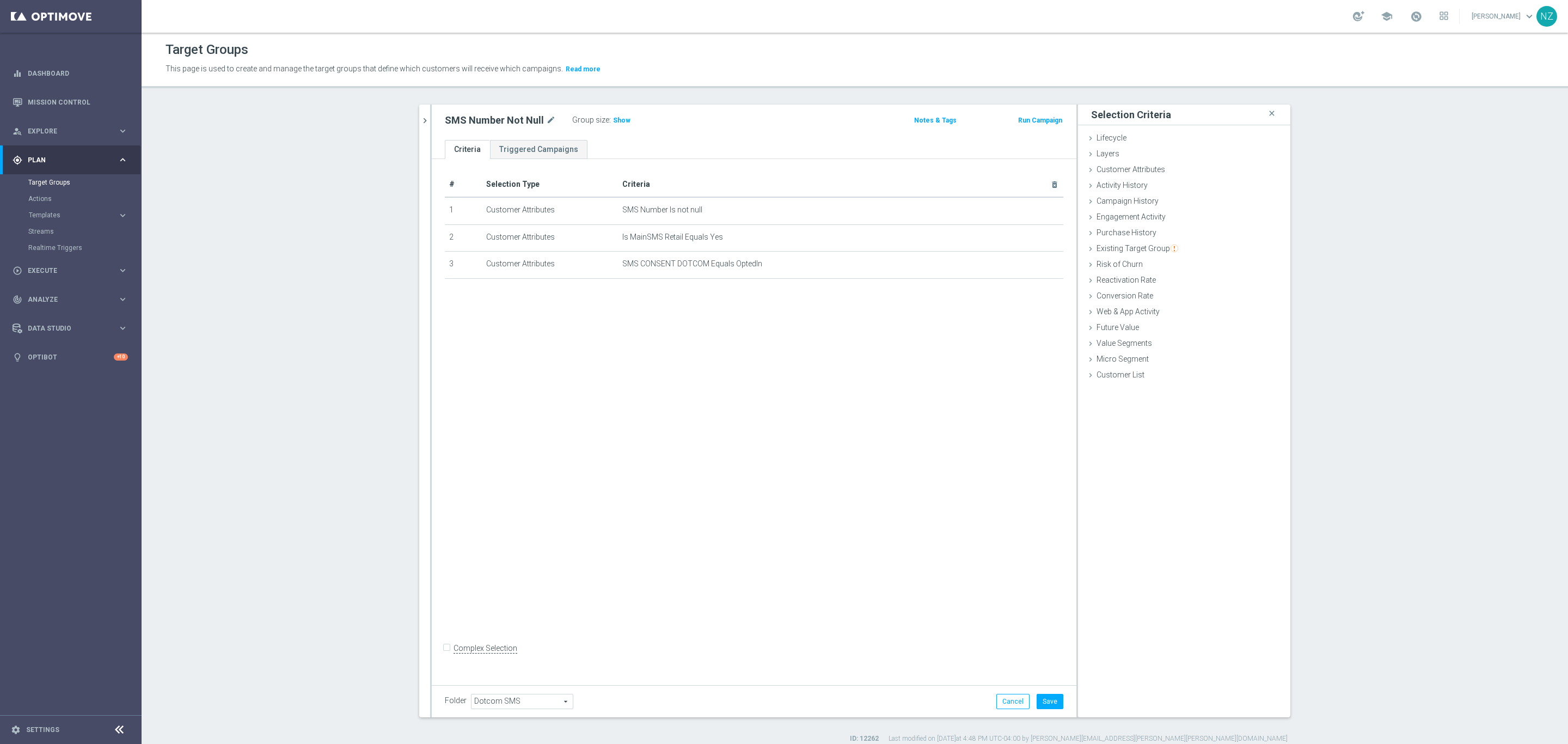
drag, startPoint x: 438, startPoint y: 655, endPoint x: 444, endPoint y: 655, distance: 6.0
click at [445, 655] on div "Complex Selection" at bounding box center [481, 649] width 72 height 18
click at [445, 654] on input "Complex Selection" at bounding box center [448, 650] width 7 height 16
checkbox input "true"
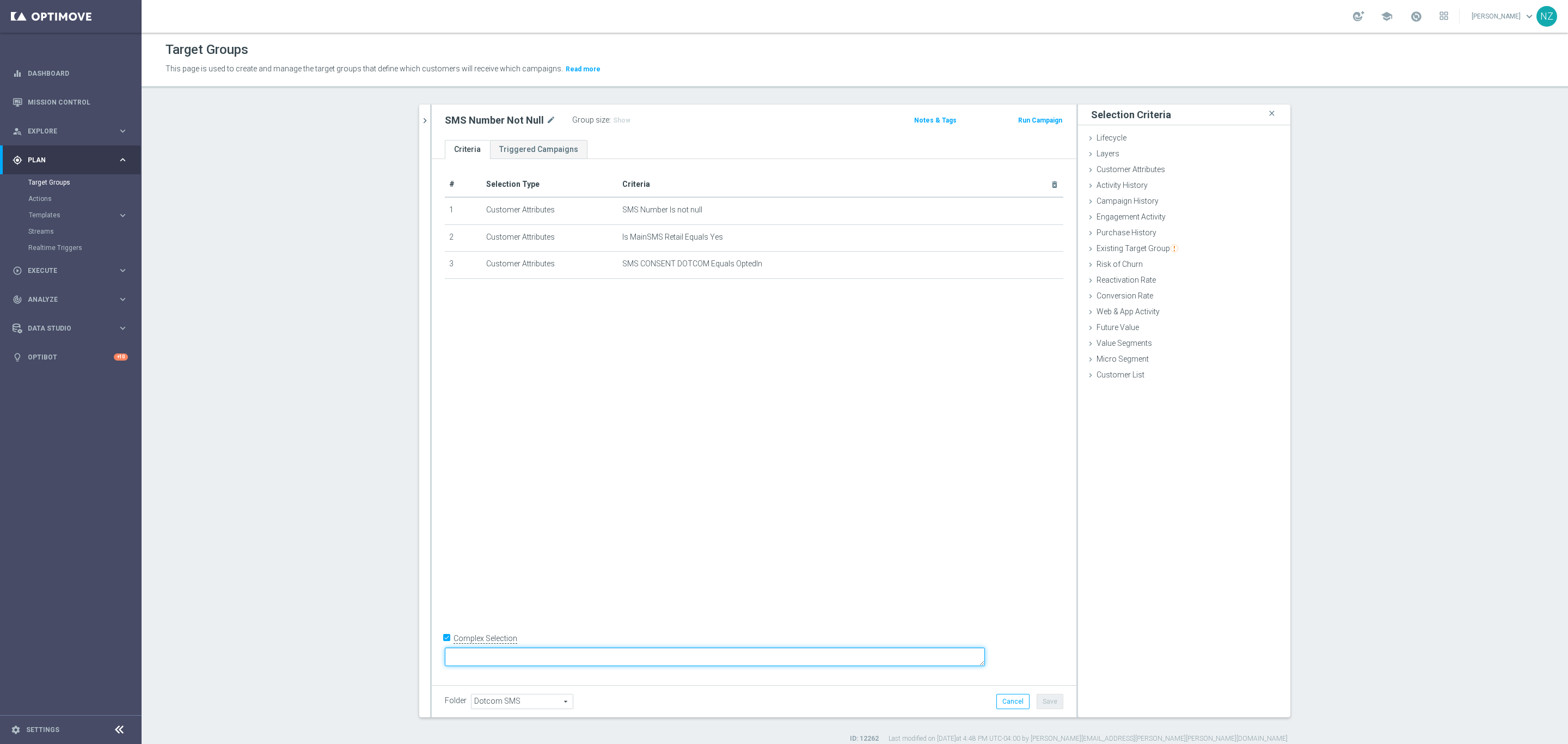
click at [548, 654] on textarea at bounding box center [714, 657] width 540 height 20
type textarea "1 and (2 or 3)"
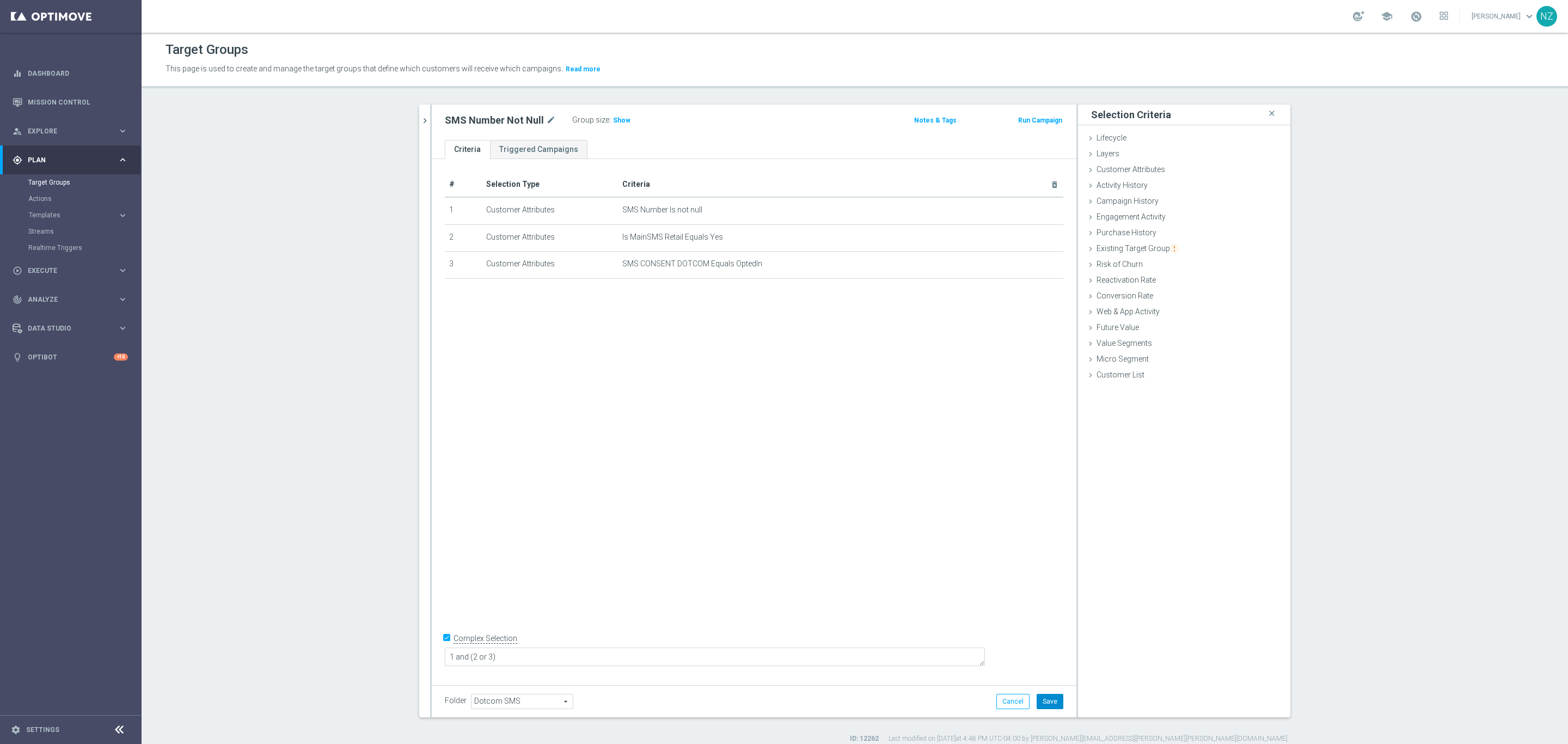
click at [1055, 703] on button "Save" at bounding box center [1049, 702] width 26 height 16
click at [614, 123] on span "Show" at bounding box center [622, 120] width 18 height 8
click at [51, 102] on link "Mission Control" at bounding box center [77, 103] width 101 height 29
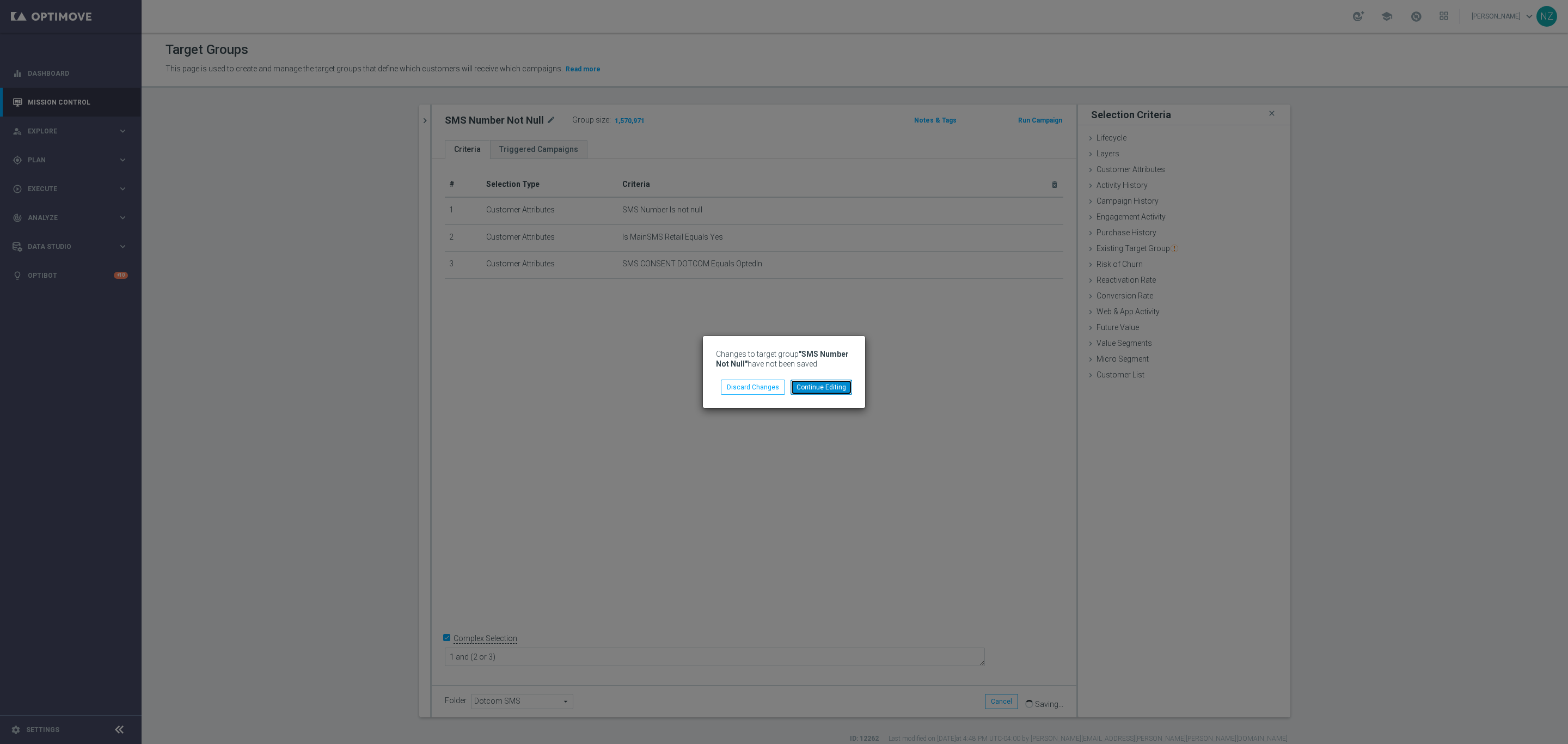
click at [823, 387] on button "Continue Editing" at bounding box center [821, 388] width 61 height 16
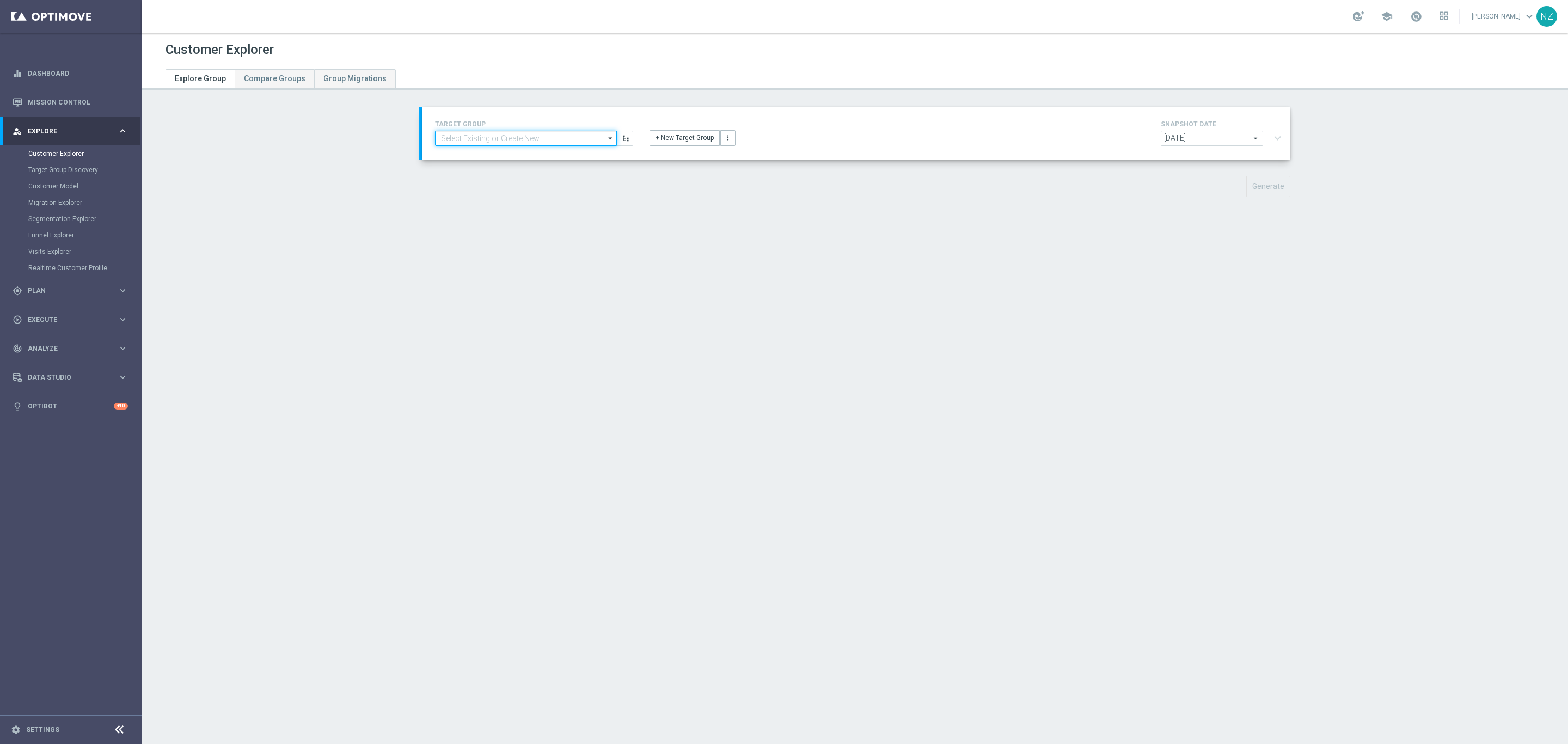
click at [455, 140] on input at bounding box center [526, 139] width 181 height 16
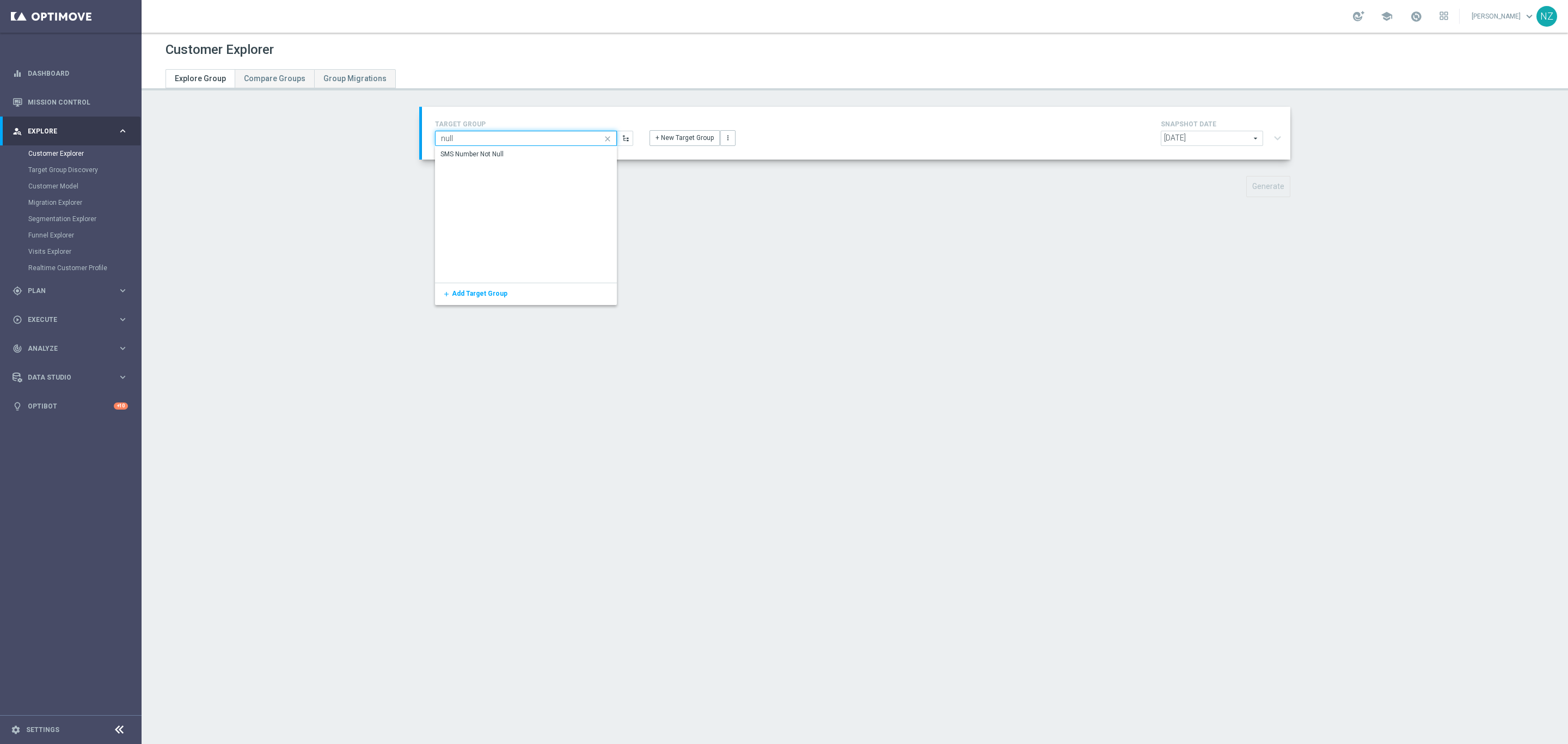
type input "null"
click at [468, 147] on div "SMS Number Not Null" at bounding box center [526, 154] width 181 height 17
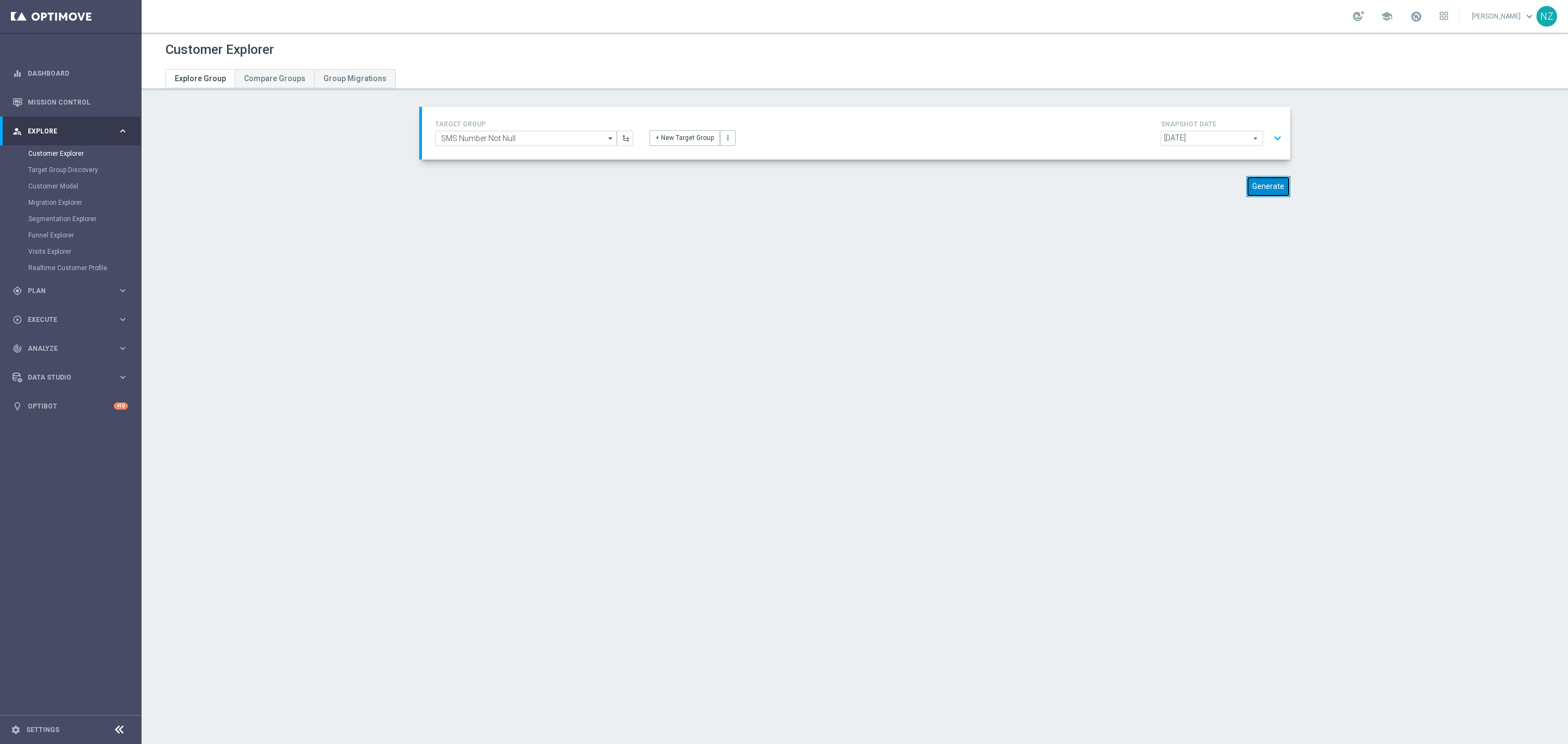
click at [1260, 181] on button "Generate" at bounding box center [1267, 186] width 44 height 21
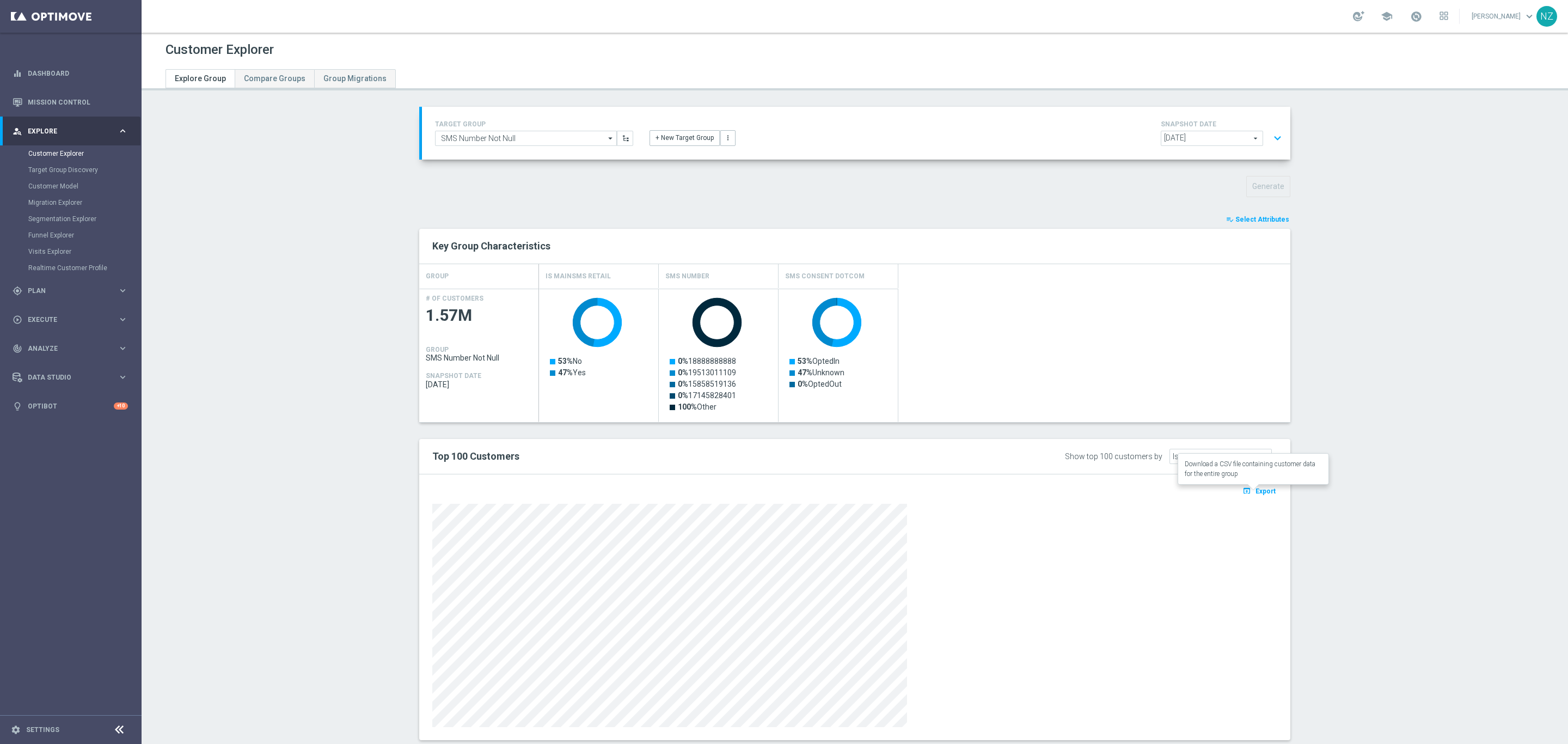
click at [1262, 487] on span "Export" at bounding box center [1266, 491] width 20 height 8
